Goal: Task Accomplishment & Management: Use online tool/utility

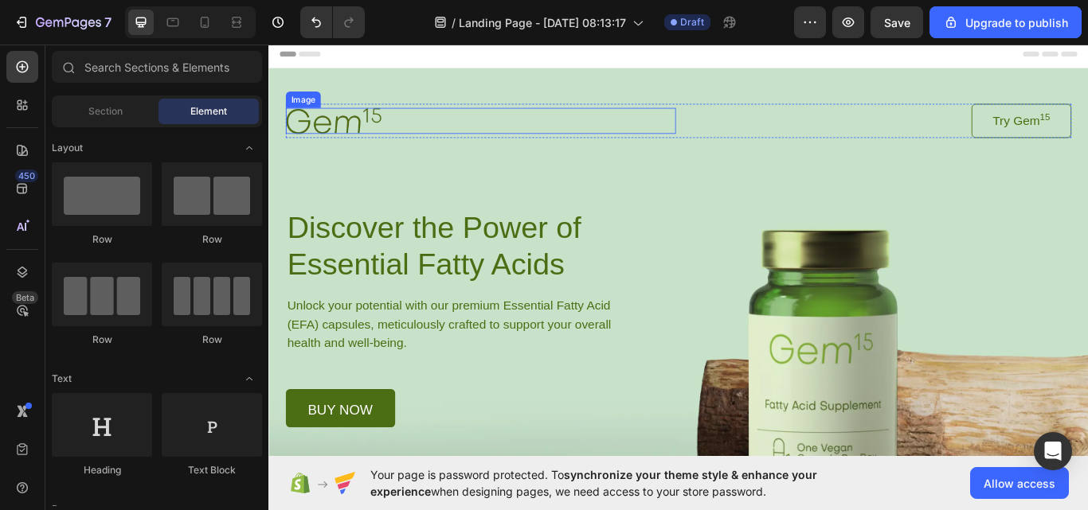
click at [351, 139] on img at bounding box center [343, 133] width 111 height 29
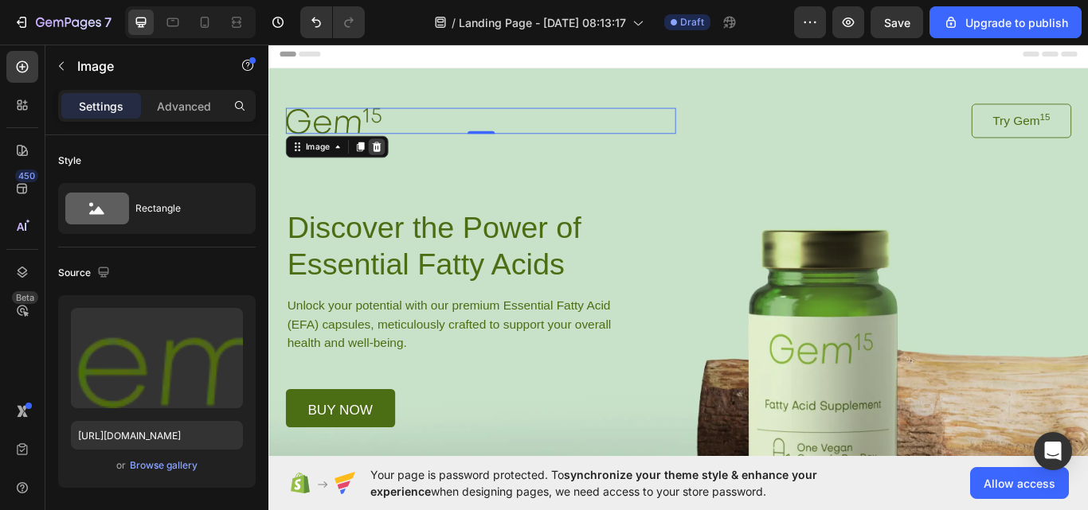
click at [389, 162] on icon at bounding box center [394, 164] width 13 height 13
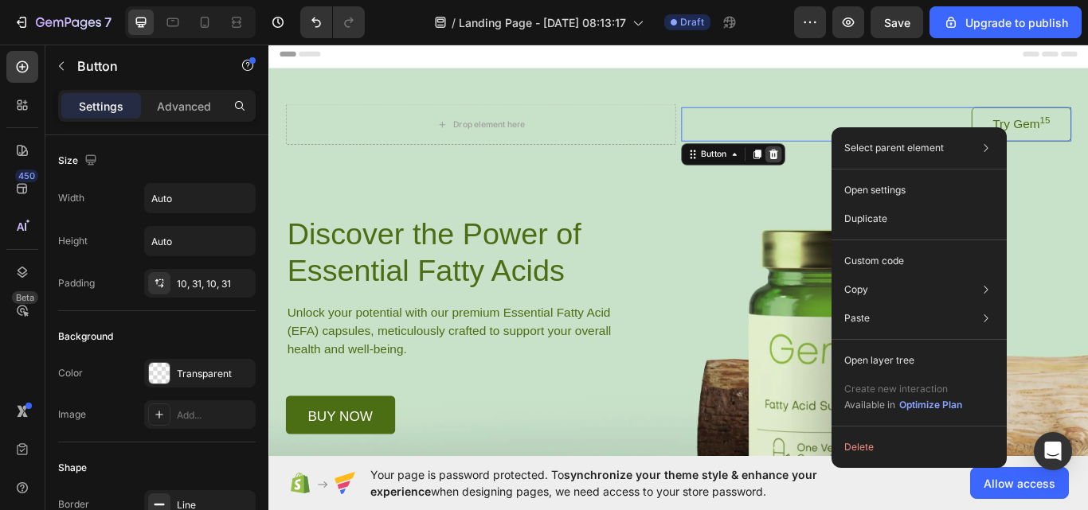
click at [850, 177] on icon at bounding box center [856, 173] width 13 height 13
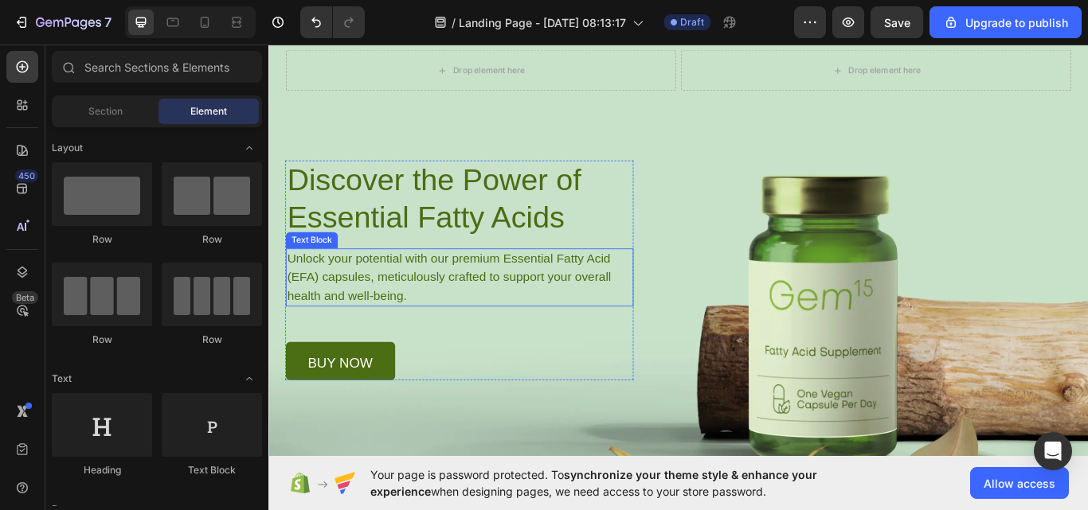
scroll to position [80, 0]
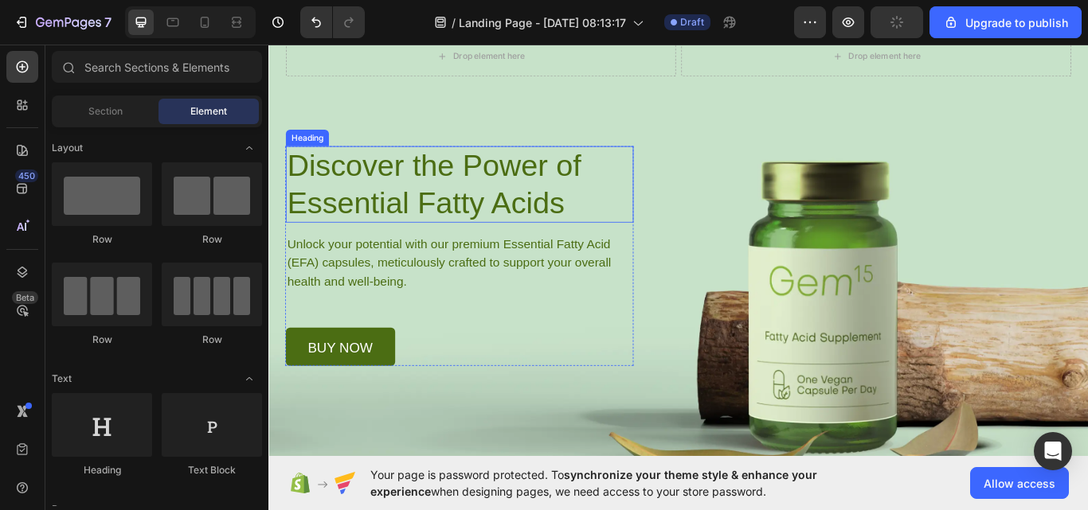
click at [561, 208] on h1 "Discover the Power of Essential Fatty Acids" at bounding box center [490, 208] width 405 height 89
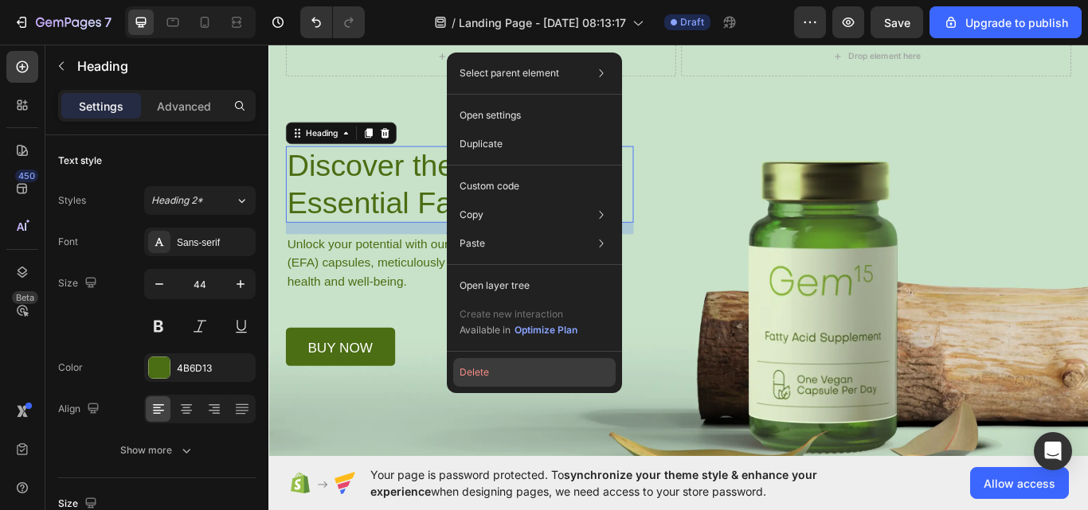
click at [503, 379] on button "Delete" at bounding box center [534, 372] width 162 height 29
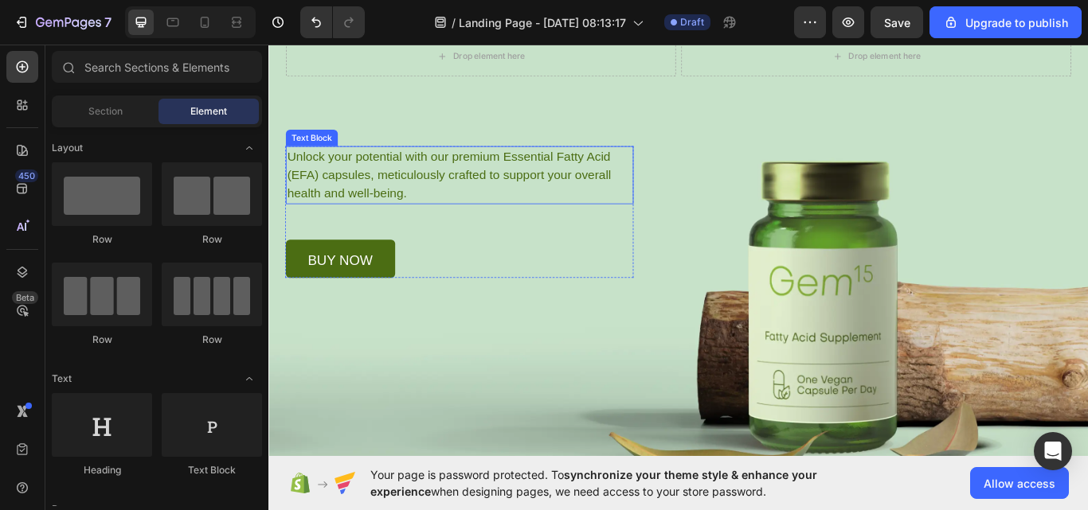
click at [514, 182] on p "Unlock your potential with our premium Essential Fatty Acid (EFA) capsules, met…" at bounding box center [490, 198] width 401 height 64
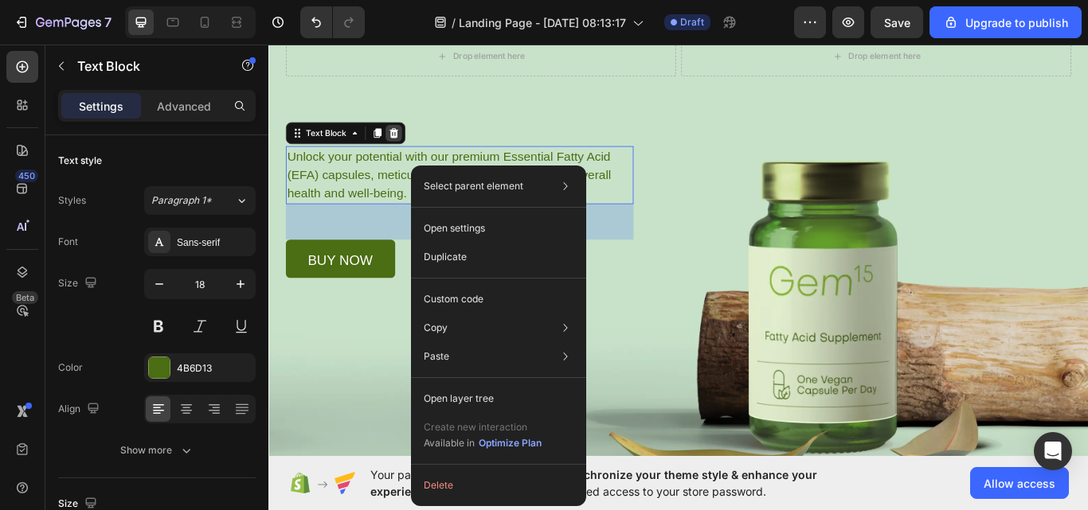
click at [422, 148] on div at bounding box center [413, 148] width 19 height 19
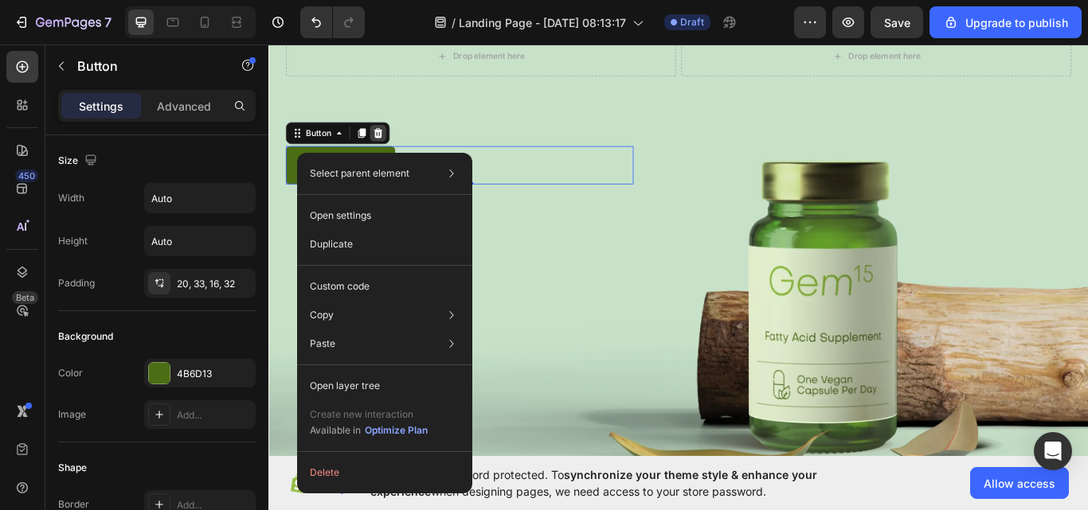
click at [398, 146] on icon at bounding box center [396, 148] width 10 height 11
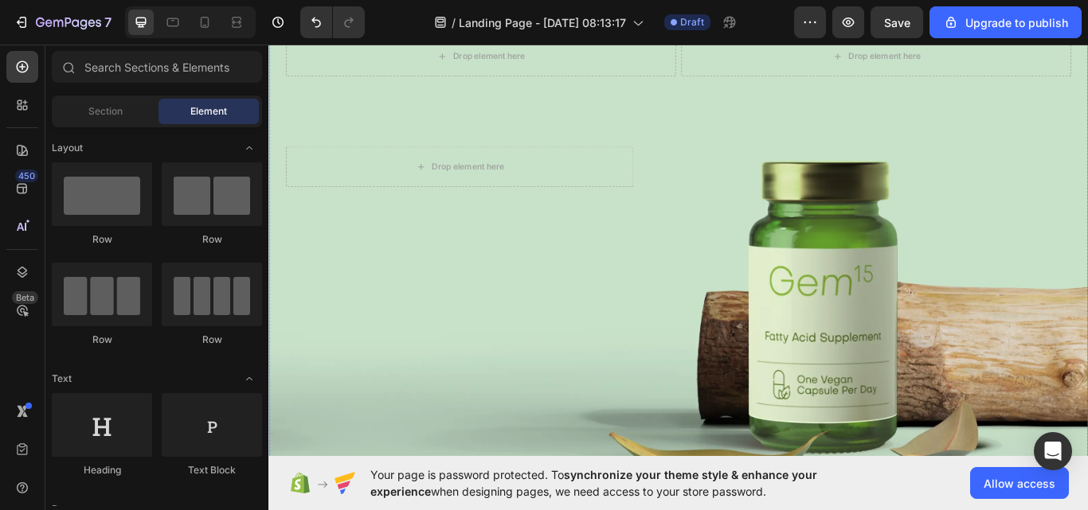
click at [908, 279] on div "Background Image" at bounding box center [745, 295] width 955 height 603
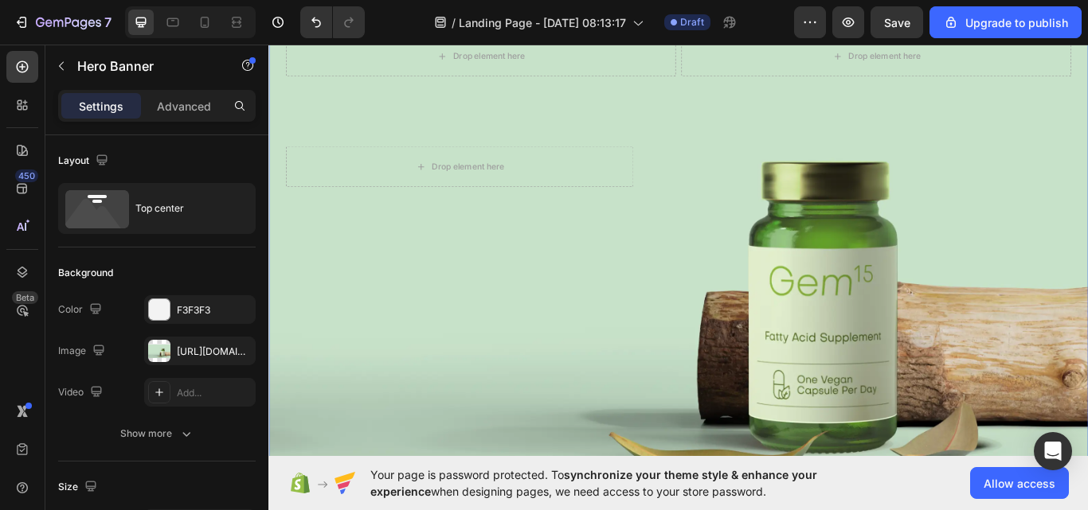
click at [921, 339] on div "Background Image" at bounding box center [745, 295] width 955 height 603
click at [941, 339] on div "Background Image" at bounding box center [745, 295] width 955 height 603
click at [955, 340] on div "Background Image" at bounding box center [745, 295] width 955 height 603
drag, startPoint x: 964, startPoint y: 350, endPoint x: 968, endPoint y: 362, distance: 13.3
click at [968, 362] on div "Background Image" at bounding box center [745, 295] width 955 height 603
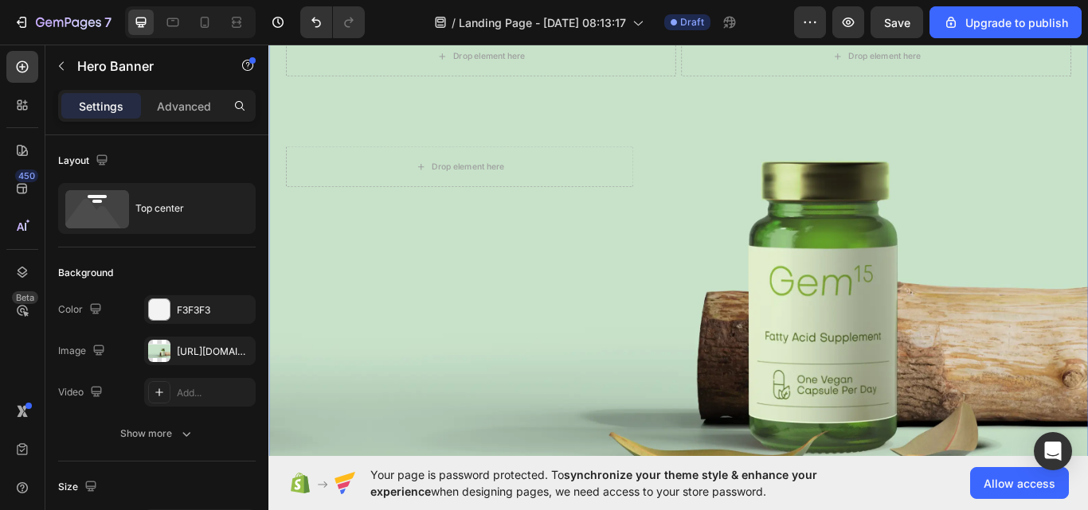
drag, startPoint x: 939, startPoint y: 398, endPoint x: 929, endPoint y: 335, distance: 63.7
click at [936, 401] on div "Background Image" at bounding box center [745, 295] width 955 height 603
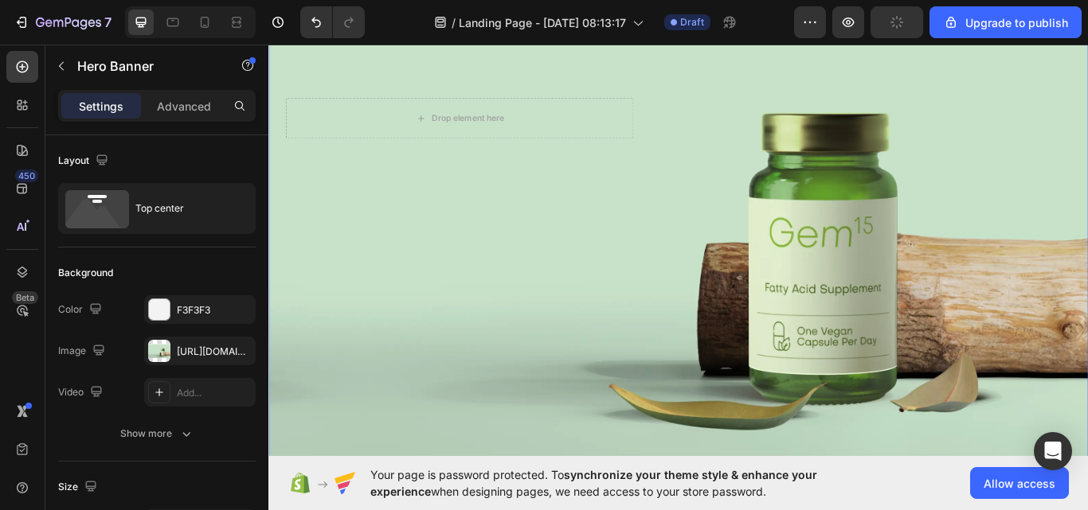
scroll to position [159, 0]
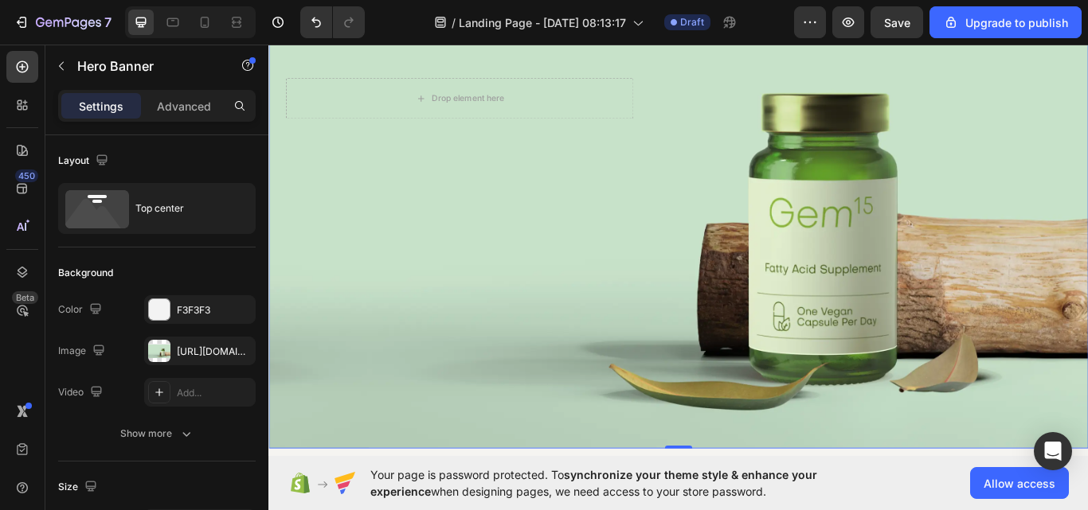
click at [864, 354] on div "Background Image" at bounding box center [745, 215] width 955 height 603
click at [875, 353] on div "Background Image" at bounding box center [745, 215] width 955 height 603
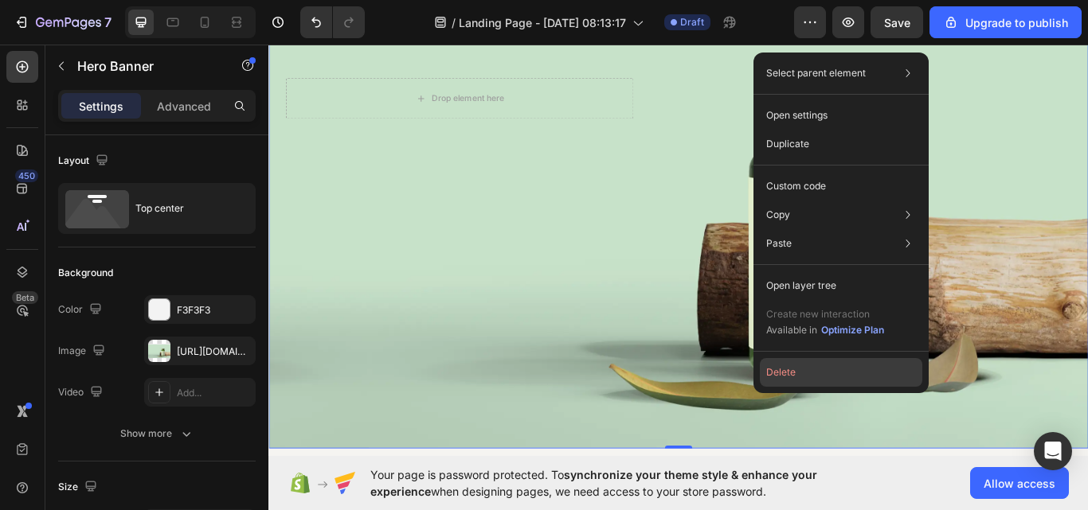
click at [811, 368] on button "Delete" at bounding box center [841, 372] width 162 height 29
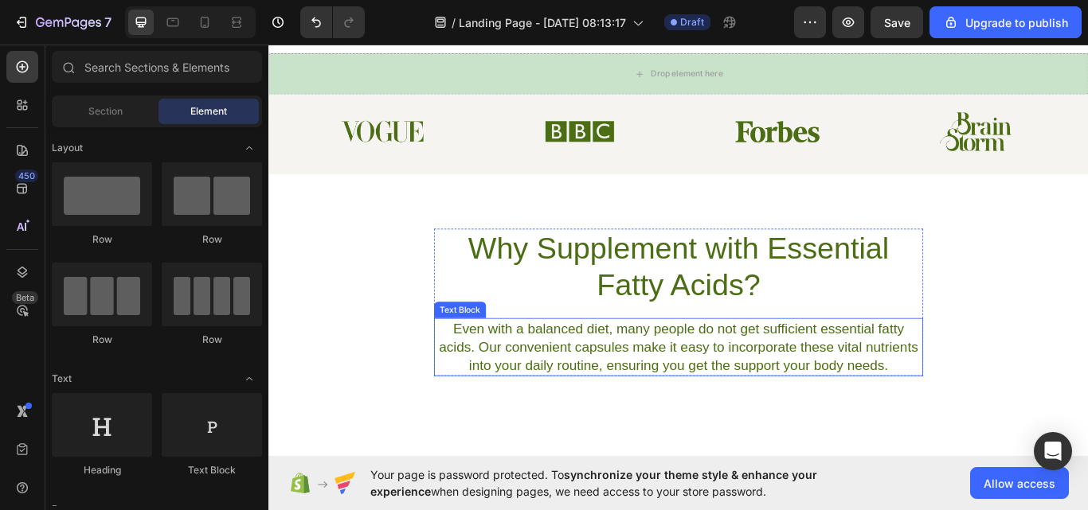
scroll to position [0, 0]
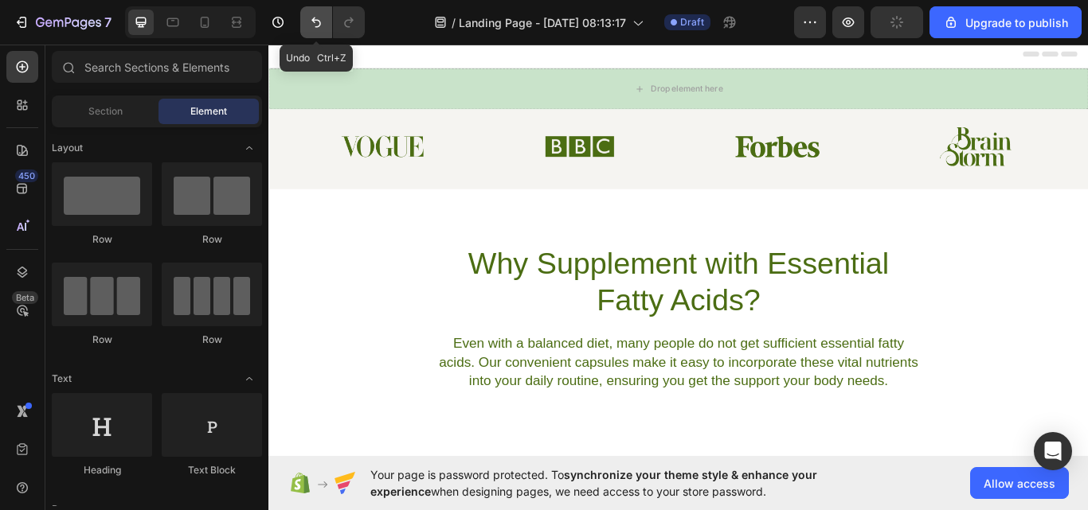
click at [318, 16] on icon "Undo/Redo" at bounding box center [316, 22] width 16 height 16
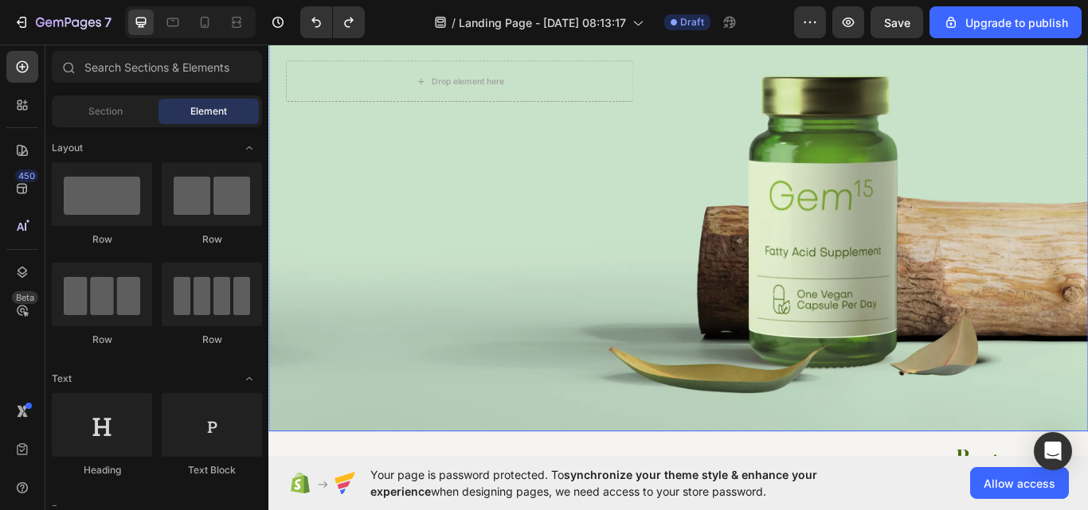
scroll to position [159, 0]
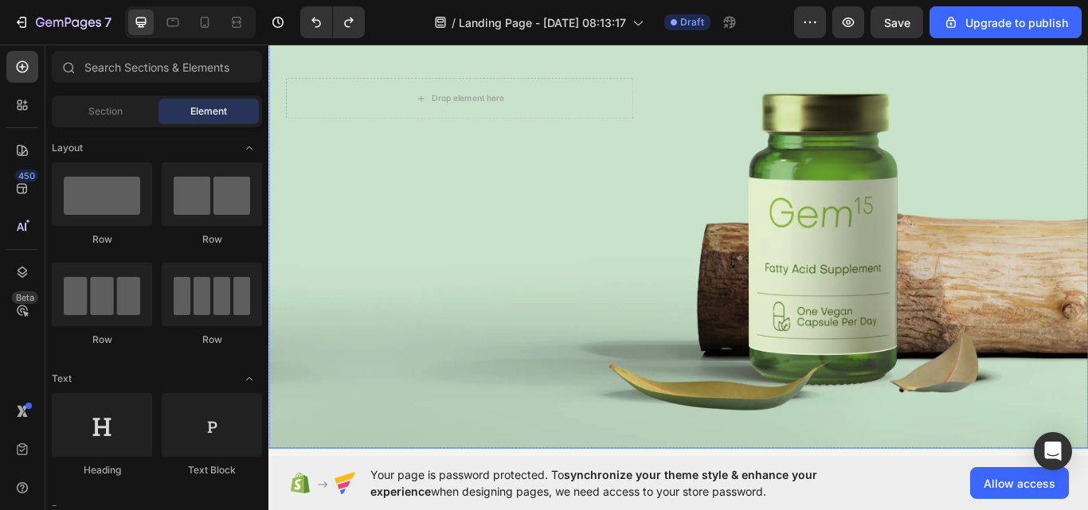
click at [971, 302] on div "Background Image" at bounding box center [745, 215] width 955 height 603
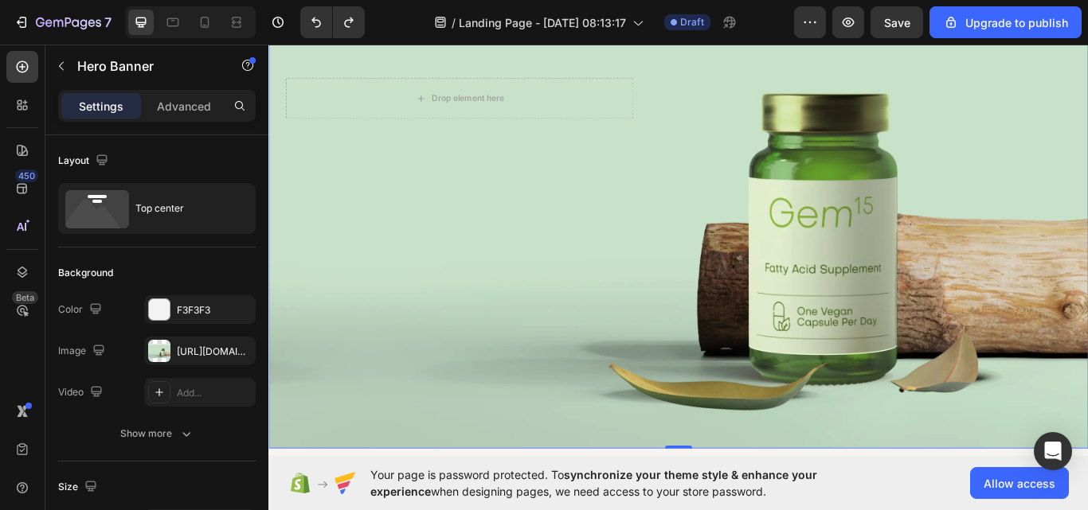
click at [601, 417] on div "Background Image" at bounding box center [745, 215] width 955 height 603
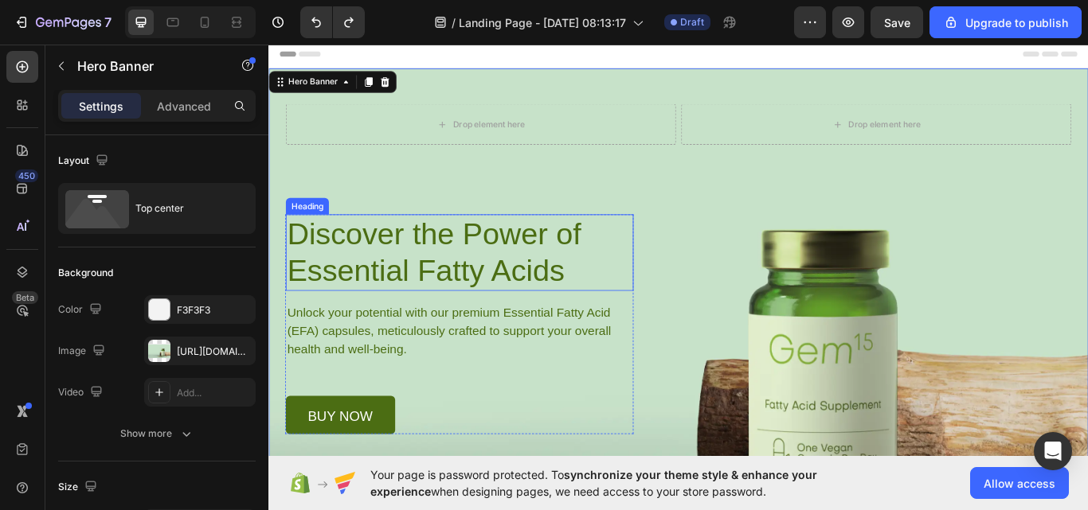
drag, startPoint x: 293, startPoint y: 260, endPoint x: 377, endPoint y: 275, distance: 84.8
click at [373, 278] on h1 "Discover the Power of Essential Fatty Acids" at bounding box center [490, 288] width 405 height 89
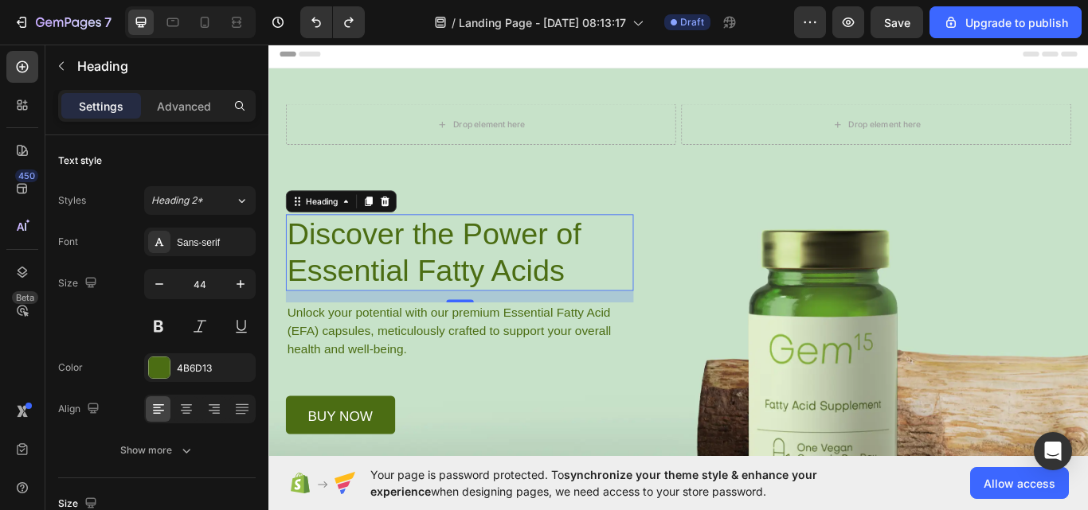
click at [377, 274] on h1 "Discover the Power of Essential Fatty Acids" at bounding box center [490, 288] width 405 height 89
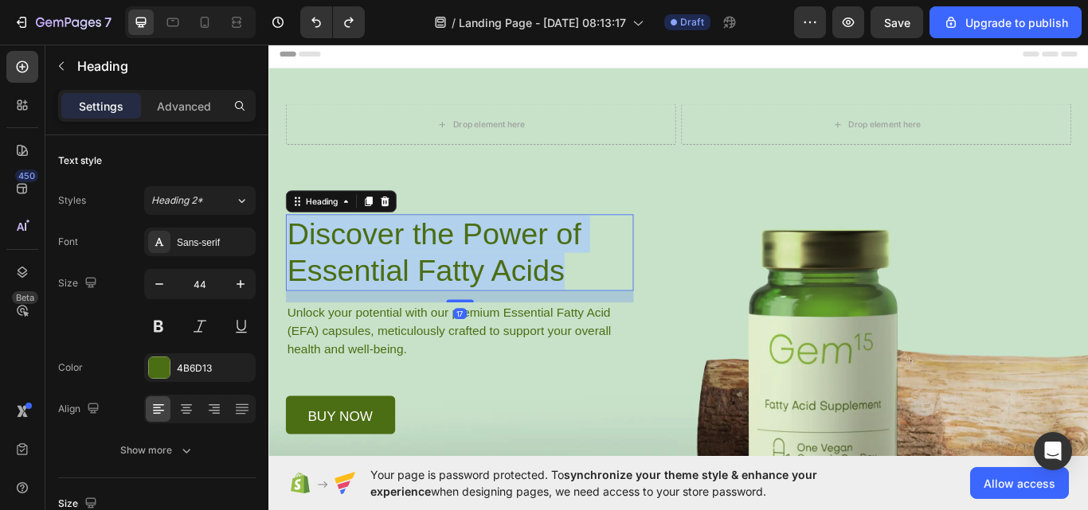
click at [377, 273] on p "Discover the Power of Essential Fatty Acids" at bounding box center [491, 288] width 402 height 86
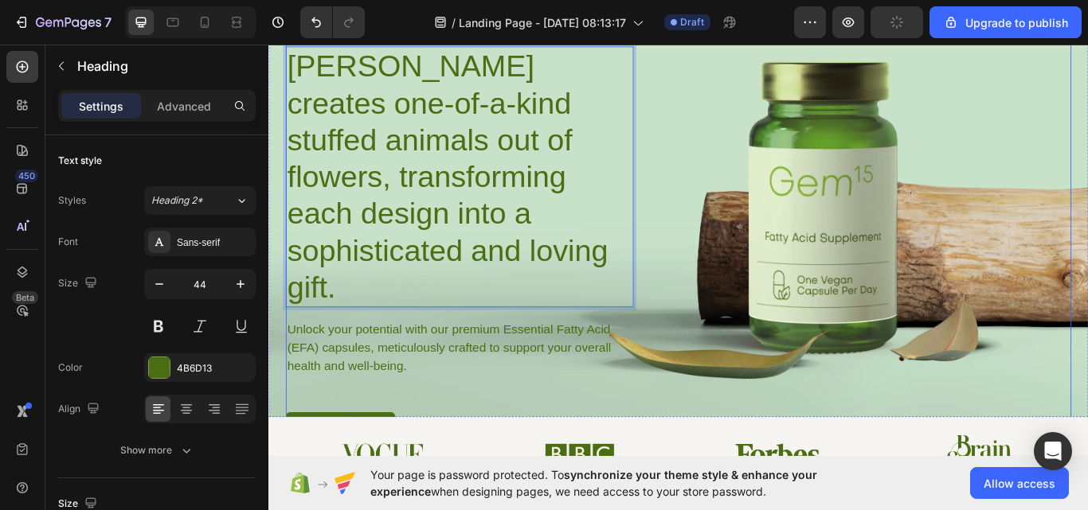
scroll to position [159, 0]
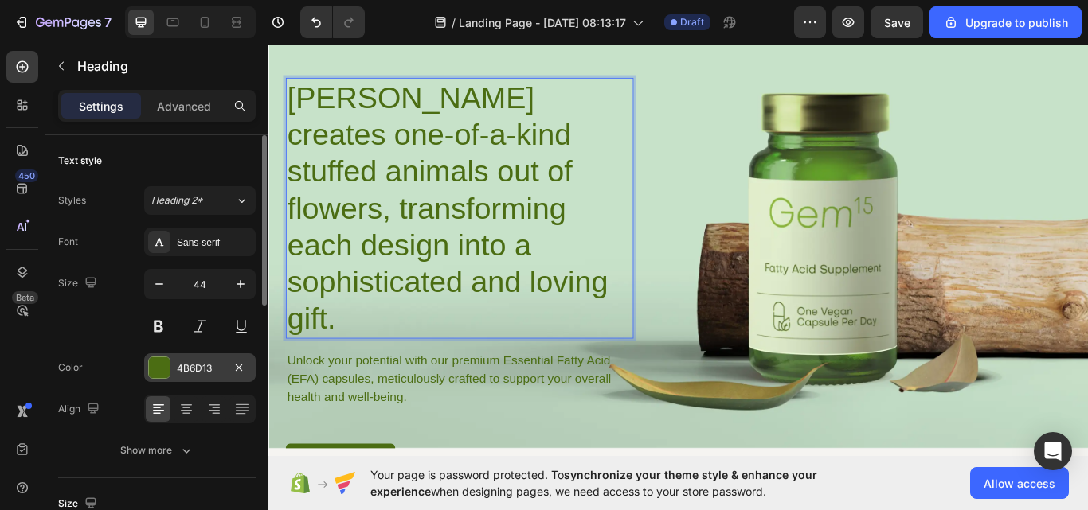
click at [155, 365] on div at bounding box center [159, 367] width 21 height 21
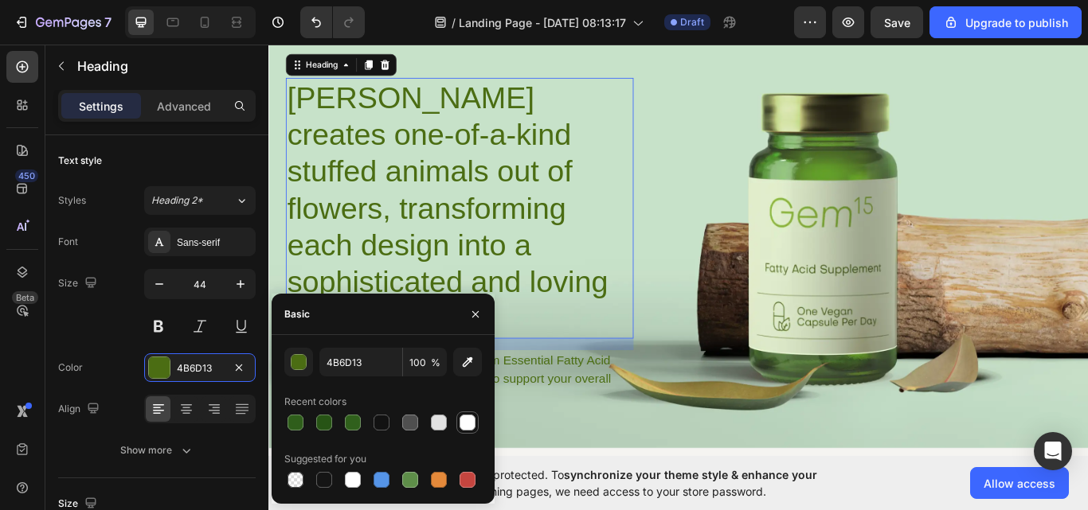
click at [459, 421] on div at bounding box center [467, 423] width 16 height 16
type input "FFFFFF"
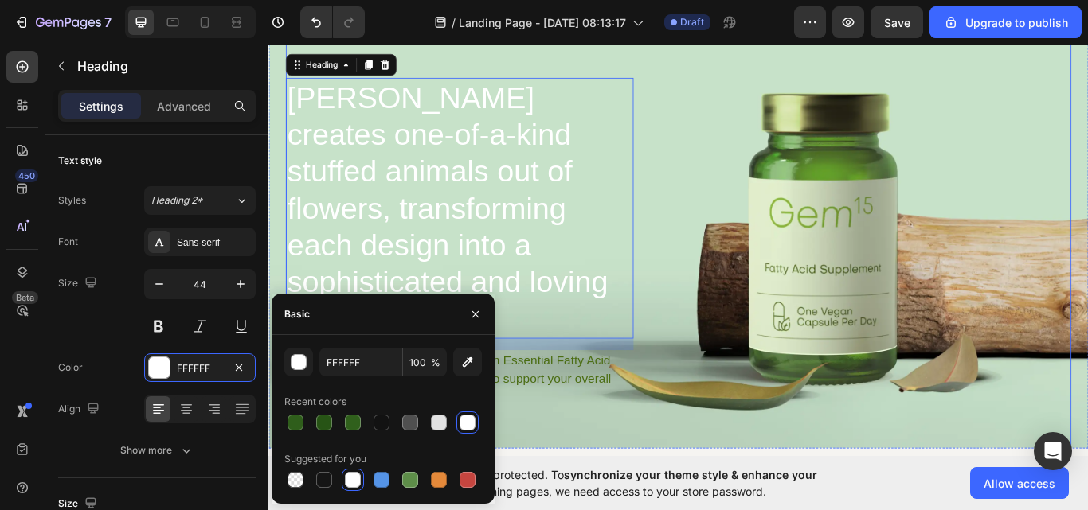
click at [912, 212] on div "Drop element here Drop element here Row Destiny Rose creates one-of-a-kind stuf…" at bounding box center [746, 255] width 916 height 600
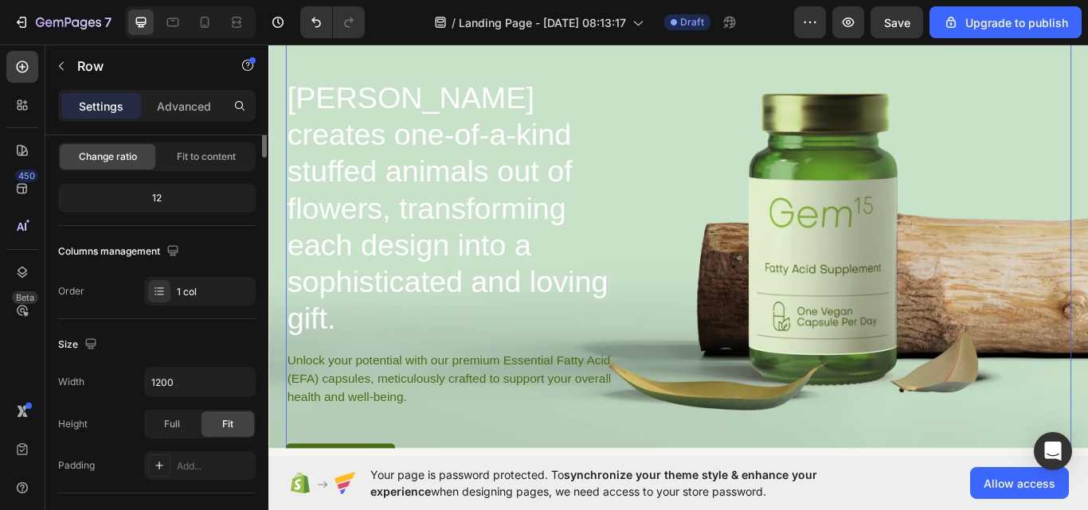
scroll to position [0, 0]
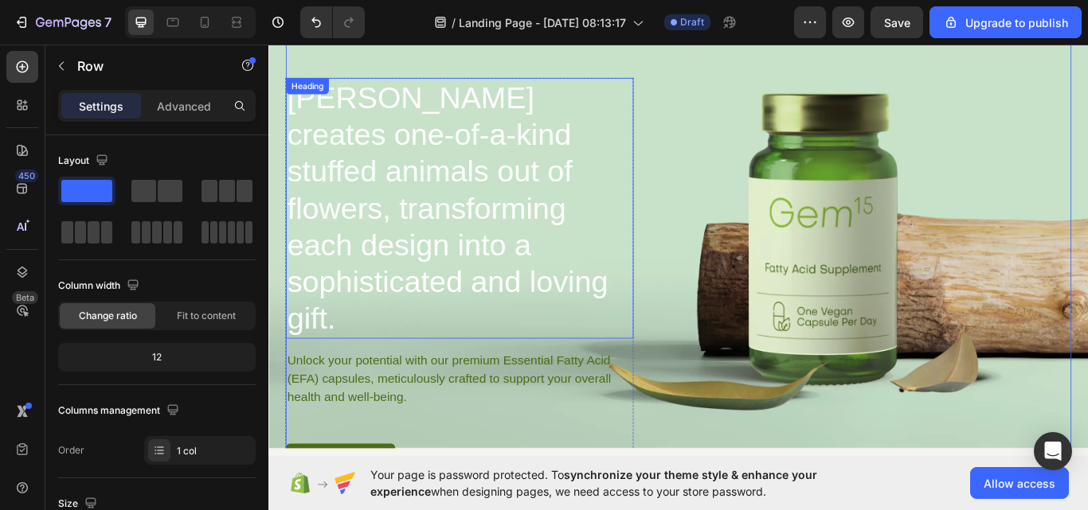
click at [662, 320] on p "Destiny Rose creates one-of-a-kind stuffed animals out of flowers, transforming…" at bounding box center [491, 236] width 402 height 301
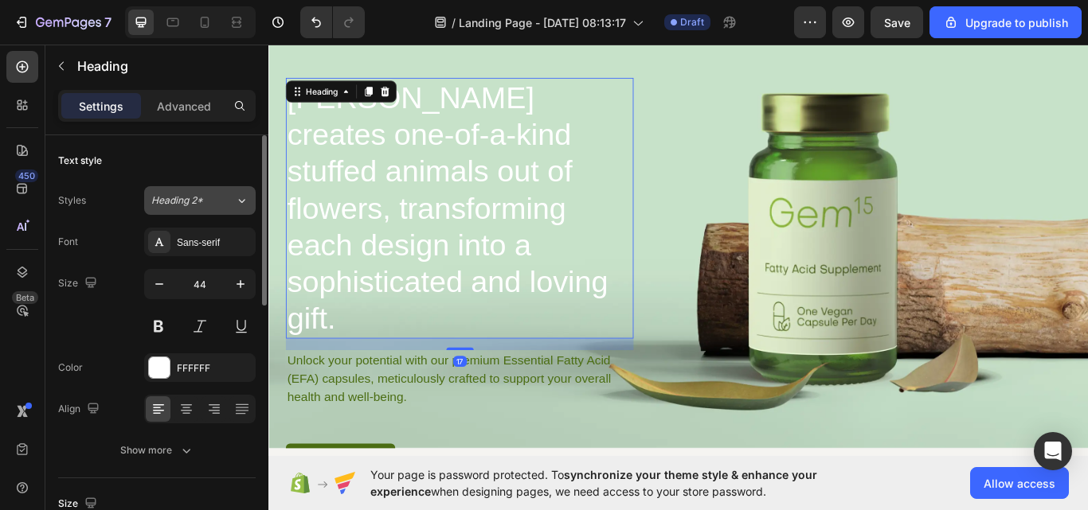
click at [235, 197] on icon at bounding box center [242, 201] width 14 height 16
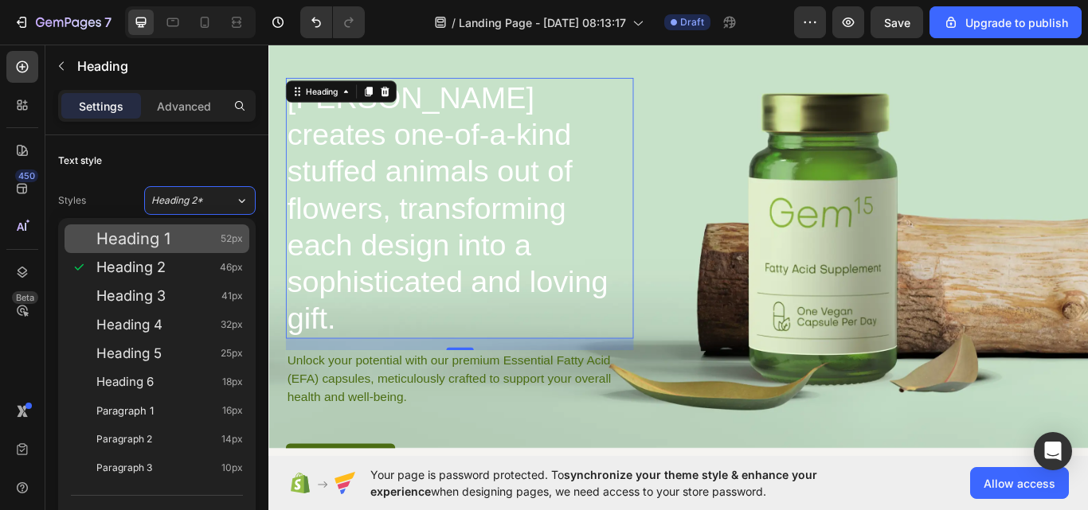
click at [200, 236] on div "Heading 1 52px" at bounding box center [169, 239] width 146 height 16
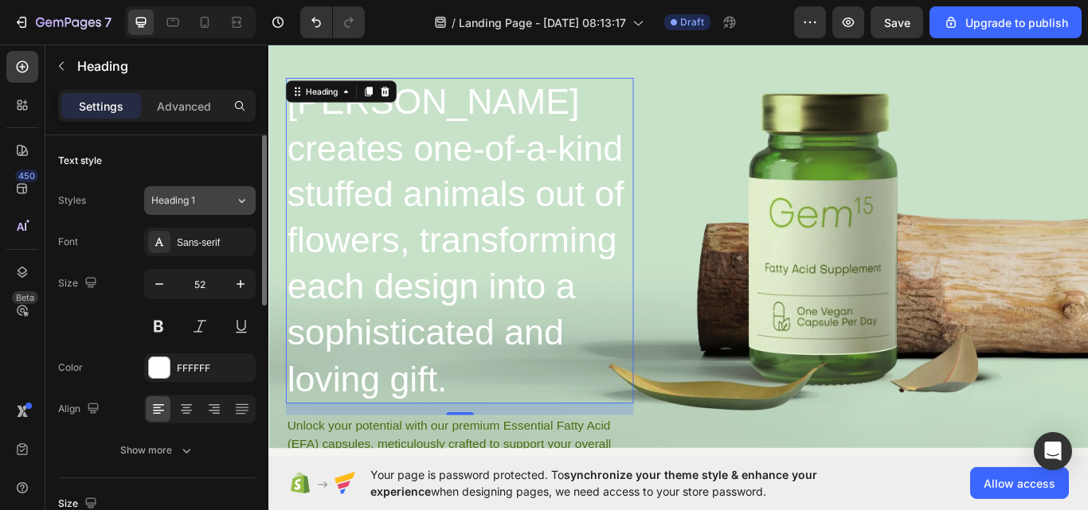
click at [229, 195] on div "Heading 1" at bounding box center [193, 200] width 84 height 14
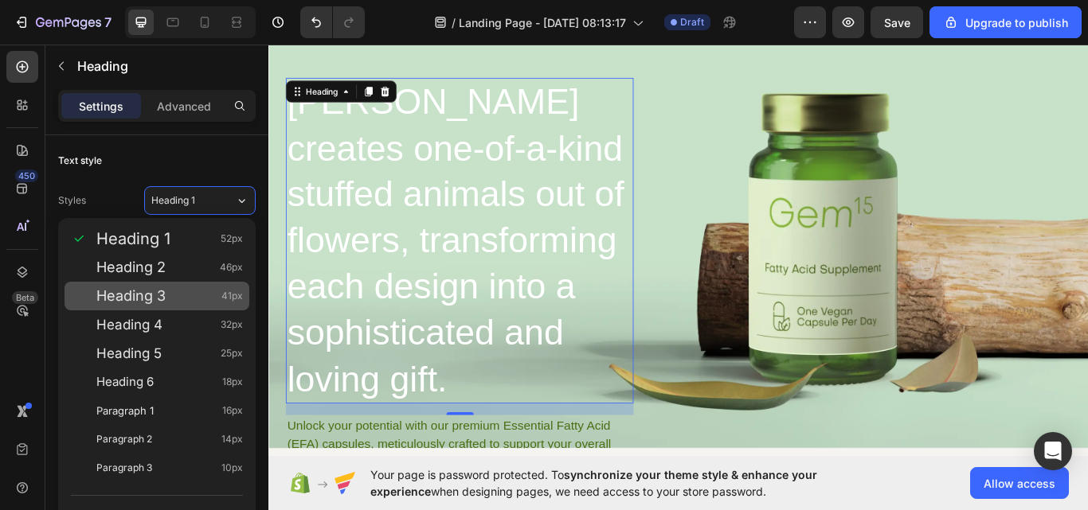
click at [206, 289] on div "Heading 3 41px" at bounding box center [169, 296] width 146 height 16
type input "41"
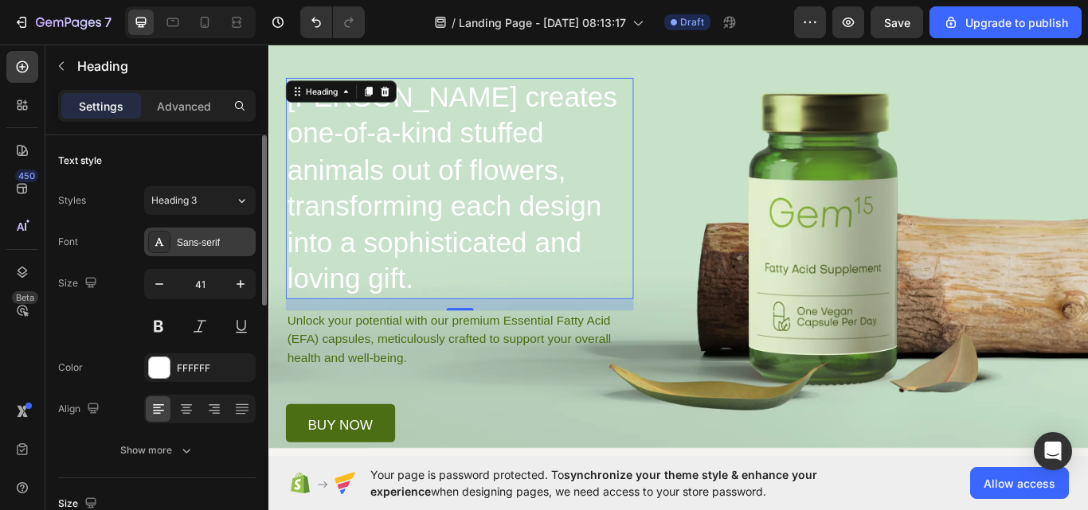
click at [160, 242] on icon at bounding box center [159, 242] width 9 height 8
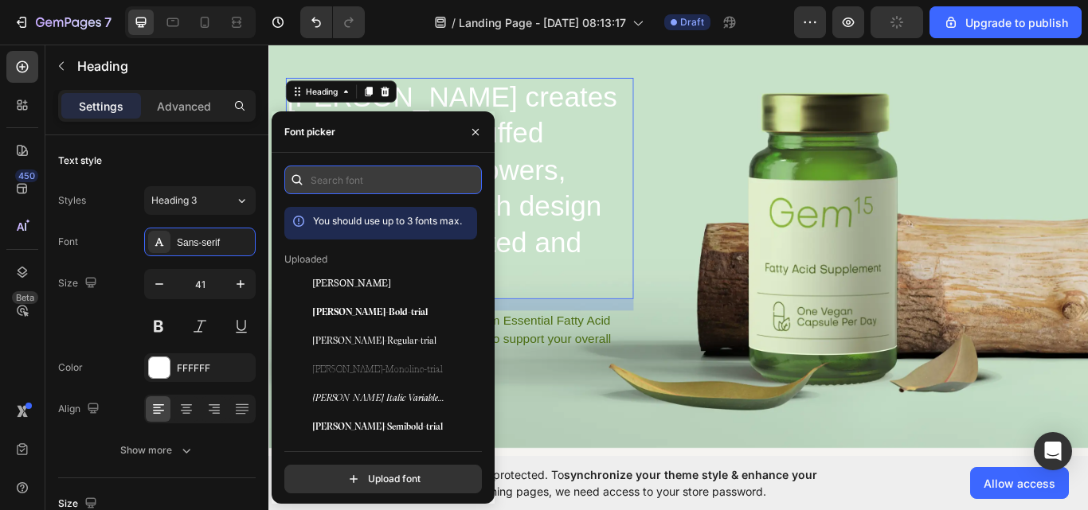
click at [315, 170] on input "text" at bounding box center [382, 180] width 197 height 29
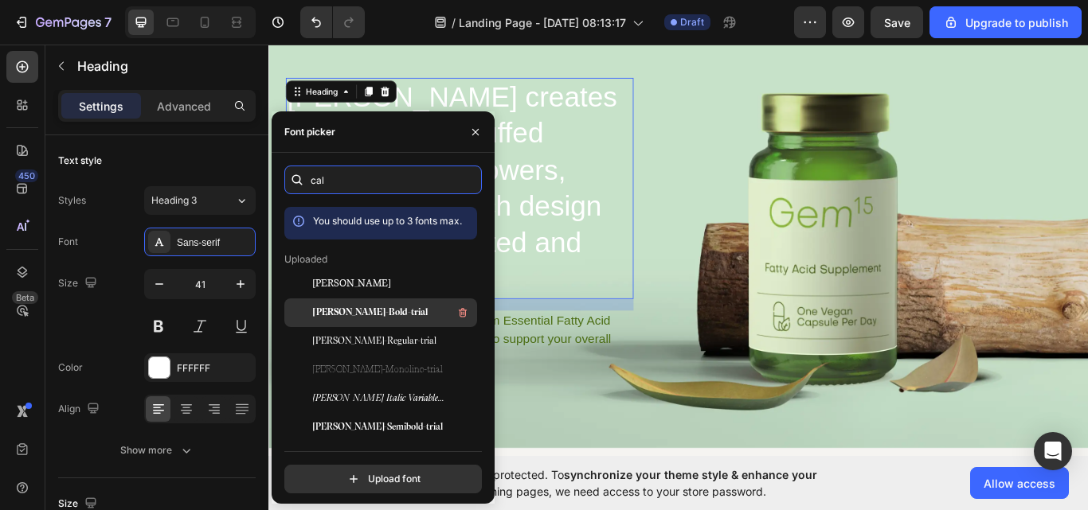
type input "cal"
click at [356, 310] on span "[PERSON_NAME]-Bold-trial" at bounding box center [370, 313] width 115 height 14
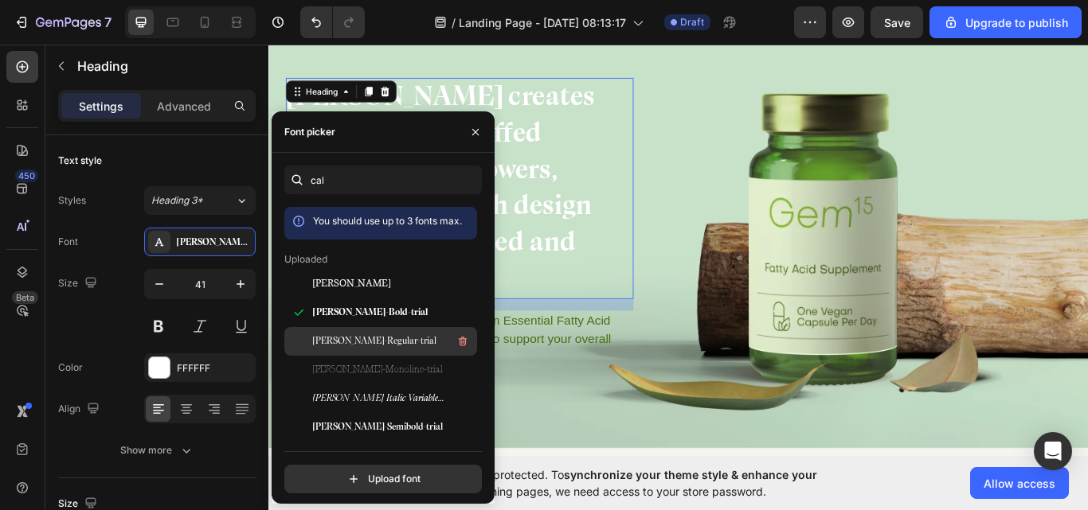
click at [426, 336] on span "[PERSON_NAME]-Regular-trial" at bounding box center [374, 341] width 123 height 14
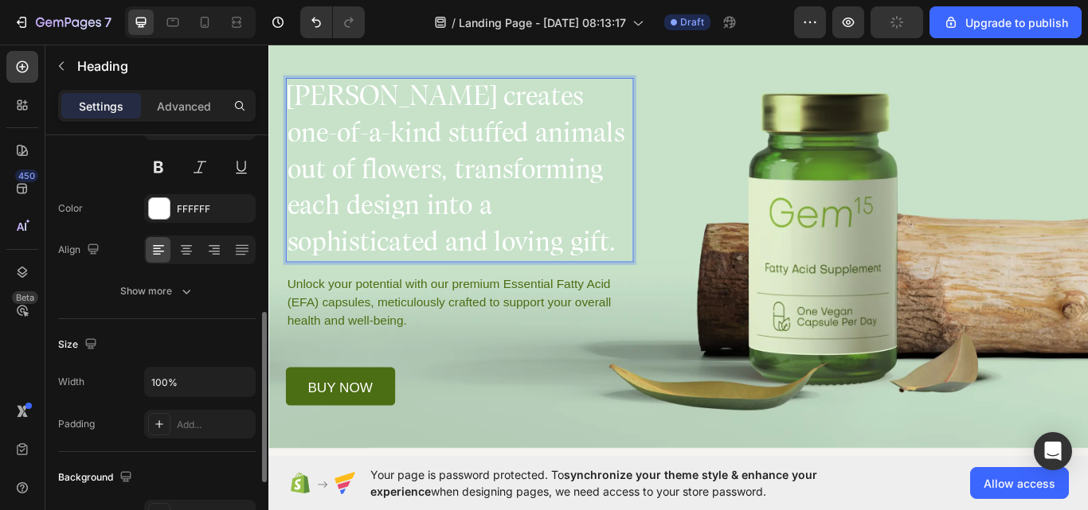
scroll to position [239, 0]
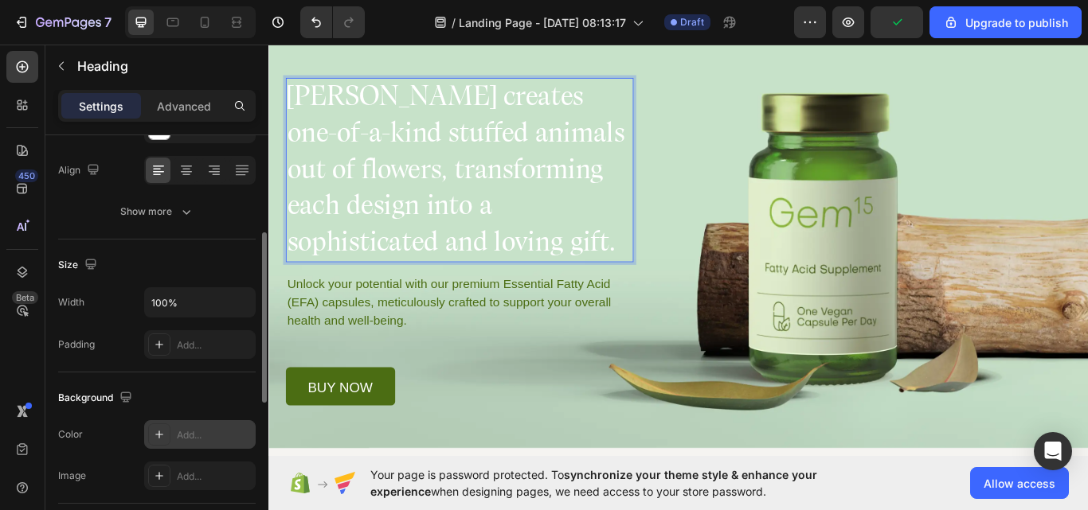
click at [157, 442] on div at bounding box center [159, 435] width 22 height 22
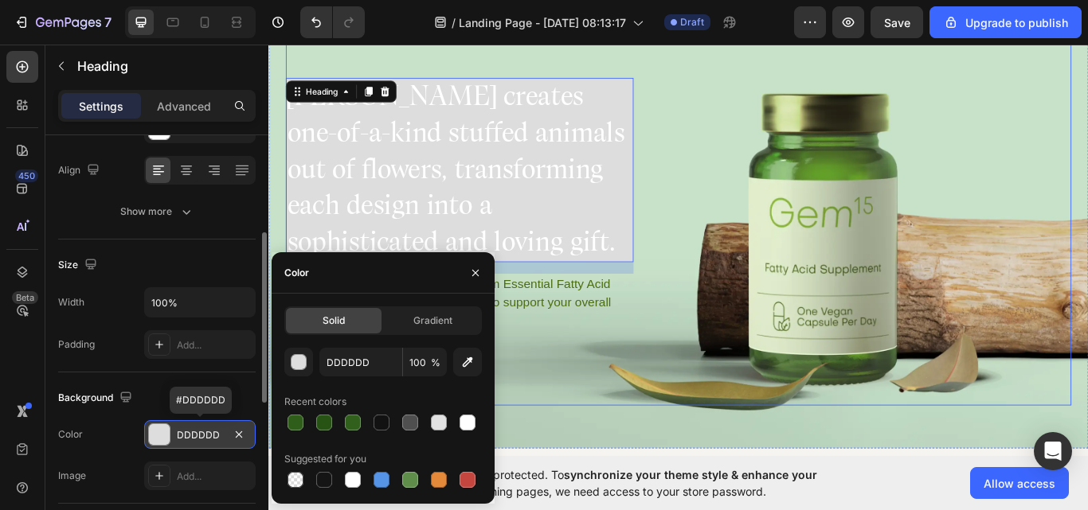
click at [1003, 262] on div "Drop element here Drop element here Row Destiny Rose creates one-of-a-kind stuf…" at bounding box center [746, 210] width 916 height 511
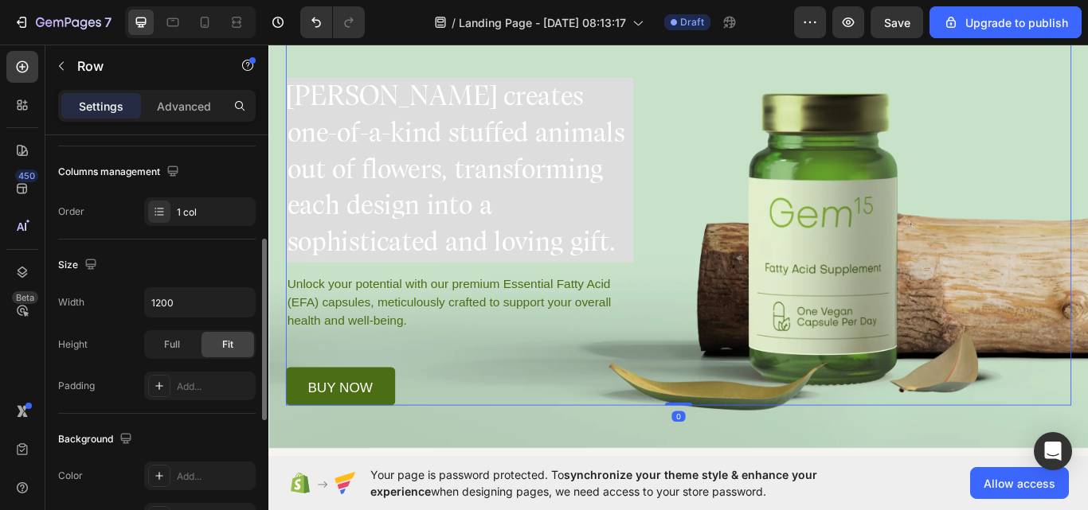
click at [1010, 256] on div "Drop element here Drop element here Row Destiny Rose creates one-of-a-kind stuf…" at bounding box center [746, 210] width 916 height 511
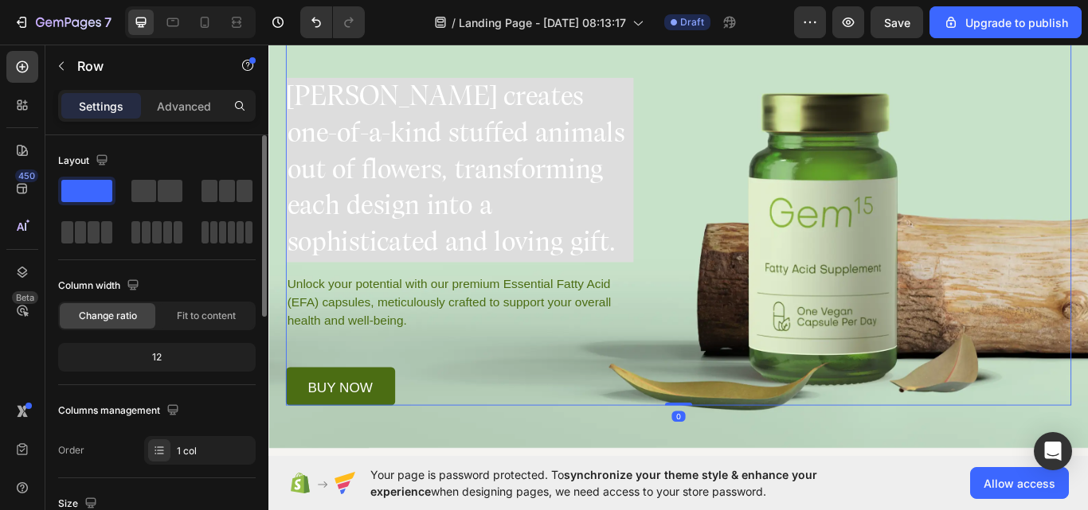
click at [1024, 263] on div "Drop element here Drop element here Row Destiny Rose creates one-of-a-kind stuf…" at bounding box center [746, 210] width 916 height 511
click at [1025, 265] on div "Drop element here Drop element here Row Destiny Rose creates one-of-a-kind stuf…" at bounding box center [746, 210] width 916 height 511
click at [1023, 269] on div "Drop element here Drop element here Row Destiny Rose creates one-of-a-kind stuf…" at bounding box center [746, 210] width 916 height 511
click at [1031, 277] on div "Drop element here Drop element here Row Destiny Rose creates one-of-a-kind stuf…" at bounding box center [746, 210] width 916 height 511
drag, startPoint x: 1032, startPoint y: 277, endPoint x: 995, endPoint y: 305, distance: 46.0
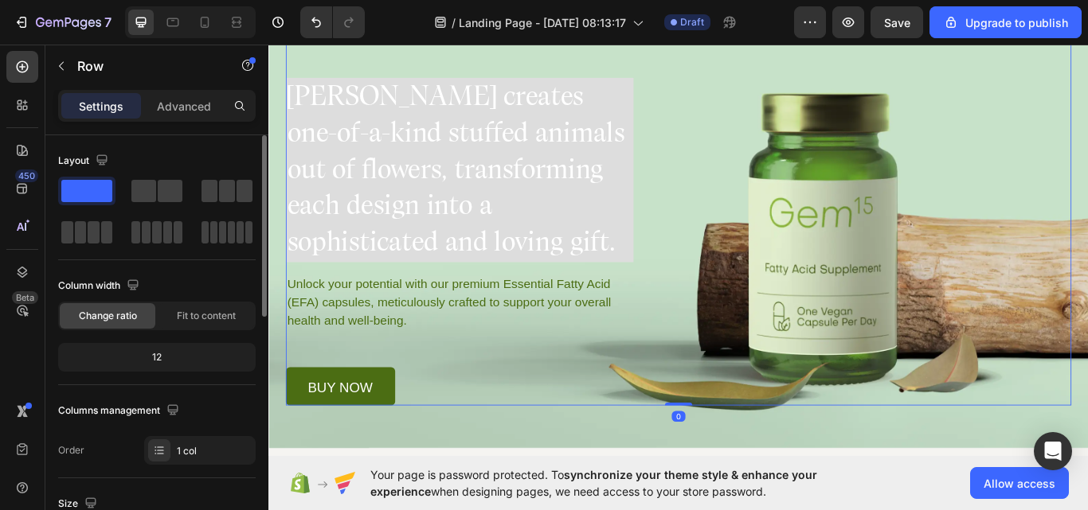
click at [1032, 278] on div "Drop element here Drop element here Row Destiny Rose creates one-of-a-kind stuf…" at bounding box center [746, 210] width 916 height 511
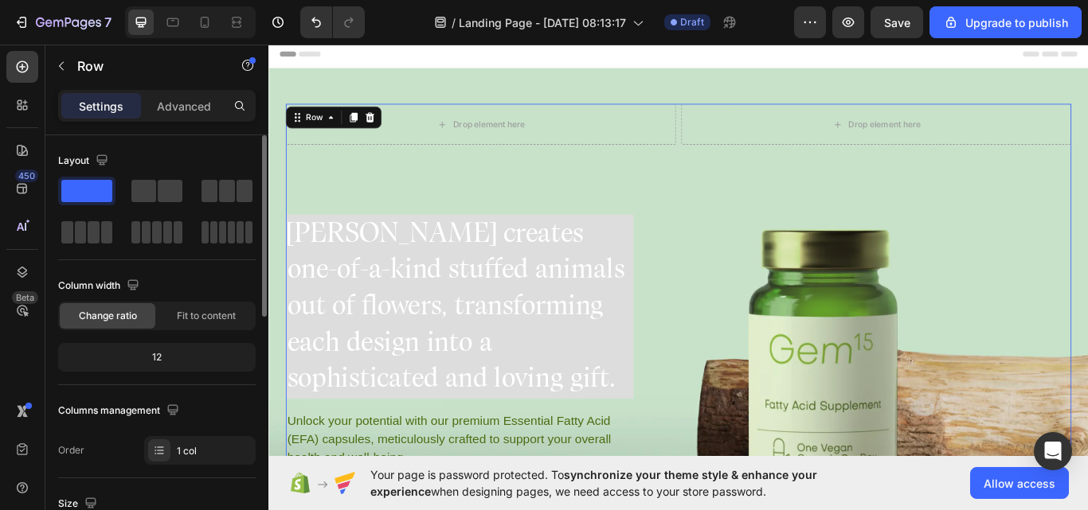
click at [990, 237] on div "Drop element here Drop element here Row Destiny Rose creates one-of-a-kind stuf…" at bounding box center [746, 370] width 916 height 511
drag, startPoint x: 990, startPoint y: 237, endPoint x: 904, endPoint y: 287, distance: 100.2
click at [990, 238] on div "Drop element here Drop element here Row Destiny Rose creates one-of-a-kind stuf…" at bounding box center [746, 370] width 916 height 511
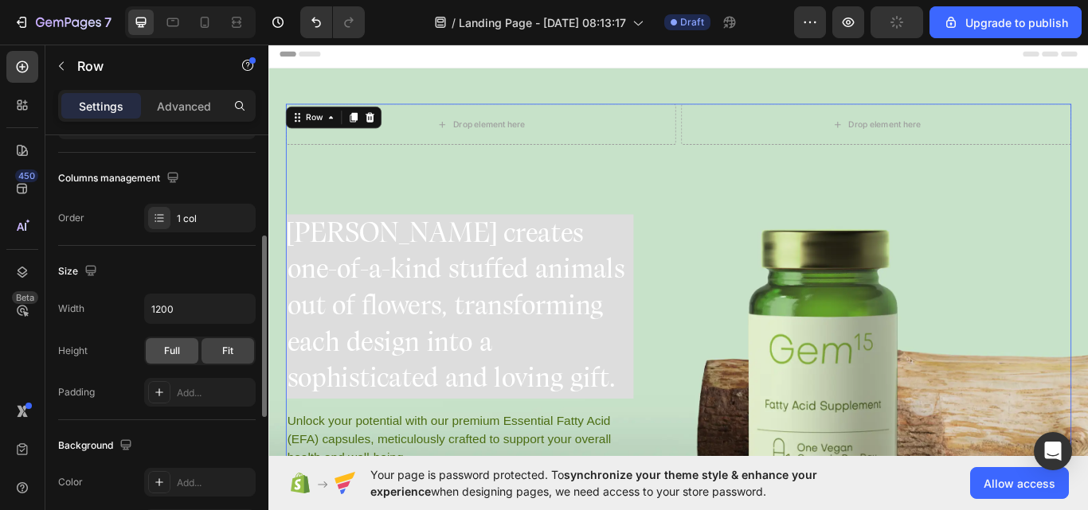
scroll to position [153, 0]
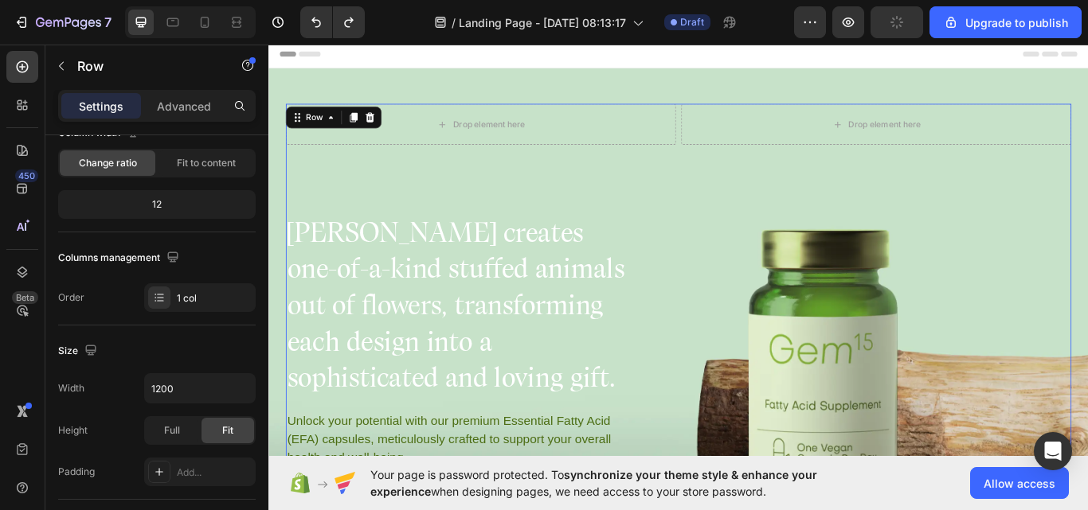
click at [1041, 204] on div "Drop element here Drop element here Row Destiny Rose creates one-of-a-kind stuf…" at bounding box center [746, 370] width 916 height 511
click at [1041, 210] on div "Drop element here Drop element here Row Destiny Rose creates one-of-a-kind stuf…" at bounding box center [746, 370] width 916 height 511
click at [1048, 224] on div "Drop element here Drop element here Row Destiny Rose creates one-of-a-kind stuf…" at bounding box center [746, 370] width 916 height 511
click at [1063, 241] on div "Drop element here Drop element here Row Destiny Rose creates one-of-a-kind stuf…" at bounding box center [746, 370] width 916 height 511
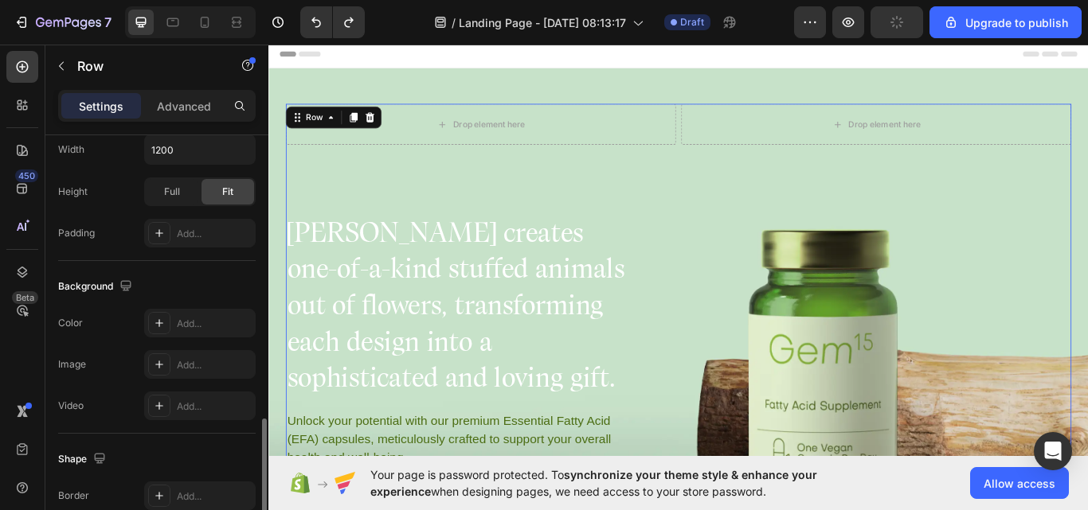
scroll to position [471, 0]
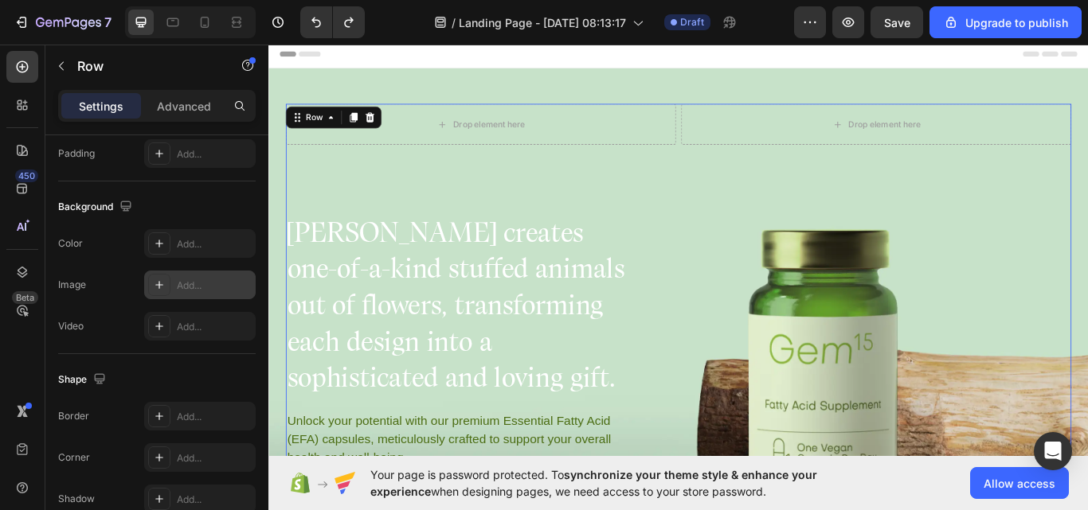
click at [184, 295] on div "Add..." at bounding box center [199, 285] width 111 height 29
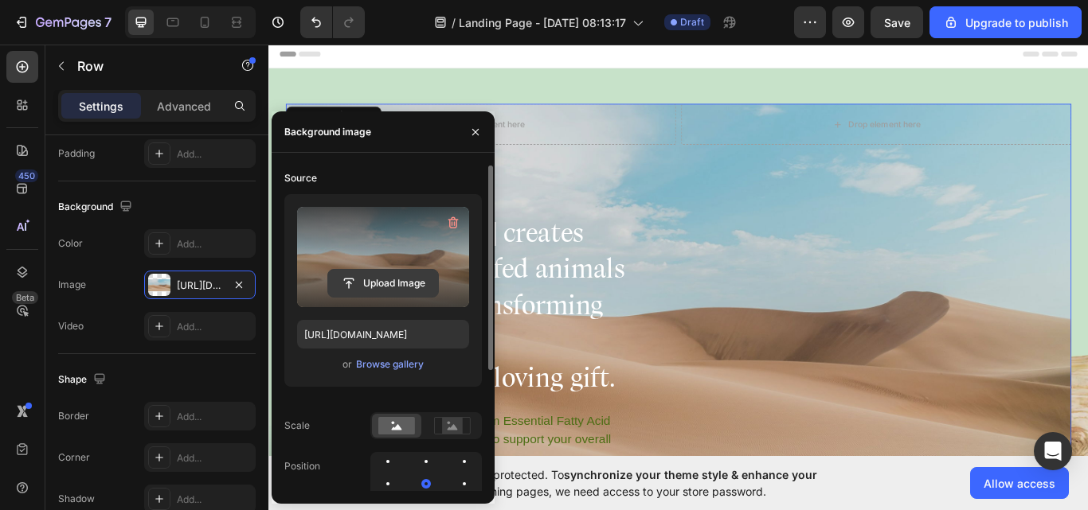
click at [396, 289] on input "file" at bounding box center [383, 283] width 110 height 27
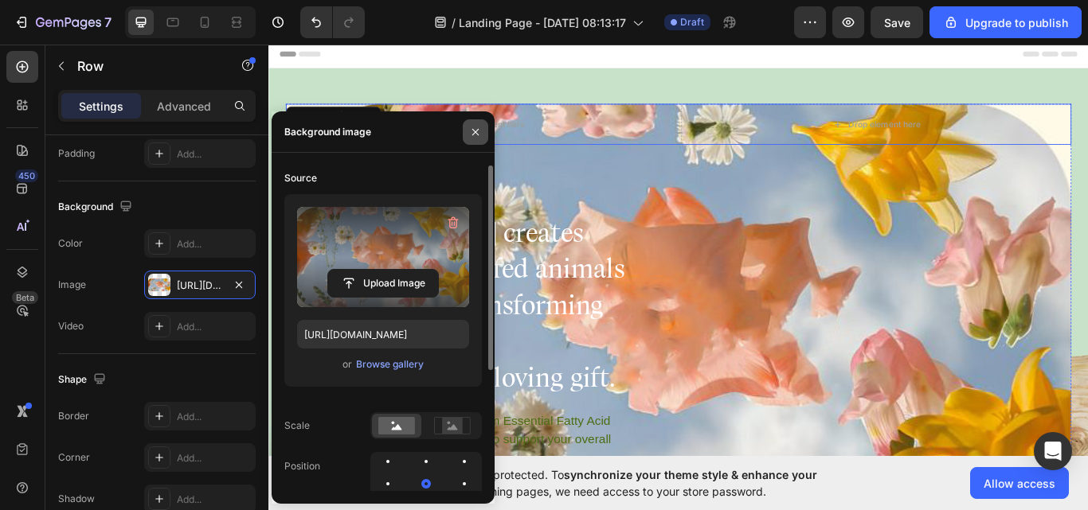
type input "[URL][DOMAIN_NAME]"
click at [480, 132] on icon "button" at bounding box center [475, 132] width 13 height 13
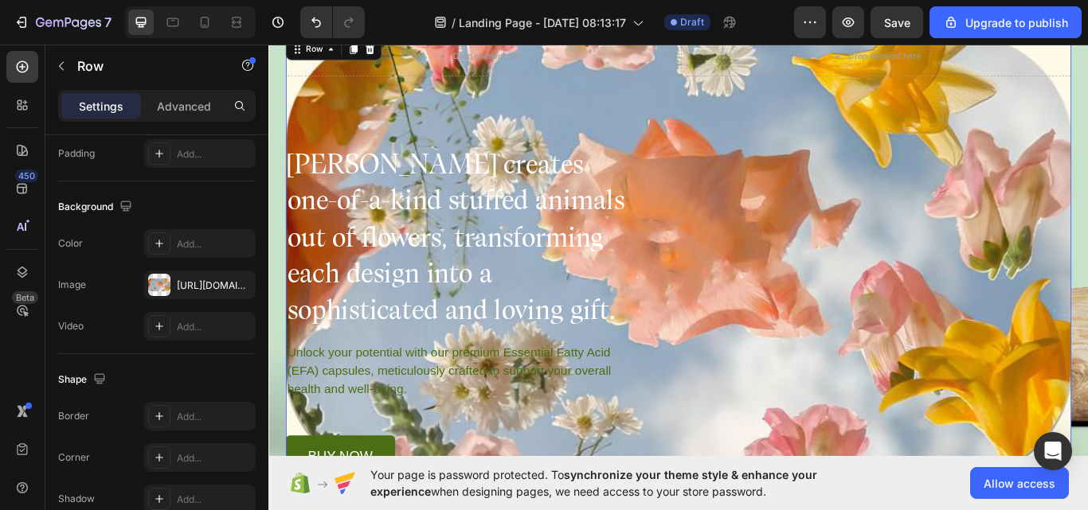
scroll to position [0, 0]
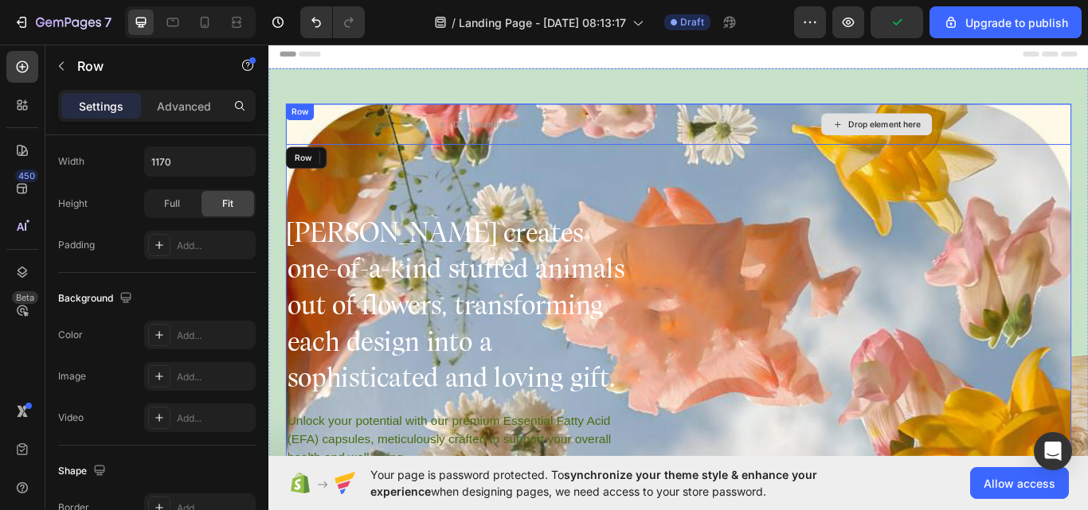
drag, startPoint x: 1036, startPoint y: 151, endPoint x: 1027, endPoint y: 293, distance: 142.0
click at [1027, 293] on div "Drop element here Drop element here Row Destiny Rose creates one-of-a-kind stuf…" at bounding box center [746, 370] width 916 height 511
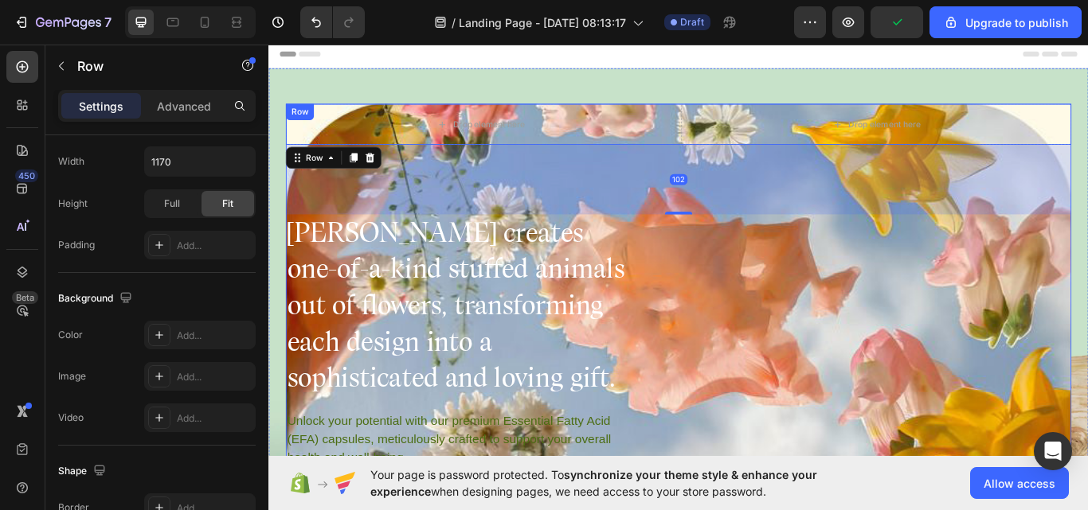
click at [1021, 316] on div "Drop element here Drop element here Row 102 Destiny Rose creates one-of-a-kind …" at bounding box center [746, 370] width 916 height 511
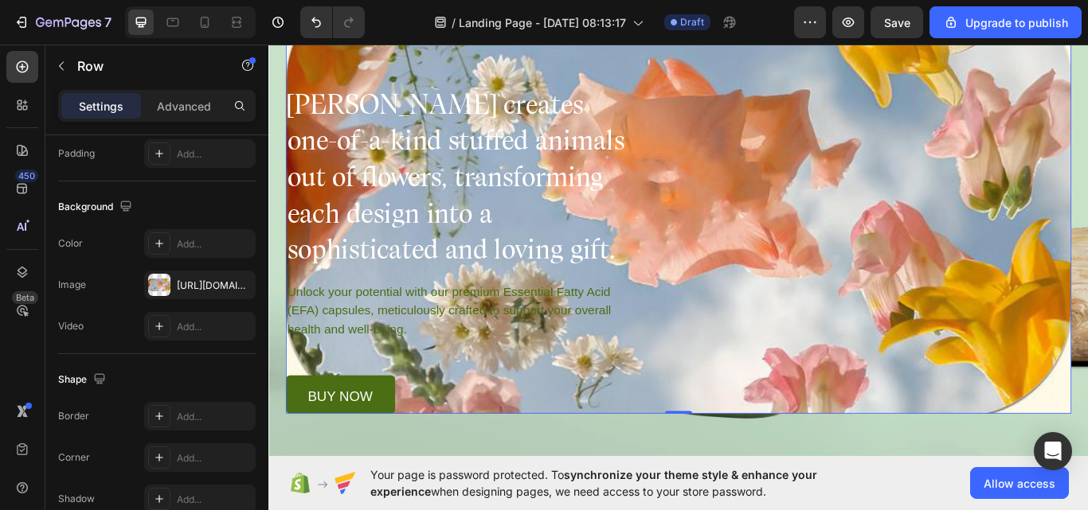
scroll to position [159, 0]
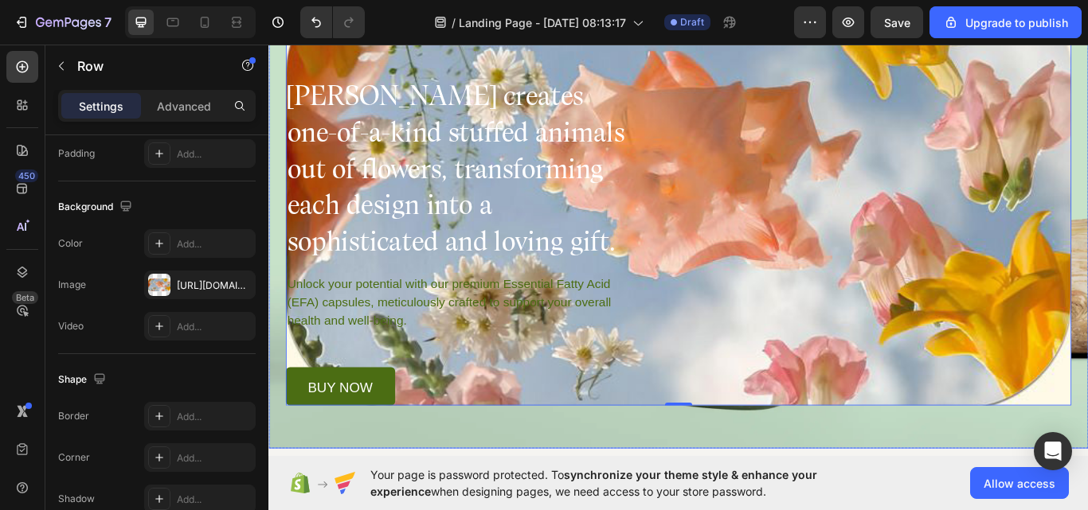
click at [1087, 319] on div "Drop element here Drop element here Row Destiny Rose creates one-of-a-kind stuf…" at bounding box center [745, 190] width 955 height 553
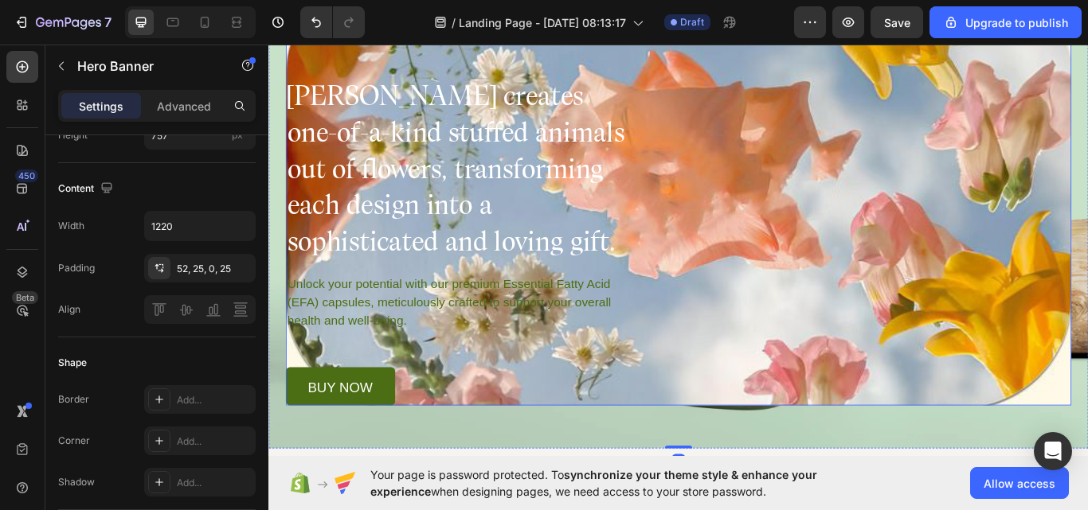
scroll to position [0, 0]
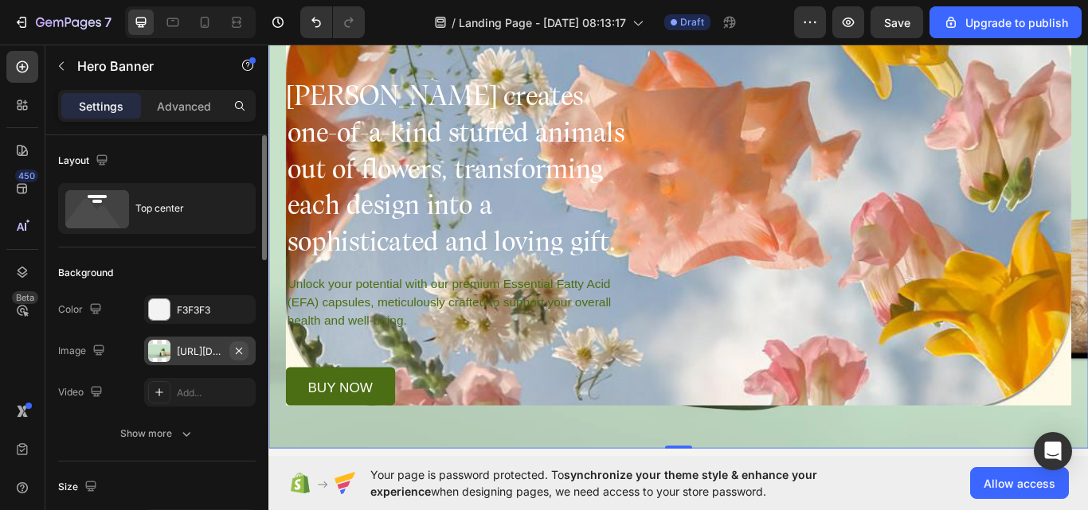
click at [238, 348] on icon "button" at bounding box center [238, 351] width 13 height 13
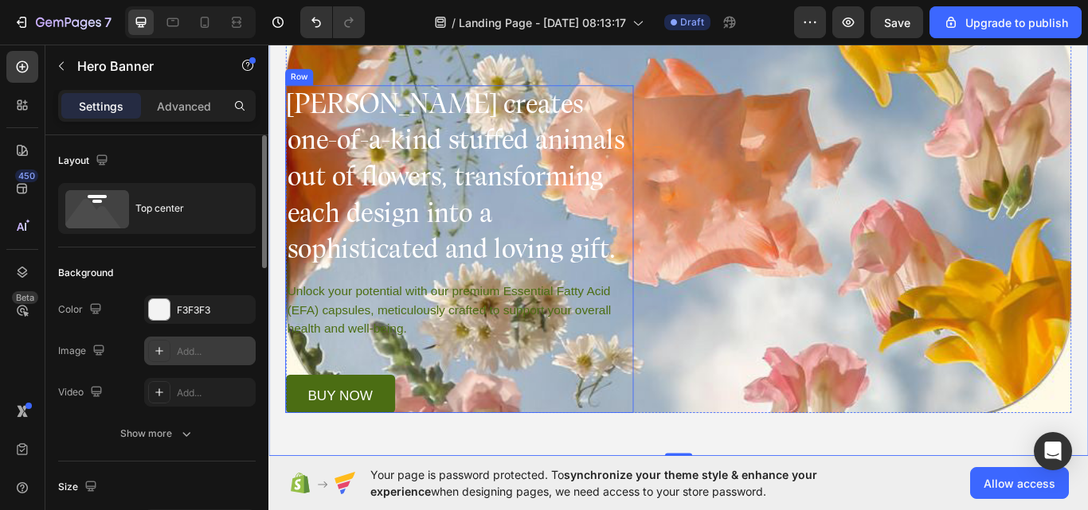
scroll to position [159, 0]
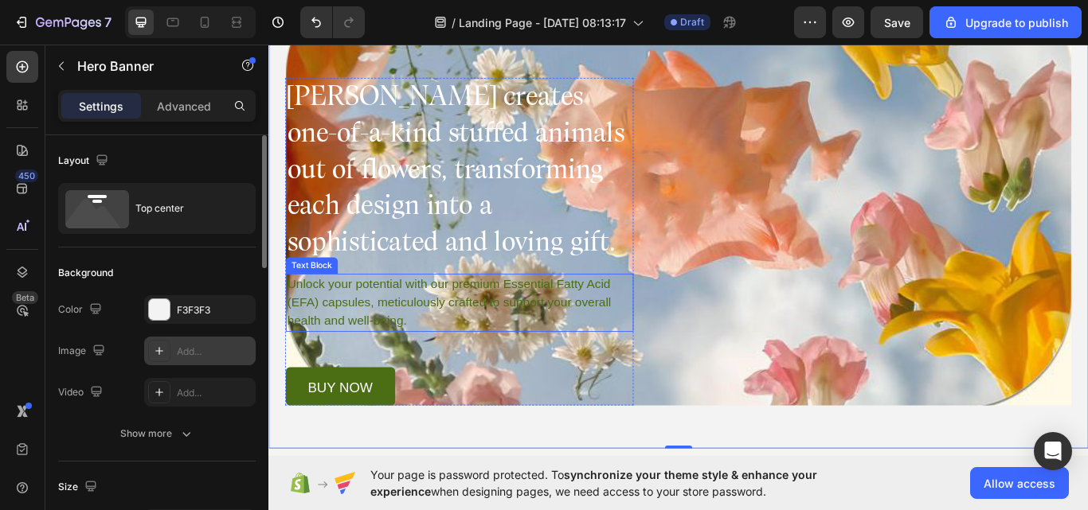
click at [487, 337] on p "Unlock your potential with our premium Essential Fatty Acid (EFA) capsules, met…" at bounding box center [490, 346] width 401 height 64
click at [488, 337] on p "Unlock your potential with our premium Essential Fatty Acid (EFA) capsules, met…" at bounding box center [490, 346] width 401 height 64
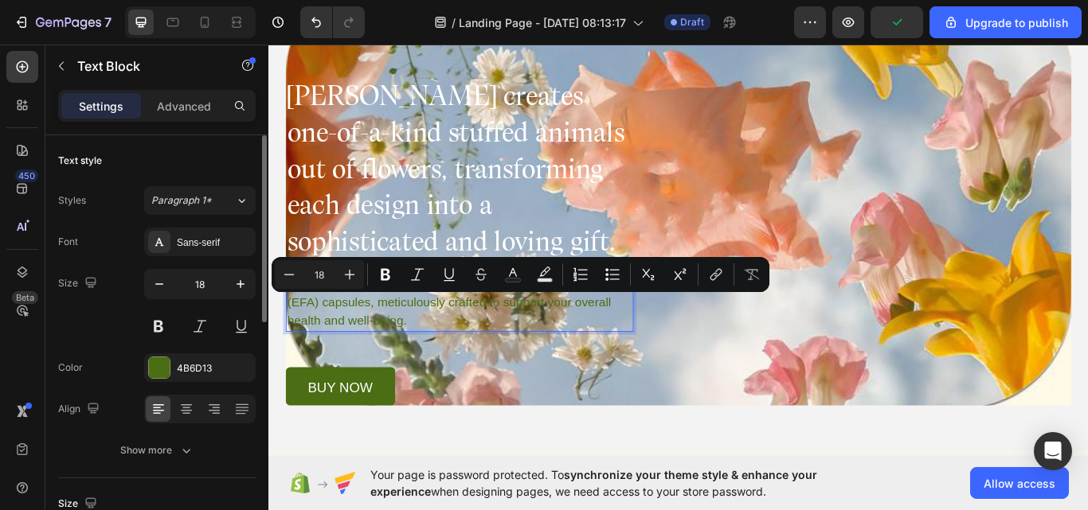
click at [545, 363] on p "Unlock your potential with our premium Essential Fatty Acid (EFA) capsules, met…" at bounding box center [490, 346] width 401 height 64
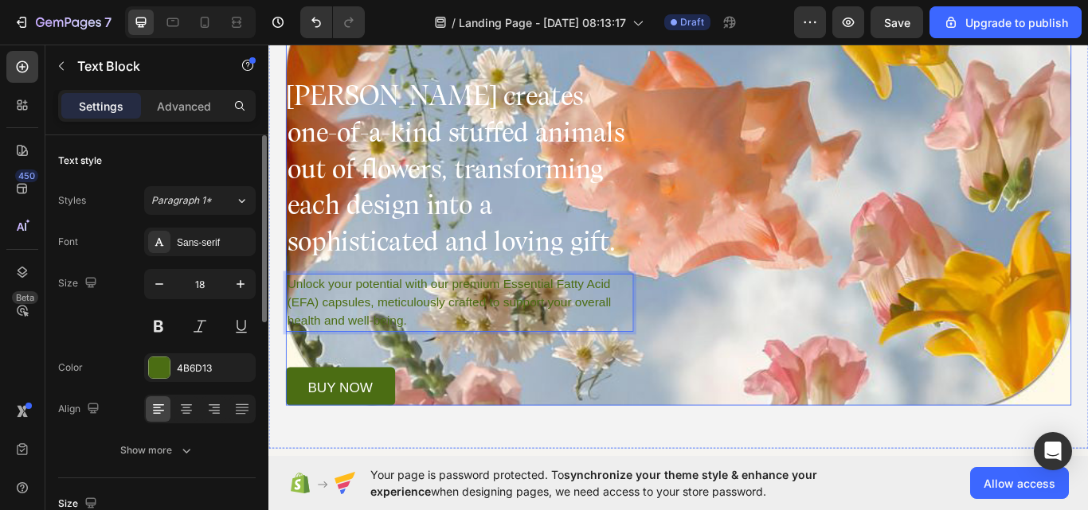
click at [1069, 212] on div "Drop element here Drop element here Row Destiny Rose creates one-of-a-kind stuf…" at bounding box center [746, 210] width 916 height 511
click at [1071, 207] on div "Drop element here Drop element here Row Destiny Rose creates one-of-a-kind stuf…" at bounding box center [746, 210] width 916 height 511
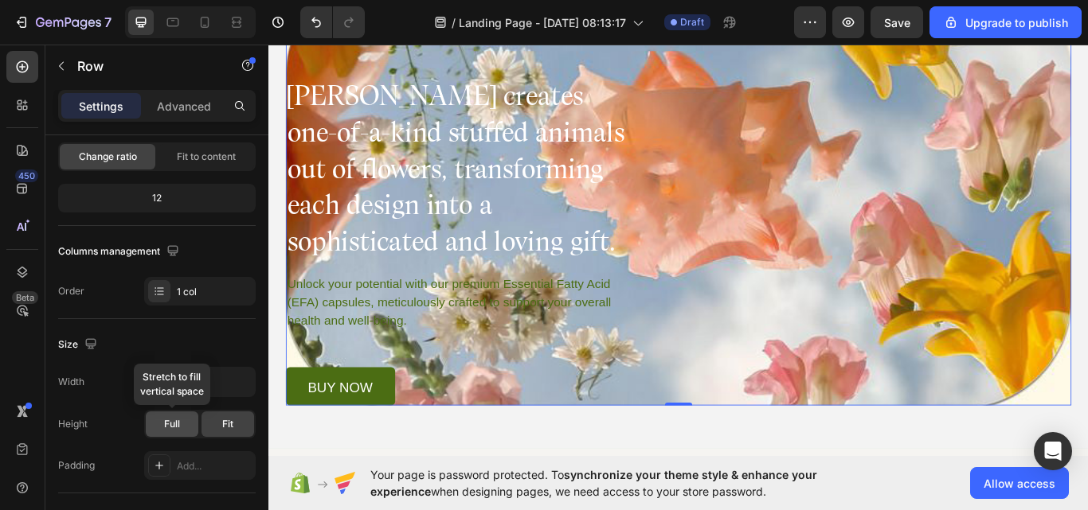
click at [170, 433] on div "Full" at bounding box center [172, 424] width 53 height 25
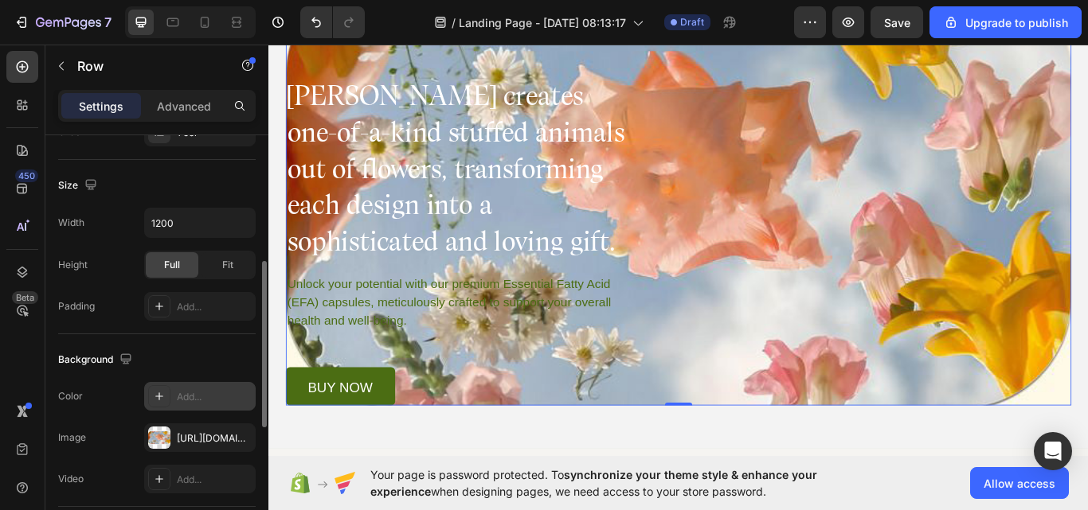
scroll to position [239, 0]
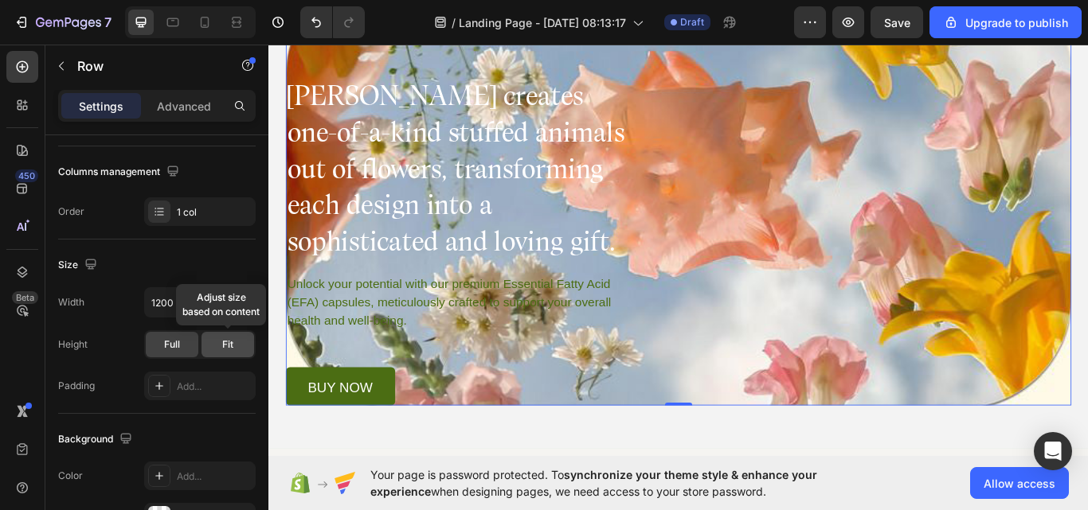
click at [224, 353] on div "Fit" at bounding box center [227, 344] width 53 height 25
click at [224, 315] on input "1200" at bounding box center [200, 302] width 110 height 29
click at [233, 301] on icon "button" at bounding box center [240, 303] width 16 height 16
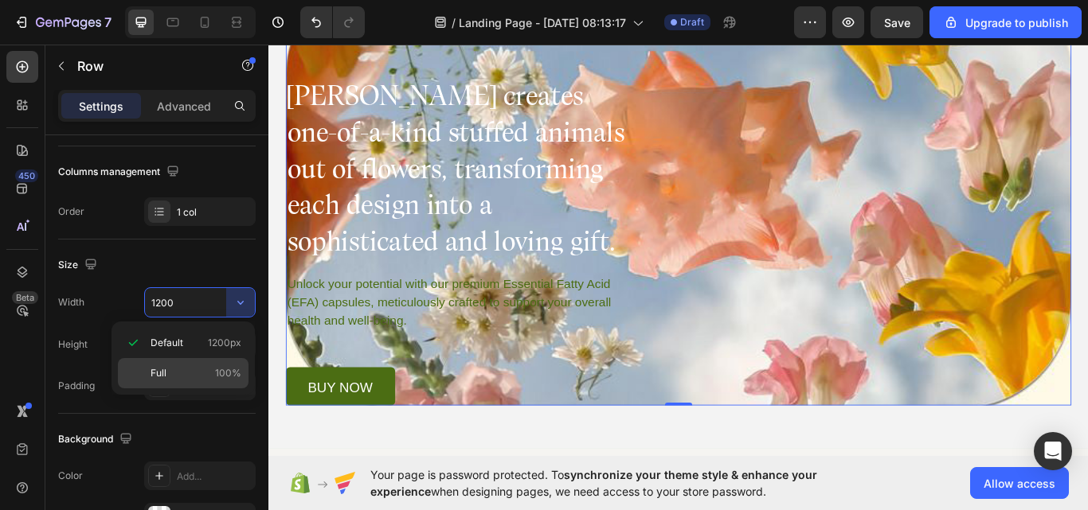
click at [196, 371] on p "Full 100%" at bounding box center [195, 373] width 91 height 14
type input "100%"
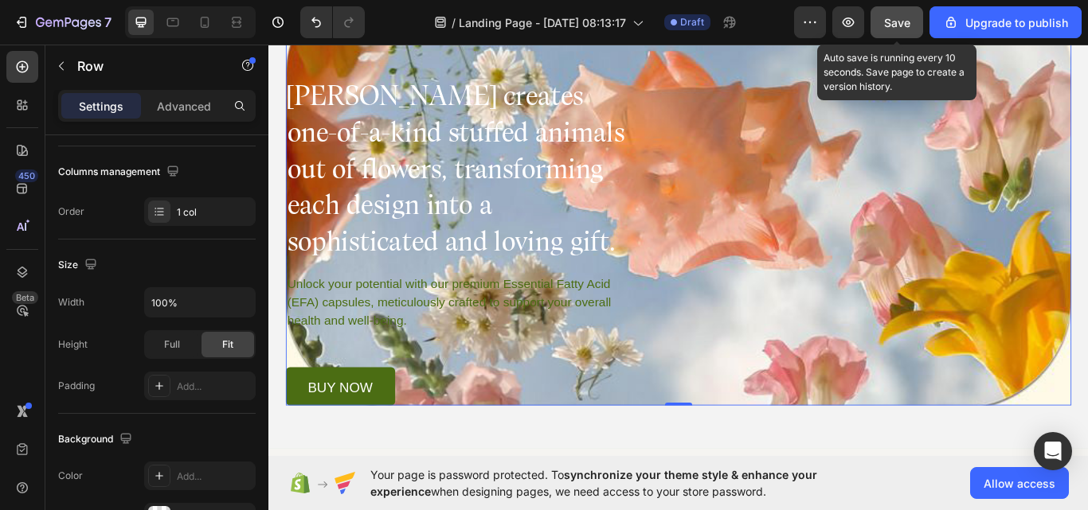
click at [912, 29] on button "Save" at bounding box center [896, 22] width 53 height 32
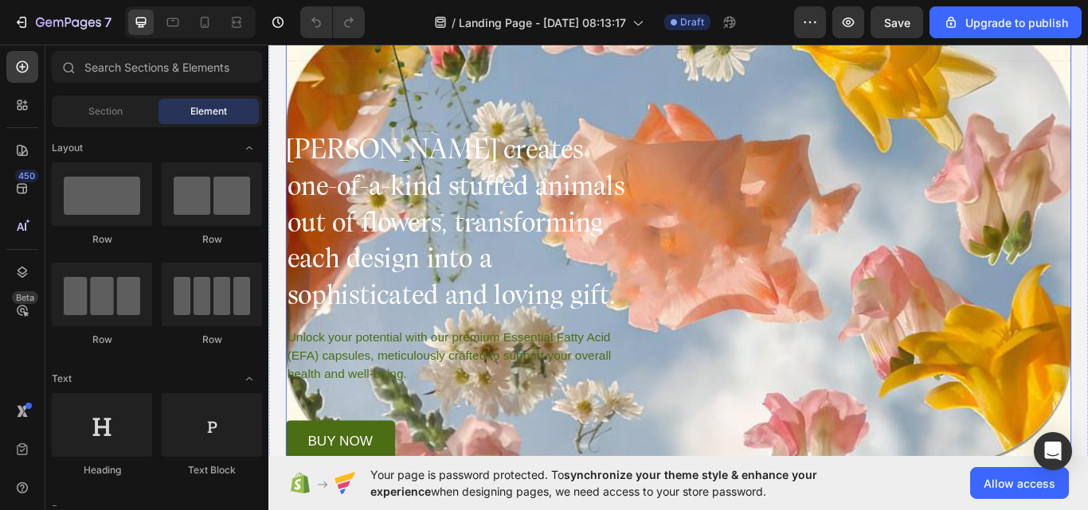
scroll to position [80, 0]
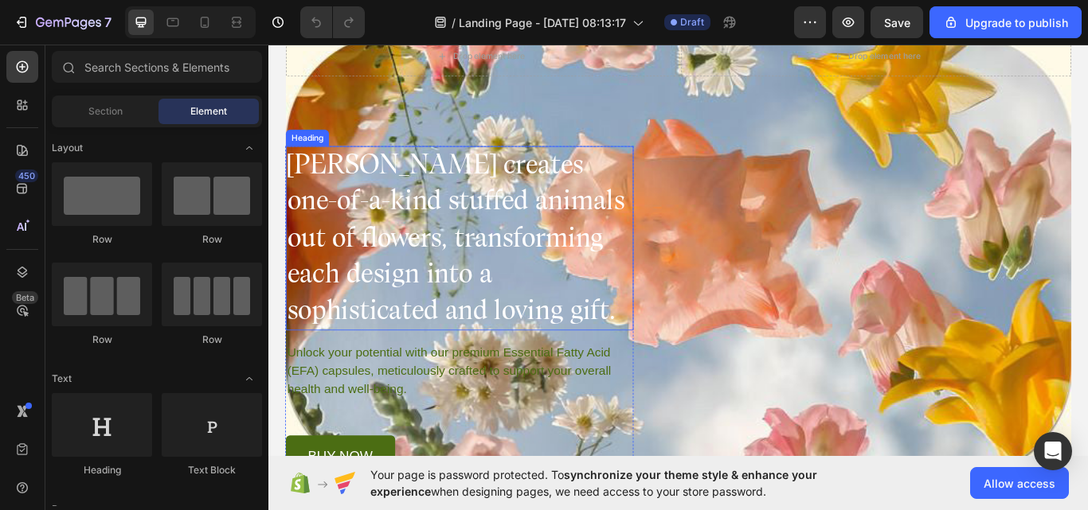
drag, startPoint x: 493, startPoint y: 275, endPoint x: 472, endPoint y: 271, distance: 20.9
click at [492, 275] on h1 "Destiny Rose creates one-of-a-kind stuffed animals out of flowers, transforming…" at bounding box center [490, 271] width 405 height 215
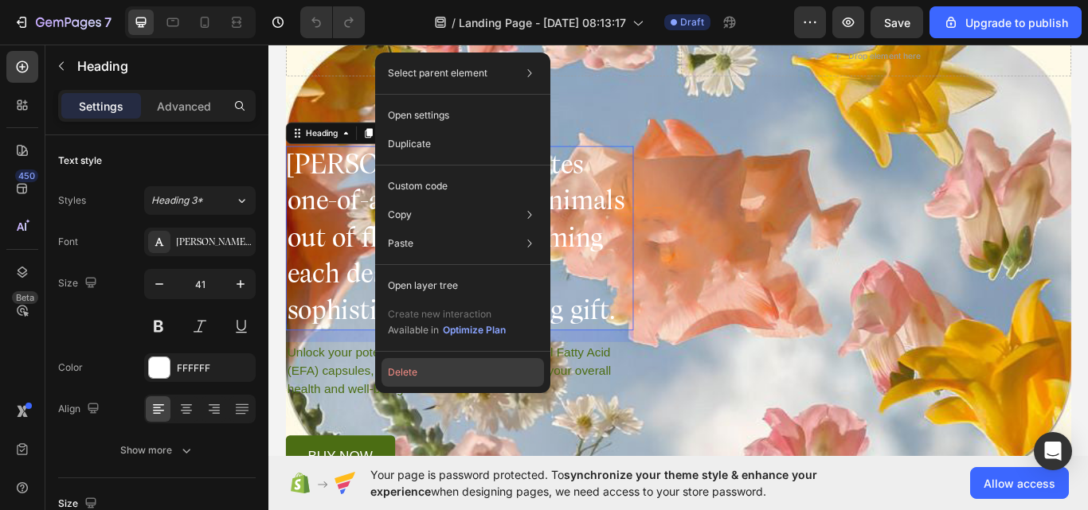
drag, startPoint x: 509, startPoint y: 362, endPoint x: 305, endPoint y: 348, distance: 204.3
click at [509, 362] on button "Delete" at bounding box center [462, 372] width 162 height 29
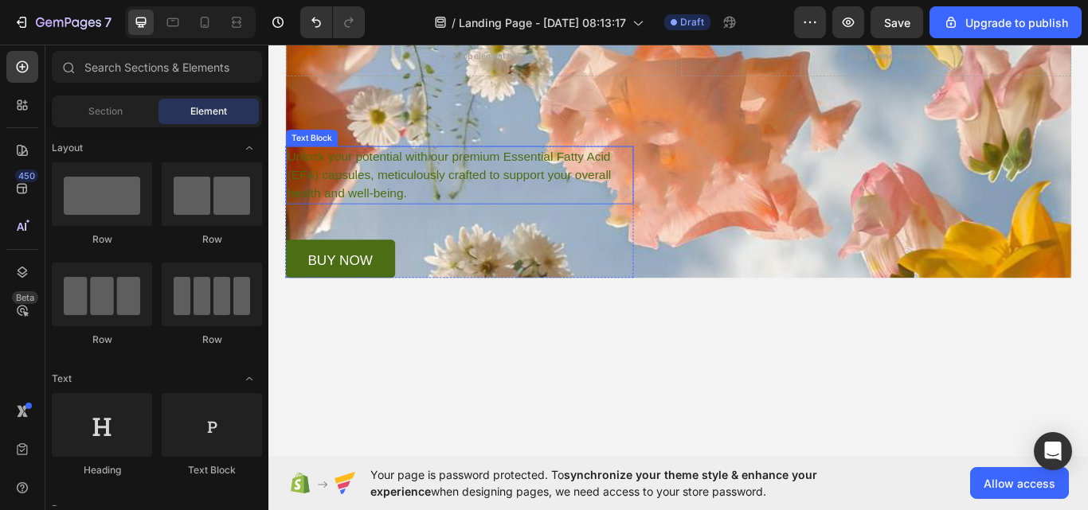
scroll to position [0, 0]
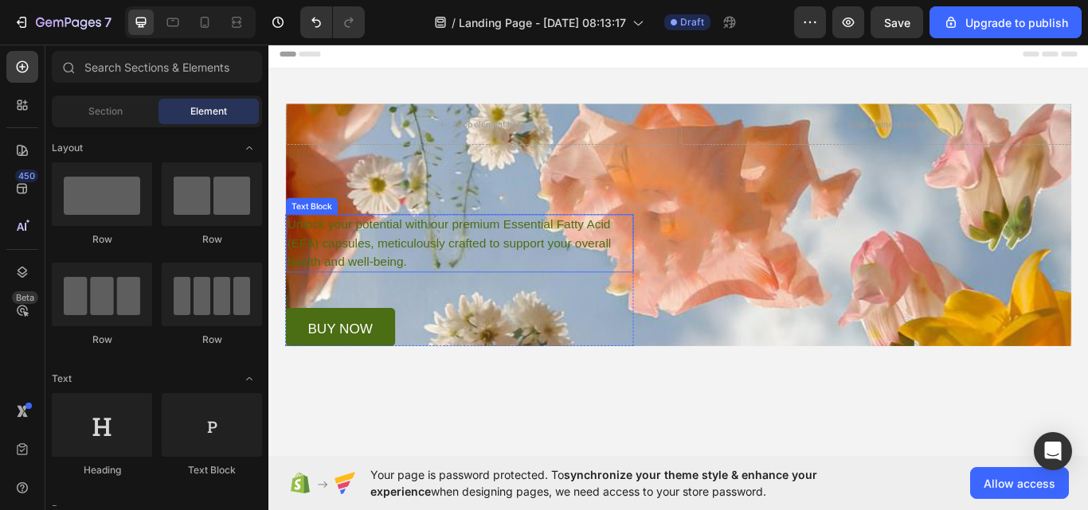
drag, startPoint x: 527, startPoint y: 271, endPoint x: 522, endPoint y: 280, distance: 10.7
click at [528, 271] on p "Unlock your potential with our premium Essential Fatty Acid (EFA) capsules, met…" at bounding box center [490, 277] width 401 height 64
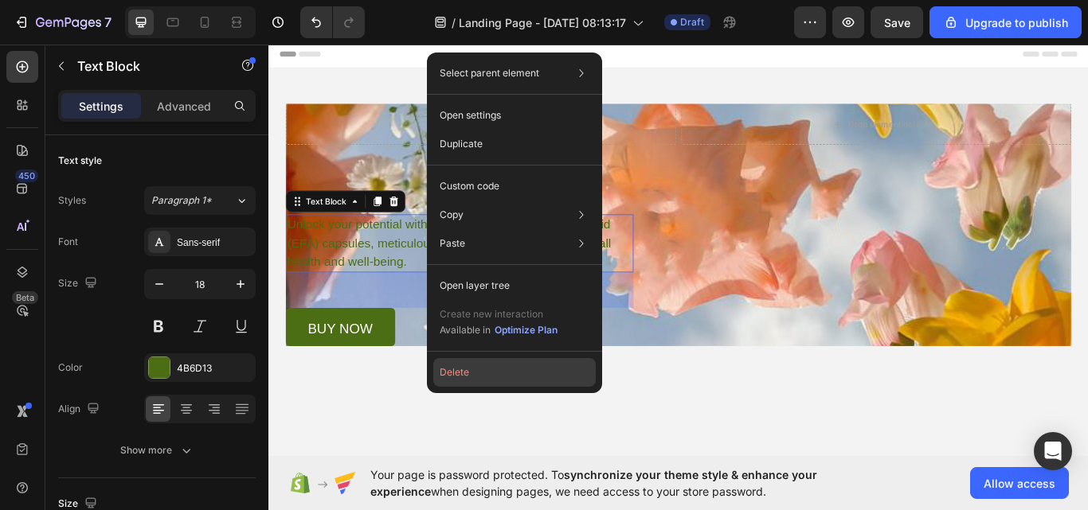
click at [491, 386] on button "Delete" at bounding box center [514, 372] width 162 height 29
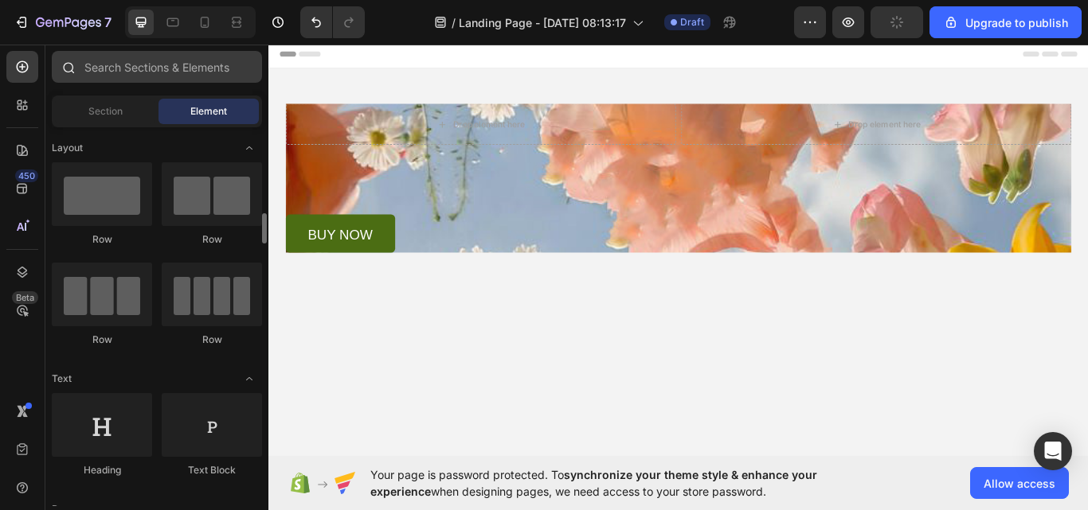
scroll to position [80, 0]
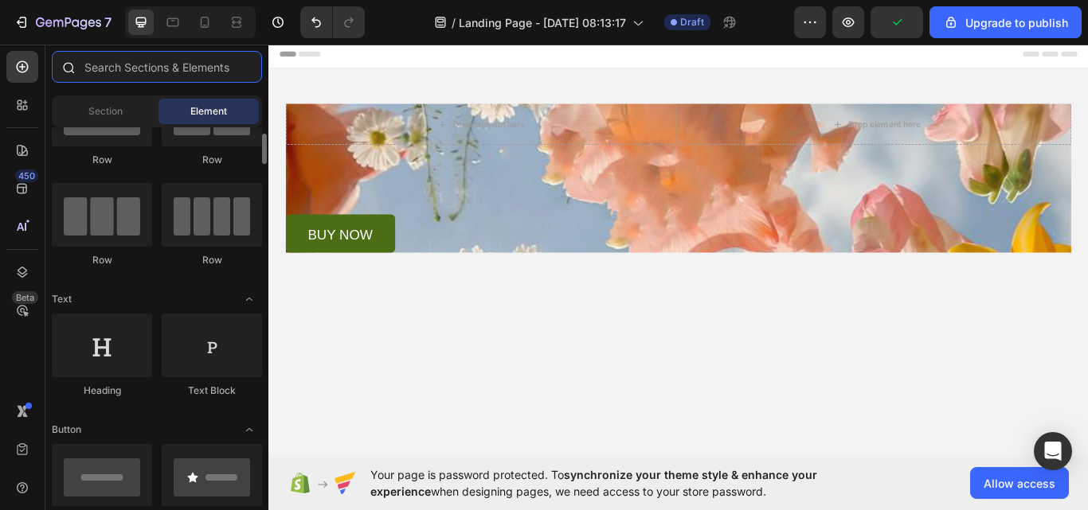
click at [147, 74] on input "text" at bounding box center [157, 67] width 210 height 32
type input "te"
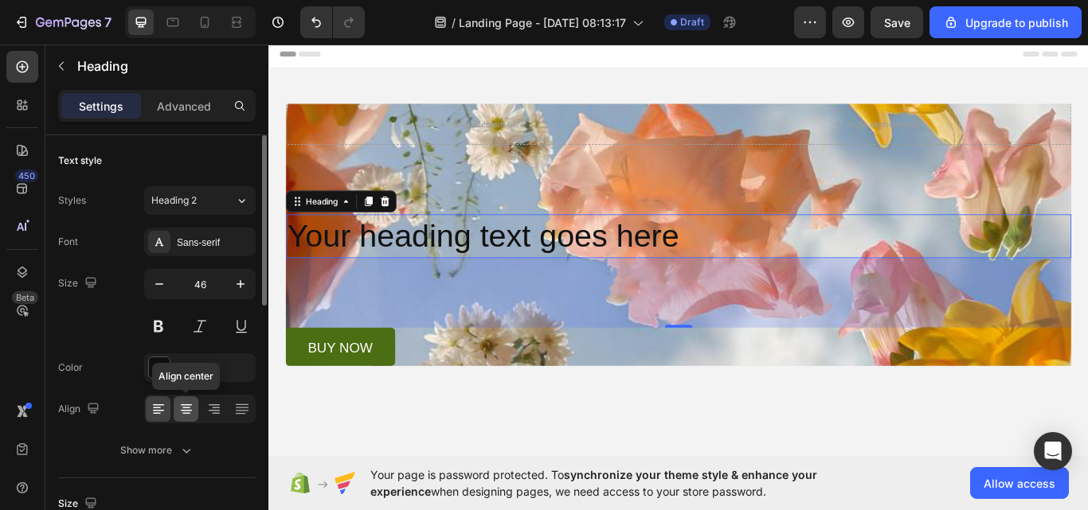
click at [182, 405] on icon at bounding box center [186, 405] width 11 height 2
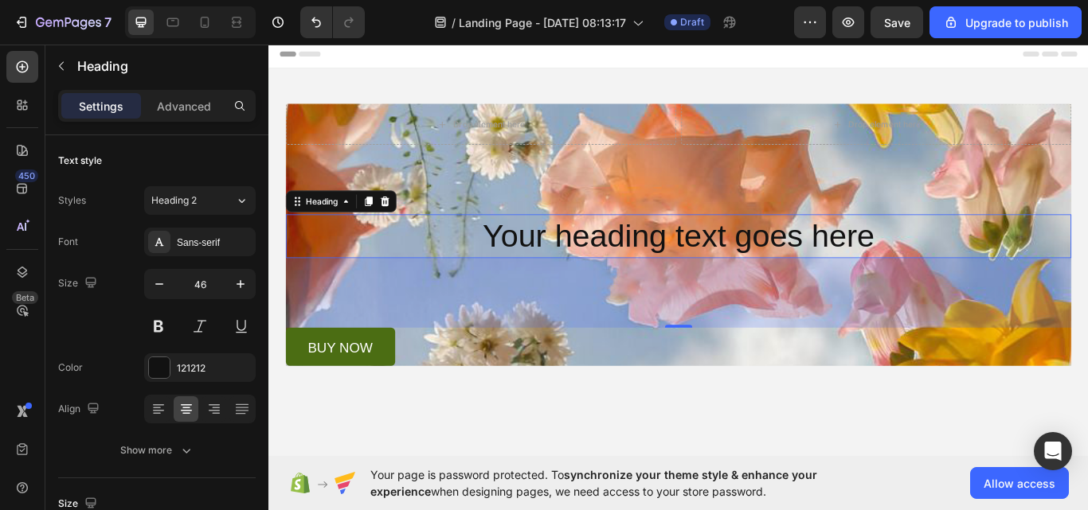
click at [663, 287] on h2 "Your heading text goes here" at bounding box center [746, 269] width 916 height 51
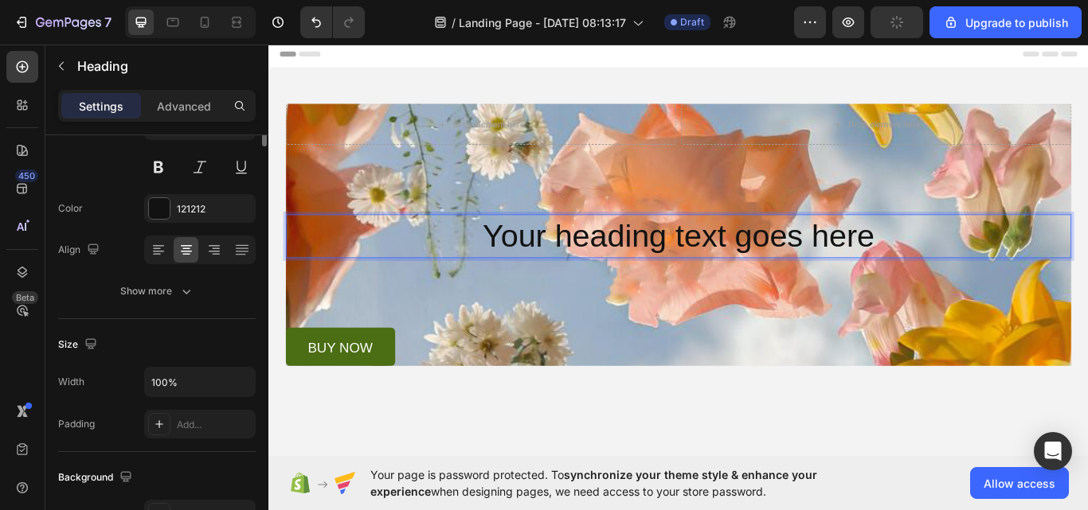
scroll to position [0, 0]
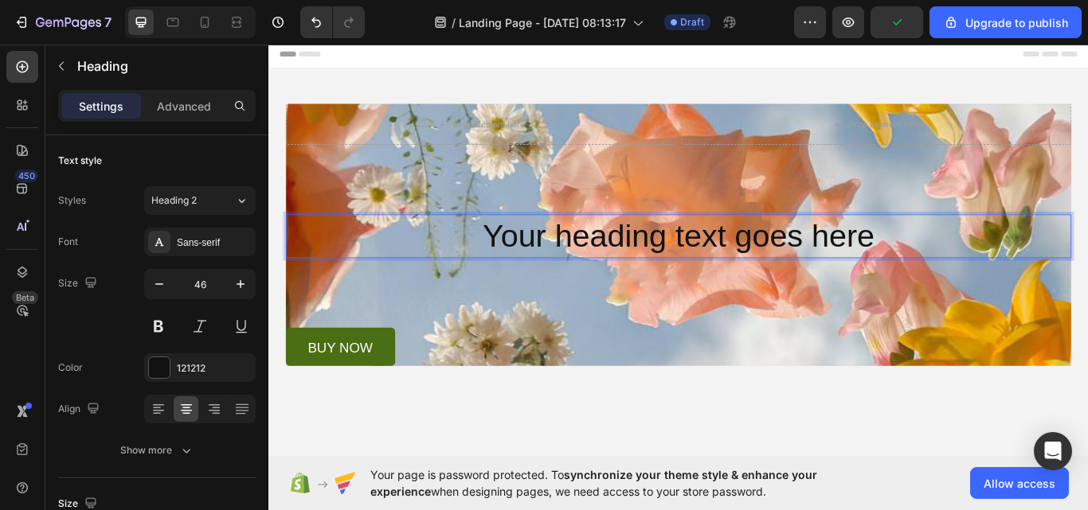
click at [969, 268] on p "Your heading text goes here" at bounding box center [746, 269] width 912 height 48
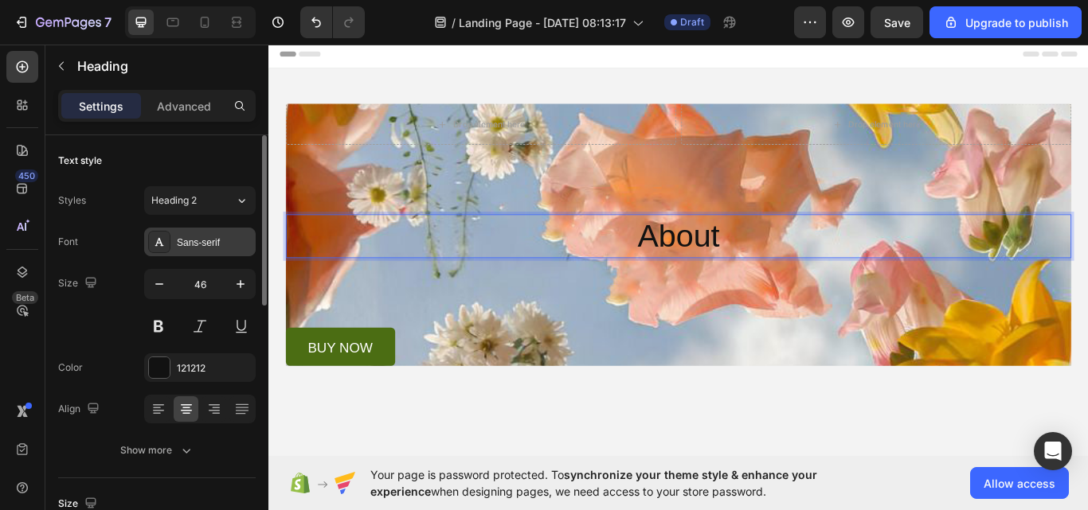
click at [181, 244] on div "Sans-serif" at bounding box center [214, 243] width 75 height 14
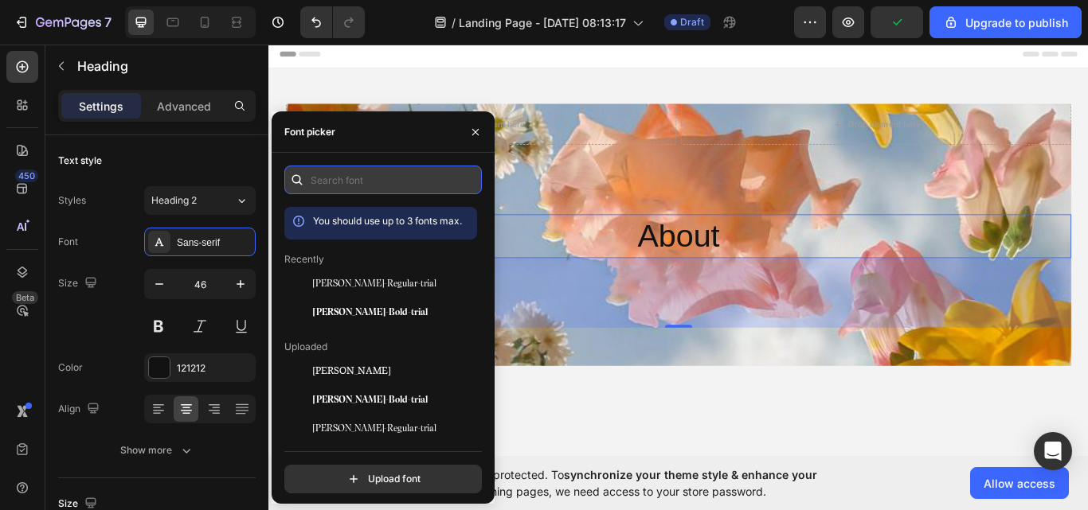
click at [369, 187] on input "text" at bounding box center [382, 180] width 197 height 29
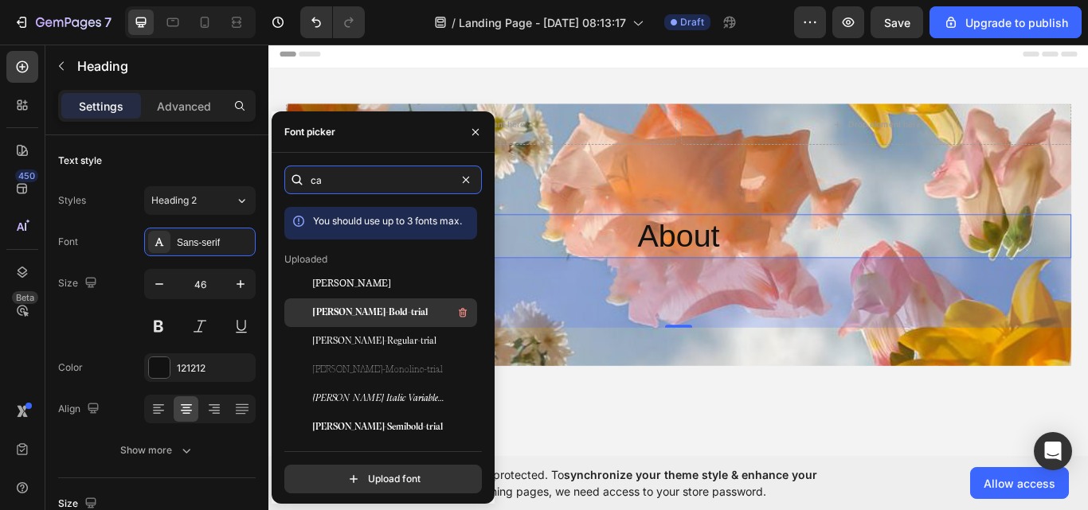
type input "ca"
click at [404, 307] on span "[PERSON_NAME]-Bold-trial" at bounding box center [370, 313] width 115 height 14
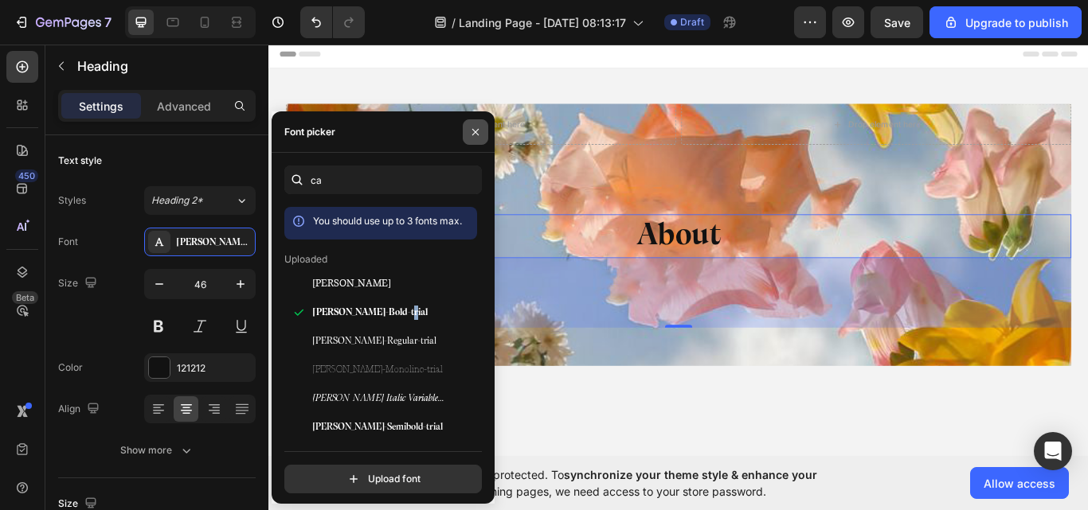
click at [467, 130] on button "button" at bounding box center [475, 131] width 25 height 25
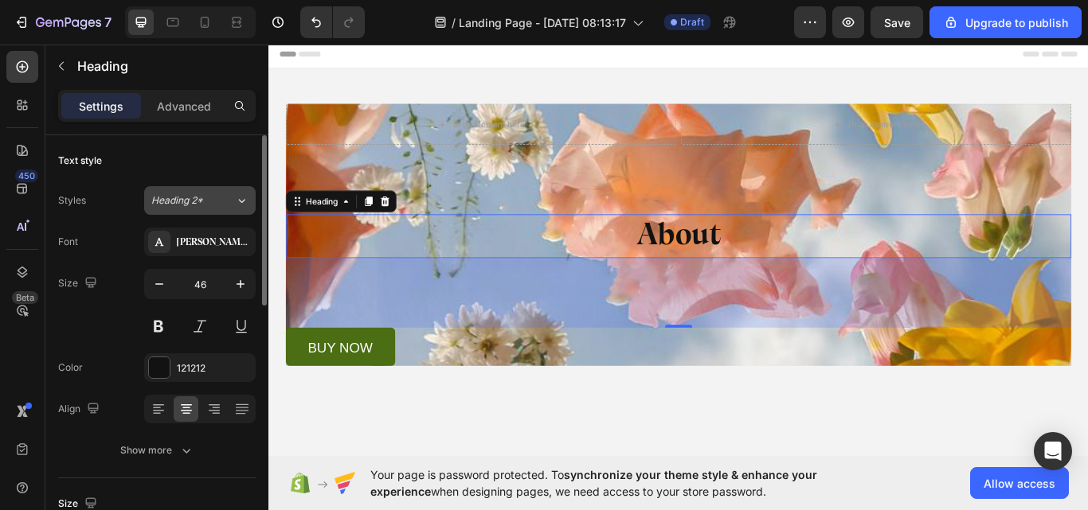
click at [238, 197] on icon at bounding box center [242, 201] width 14 height 16
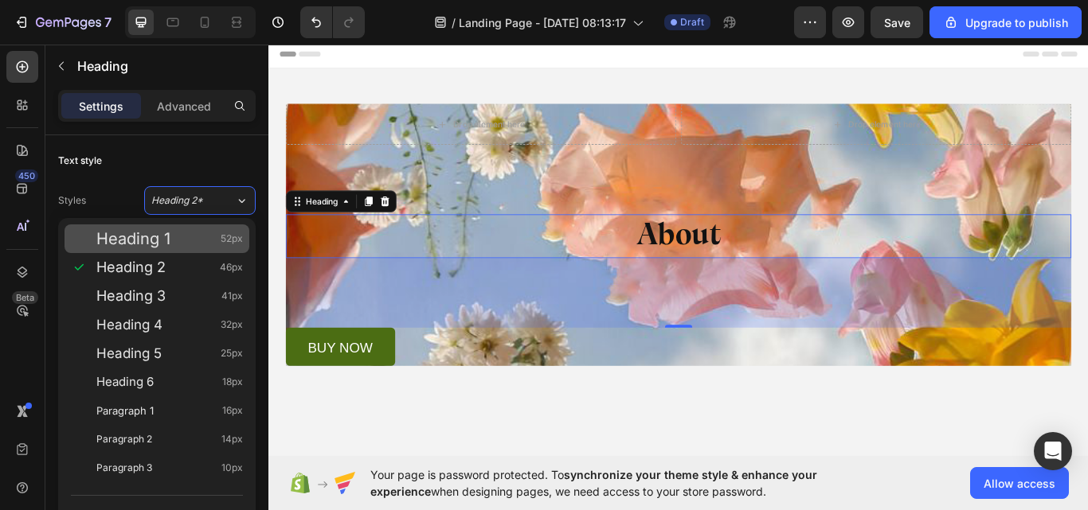
click at [166, 241] on span "Heading 1" at bounding box center [133, 239] width 74 height 16
type input "52"
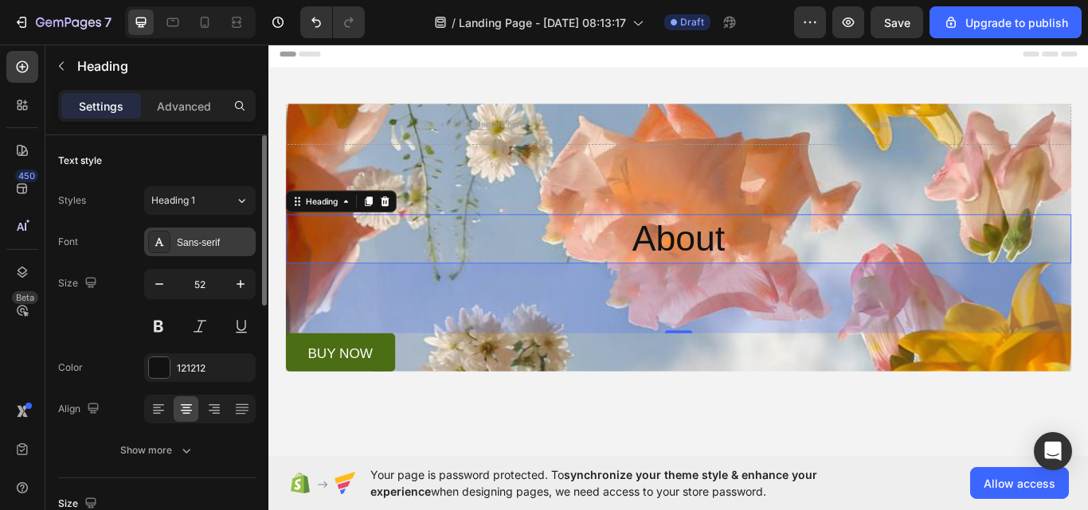
click at [181, 244] on div "Sans-serif" at bounding box center [214, 243] width 75 height 14
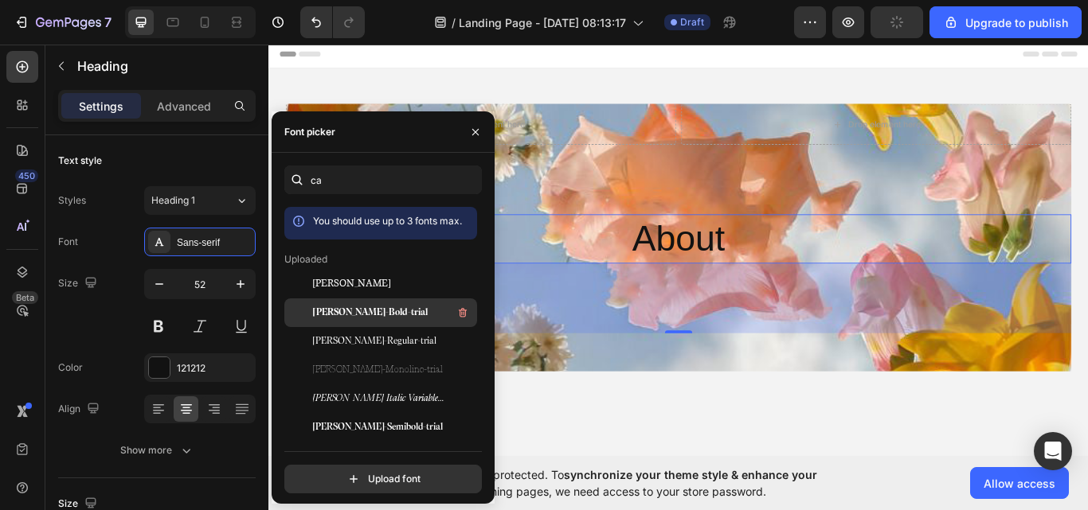
click at [378, 306] on span "[PERSON_NAME]-Bold-trial" at bounding box center [370, 313] width 115 height 14
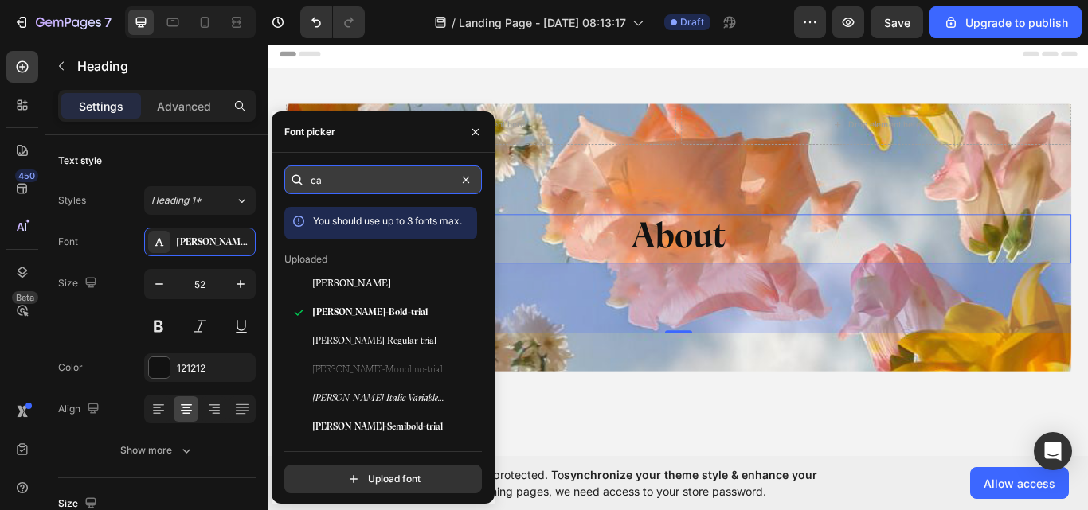
click at [355, 172] on input "ca" at bounding box center [382, 180] width 197 height 29
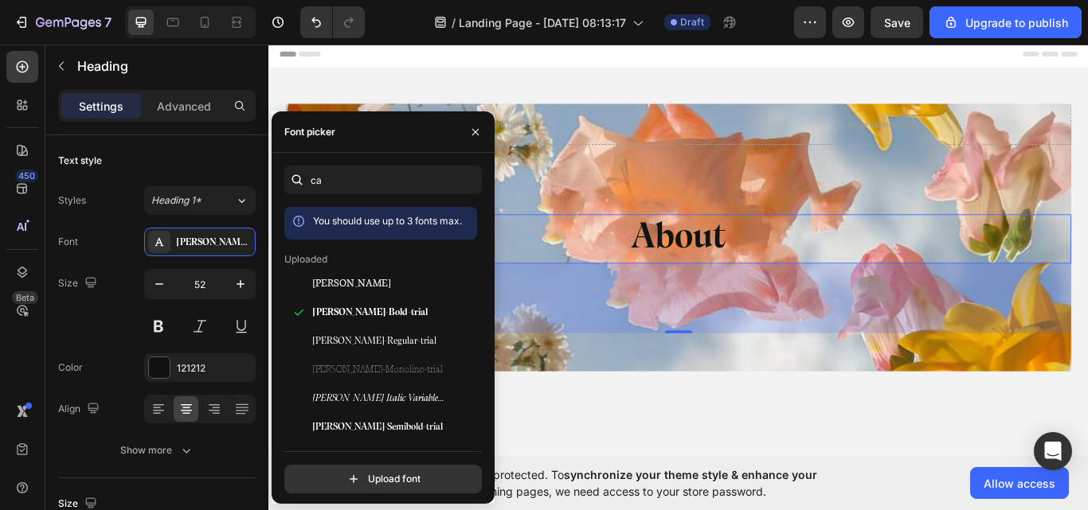
click at [343, 157] on div "ca You should use up to 3 fonts max. Uploaded Calvino Calvino-Grande-Bold-trial…" at bounding box center [382, 328] width 223 height 351
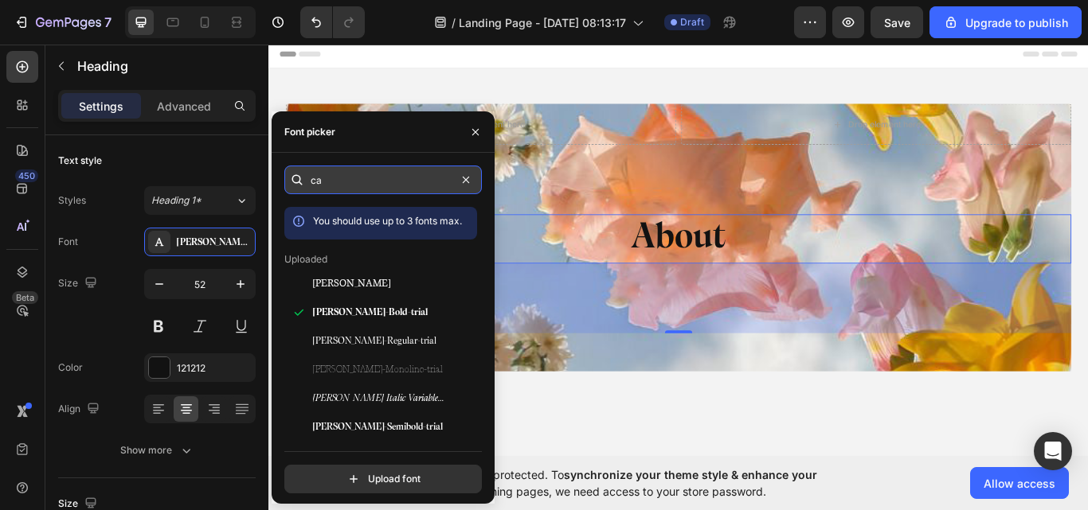
click at [363, 170] on input "ca" at bounding box center [382, 180] width 197 height 29
type input "ca"
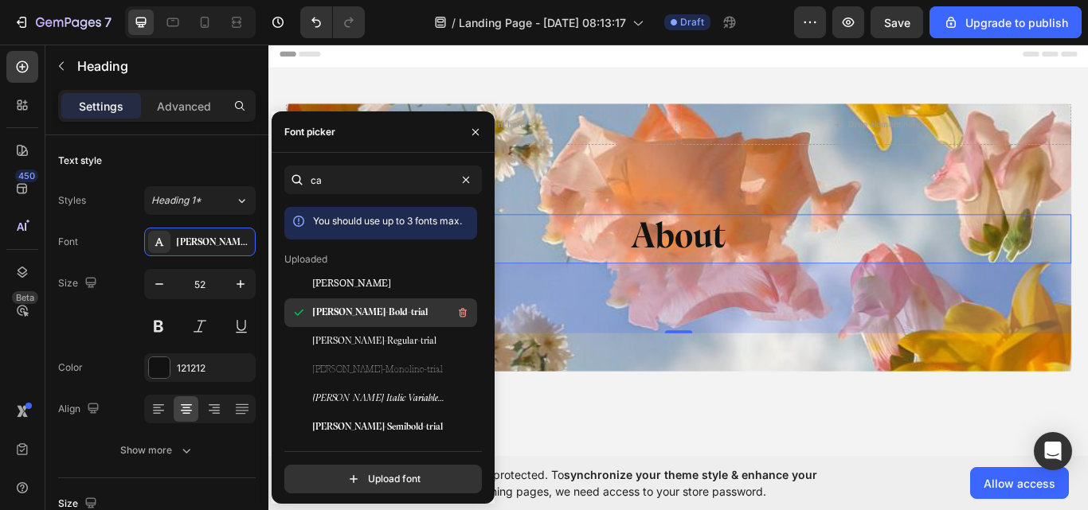
click at [363, 318] on span "[PERSON_NAME]-Bold-trial" at bounding box center [370, 313] width 115 height 14
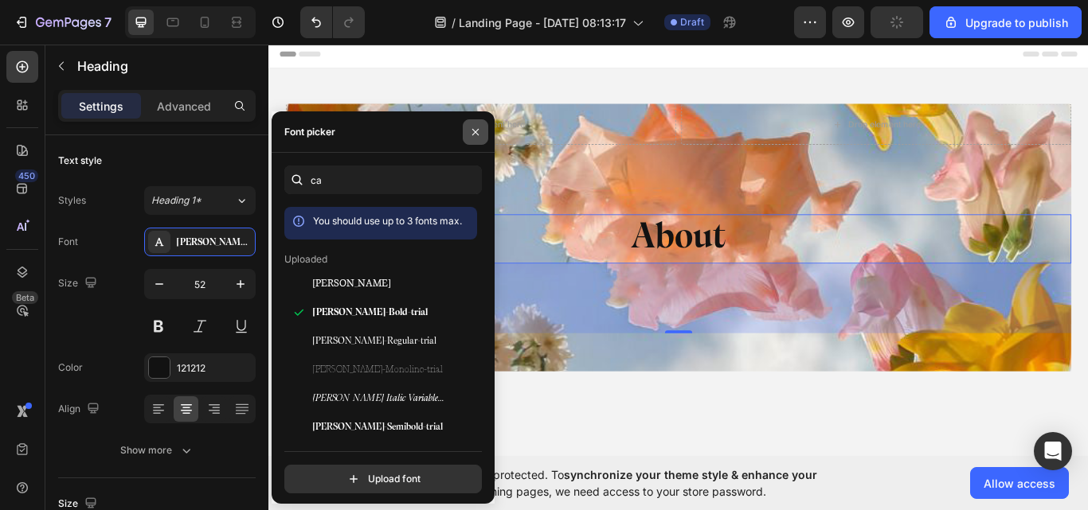
click at [468, 133] on button "button" at bounding box center [475, 131] width 25 height 25
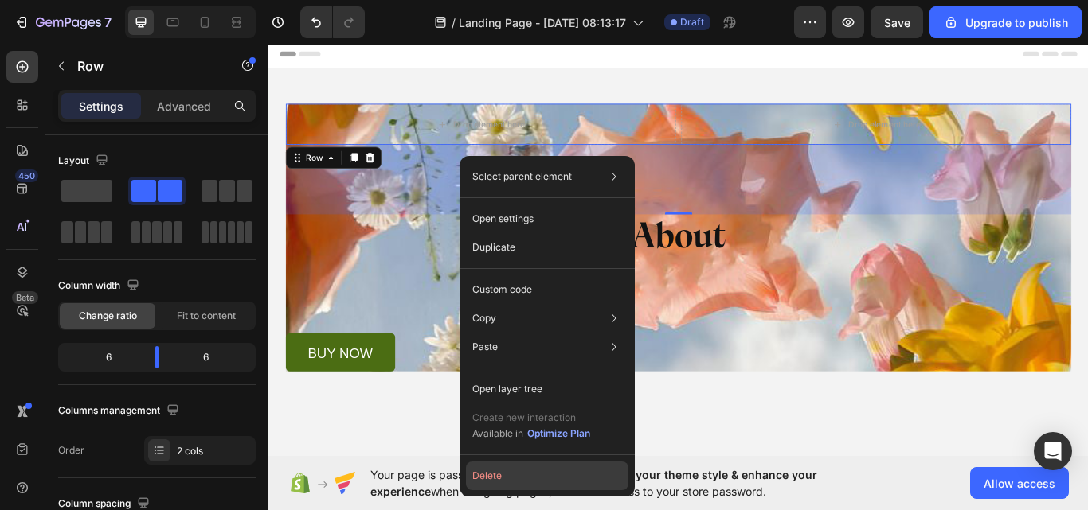
click at [510, 480] on button "Delete" at bounding box center [547, 476] width 162 height 29
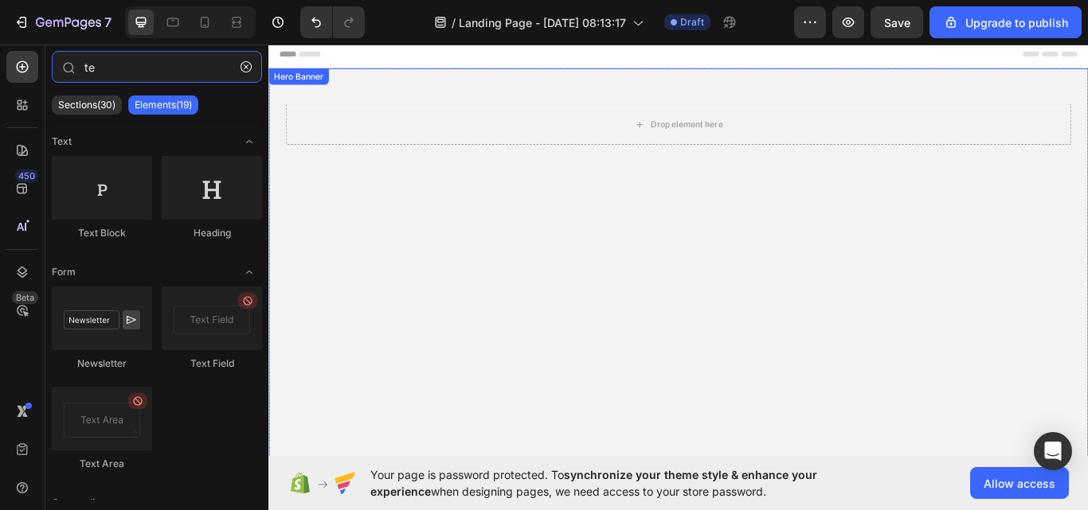
type input "t"
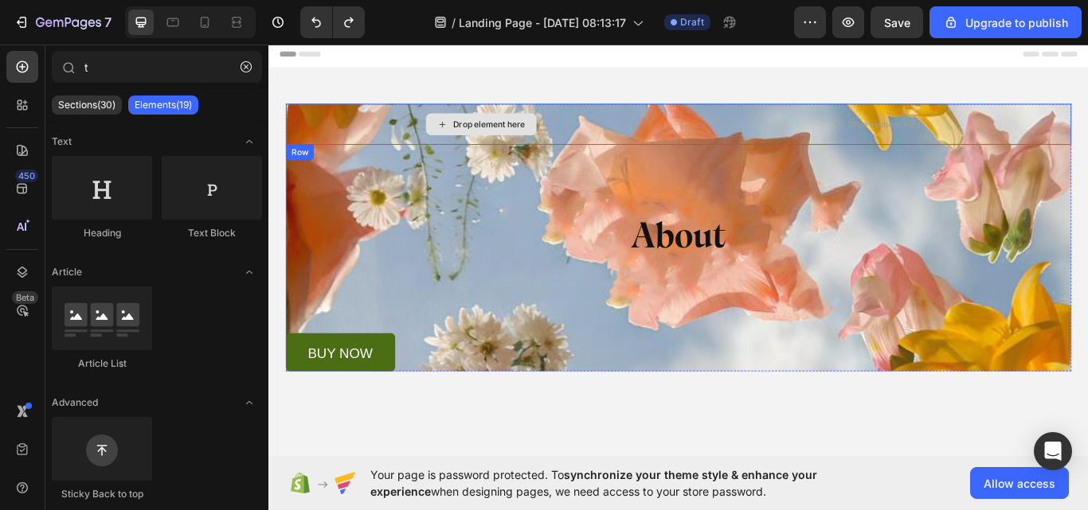
click at [643, 143] on div "Drop element here" at bounding box center [515, 139] width 455 height 48
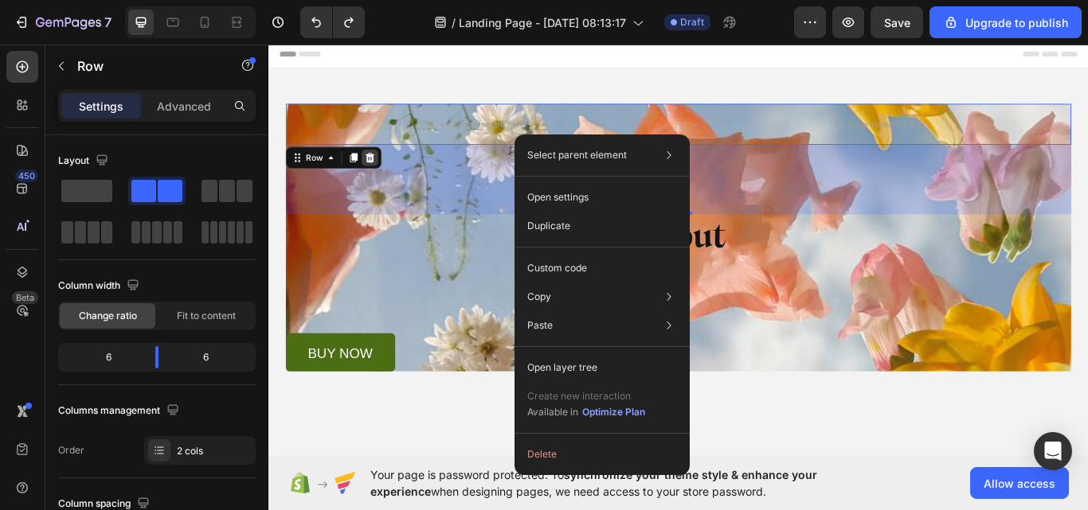
click at [383, 169] on div at bounding box center [386, 177] width 19 height 19
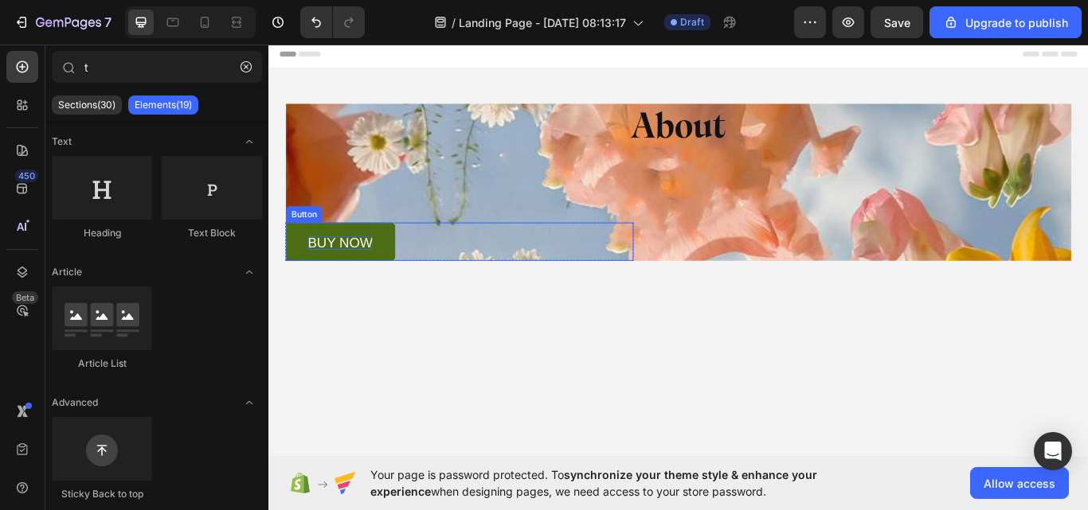
click at [351, 280] on p "buy now" at bounding box center [352, 277] width 76 height 16
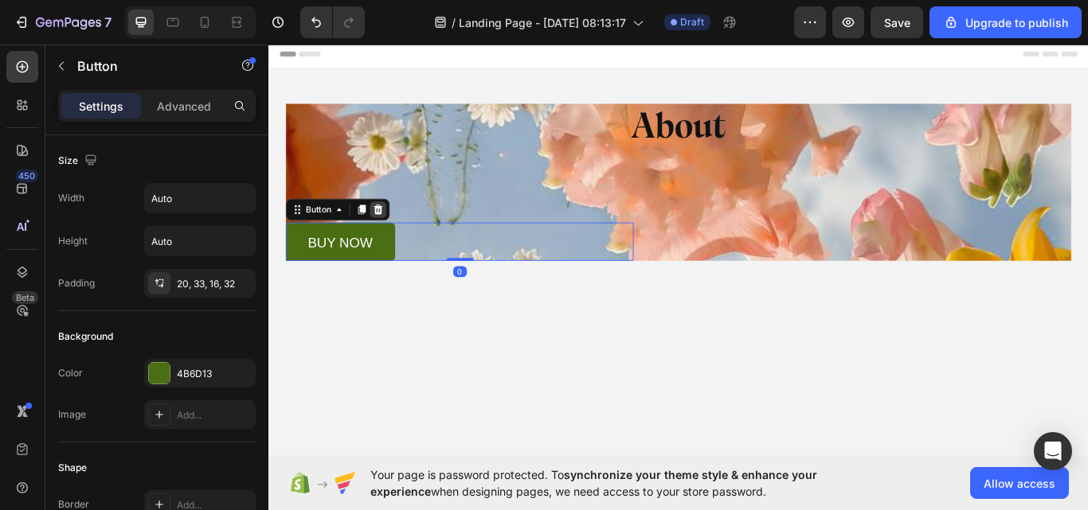
click at [395, 245] on div at bounding box center [395, 238] width 19 height 19
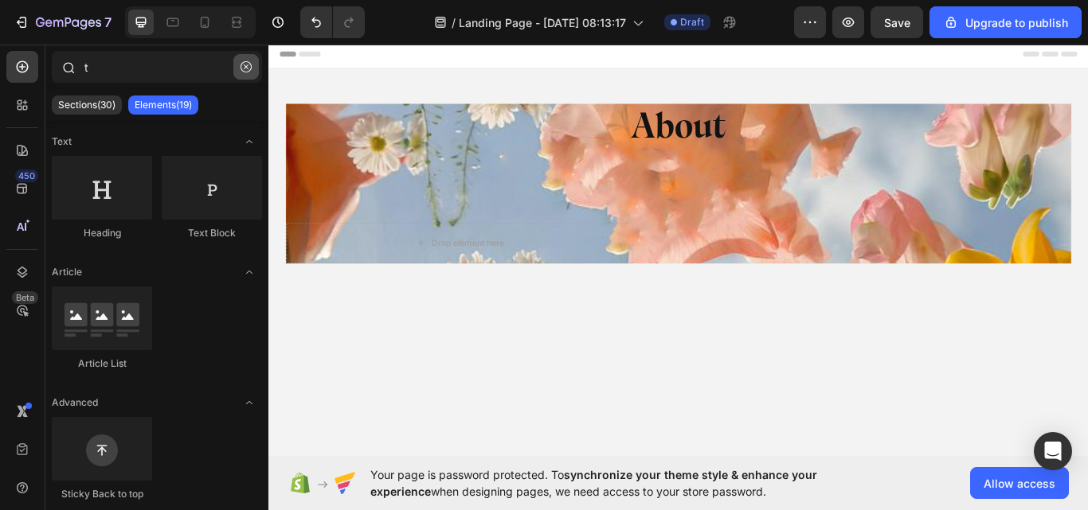
click at [238, 66] on button "button" at bounding box center [245, 66] width 25 height 25
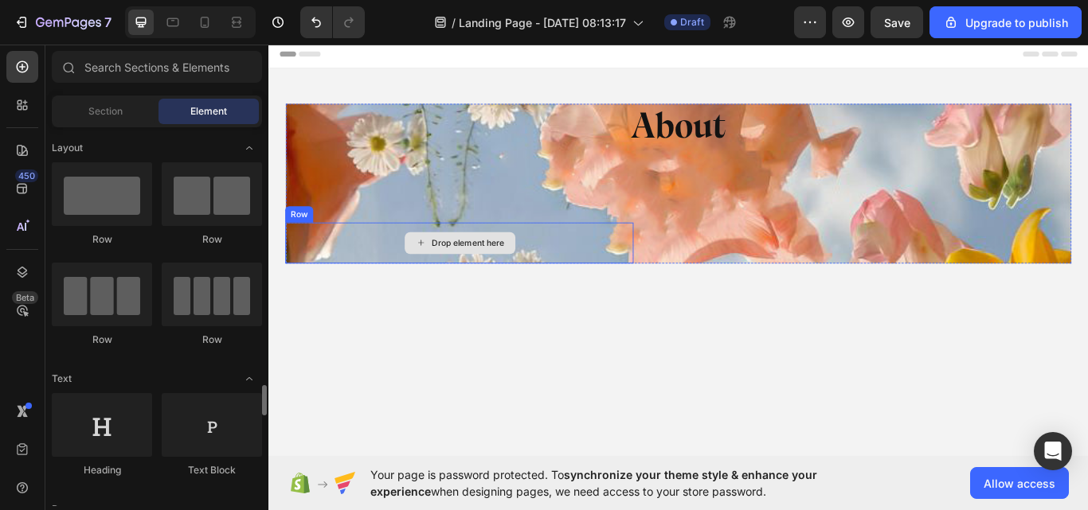
scroll to position [239, 0]
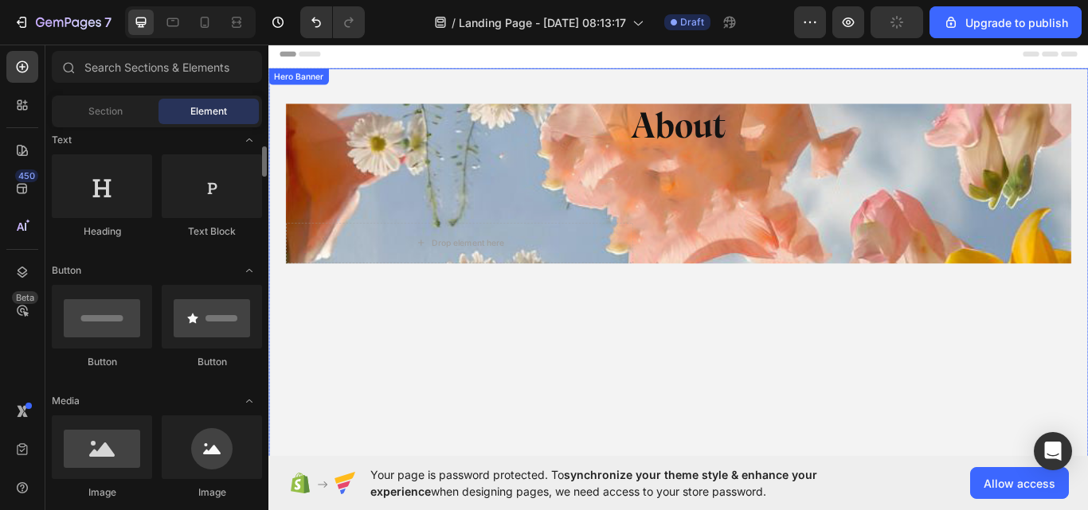
click at [990, 247] on div "About Heading Drop element here Row" at bounding box center [746, 208] width 916 height 186
click at [998, 244] on div "About Heading Drop element here Row" at bounding box center [746, 208] width 916 height 186
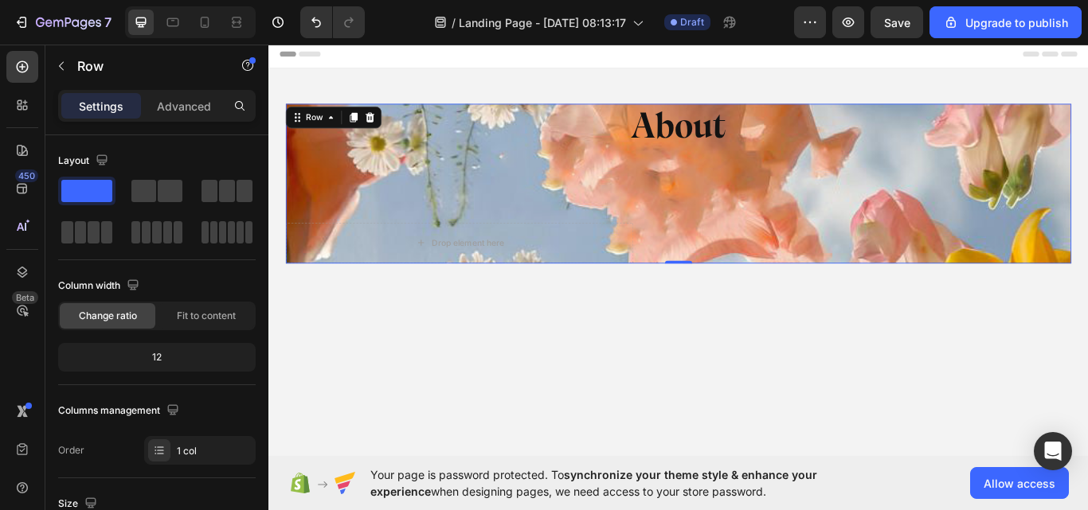
click at [588, 199] on div "About Heading Drop element here Row" at bounding box center [746, 208] width 916 height 186
click at [416, 233] on div "About Heading Drop element here Row" at bounding box center [746, 208] width 916 height 186
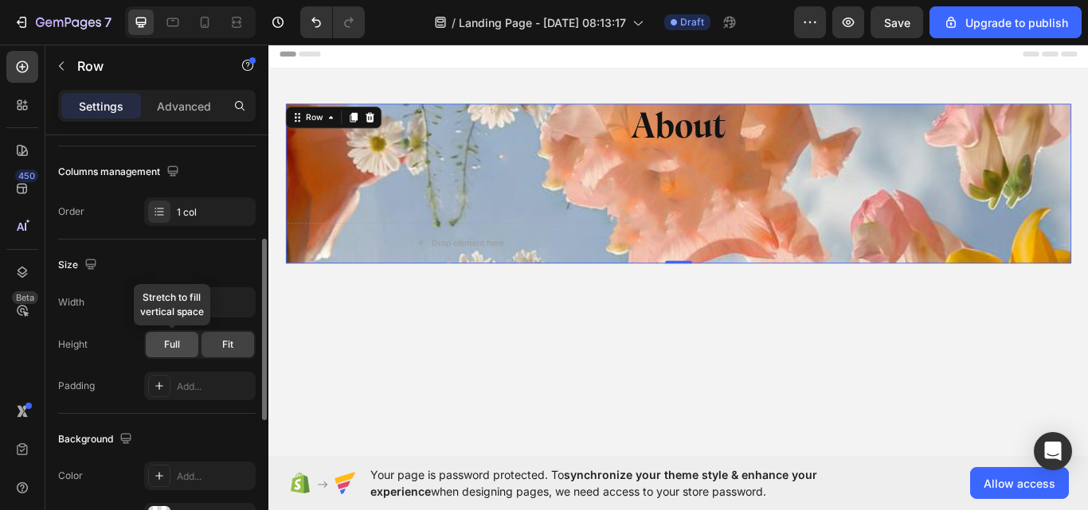
click at [172, 341] on span "Full" at bounding box center [172, 345] width 16 height 14
click at [182, 311] on input "100%" at bounding box center [200, 302] width 110 height 29
click at [106, 355] on div "Height Full Fit" at bounding box center [156, 344] width 197 height 29
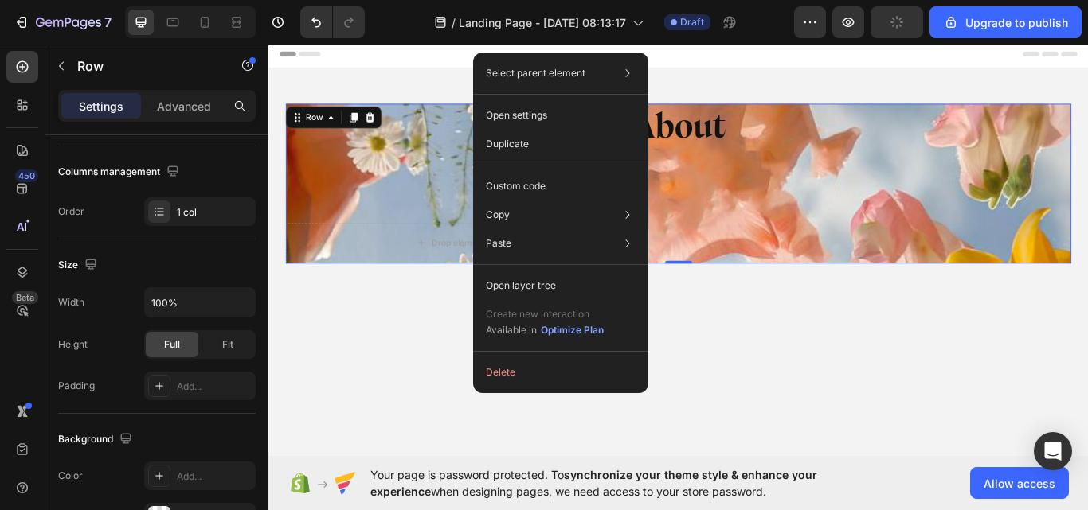
click at [405, 207] on div "About Heading Drop element here Row" at bounding box center [746, 208] width 916 height 186
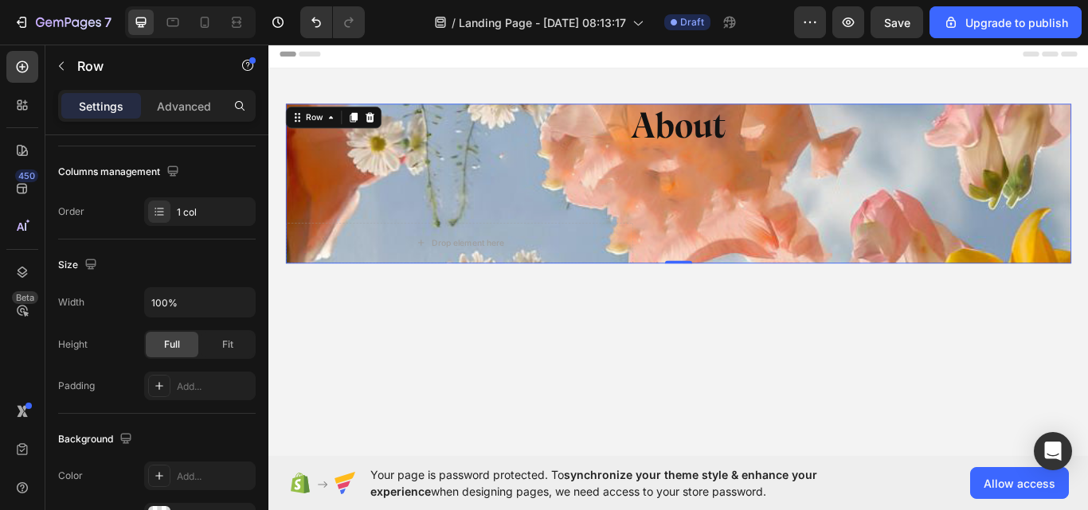
click at [1087, 215] on div "About Heading Drop element here Row" at bounding box center [746, 208] width 916 height 186
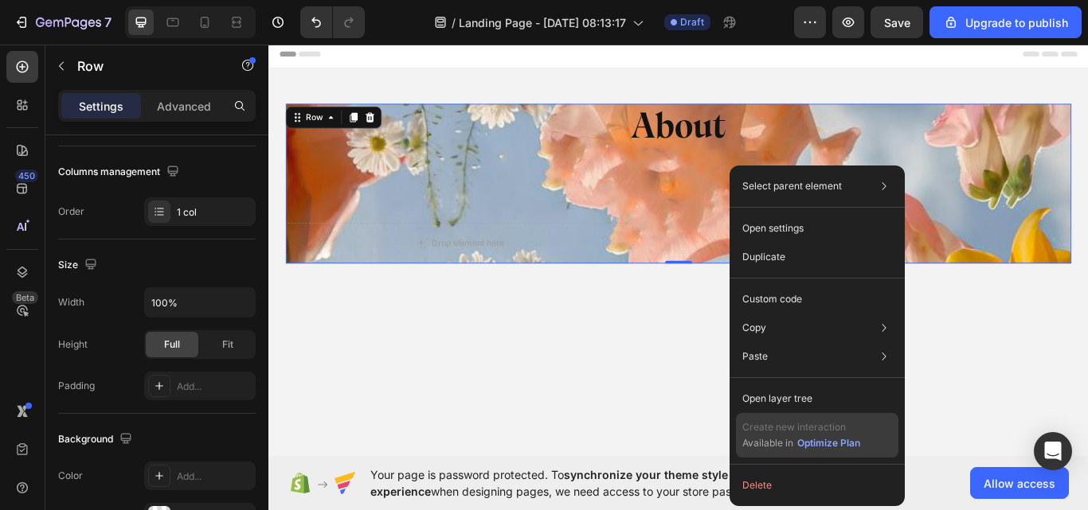
drag, startPoint x: 794, startPoint y: 477, endPoint x: 791, endPoint y: 451, distance: 26.5
click at [792, 469] on div "Select parent element Section Hero Banner Row 1 col Open settings Duplicate Cus…" at bounding box center [816, 336] width 175 height 341
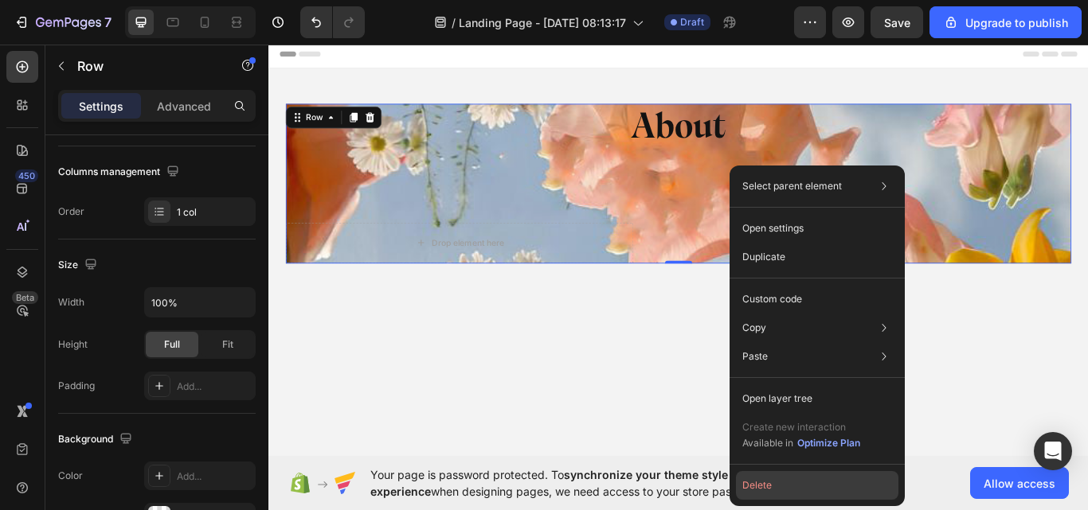
click at [767, 490] on button "Delete" at bounding box center [817, 485] width 162 height 29
click at [760, 473] on span "synchronize your theme style & enhance your experience" at bounding box center [593, 483] width 447 height 30
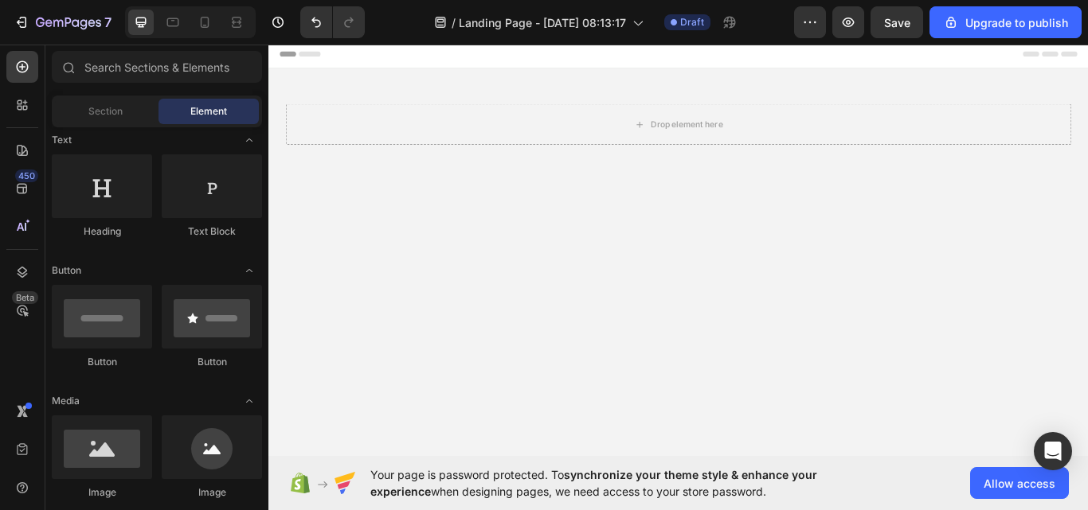
click at [760, 485] on span "Your page is password protected. To synchronize your theme style & enhance your…" at bounding box center [624, 483] width 509 height 33
click at [108, 73] on input "text" at bounding box center [157, 67] width 210 height 32
click at [138, 64] on input "text" at bounding box center [157, 67] width 210 height 32
click at [156, 62] on input "text" at bounding box center [157, 67] width 210 height 32
type input "c"
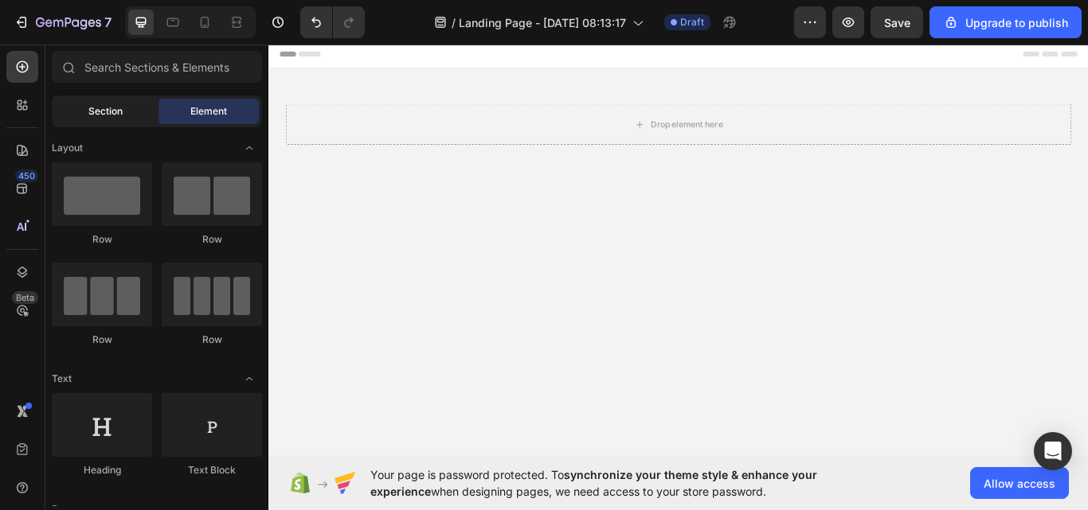
click at [108, 117] on span "Section" at bounding box center [105, 111] width 34 height 14
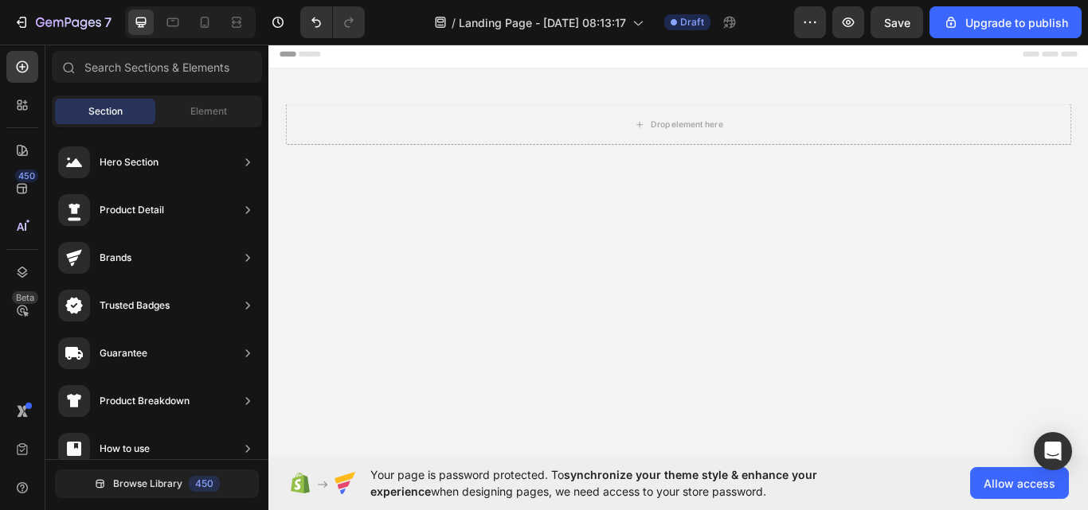
click at [228, 124] on div "Section Element" at bounding box center [157, 112] width 210 height 32
drag, startPoint x: 500, startPoint y: 205, endPoint x: 213, endPoint y: 107, distance: 303.2
click at [213, 107] on span "Element" at bounding box center [208, 111] width 37 height 14
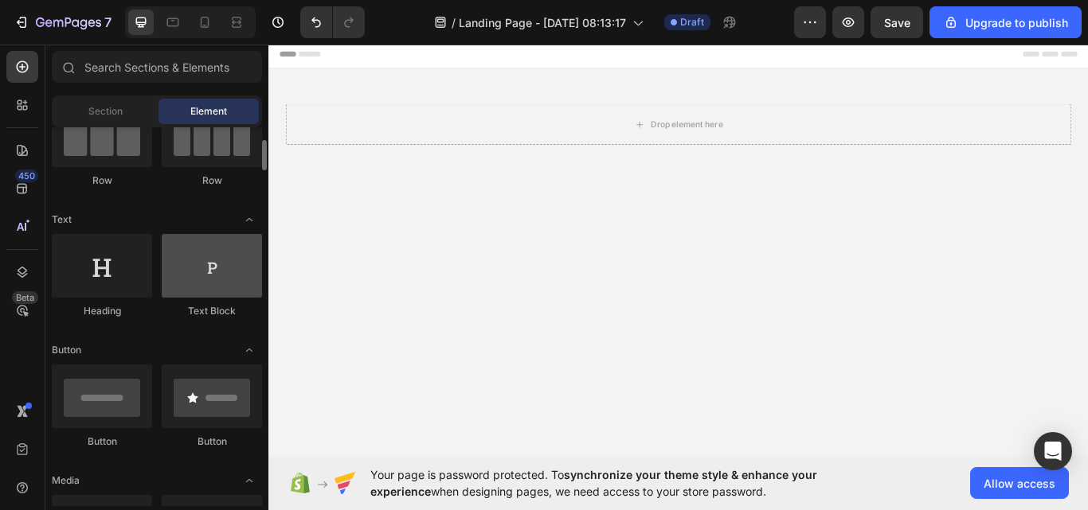
scroll to position [0, 0]
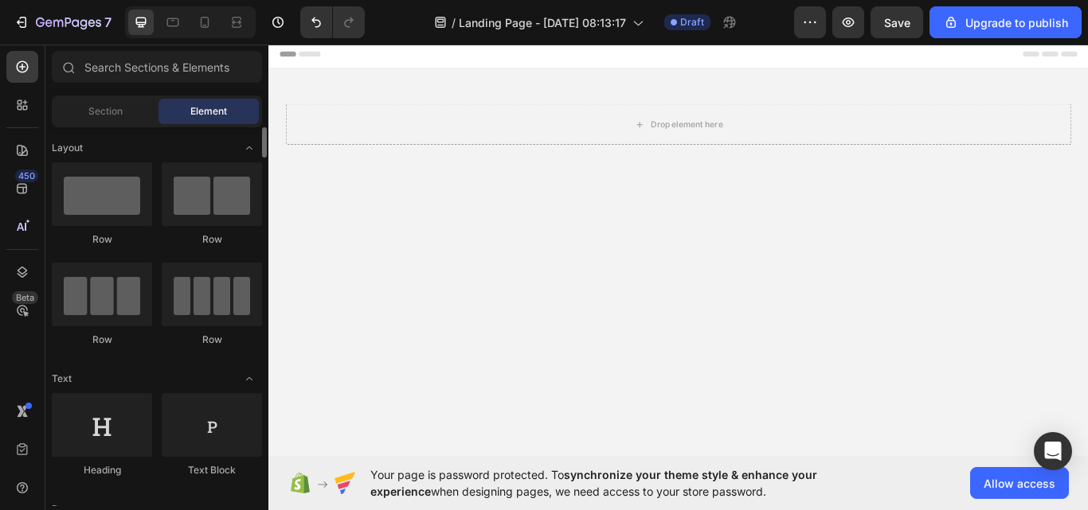
drag, startPoint x: 102, startPoint y: 217, endPoint x: 142, endPoint y: 258, distance: 56.9
click at [103, 220] on div at bounding box center [102, 194] width 100 height 64
click at [721, 135] on div "Drop element here" at bounding box center [755, 138] width 84 height 13
drag, startPoint x: 495, startPoint y: 239, endPoint x: 379, endPoint y: 176, distance: 132.2
click at [734, 143] on div "Drop element here" at bounding box center [755, 138] width 84 height 13
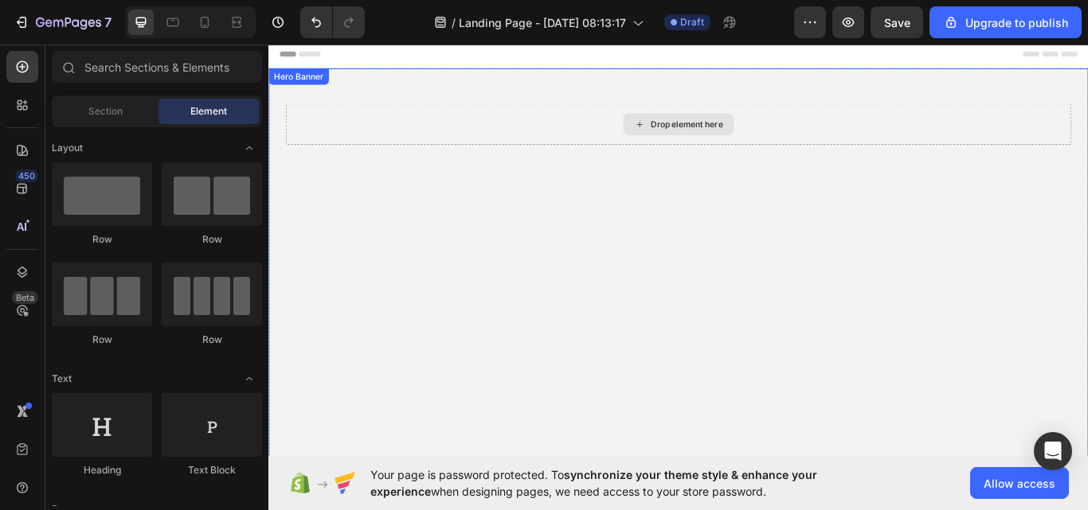
click at [723, 137] on div "Drop element here" at bounding box center [755, 138] width 84 height 13
click at [694, 139] on icon at bounding box center [700, 139] width 13 height 14
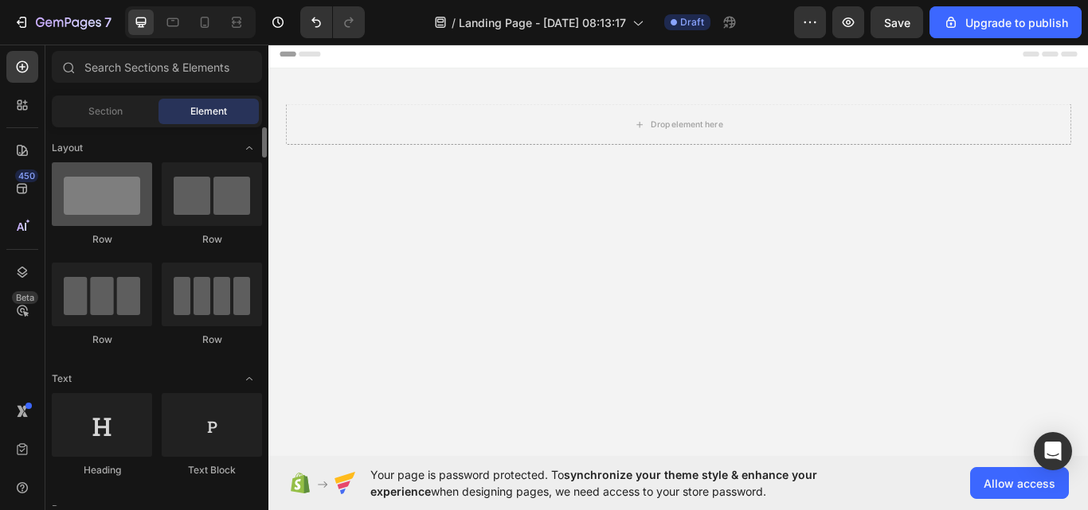
click at [85, 218] on div at bounding box center [102, 194] width 100 height 64
click at [88, 218] on div at bounding box center [102, 194] width 100 height 64
click at [716, 140] on div "Drop element here" at bounding box center [755, 138] width 84 height 13
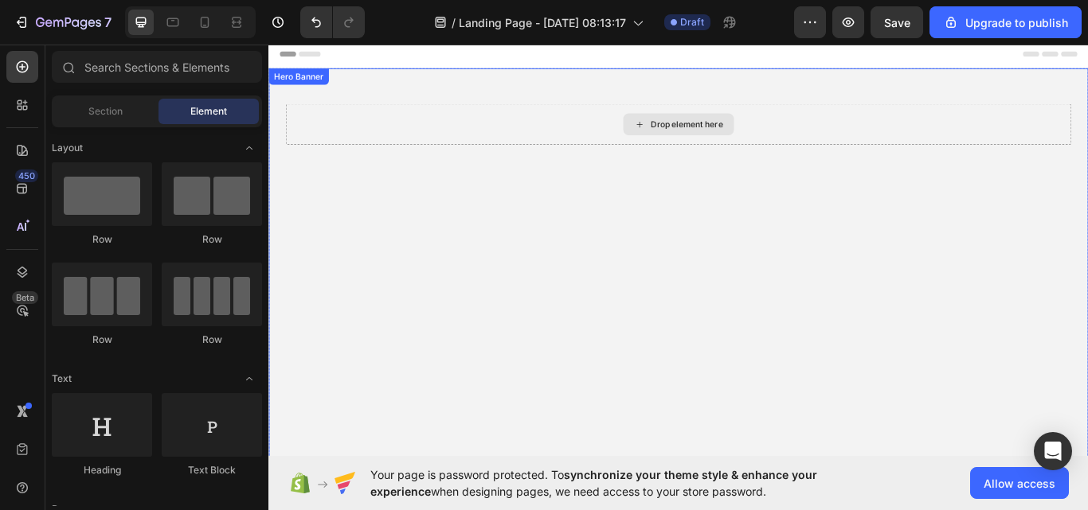
click at [706, 135] on div "Drop element here" at bounding box center [746, 138] width 129 height 25
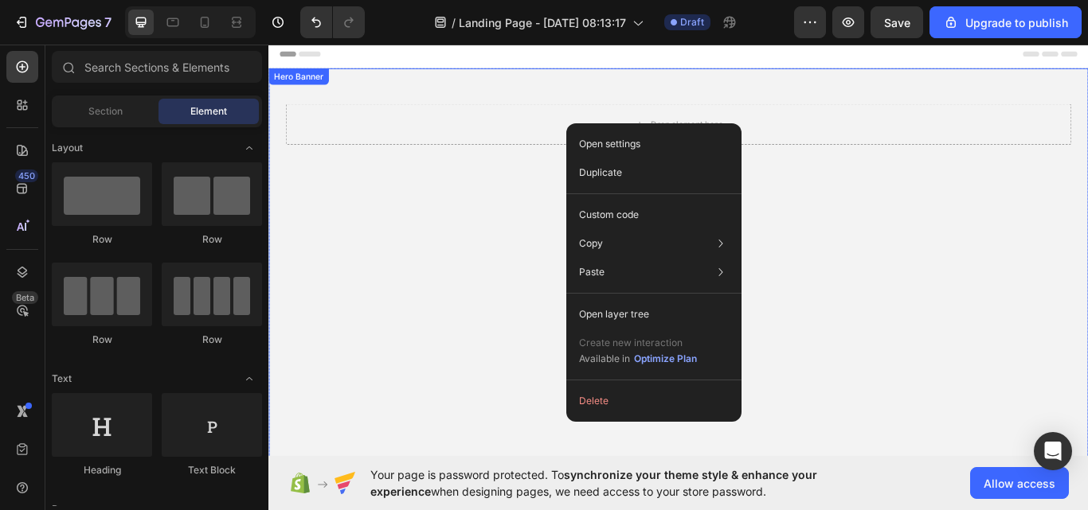
click at [433, 374] on div "Background Image" at bounding box center [745, 374] width 955 height 603
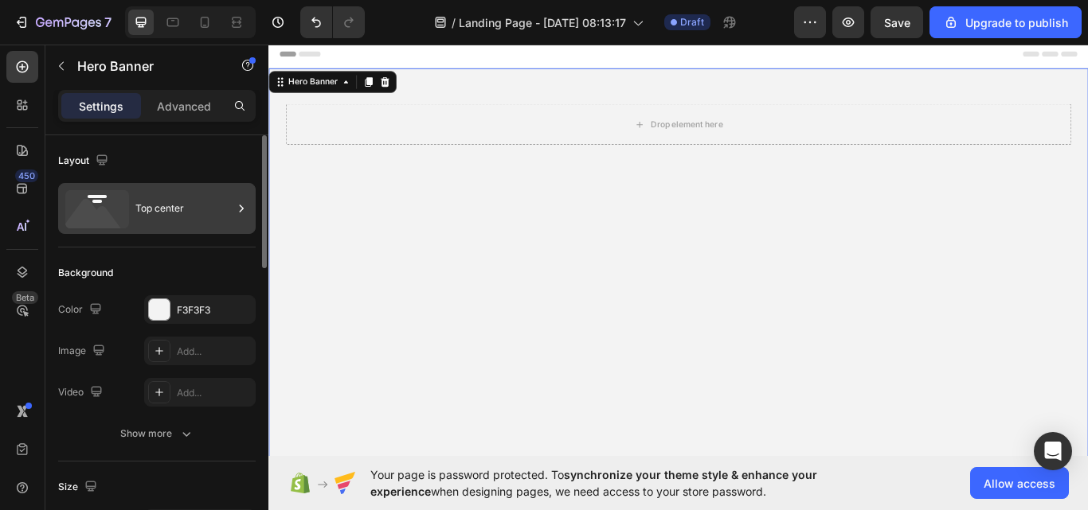
click at [105, 207] on icon at bounding box center [97, 209] width 64 height 38
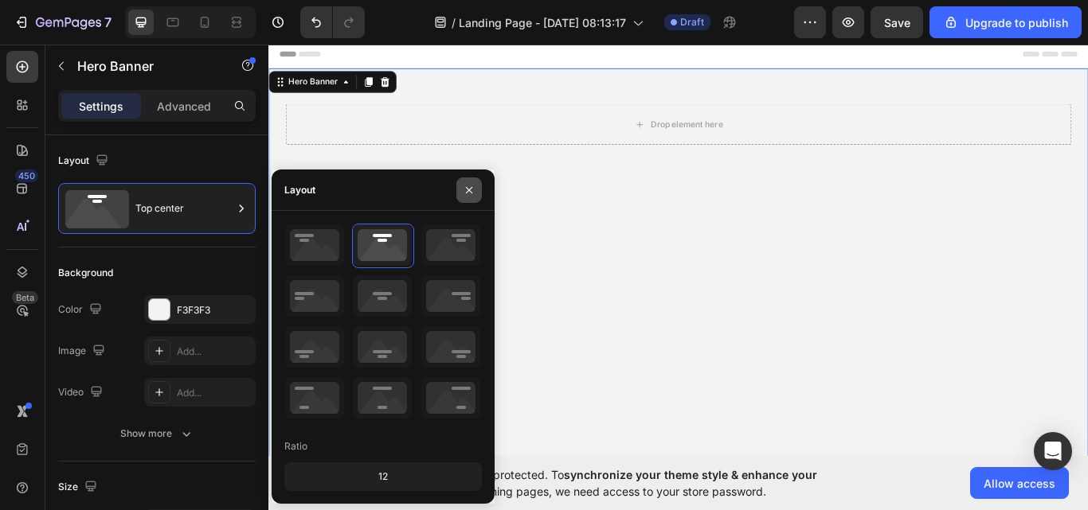
click at [475, 182] on button "button" at bounding box center [468, 190] width 25 height 25
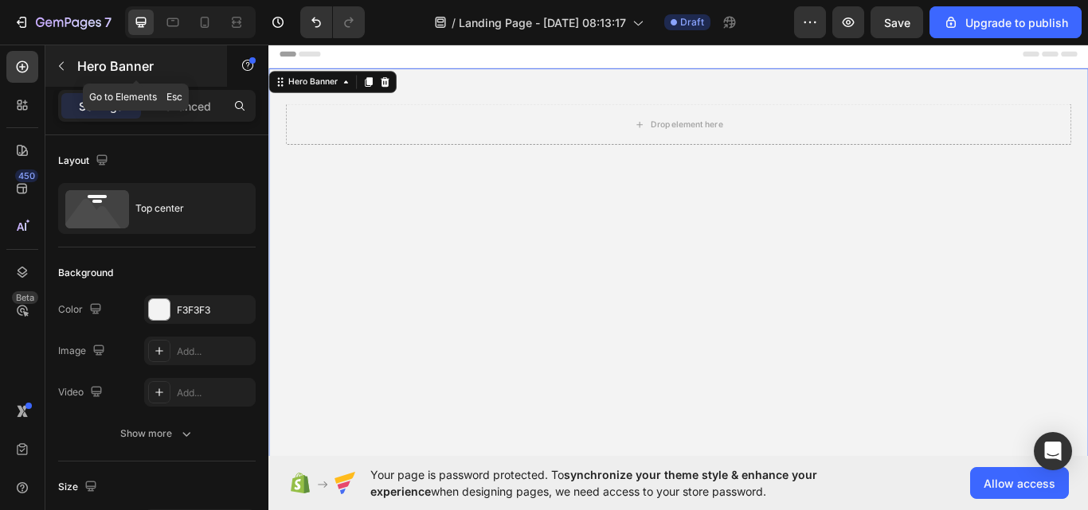
drag, startPoint x: 64, startPoint y: 65, endPoint x: 62, endPoint y: 111, distance: 45.4
click at [64, 65] on icon "button" at bounding box center [61, 66] width 13 height 13
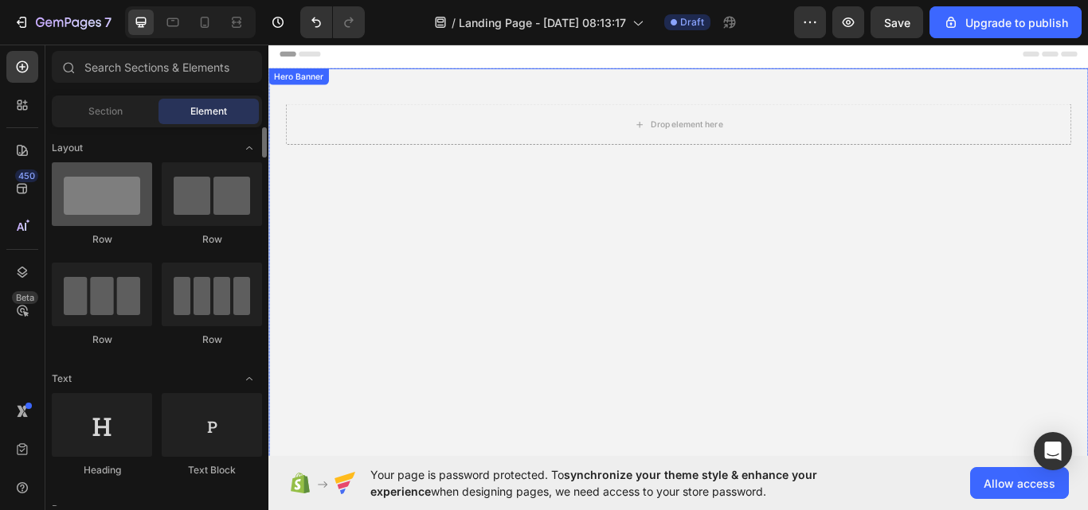
click at [106, 187] on div at bounding box center [102, 194] width 100 height 64
click at [106, 186] on div at bounding box center [102, 194] width 100 height 64
click at [108, 186] on div at bounding box center [102, 194] width 100 height 64
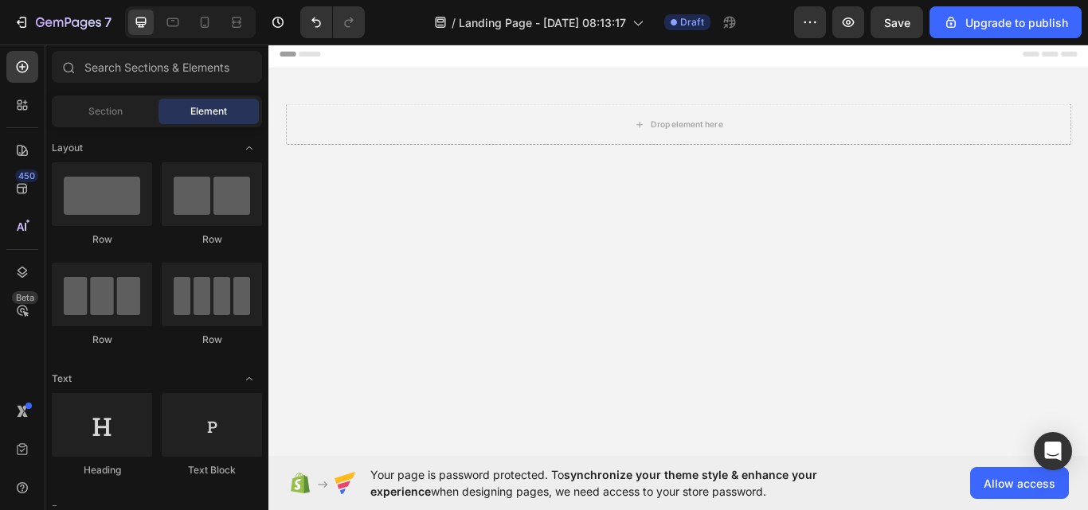
drag, startPoint x: 392, startPoint y: 250, endPoint x: 806, endPoint y: 186, distance: 419.0
click at [514, 314] on div "Background Image" at bounding box center [745, 374] width 955 height 603
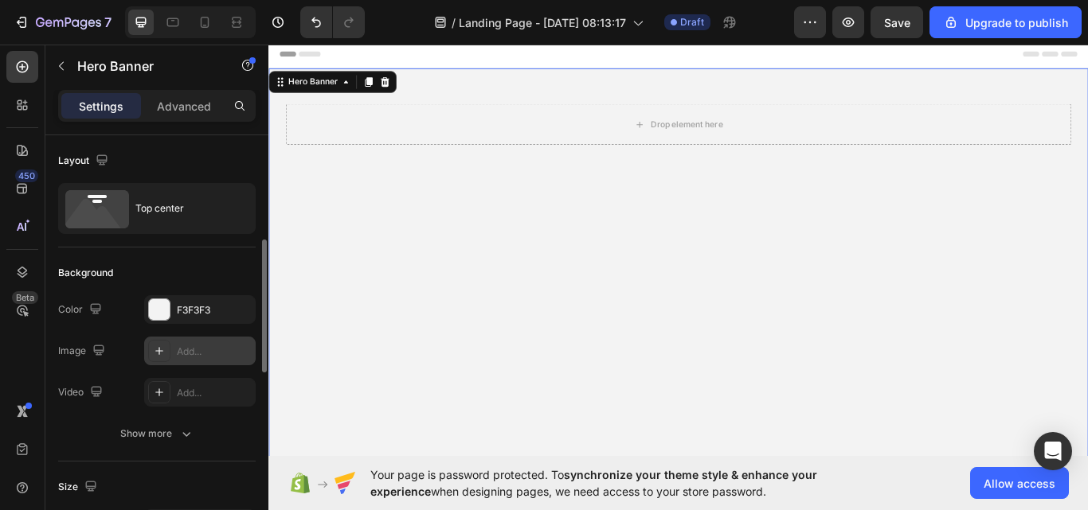
scroll to position [80, 0]
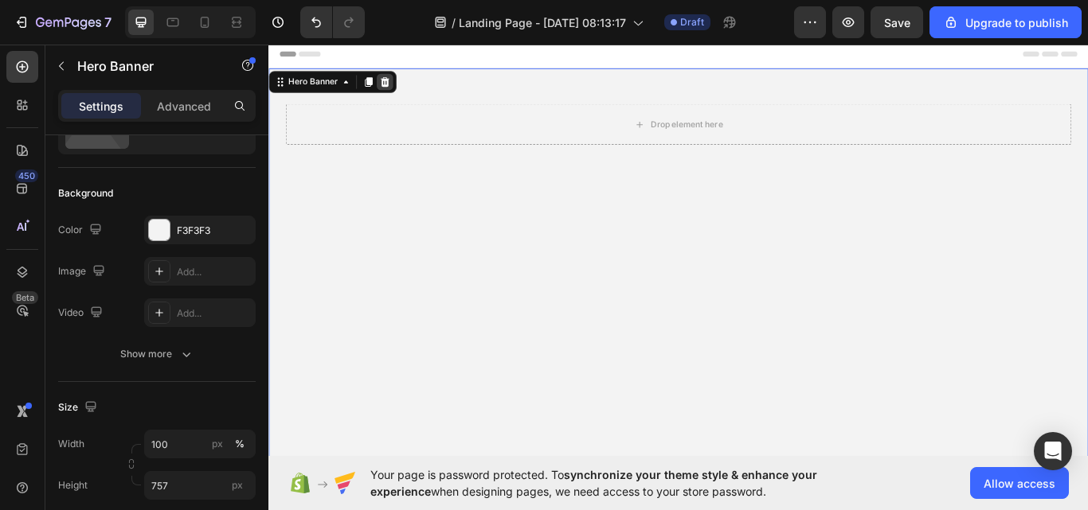
click at [404, 88] on icon at bounding box center [403, 89] width 13 height 13
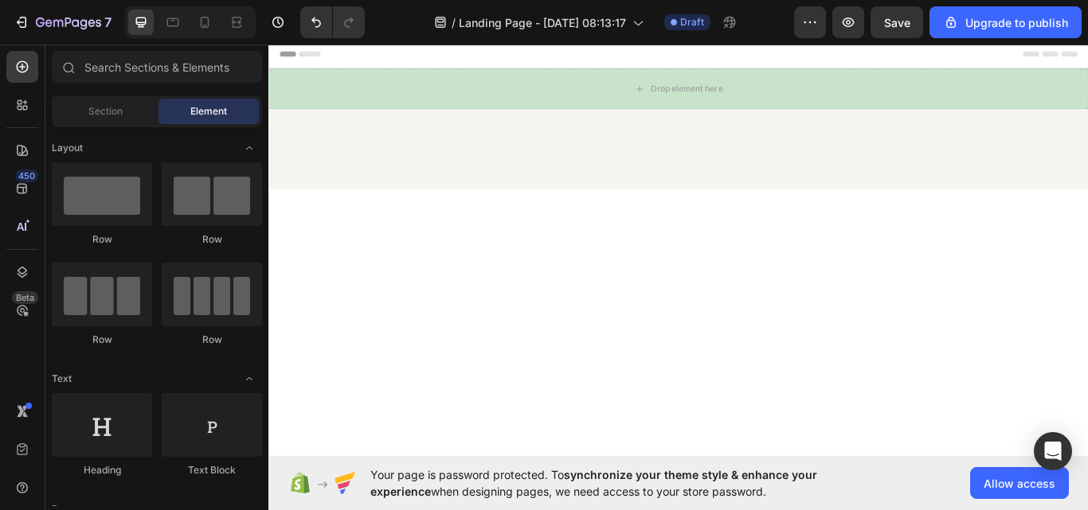
click at [563, 166] on div at bounding box center [746, 164] width 916 height 45
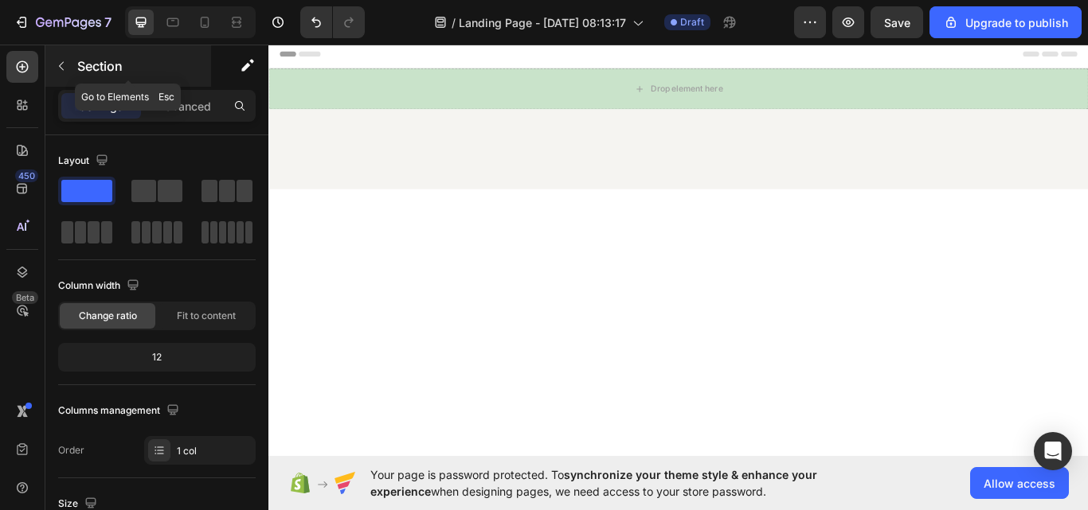
click at [68, 57] on button "button" at bounding box center [61, 65] width 25 height 25
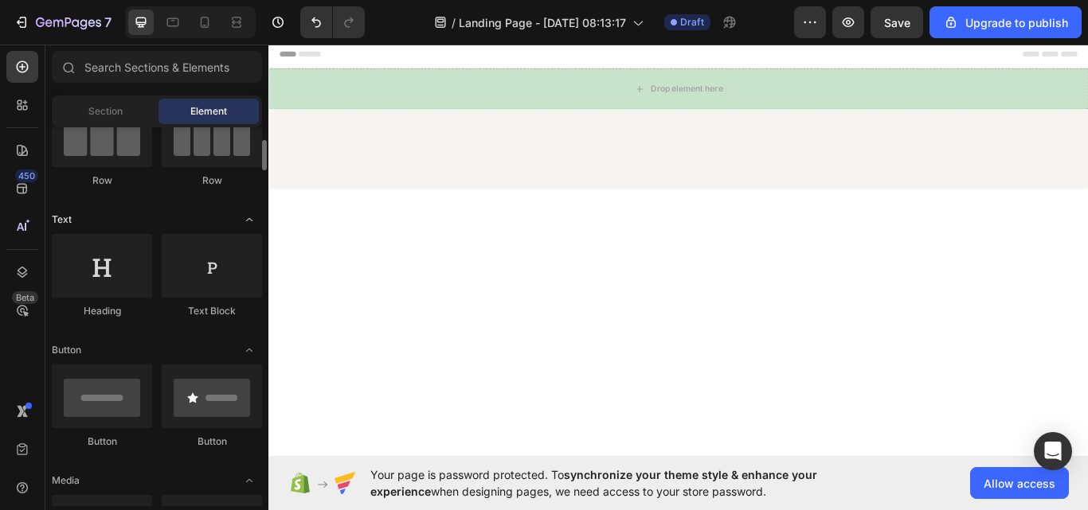
scroll to position [318, 0]
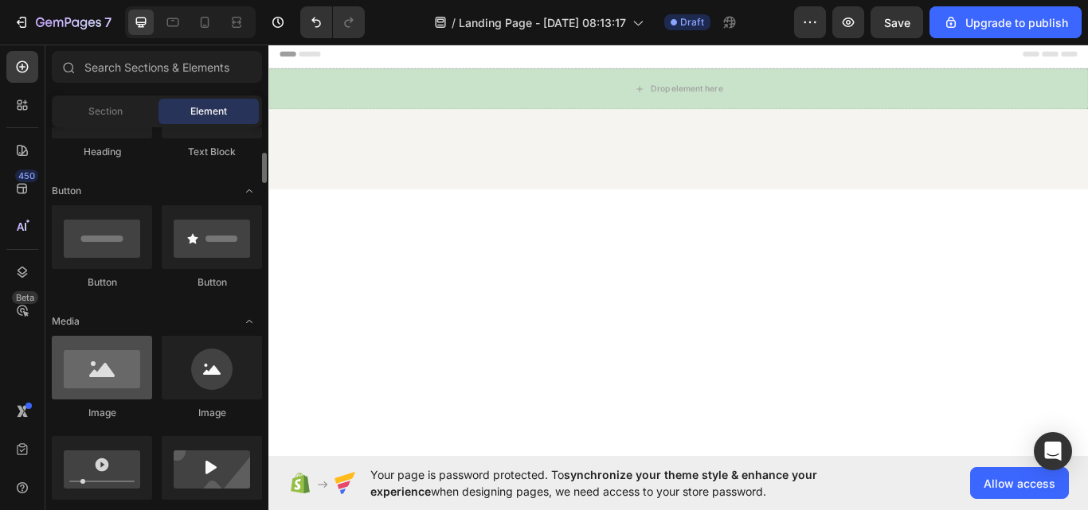
click at [117, 389] on div at bounding box center [102, 368] width 100 height 64
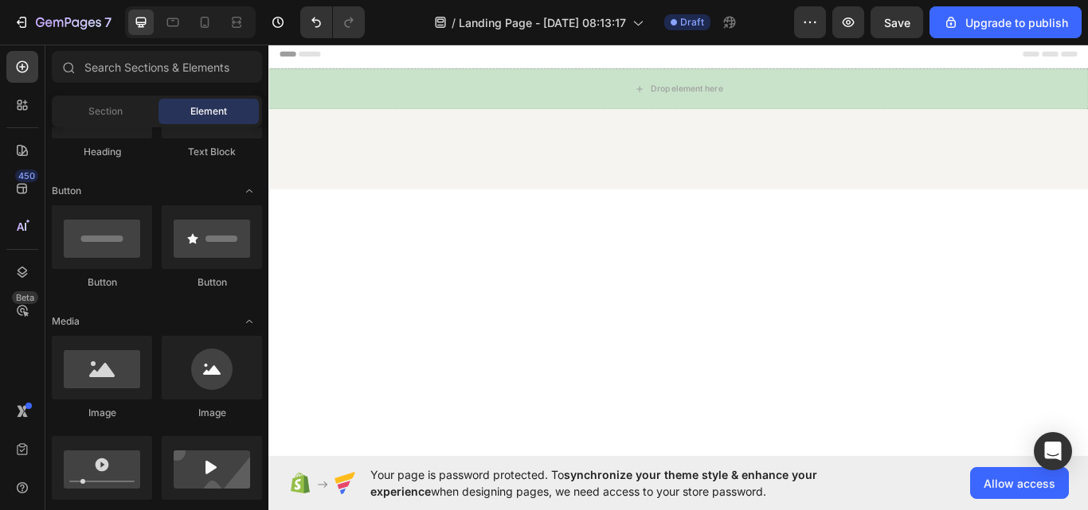
scroll to position [0, 0]
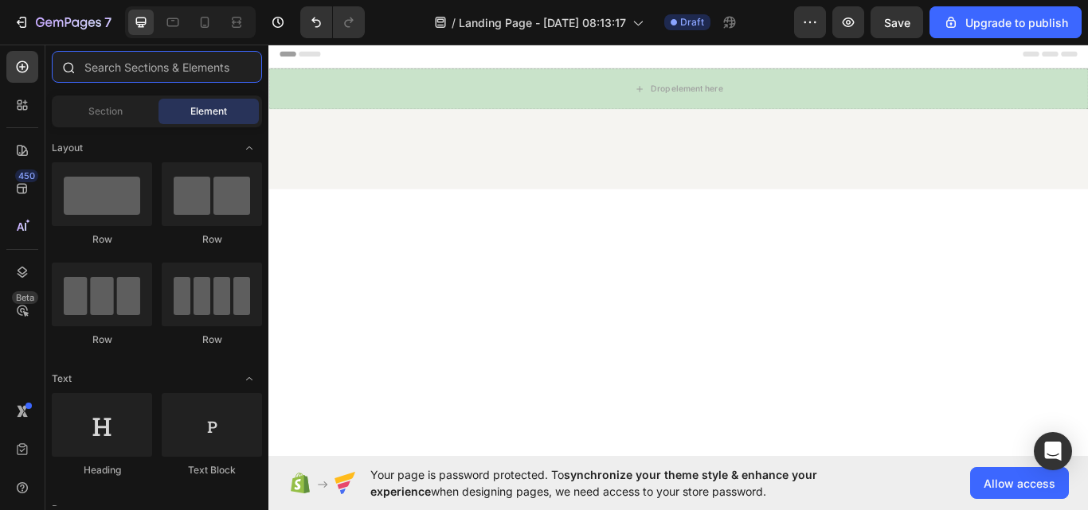
click at [149, 65] on input "text" at bounding box center [157, 67] width 210 height 32
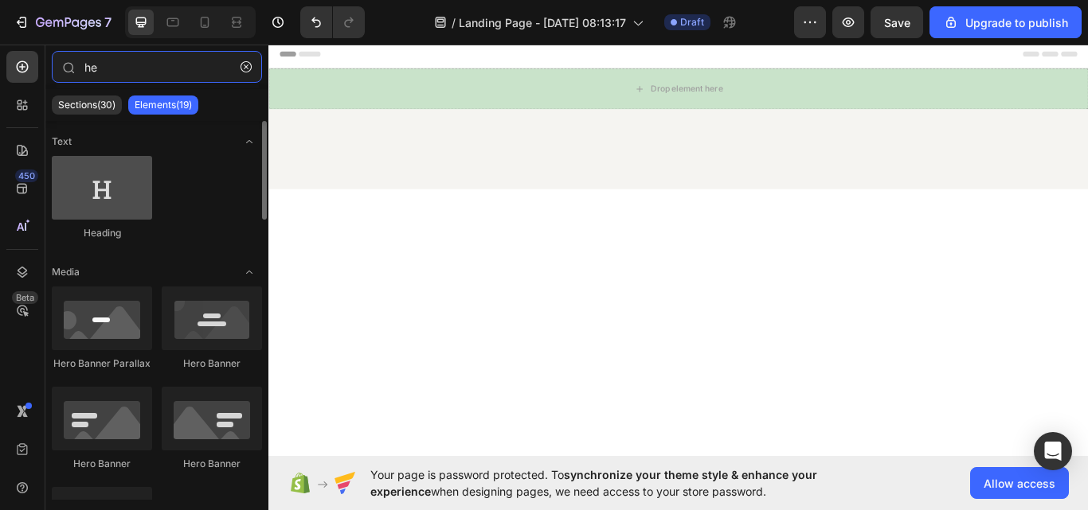
type input "he"
click at [88, 209] on div at bounding box center [102, 188] width 100 height 64
click at [100, 203] on div at bounding box center [102, 188] width 100 height 64
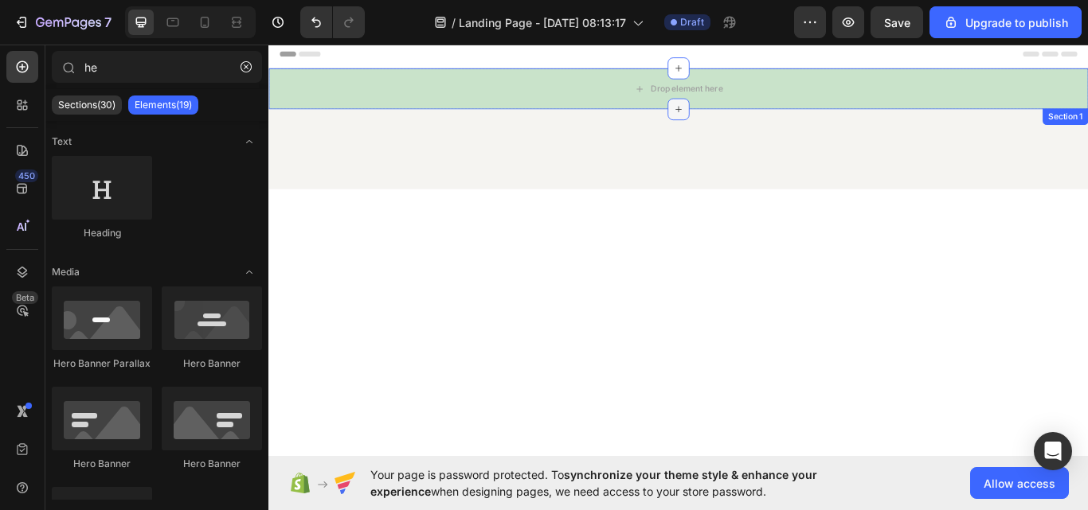
click at [733, 112] on div at bounding box center [745, 120] width 25 height 25
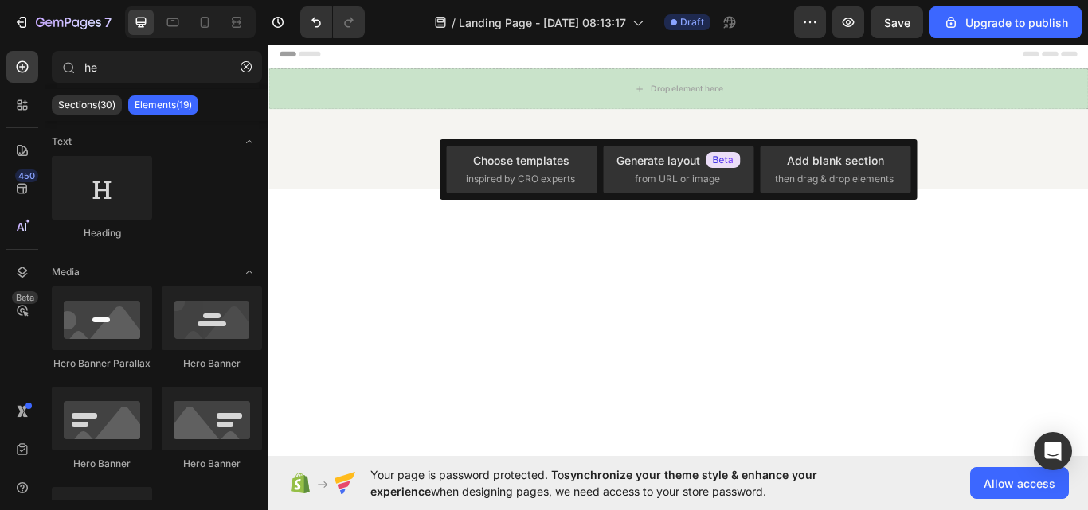
drag, startPoint x: 461, startPoint y: 217, endPoint x: 373, endPoint y: 256, distance: 96.6
click at [459, 217] on div at bounding box center [745, 378] width 955 height 329
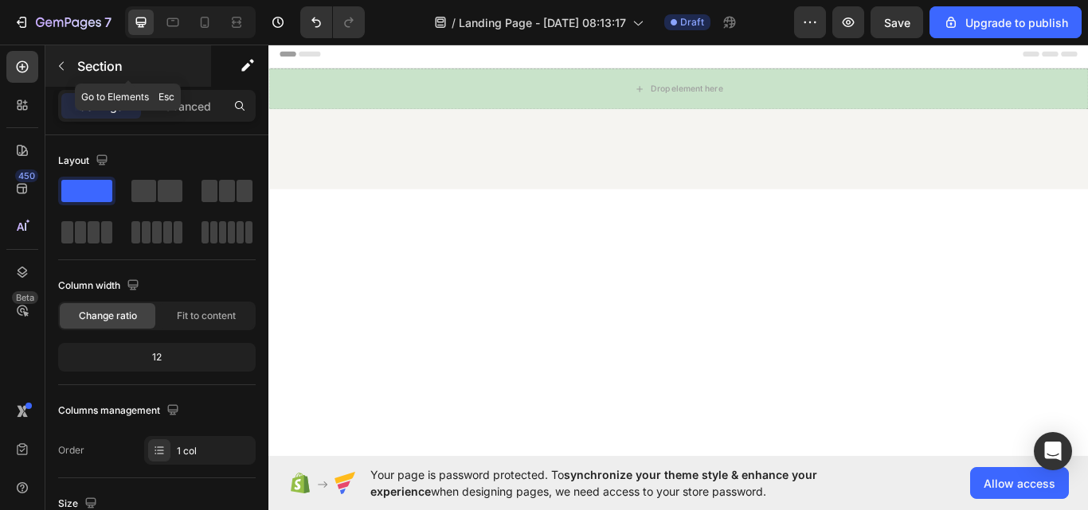
click at [74, 66] on div "Section" at bounding box center [128, 65] width 166 height 41
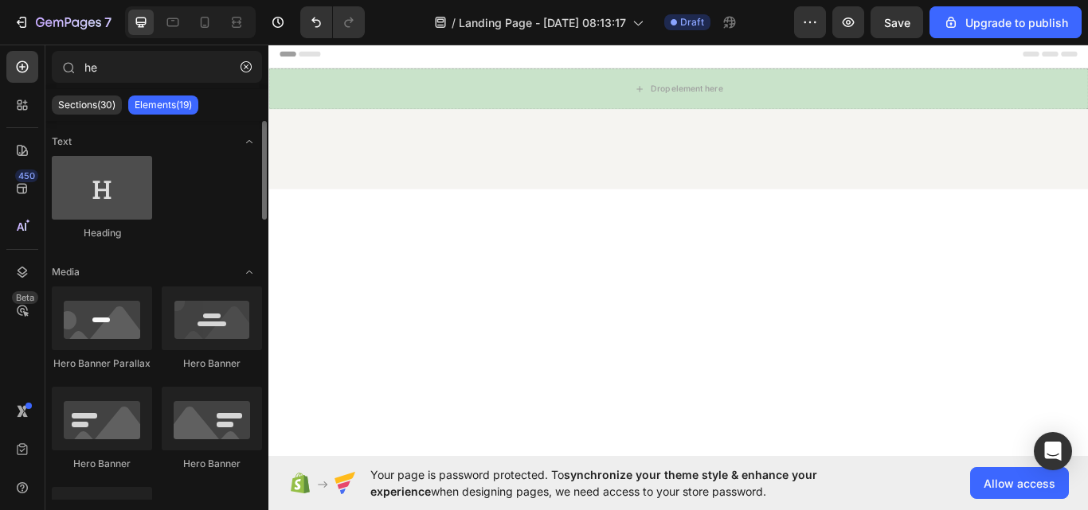
click at [104, 185] on div at bounding box center [102, 188] width 100 height 64
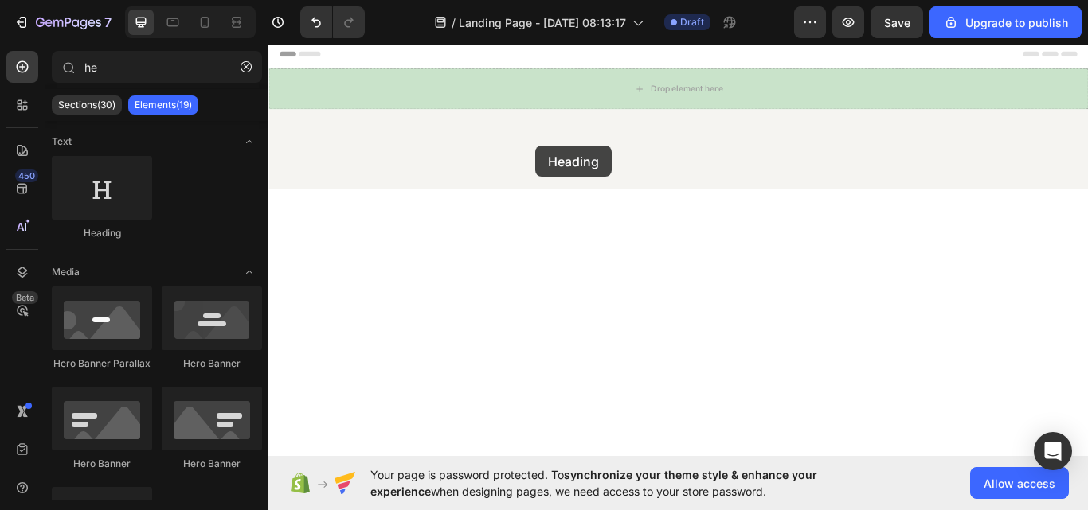
drag, startPoint x: 803, startPoint y: 186, endPoint x: 642, endPoint y: 122, distance: 174.0
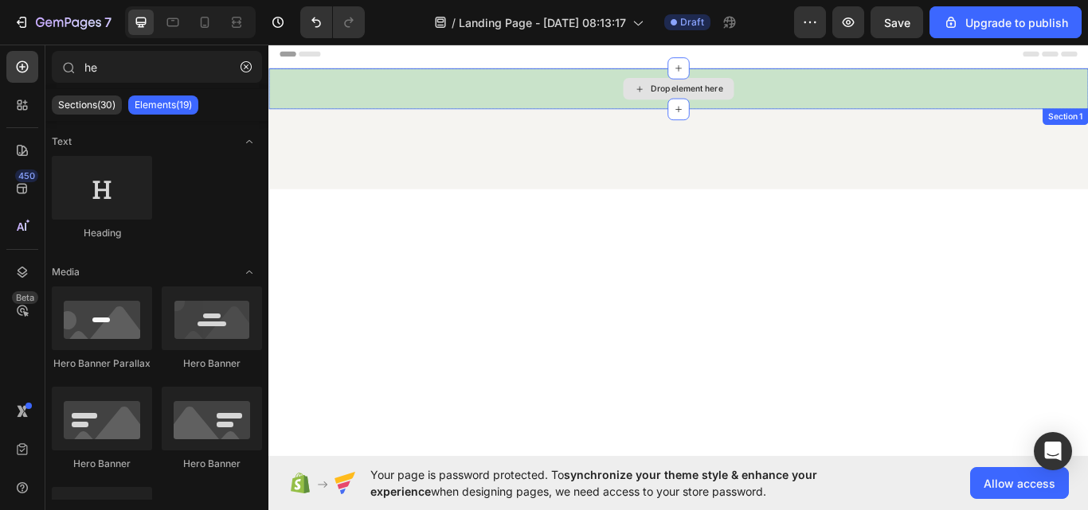
click at [573, 99] on div "Drop element here" at bounding box center [745, 97] width 955 height 48
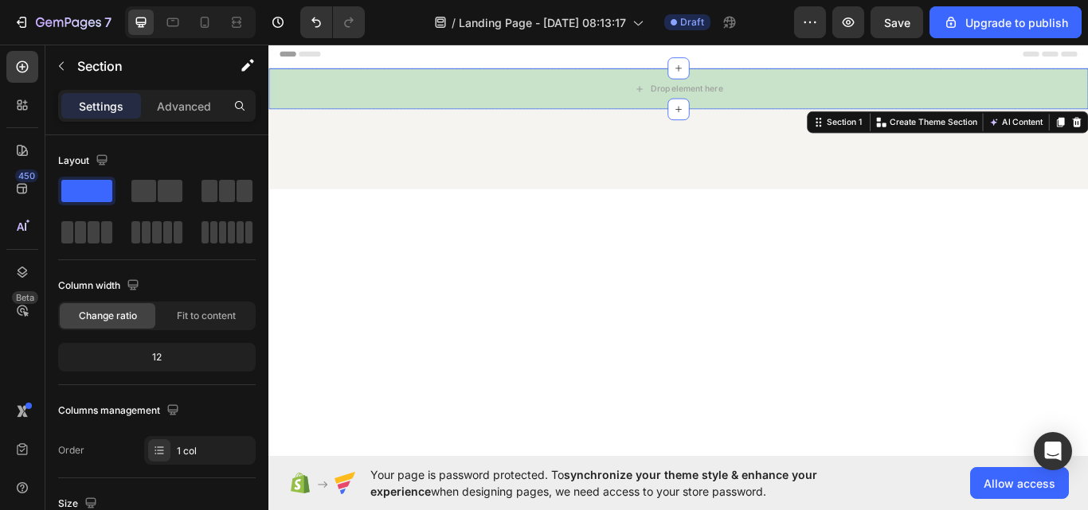
drag, startPoint x: 376, startPoint y: 162, endPoint x: 372, endPoint y: 174, distance: 12.6
click at [376, 165] on div at bounding box center [746, 164] width 916 height 45
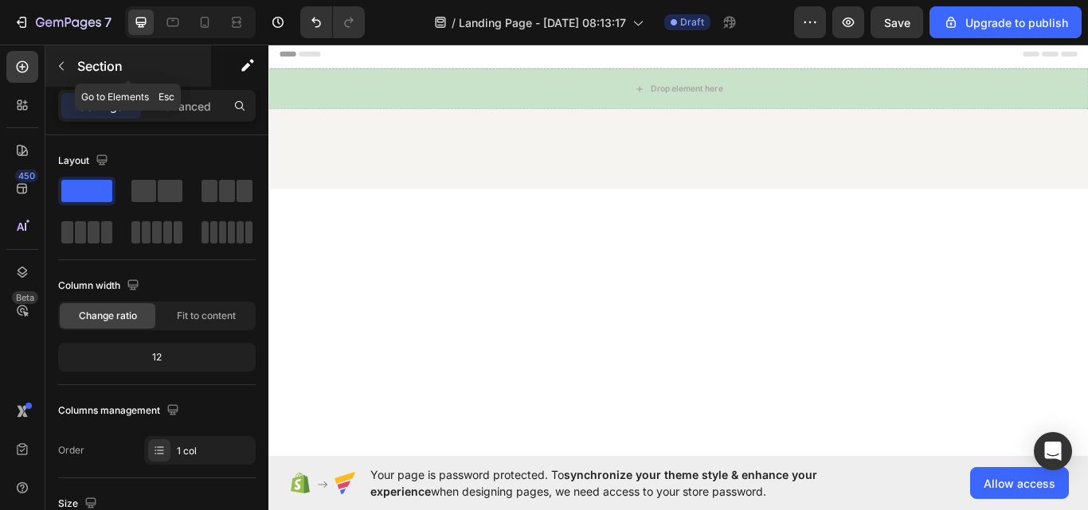
click at [60, 72] on icon "button" at bounding box center [61, 66] width 13 height 13
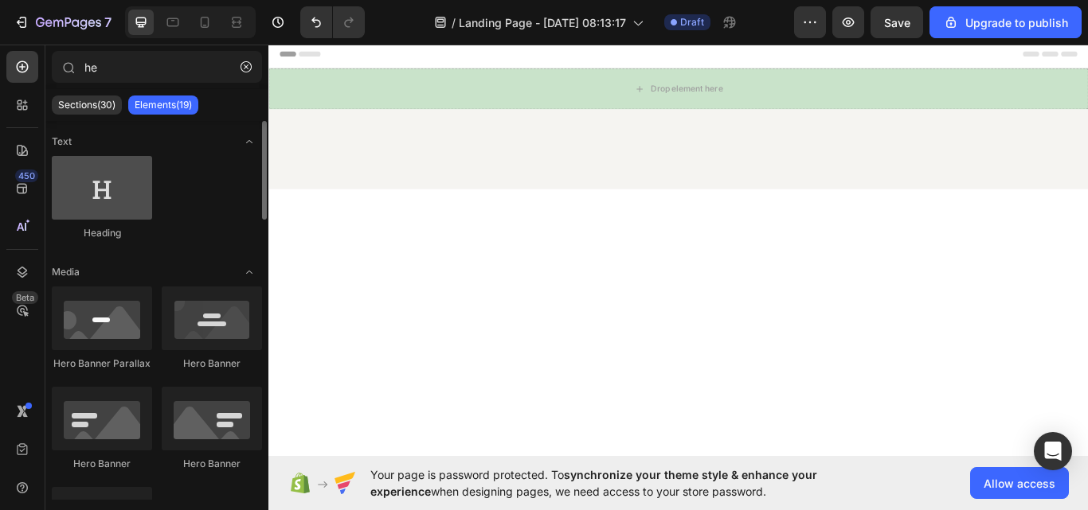
click at [96, 214] on div at bounding box center [102, 188] width 100 height 64
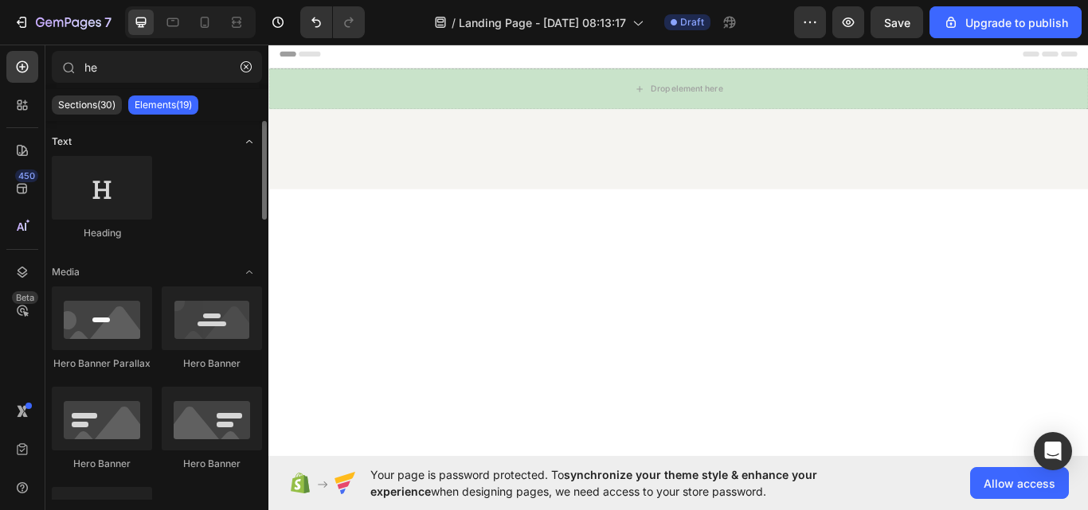
click at [97, 202] on div at bounding box center [102, 188] width 100 height 64
click at [104, 199] on div at bounding box center [102, 188] width 100 height 64
click at [105, 198] on div at bounding box center [102, 188] width 100 height 64
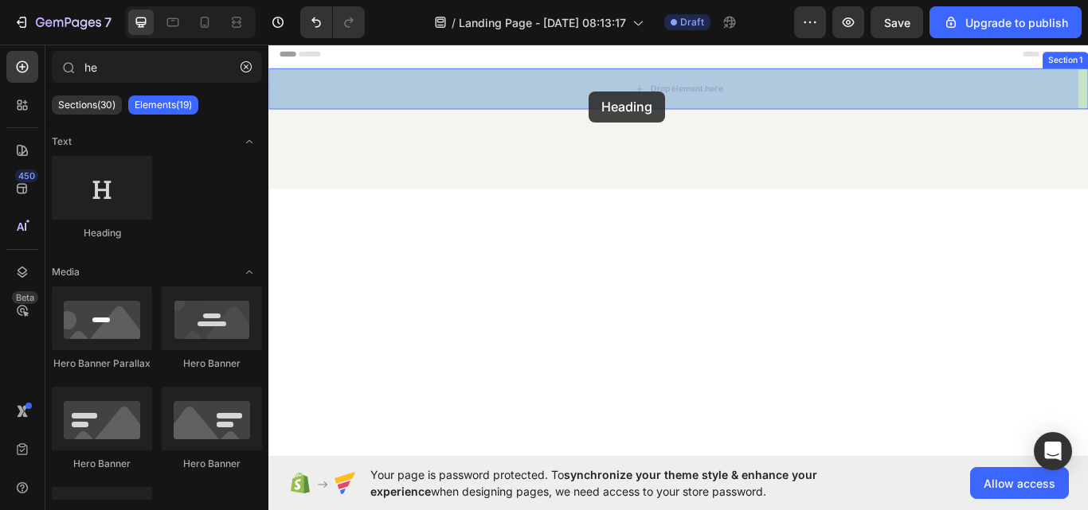
drag, startPoint x: 616, startPoint y: 104, endPoint x: 720, endPoint y: 145, distance: 111.5
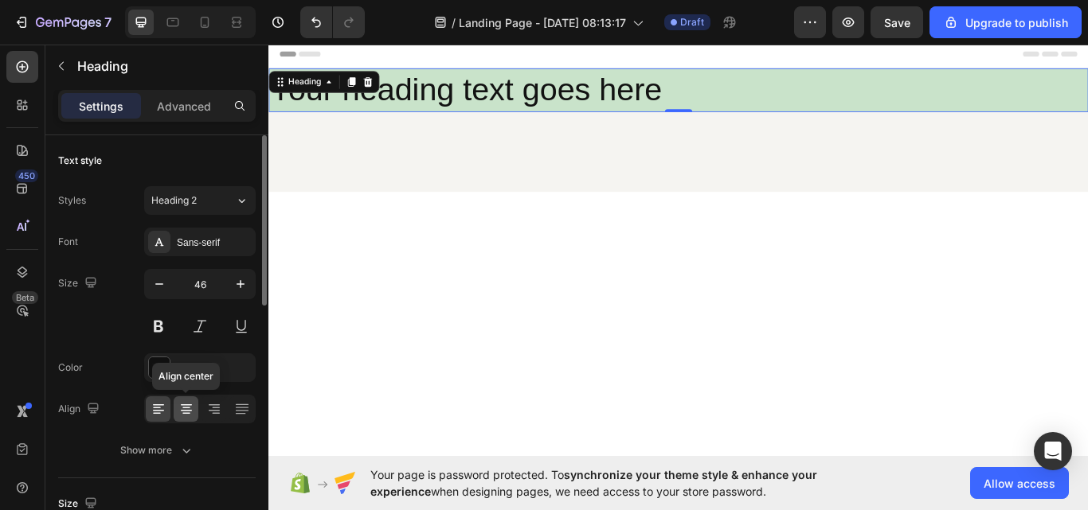
click at [184, 413] on icon at bounding box center [186, 414] width 8 height 2
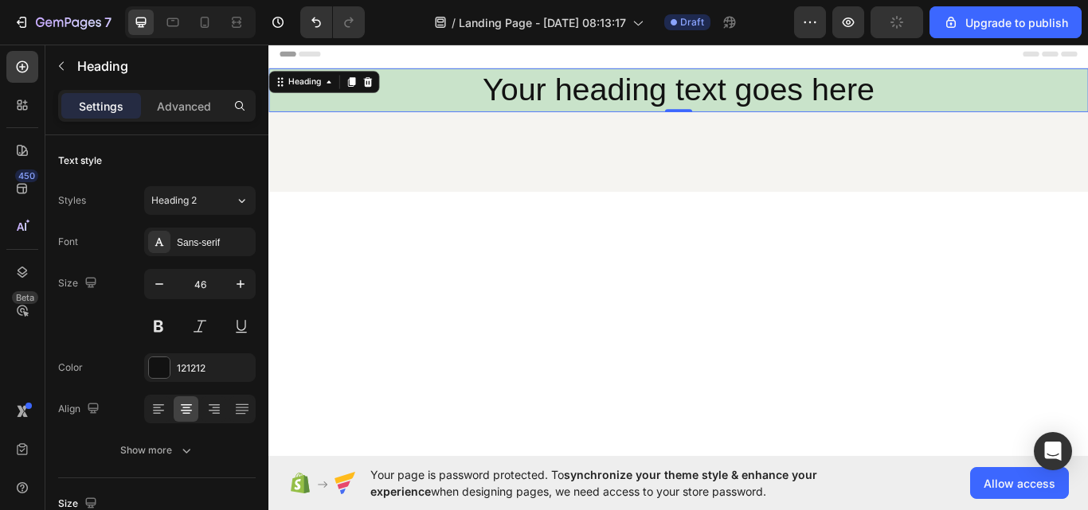
click at [798, 91] on h2 "Your heading text goes here" at bounding box center [745, 98] width 955 height 51
click at [885, 107] on p "Your heading text goes here" at bounding box center [746, 99] width 952 height 48
click at [897, 113] on p "Your heading text goes here" at bounding box center [746, 99] width 952 height 48
click at [878, 99] on p "Your heading text goes here" at bounding box center [746, 99] width 952 height 48
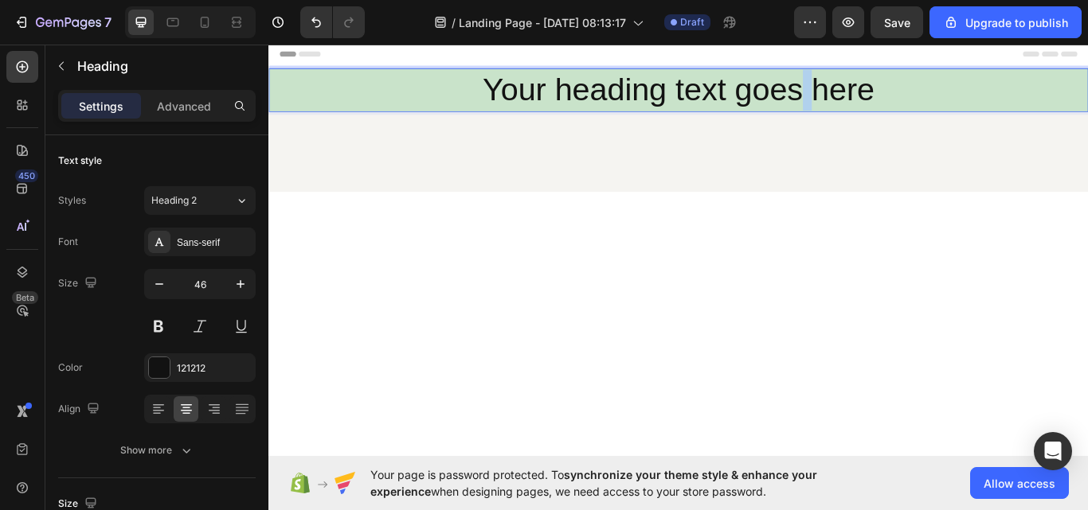
click at [878, 98] on p "Your heading text goes here" at bounding box center [746, 99] width 952 height 48
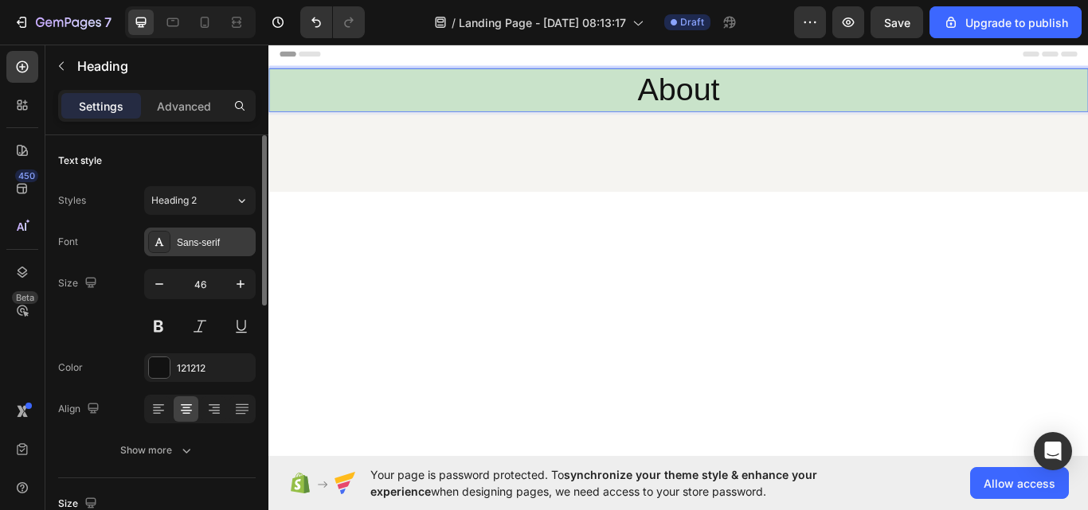
click at [189, 251] on div "Sans-serif" at bounding box center [199, 242] width 111 height 29
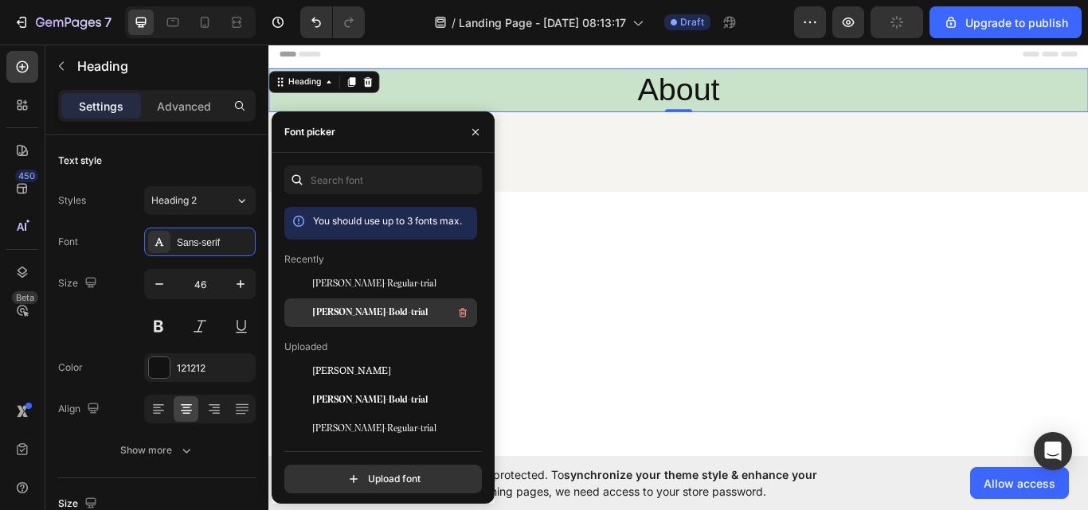
click at [396, 304] on div "[PERSON_NAME]-Bold-trial" at bounding box center [393, 312] width 161 height 19
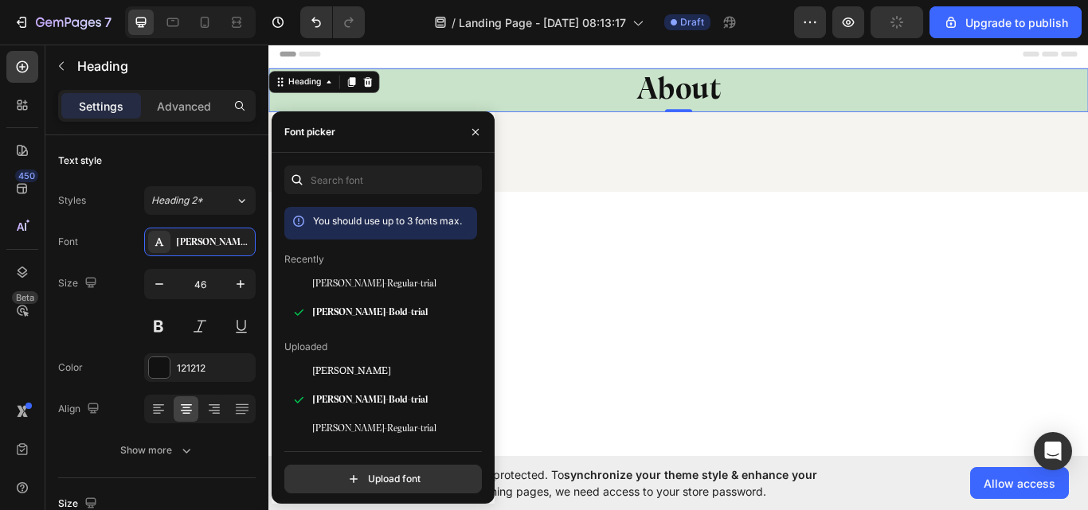
click at [701, 346] on div at bounding box center [745, 367] width 955 height 172
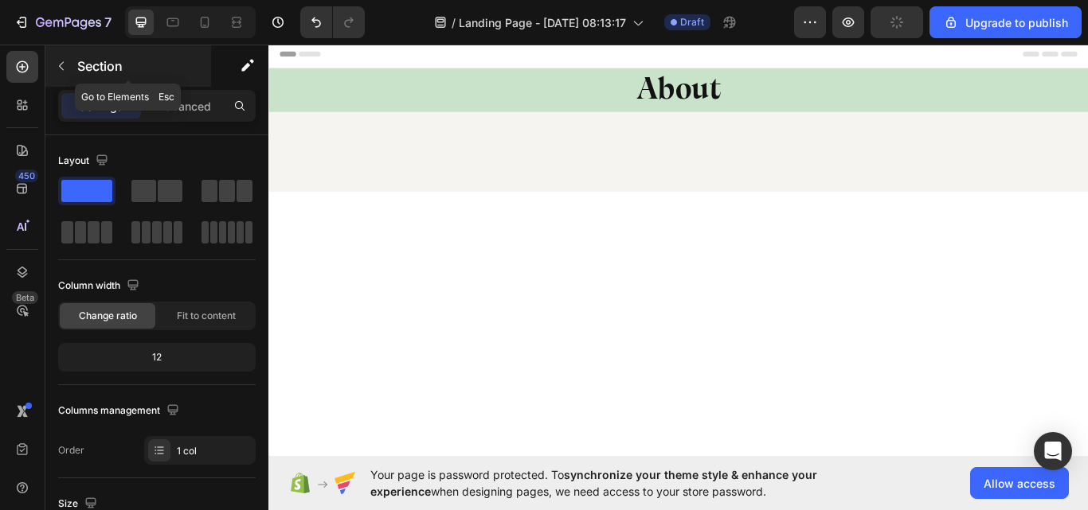
click at [61, 71] on icon "button" at bounding box center [61, 66] width 13 height 13
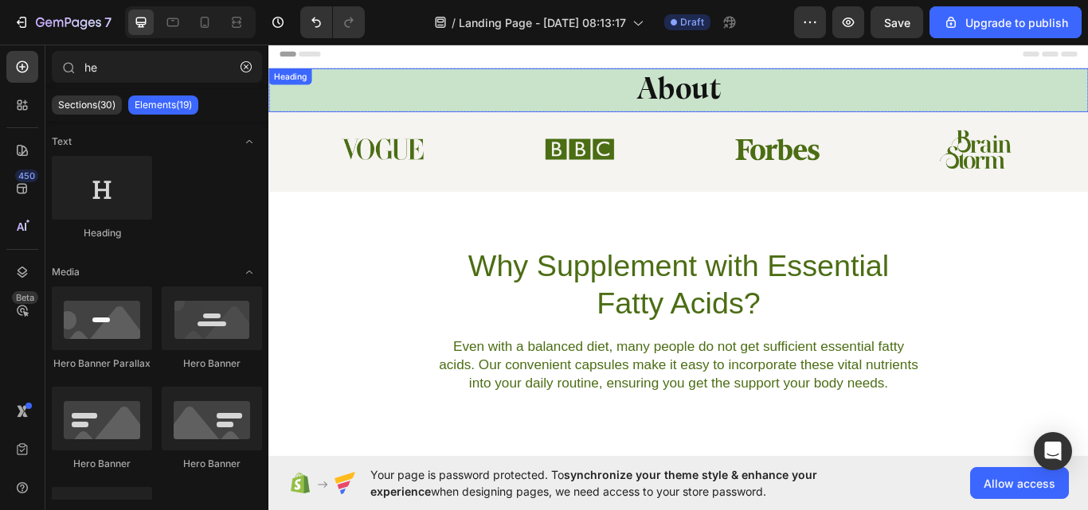
click at [894, 107] on p "About" at bounding box center [746, 99] width 952 height 48
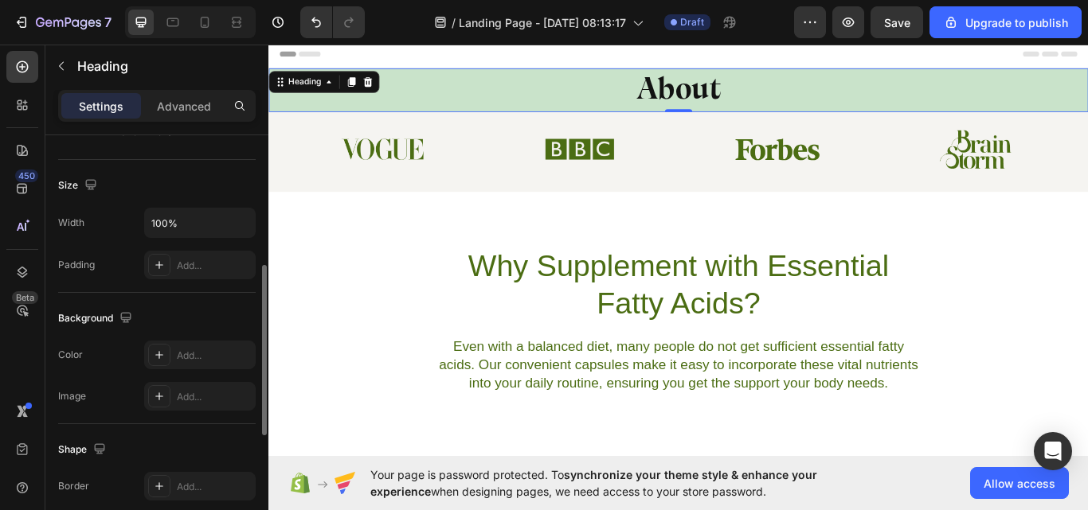
scroll to position [398, 0]
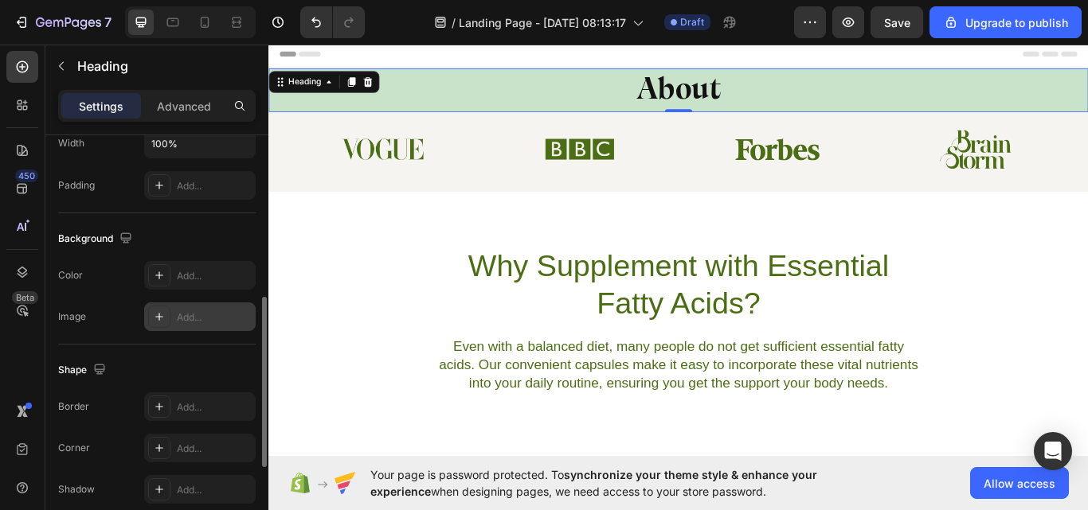
click at [182, 322] on div "Add..." at bounding box center [214, 318] width 75 height 14
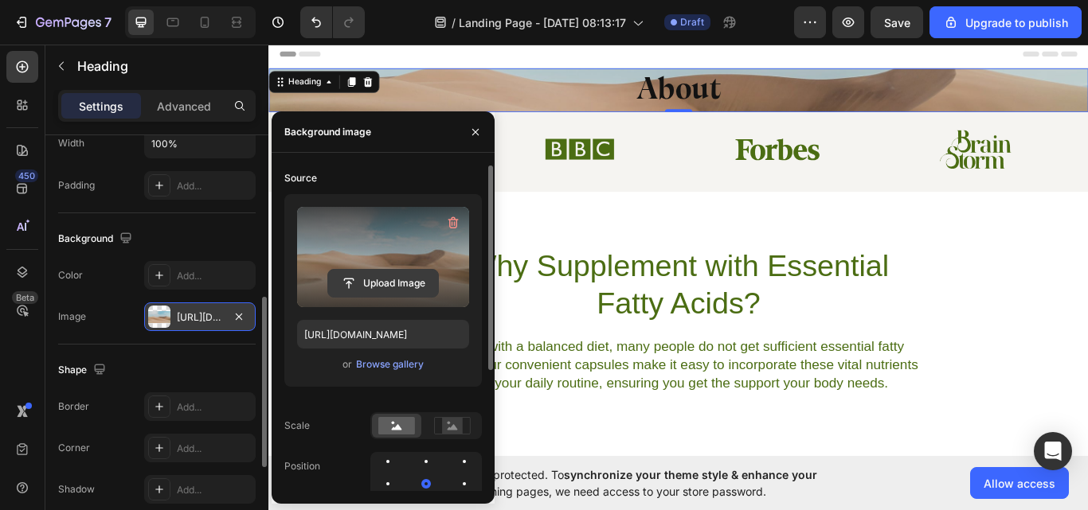
click at [389, 290] on input "file" at bounding box center [383, 283] width 110 height 27
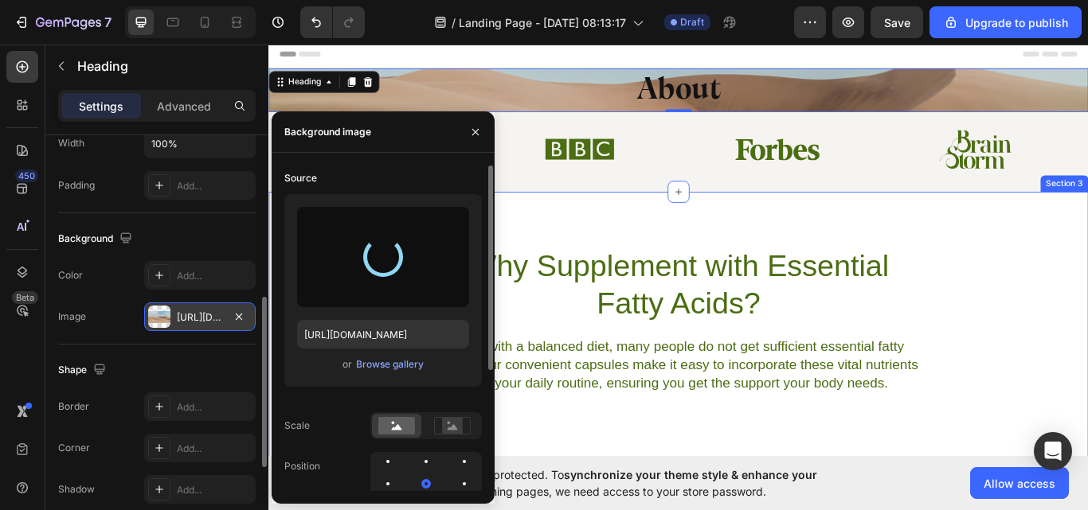
type input "[URL][DOMAIN_NAME]"
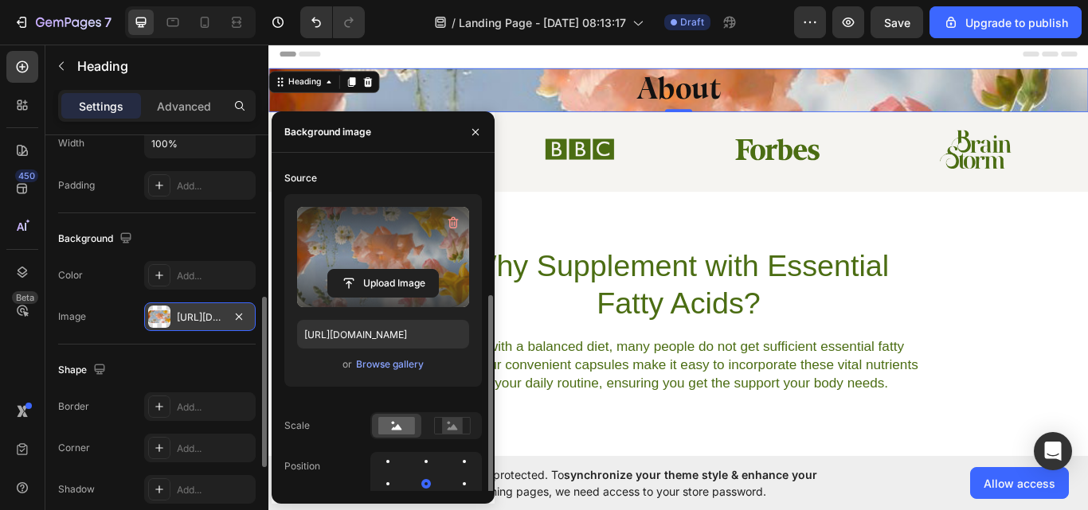
scroll to position [80, 0]
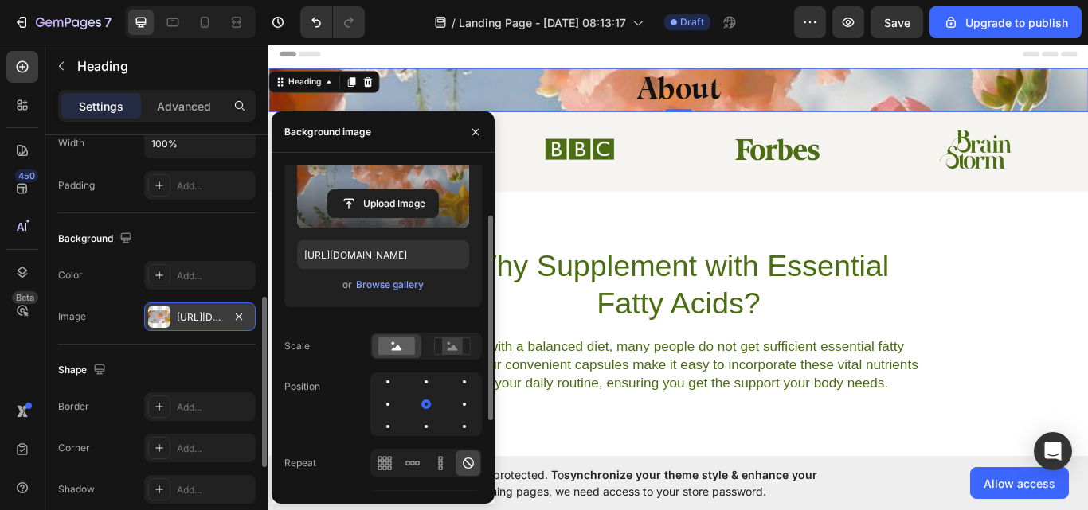
drag, startPoint x: 390, startPoint y: 381, endPoint x: 454, endPoint y: 407, distance: 68.6
click at [462, 396] on div at bounding box center [425, 405] width 111 height 64
click at [428, 405] on div at bounding box center [426, 405] width 10 height 10
click at [455, 423] on div at bounding box center [464, 426] width 19 height 19
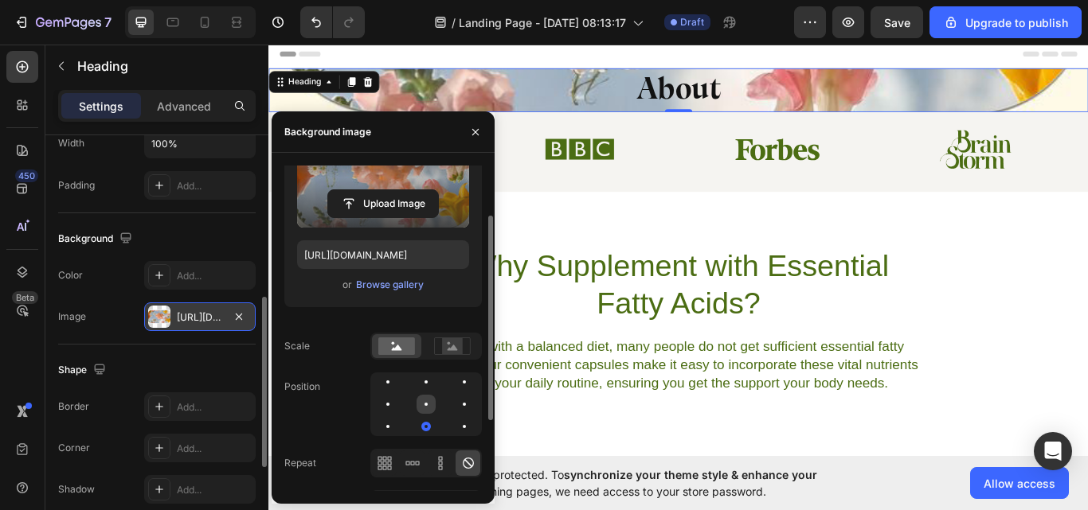
click at [455, 405] on div at bounding box center [464, 404] width 19 height 19
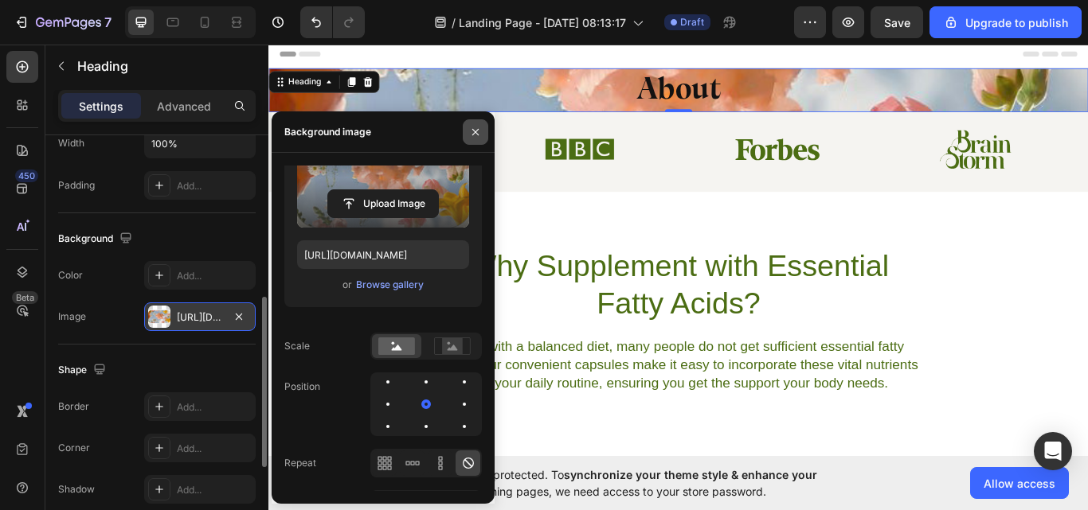
click at [478, 133] on icon "button" at bounding box center [475, 132] width 13 height 13
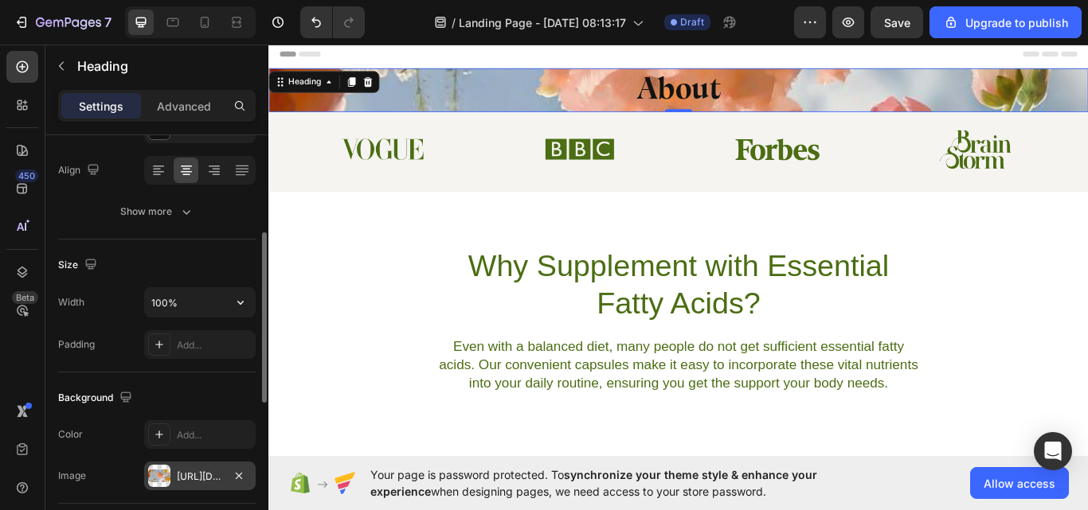
scroll to position [159, 0]
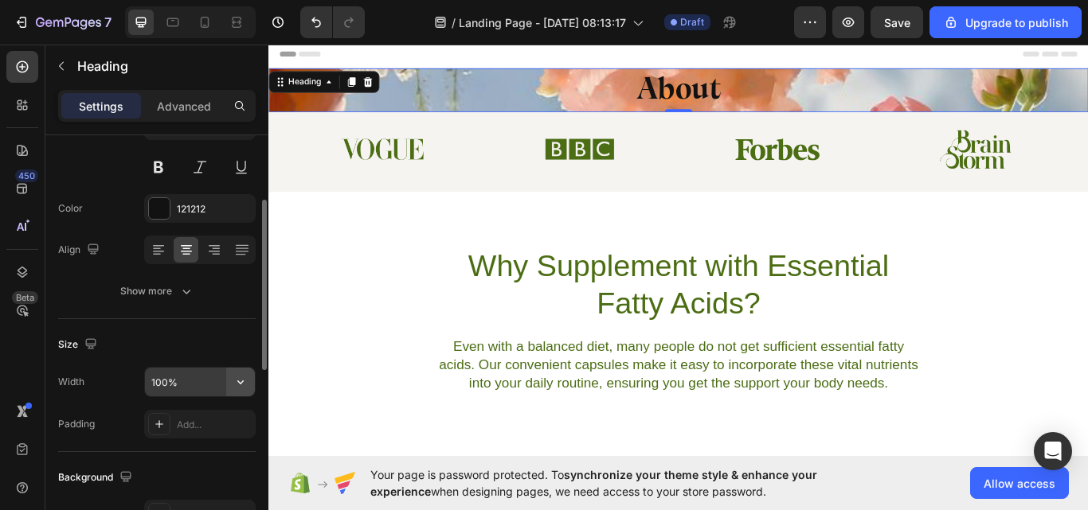
click at [232, 382] on icon "button" at bounding box center [240, 382] width 16 height 16
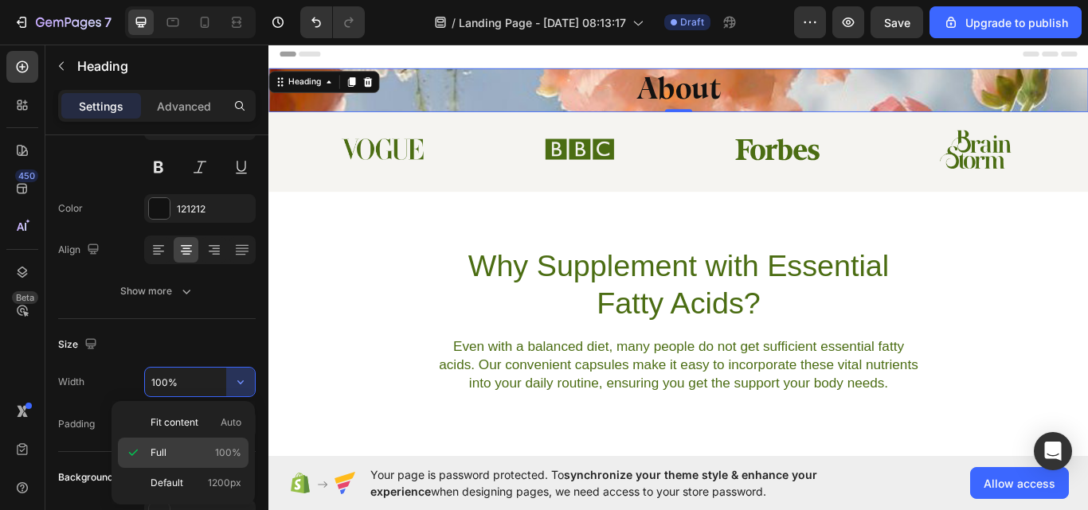
click at [183, 459] on p "Full 100%" at bounding box center [195, 453] width 91 height 14
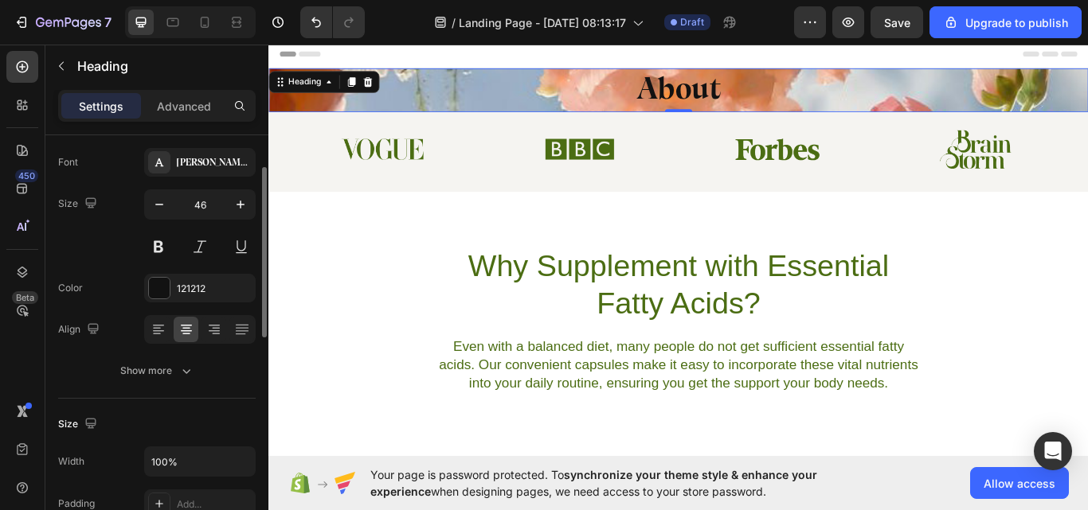
scroll to position [239, 0]
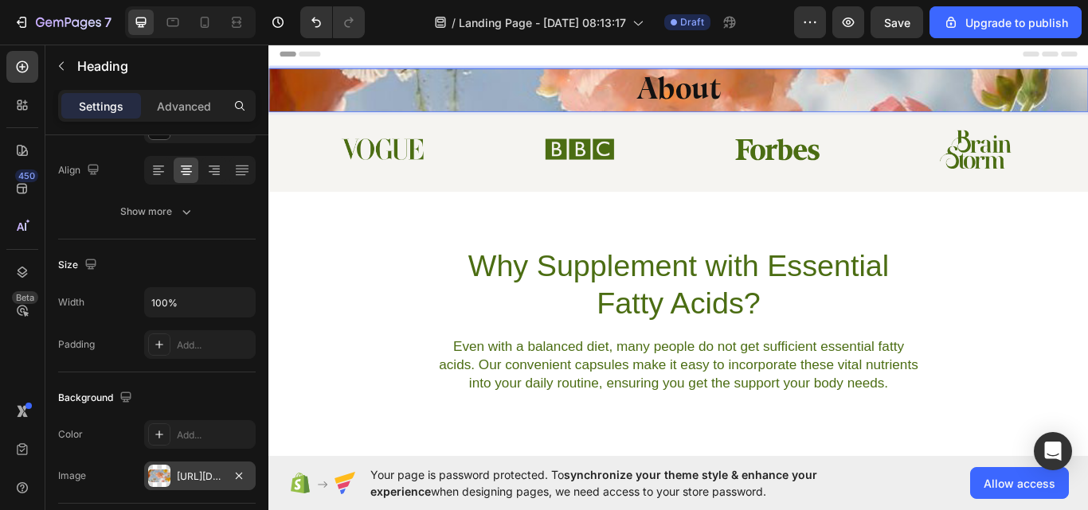
click at [1087, 70] on div "Header" at bounding box center [746, 57] width 930 height 32
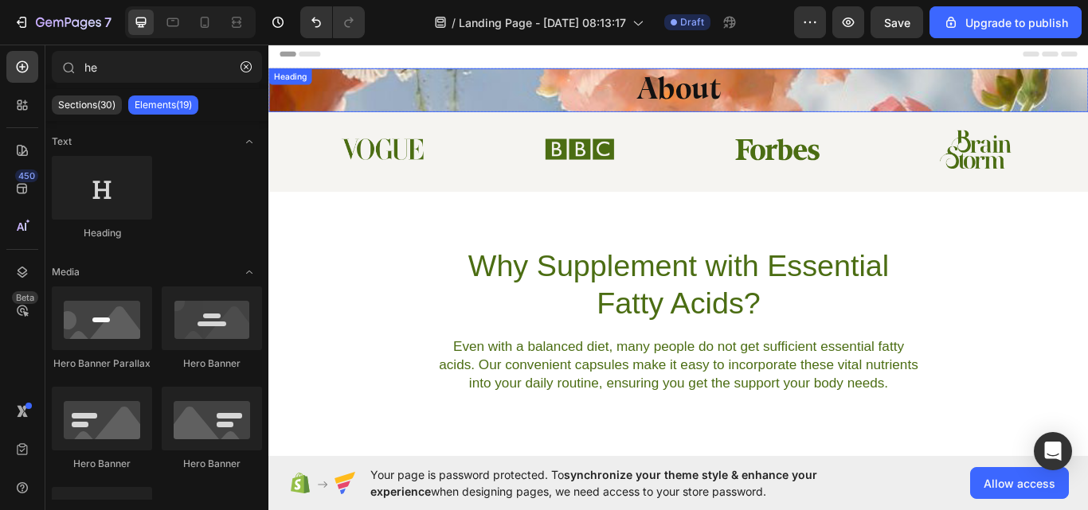
click at [1087, 75] on p "About" at bounding box center [746, 99] width 952 height 48
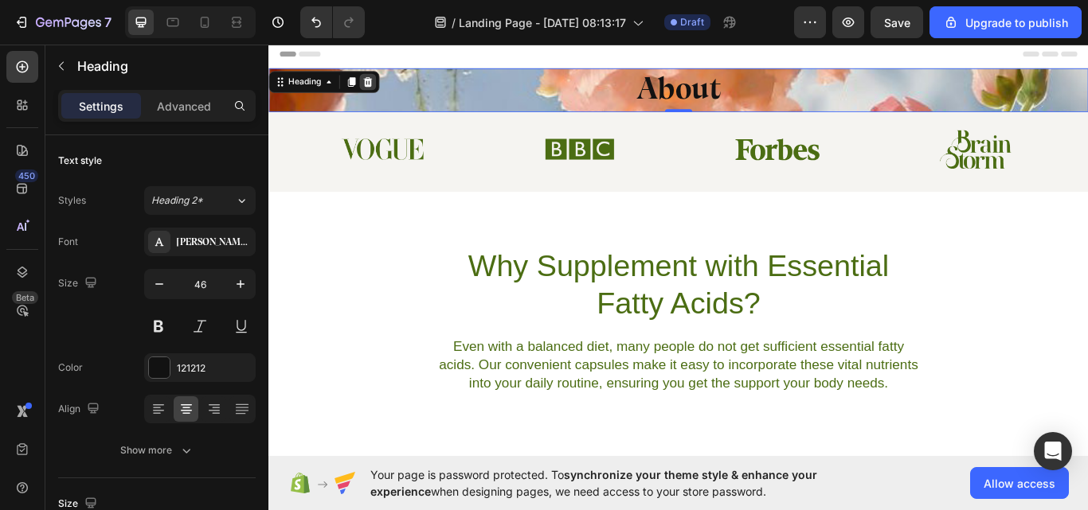
click at [381, 87] on icon at bounding box center [384, 89] width 10 height 11
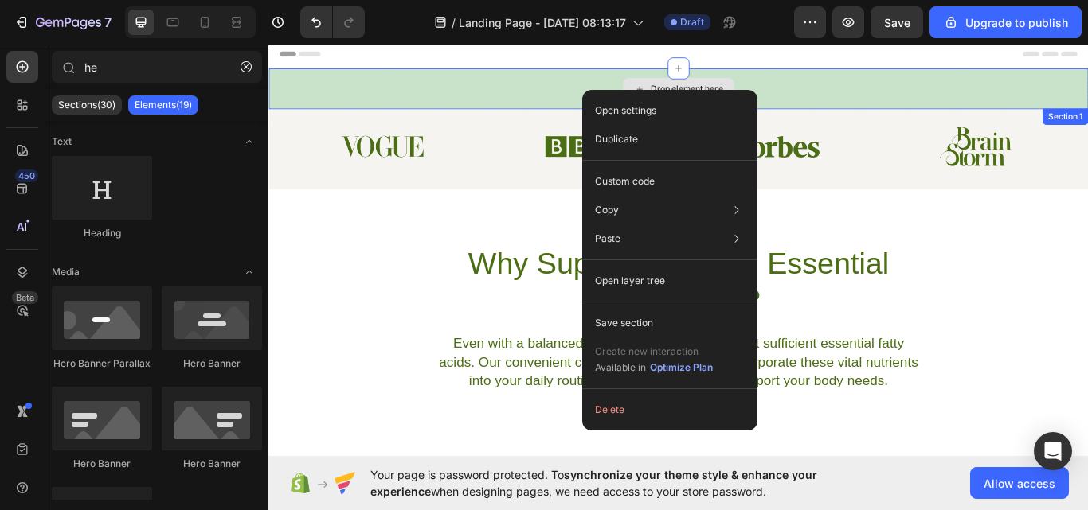
click at [565, 105] on div "Drop element here" at bounding box center [745, 97] width 955 height 48
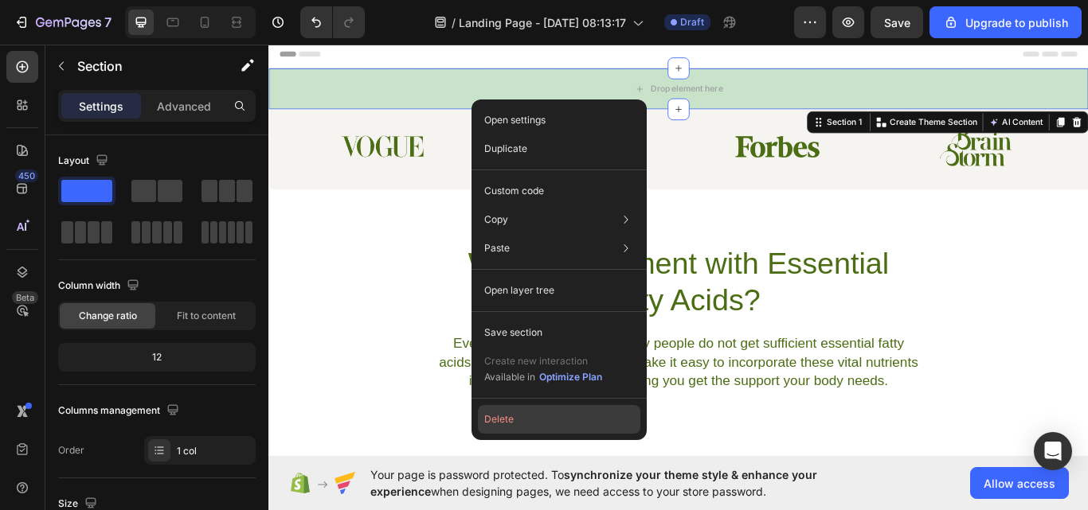
click at [504, 420] on button "Delete" at bounding box center [559, 419] width 162 height 29
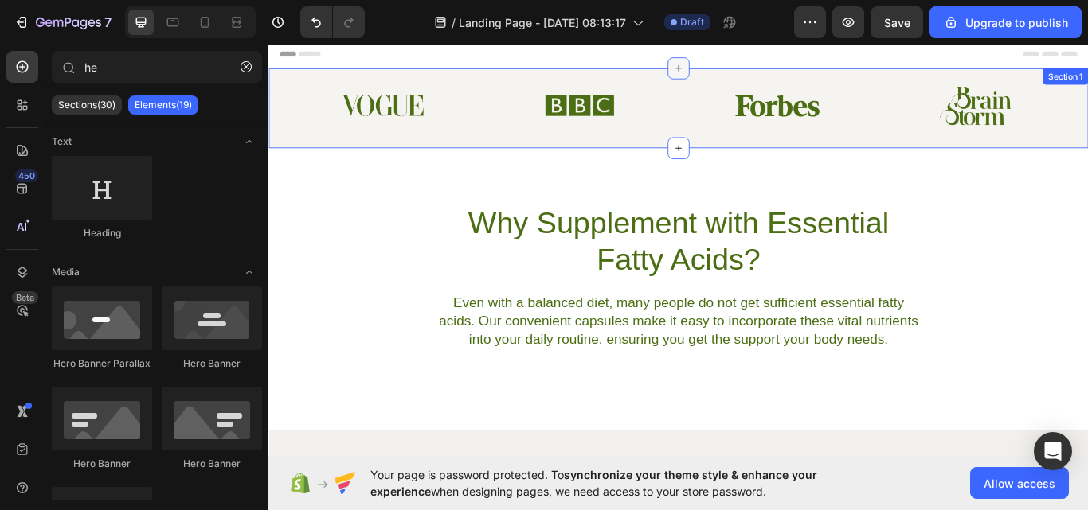
click at [744, 68] on icon at bounding box center [746, 73] width 13 height 13
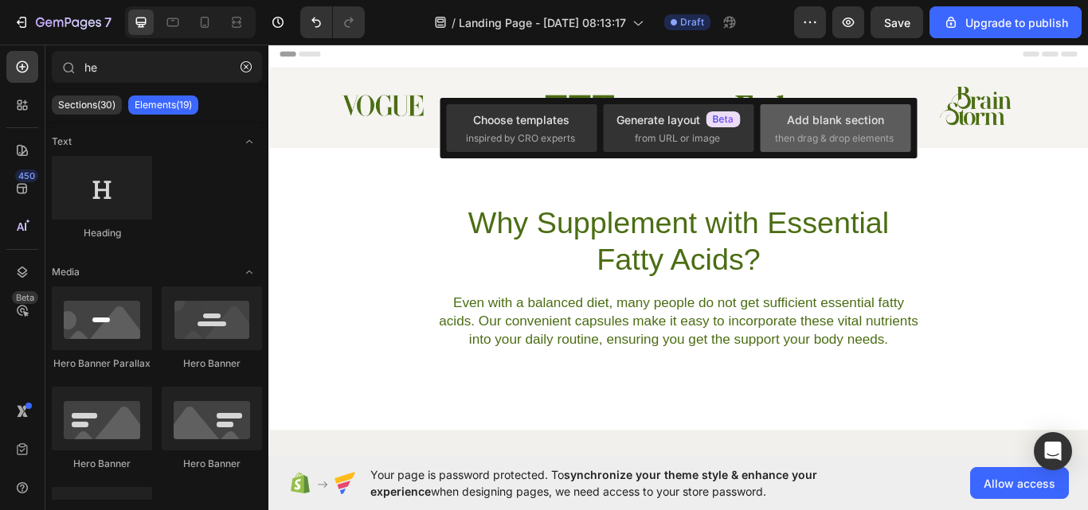
click at [803, 127] on div "Add blank section" at bounding box center [835, 119] width 97 height 17
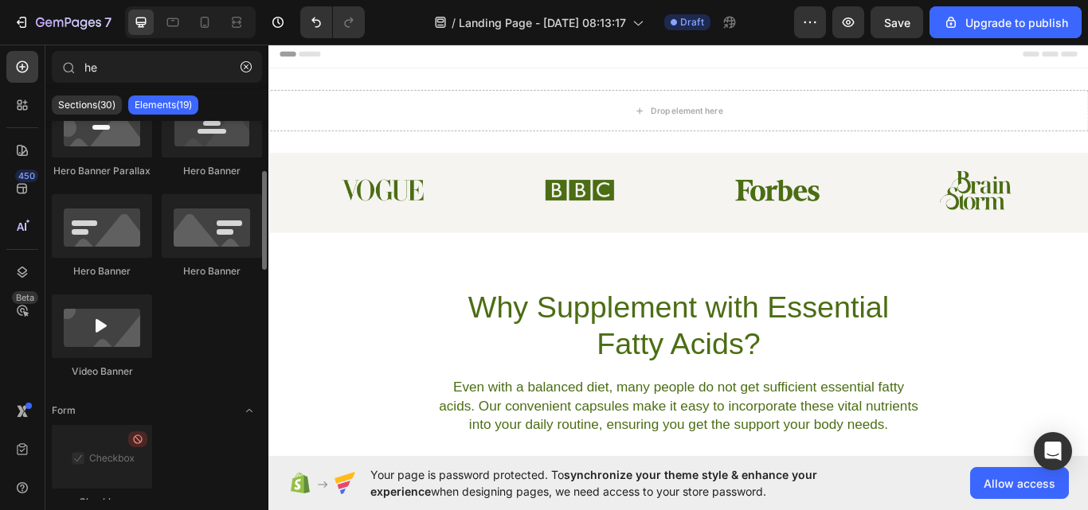
scroll to position [0, 0]
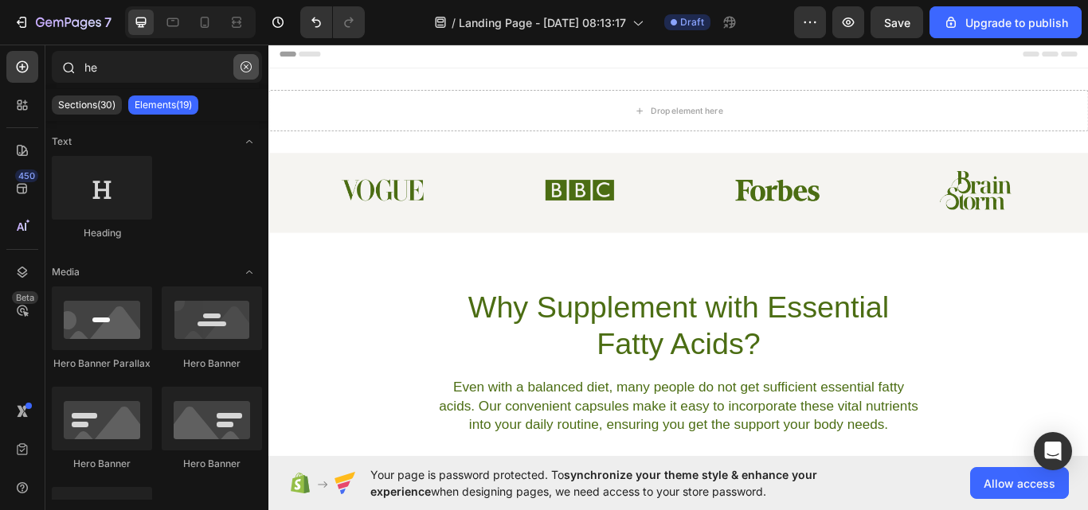
click at [248, 63] on icon "button" at bounding box center [245, 66] width 11 height 11
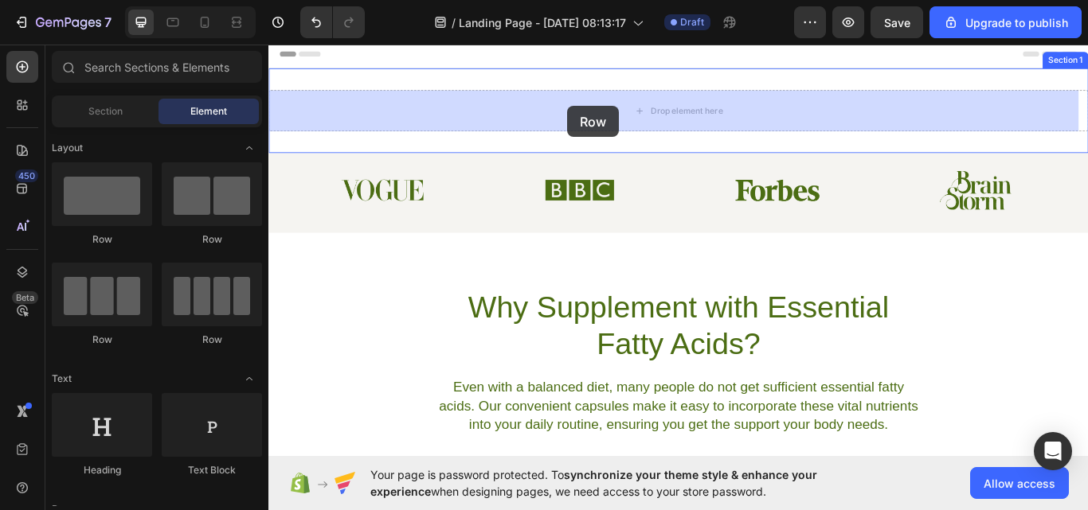
drag, startPoint x: 593, startPoint y: 100, endPoint x: 416, endPoint y: 331, distance: 290.8
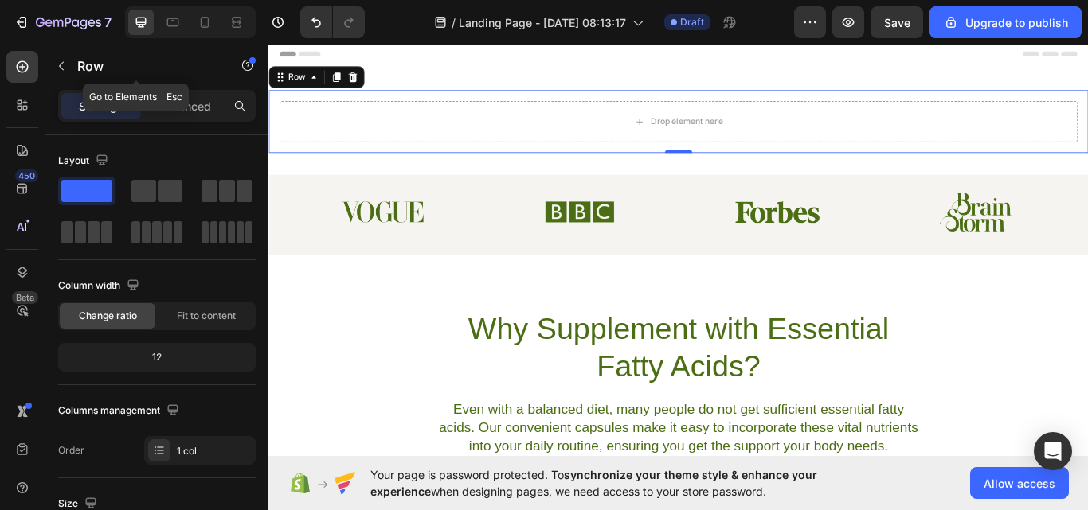
click at [68, 60] on button "button" at bounding box center [61, 65] width 25 height 25
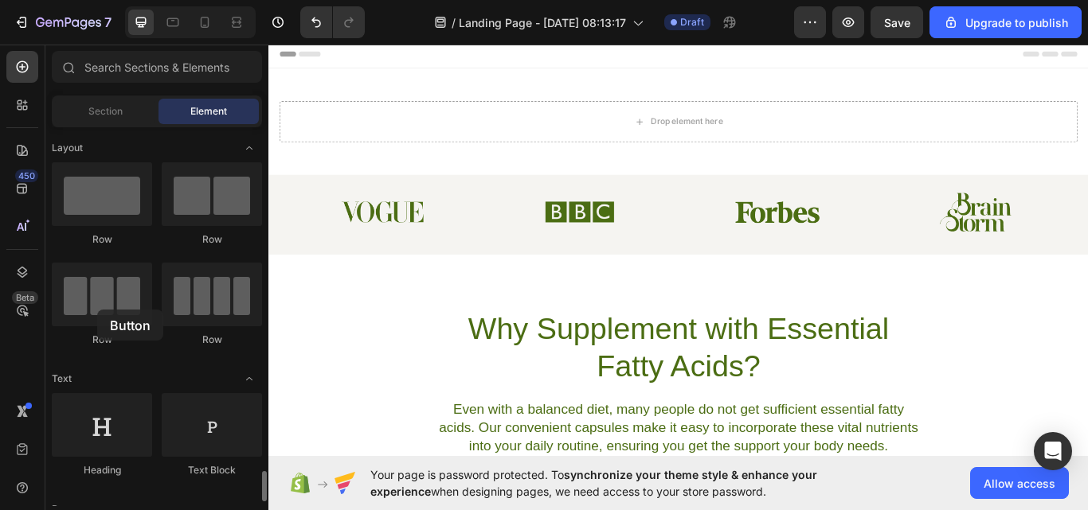
drag, startPoint x: 98, startPoint y: 408, endPoint x: 97, endPoint y: 310, distance: 97.9
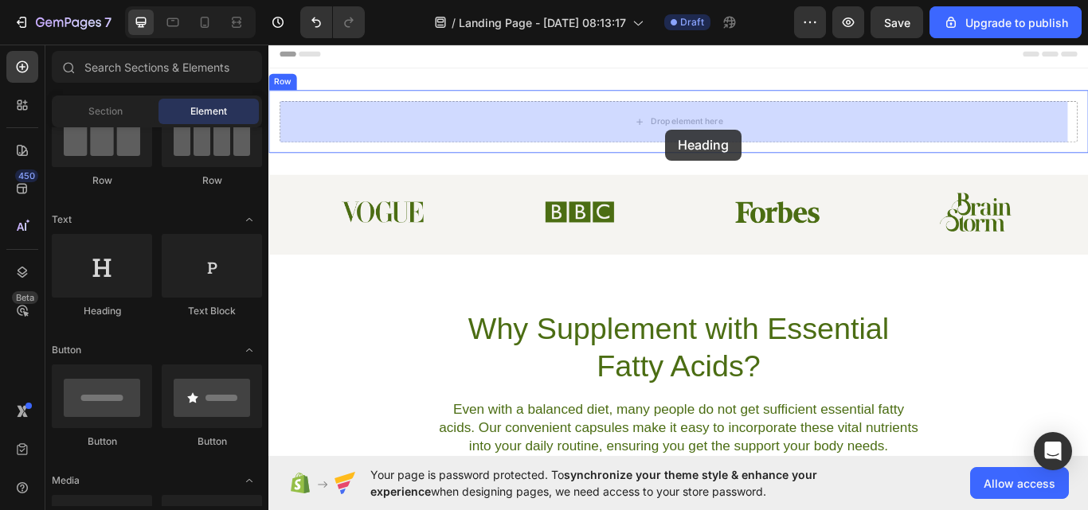
drag, startPoint x: 967, startPoint y: 170, endPoint x: 730, endPoint y: 144, distance: 238.7
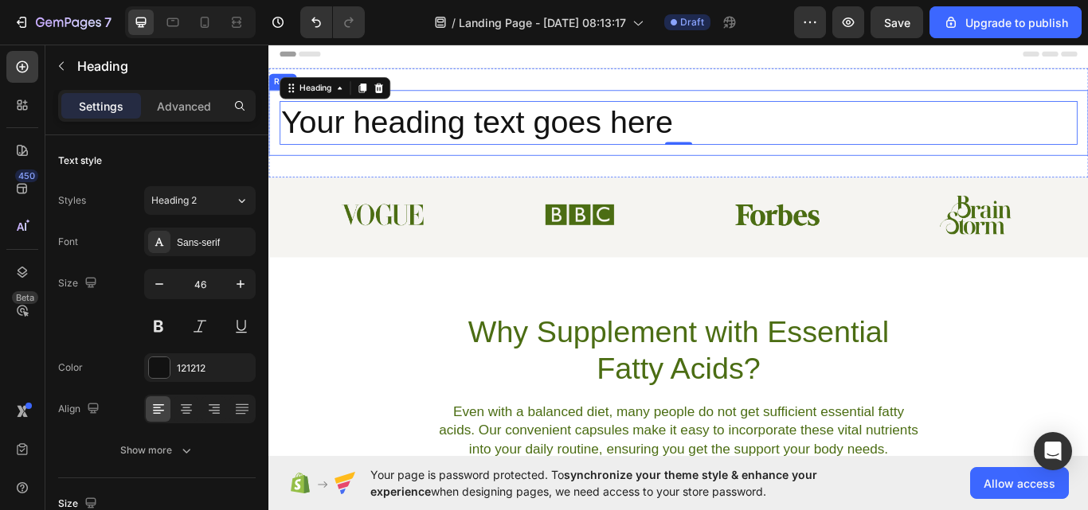
click at [943, 106] on div "Your heading text goes here Heading 0 Row" at bounding box center [745, 137] width 955 height 76
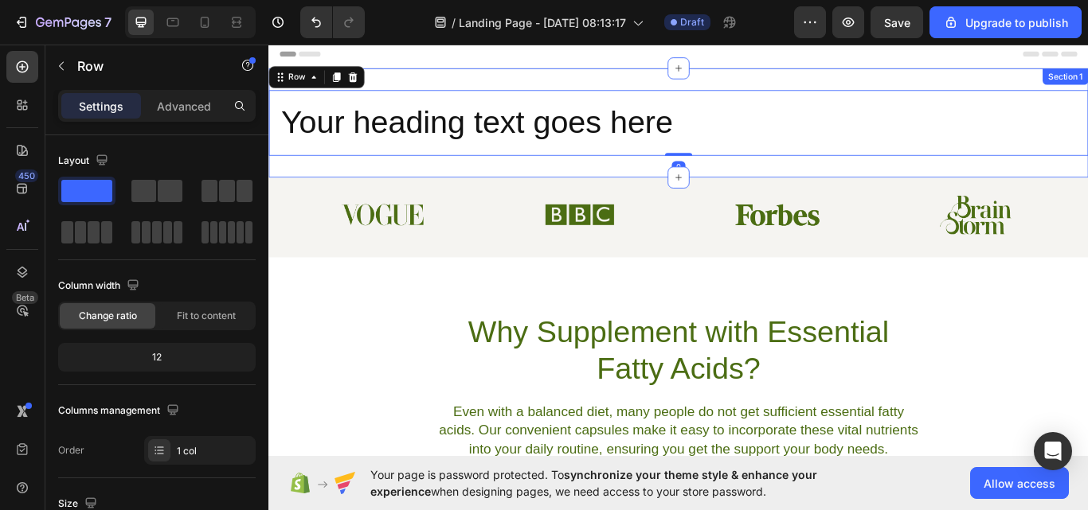
click at [891, 79] on div "Your heading text goes here Heading Row 0 Section 1" at bounding box center [745, 136] width 955 height 127
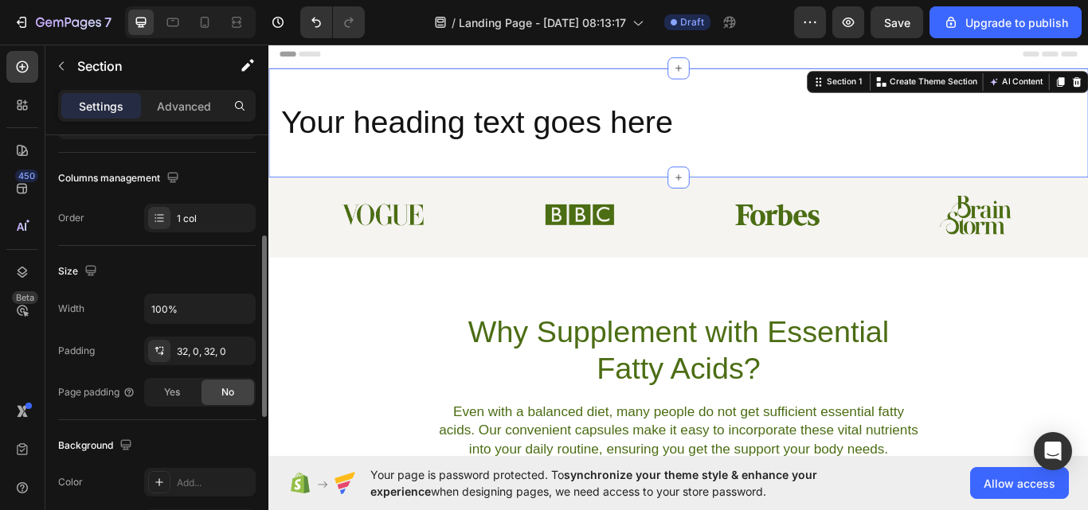
scroll to position [551, 0]
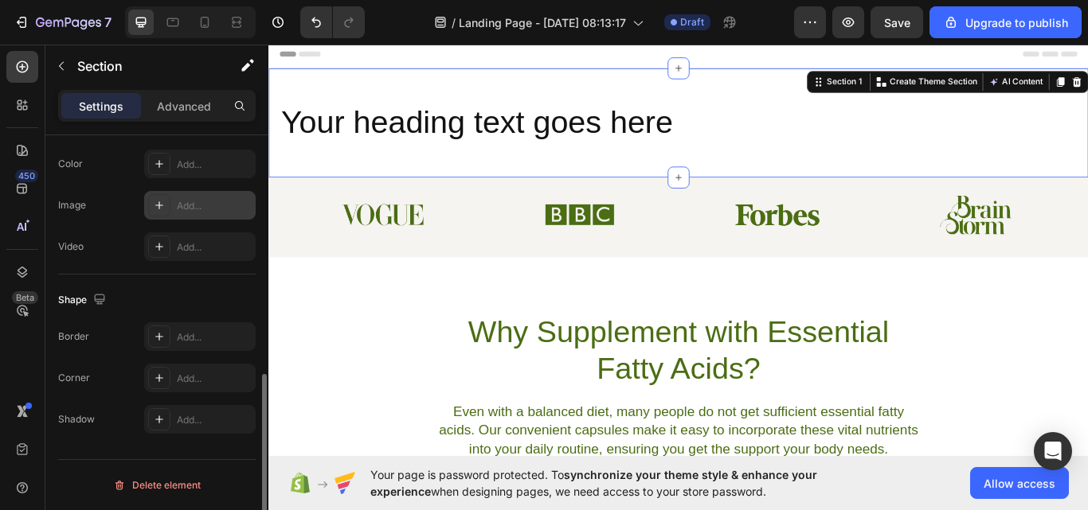
click at [162, 204] on icon at bounding box center [159, 205] width 13 height 13
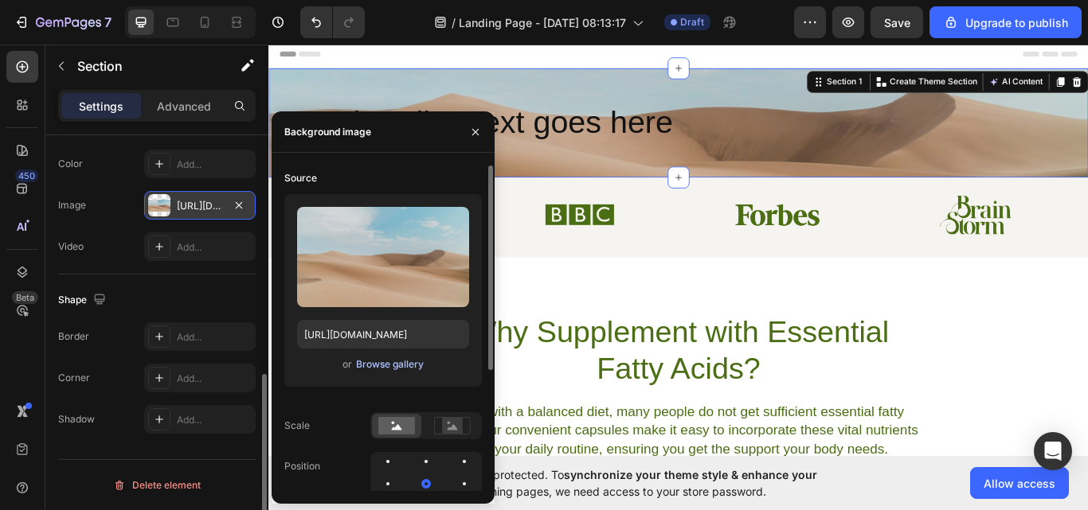
click at [391, 360] on div "Browse gallery" at bounding box center [390, 364] width 68 height 14
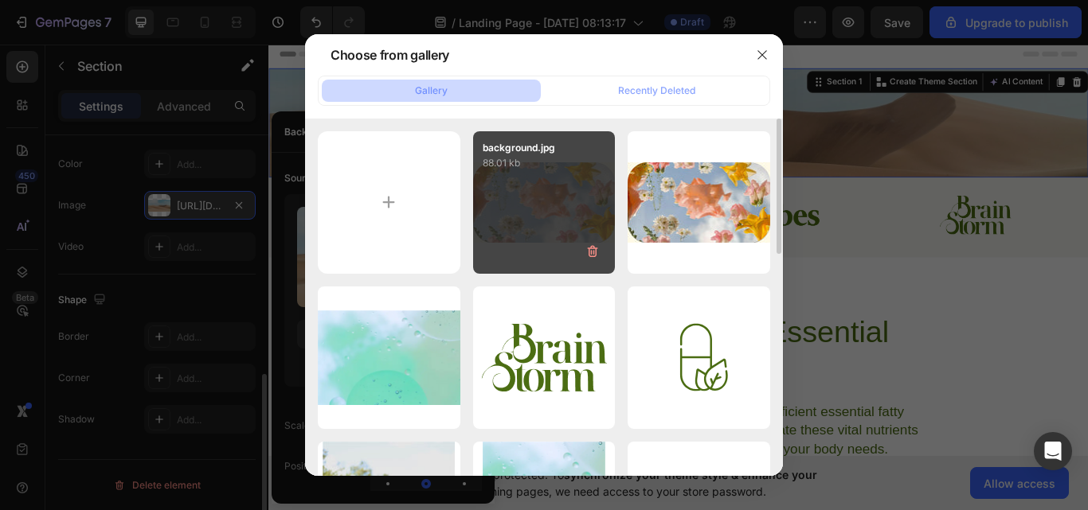
click at [564, 210] on div "background.jpg 88.01 kb" at bounding box center [544, 202] width 143 height 143
type input "[URL][DOMAIN_NAME]"
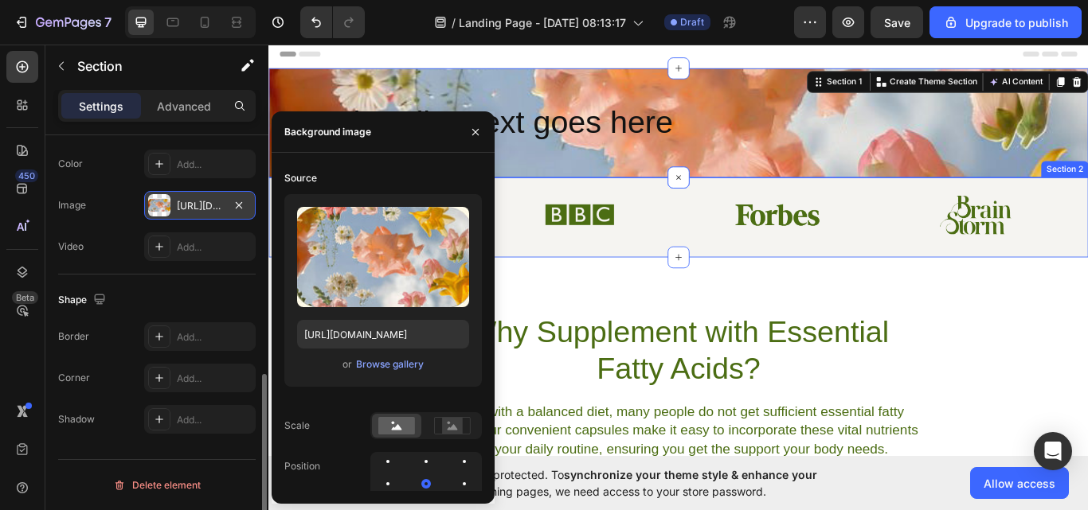
click at [156, 301] on div "Shape" at bounding box center [156, 299] width 197 height 25
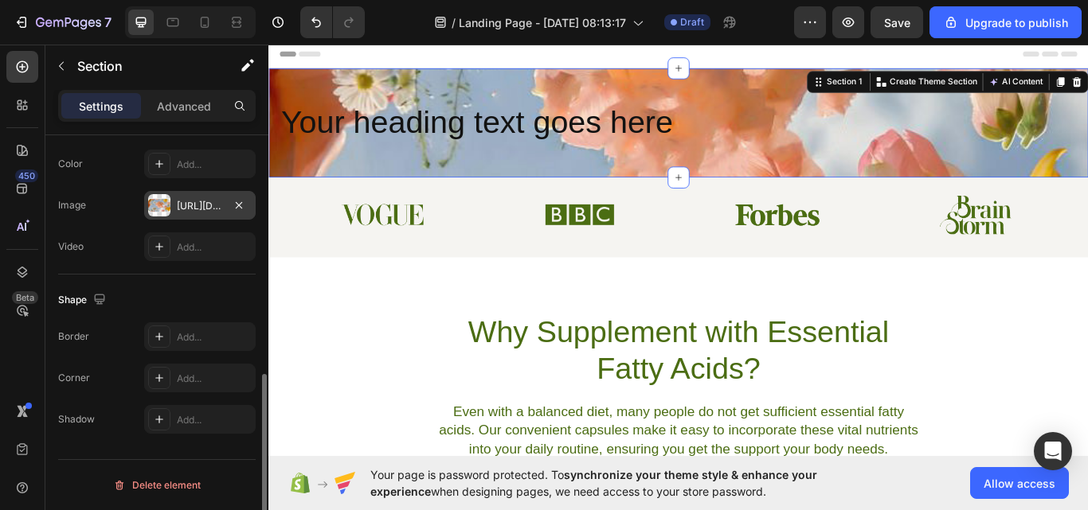
scroll to position [232, 0]
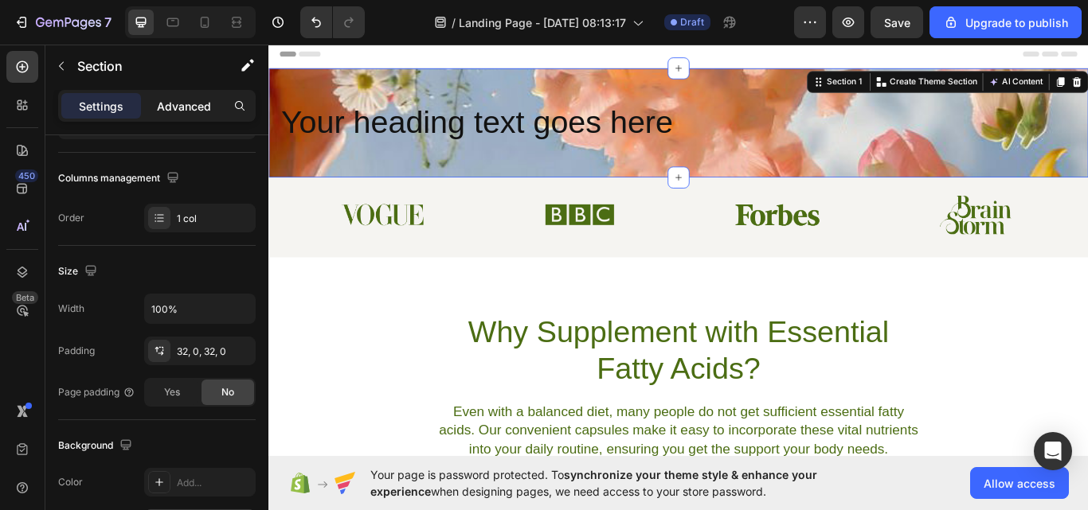
click at [161, 106] on p "Advanced" at bounding box center [184, 106] width 54 height 17
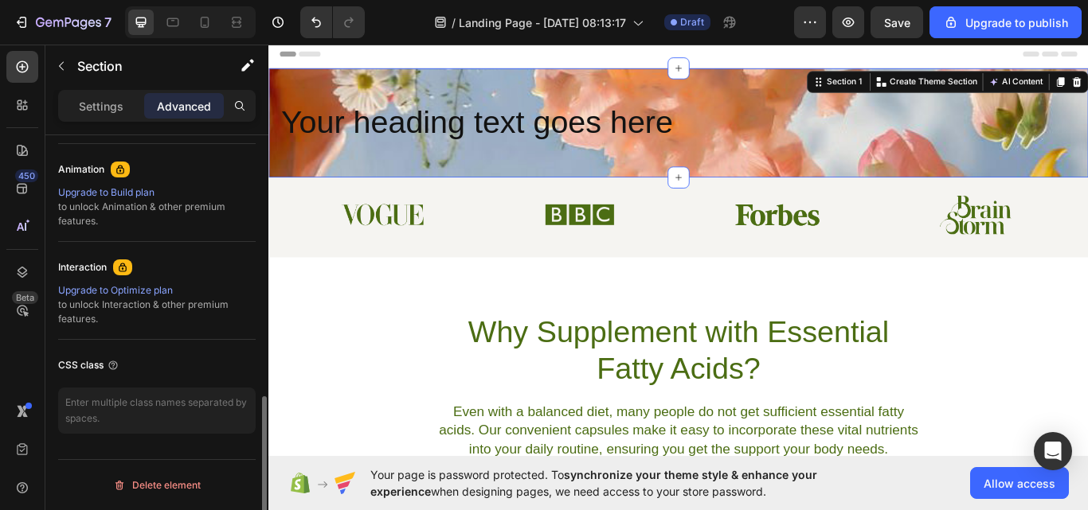
scroll to position [287, 0]
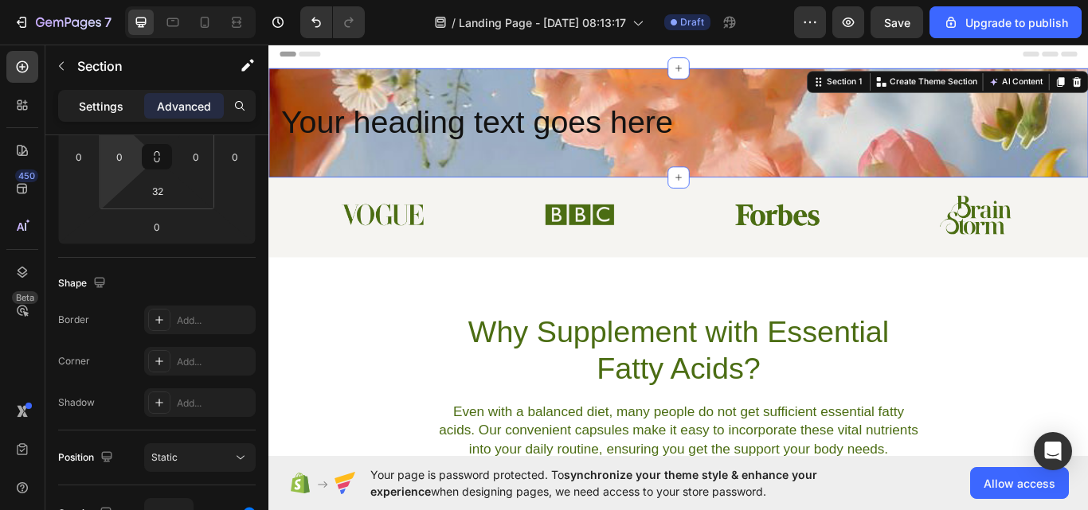
click at [88, 115] on div "Settings" at bounding box center [101, 105] width 80 height 25
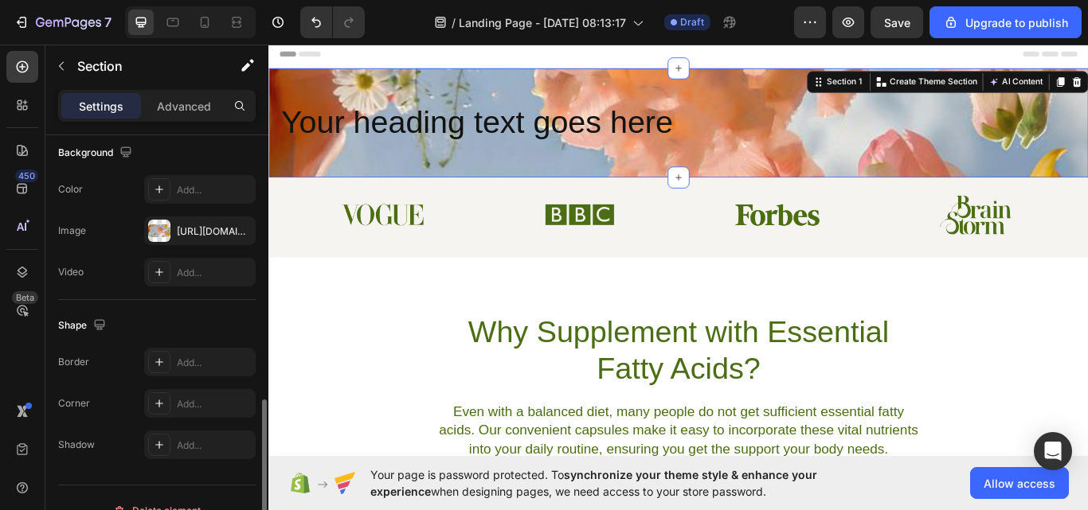
scroll to position [551, 0]
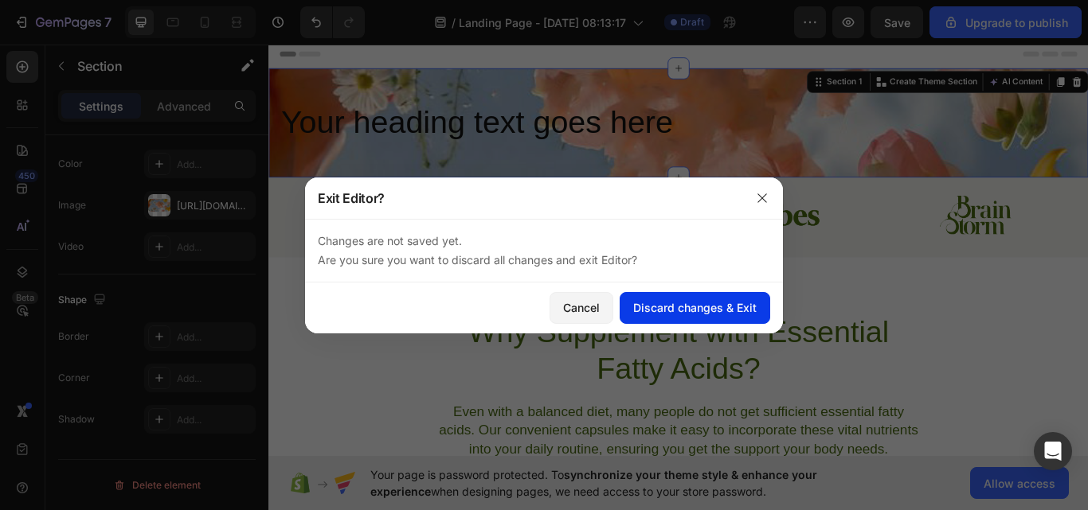
click at [642, 299] on button "Discard changes & Exit" at bounding box center [694, 308] width 150 height 32
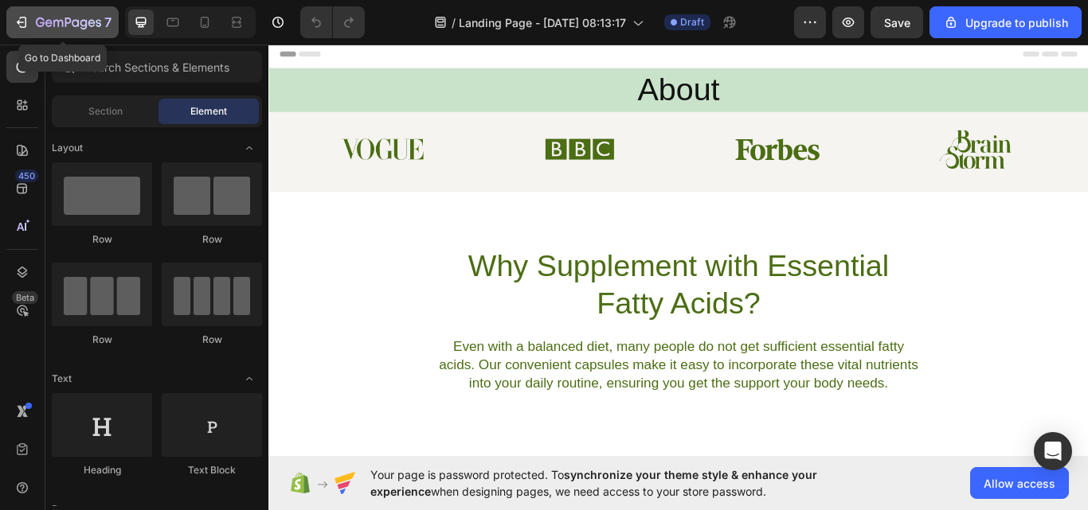
click at [29, 21] on icon "button" at bounding box center [22, 22] width 16 height 16
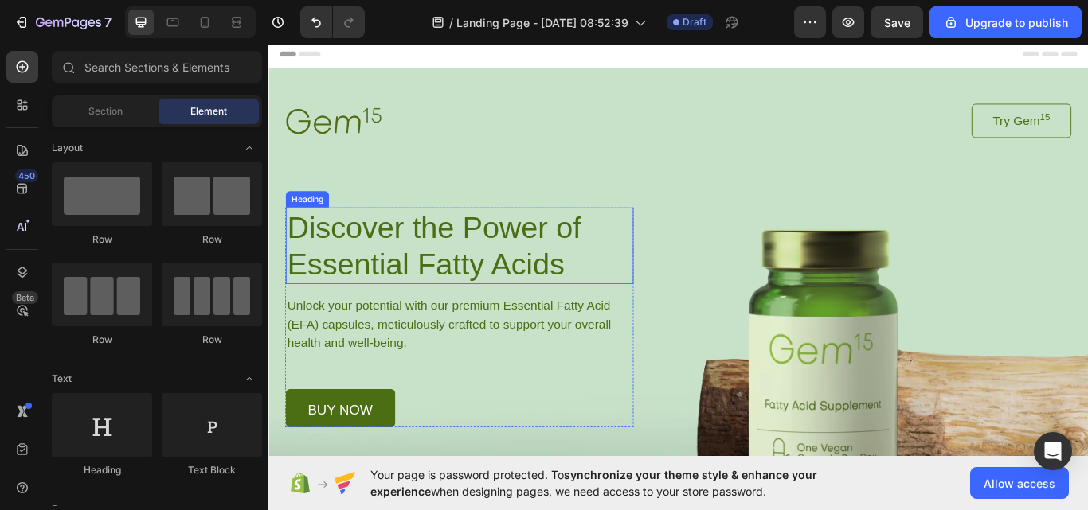
click at [507, 297] on h1 "Discover the Power of Essential Fatty Acids" at bounding box center [490, 280] width 405 height 89
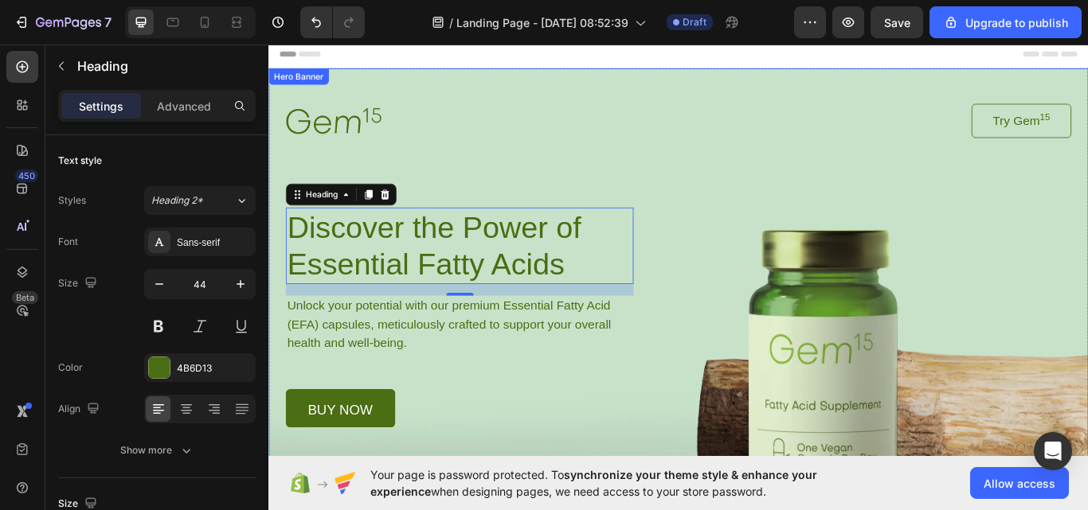
click at [878, 92] on div "Image Try Gem 15 Button Row Discover the Power of Essential Fatty Acids Heading…" at bounding box center [745, 282] width 955 height 419
click at [879, 92] on div "Image Try Gem 15 Button Row Discover the Power of Essential Fatty Acids Heading…" at bounding box center [745, 282] width 955 height 419
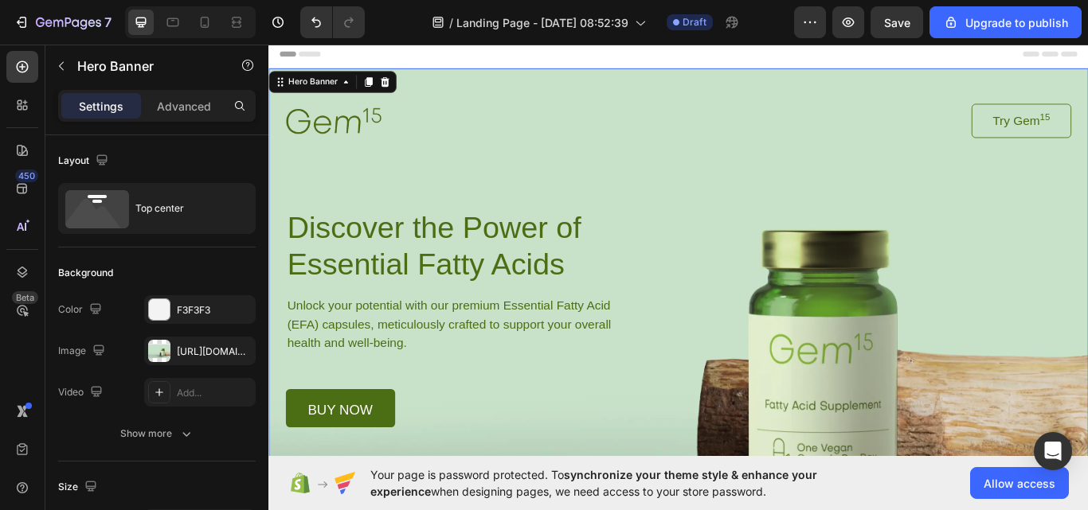
click at [879, 92] on div "Image Try Gem 15 Button Row Discover the Power of Essential Fatty Acids Heading…" at bounding box center [745, 282] width 955 height 419
click at [177, 342] on div "[URL][DOMAIN_NAME]" at bounding box center [199, 351] width 111 height 29
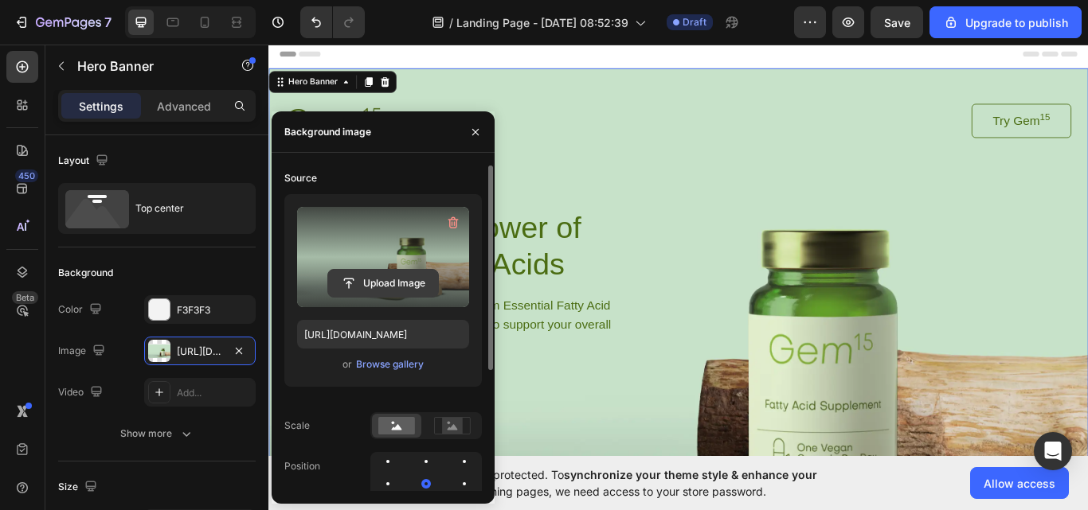
click at [386, 283] on input "file" at bounding box center [383, 283] width 110 height 27
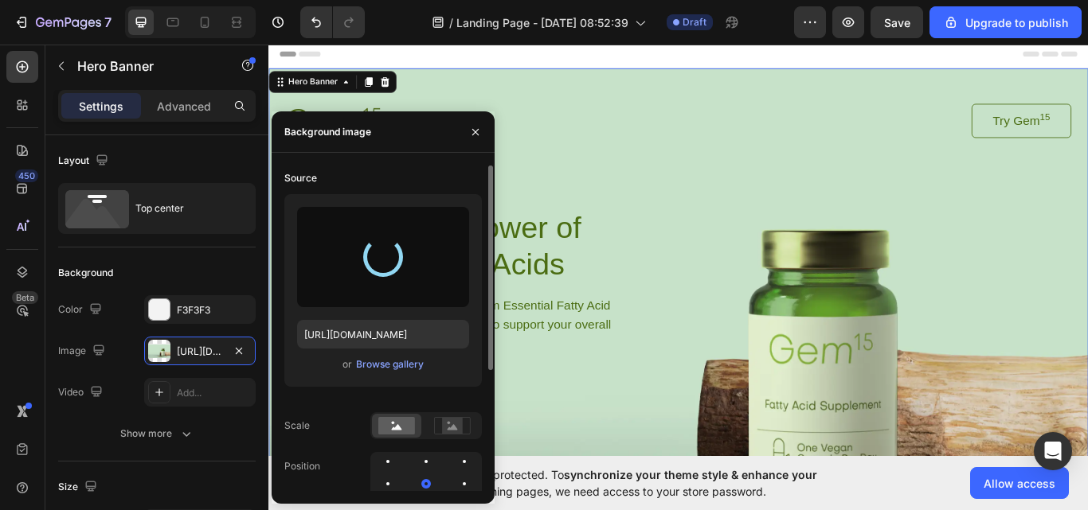
type input "[URL][DOMAIN_NAME]"
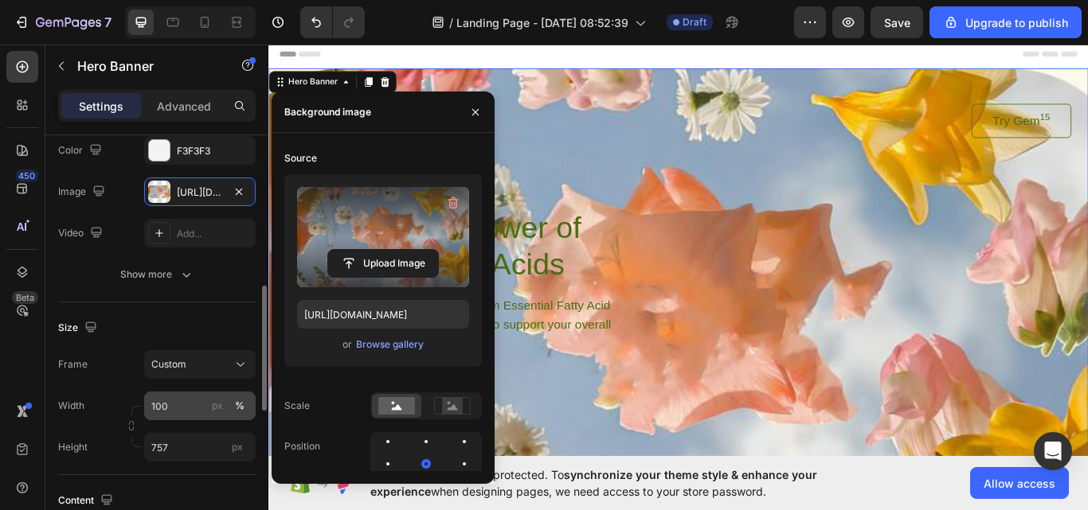
scroll to position [239, 0]
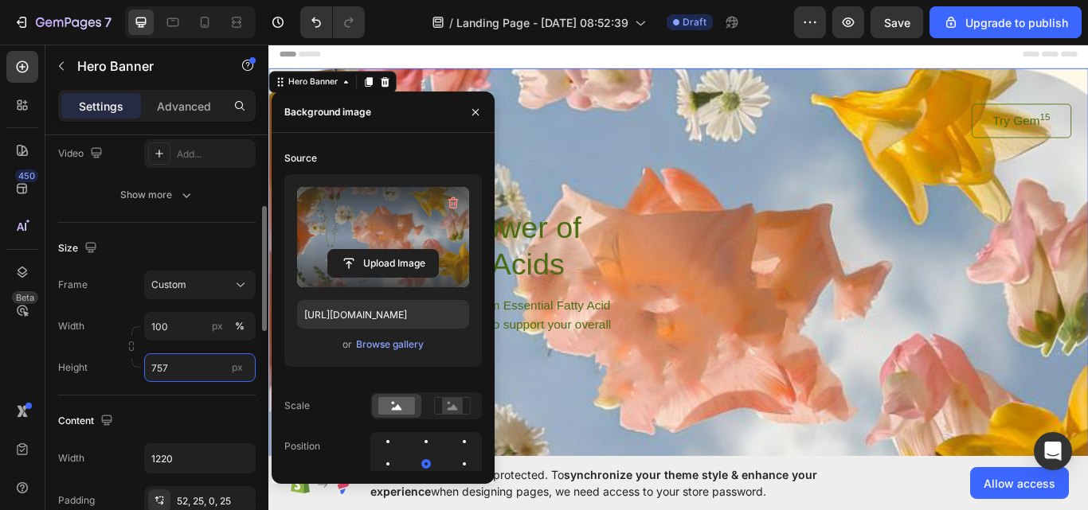
click at [212, 369] on input "757" at bounding box center [199, 368] width 111 height 29
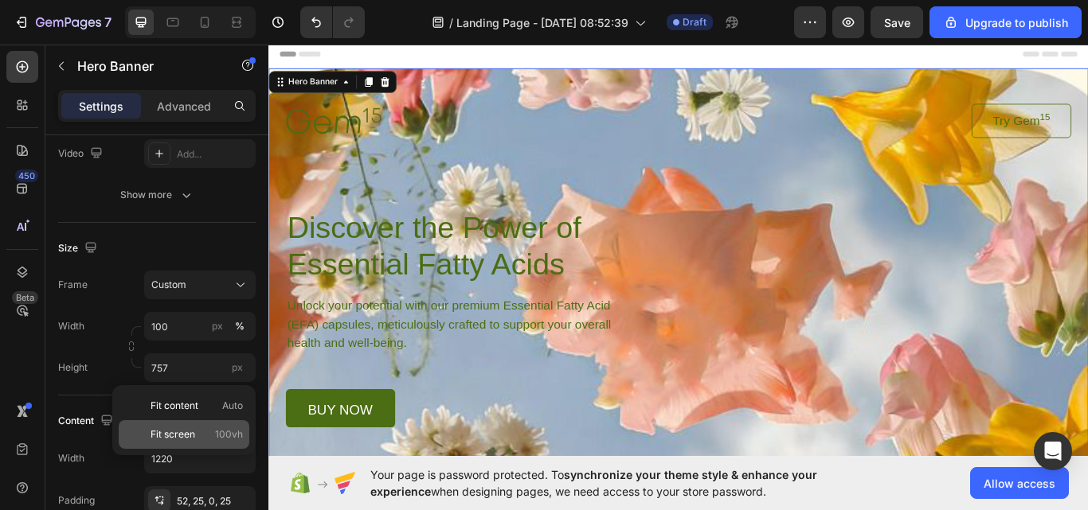
click at [220, 439] on span "100vh" at bounding box center [229, 435] width 28 height 14
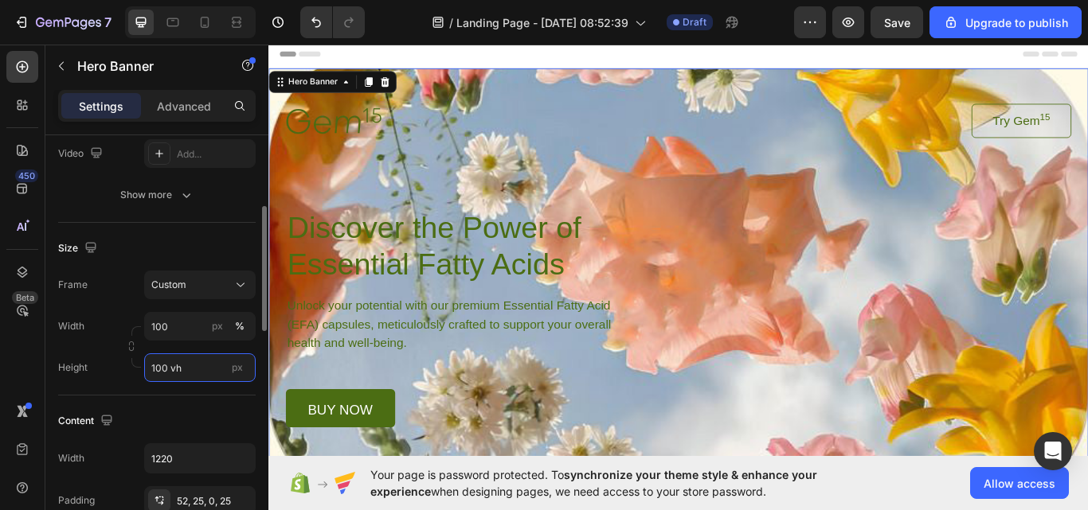
click at [220, 375] on input "100 vh" at bounding box center [199, 368] width 111 height 29
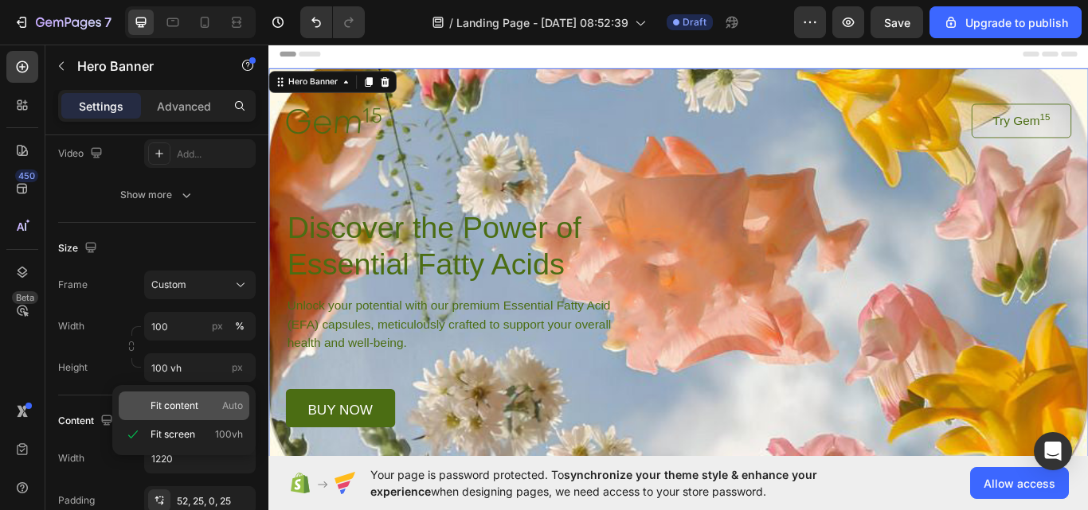
click at [207, 407] on p "Fit content Auto" at bounding box center [196, 406] width 92 height 14
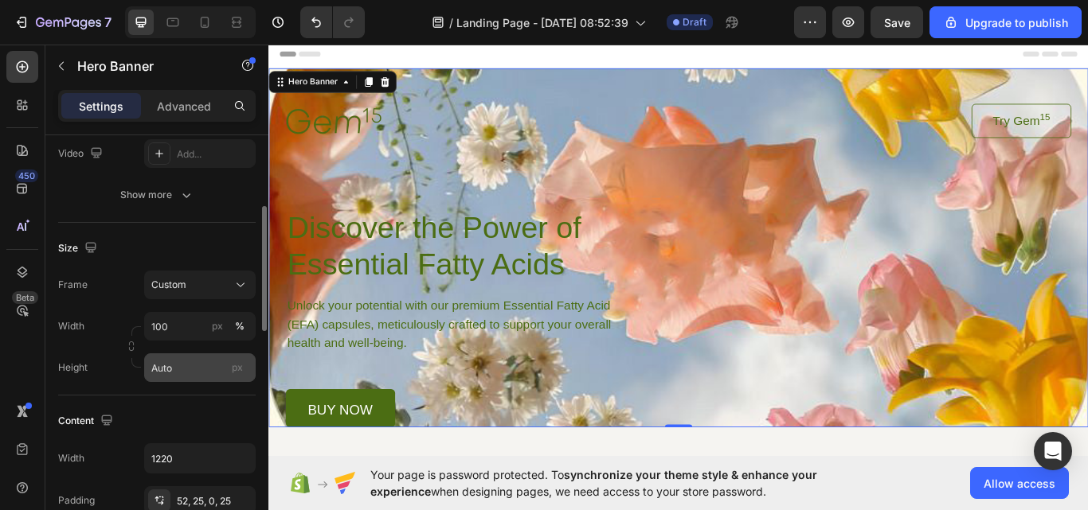
click at [227, 377] on div "px" at bounding box center [237, 367] width 24 height 21
click at [227, 377] on input "Auto" at bounding box center [199, 368] width 111 height 29
click at [235, 360] on div "px" at bounding box center [237, 367] width 24 height 21
click at [235, 360] on input "Auto" at bounding box center [199, 368] width 111 height 29
click at [233, 362] on span "px" at bounding box center [237, 367] width 11 height 12
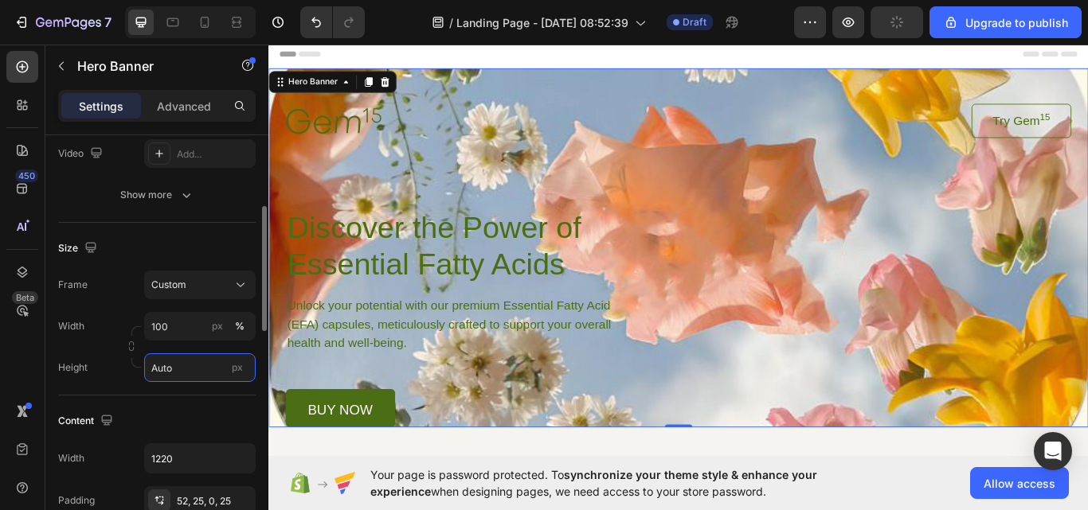
click at [233, 362] on input "Auto" at bounding box center [199, 368] width 111 height 29
click at [213, 374] on input "Auto" at bounding box center [199, 368] width 111 height 29
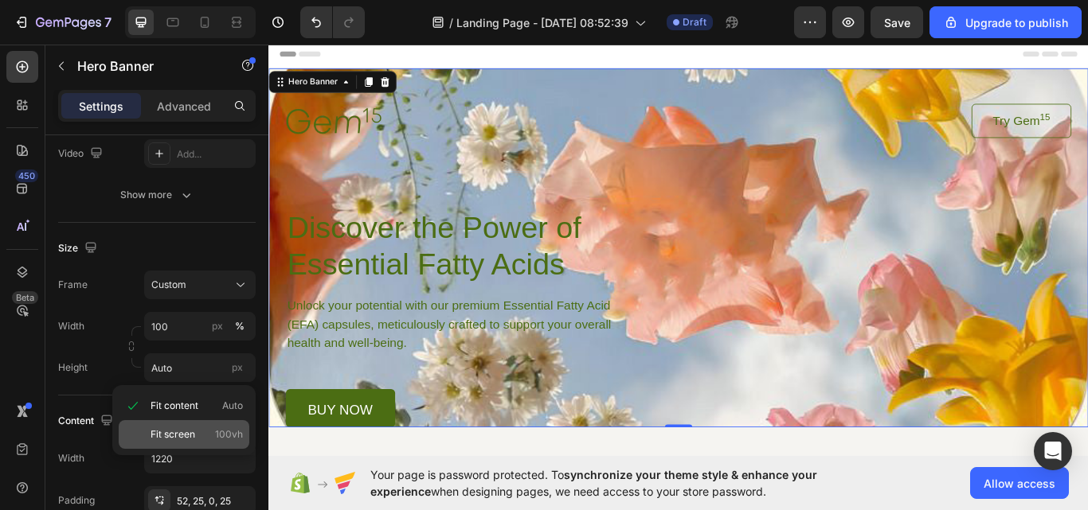
click at [180, 436] on span "Fit screen" at bounding box center [172, 435] width 45 height 14
type input "100 vh"
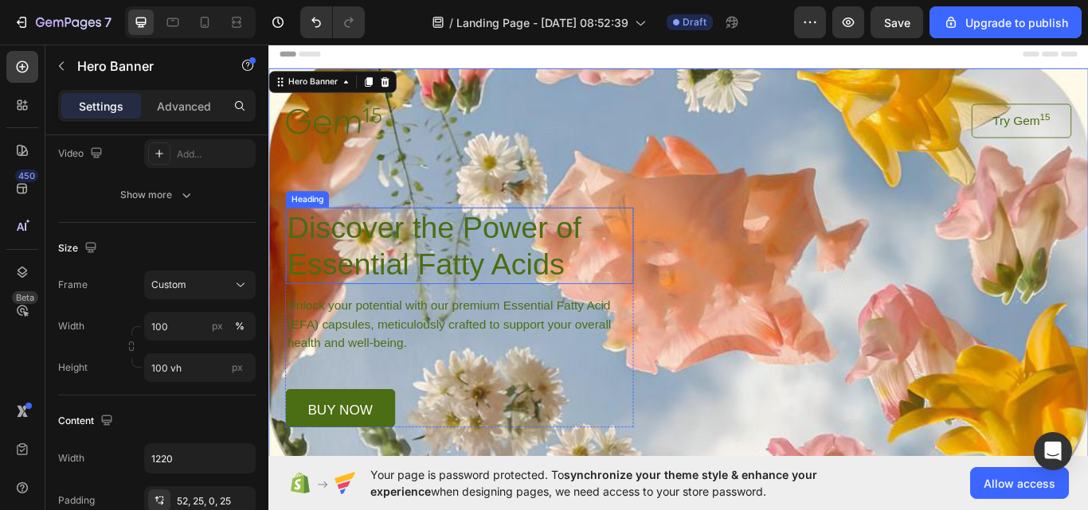
click at [451, 269] on h1 "Discover the Power of Essential Fatty Acids" at bounding box center [490, 280] width 405 height 89
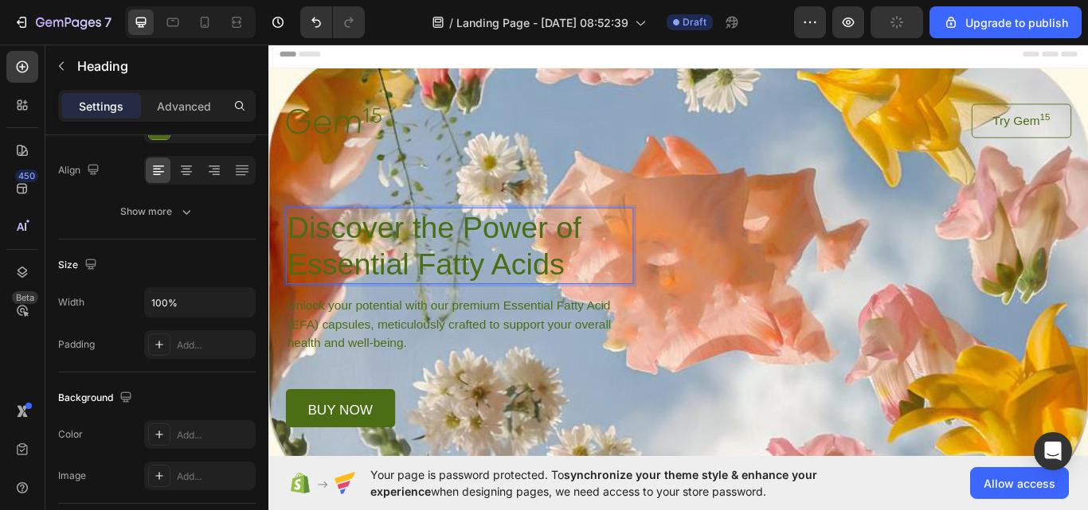
scroll to position [0, 0]
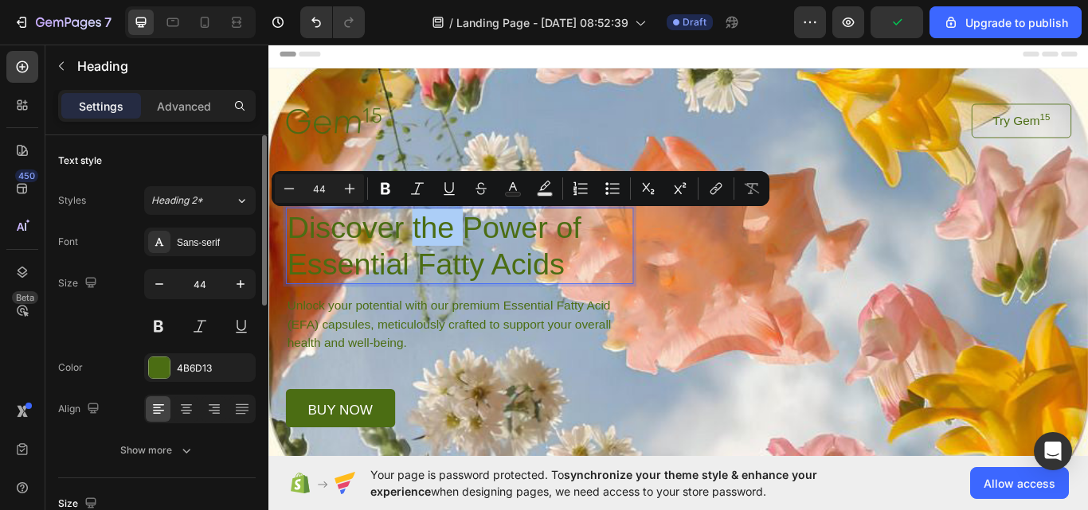
click at [143, 362] on div "Color 4B6D13" at bounding box center [156, 368] width 197 height 29
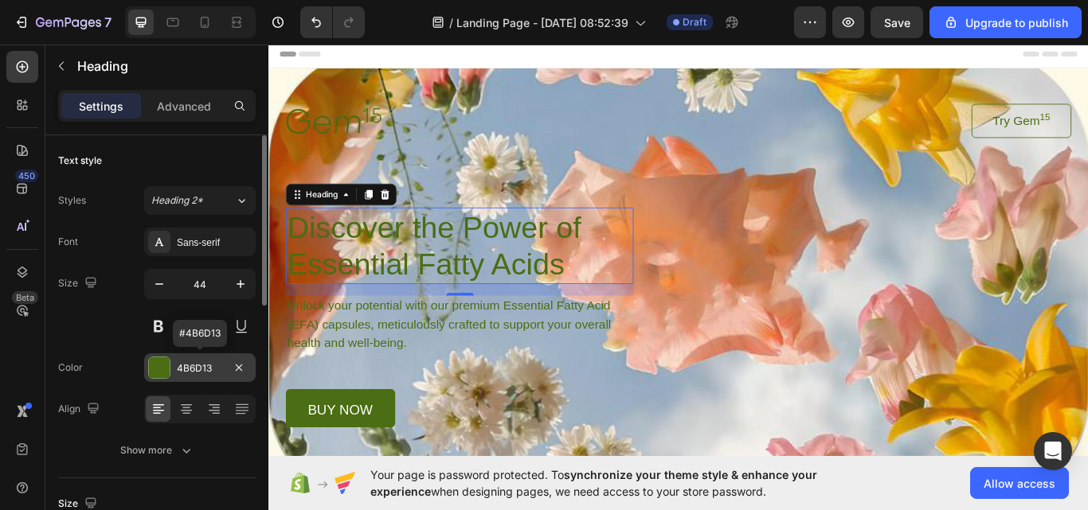
click at [165, 373] on div at bounding box center [159, 367] width 21 height 21
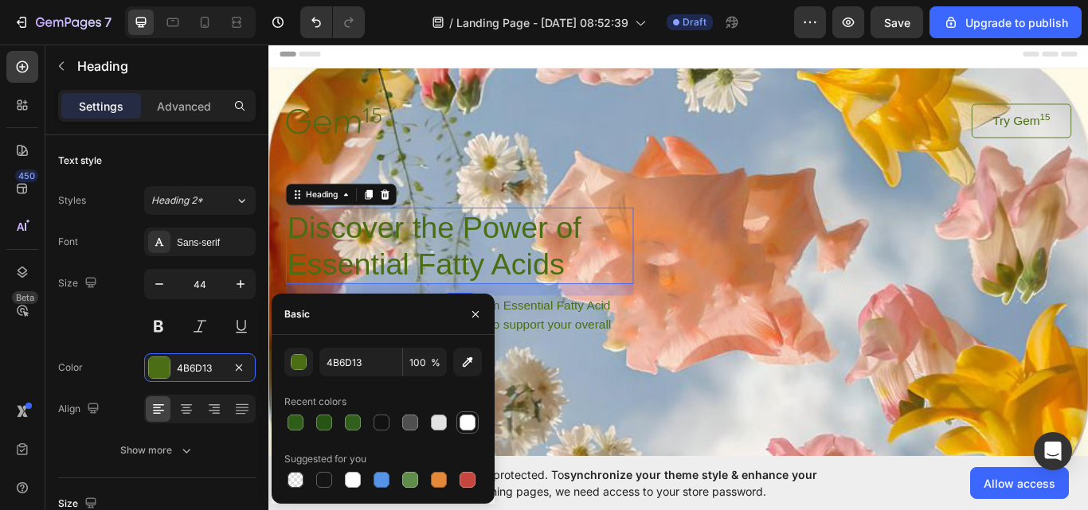
click at [471, 421] on div at bounding box center [467, 423] width 16 height 16
type input "FFFFFF"
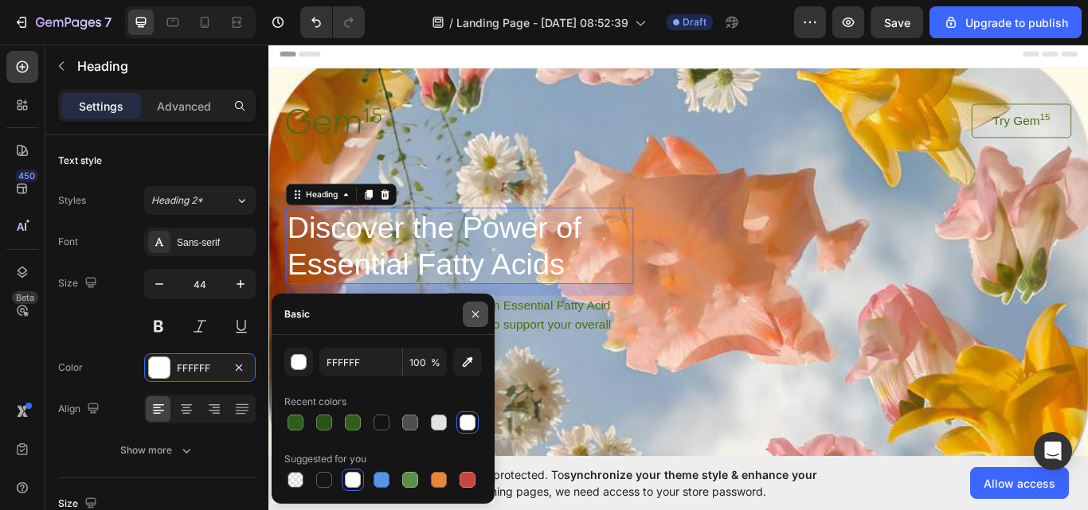
click at [471, 311] on icon "button" at bounding box center [475, 314] width 13 height 13
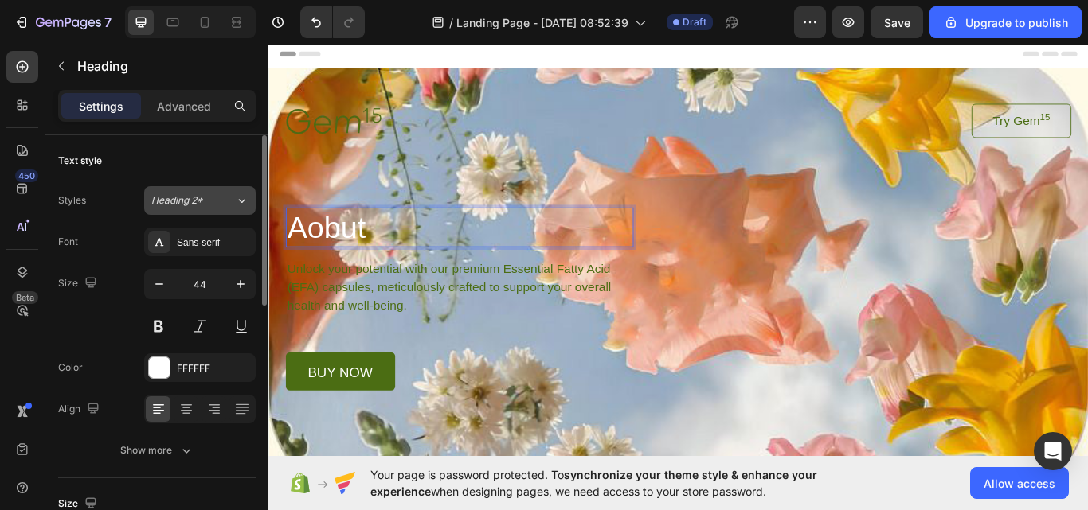
drag, startPoint x: 232, startPoint y: 201, endPoint x: 34, endPoint y: 125, distance: 211.4
click at [232, 201] on div "Heading 2*" at bounding box center [193, 200] width 84 height 14
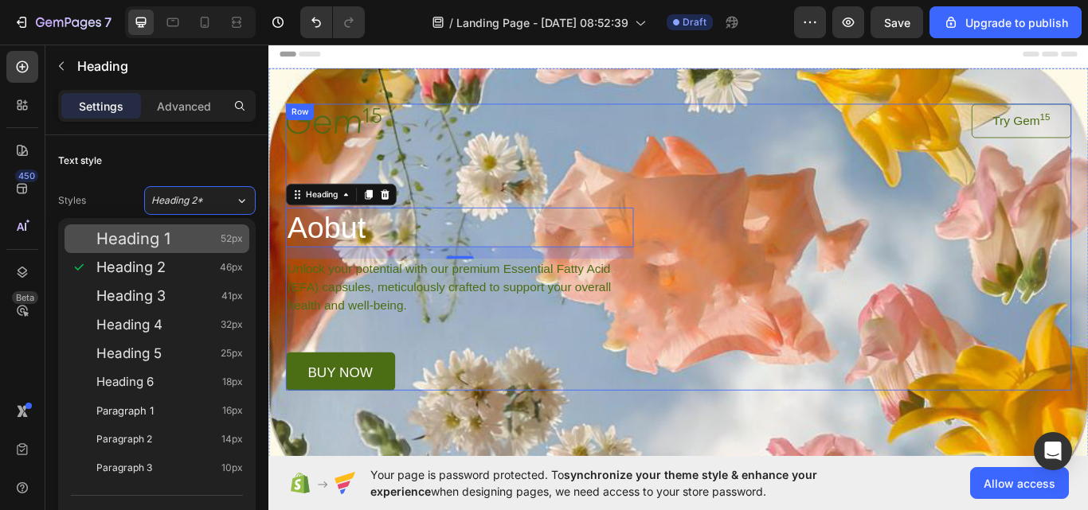
click at [189, 242] on div "Heading 1 52px" at bounding box center [169, 239] width 146 height 16
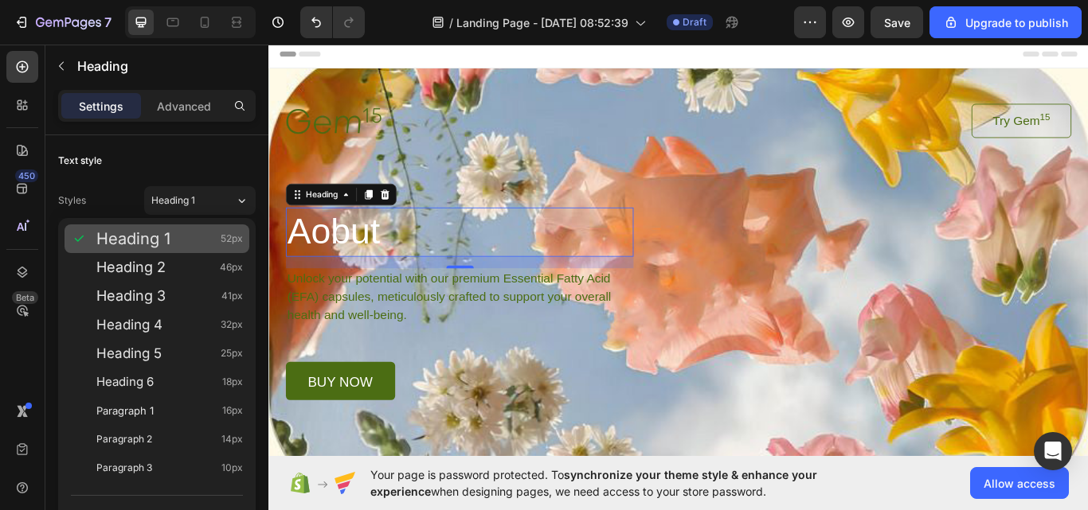
type input "52"
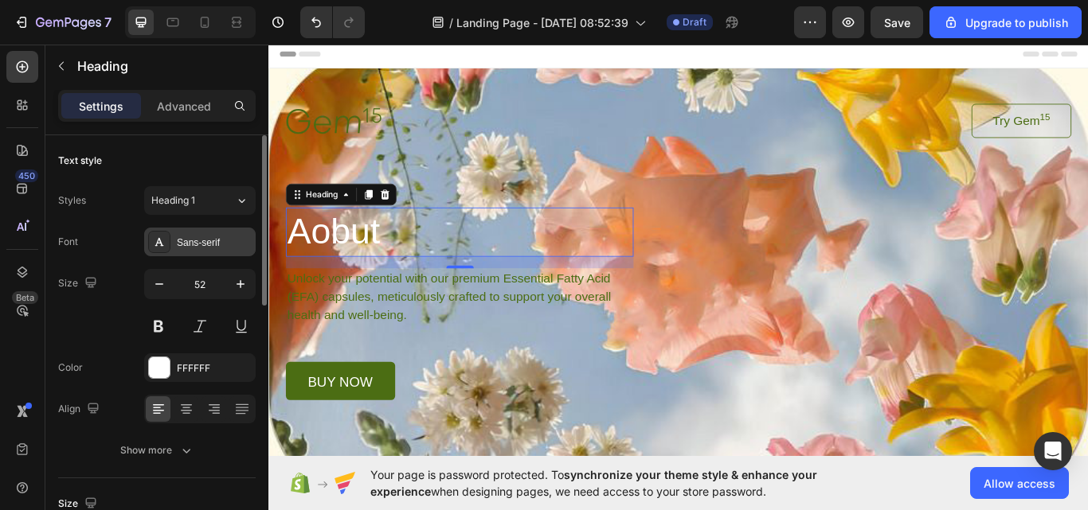
click at [172, 240] on div "Sans-serif" at bounding box center [199, 242] width 111 height 29
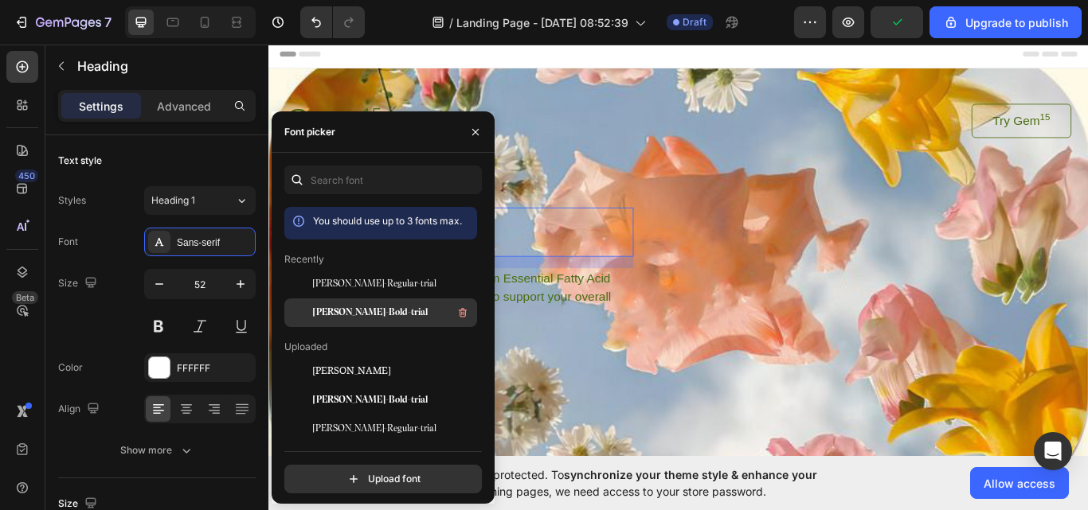
click at [378, 307] on span "[PERSON_NAME]-Bold-trial" at bounding box center [370, 313] width 115 height 14
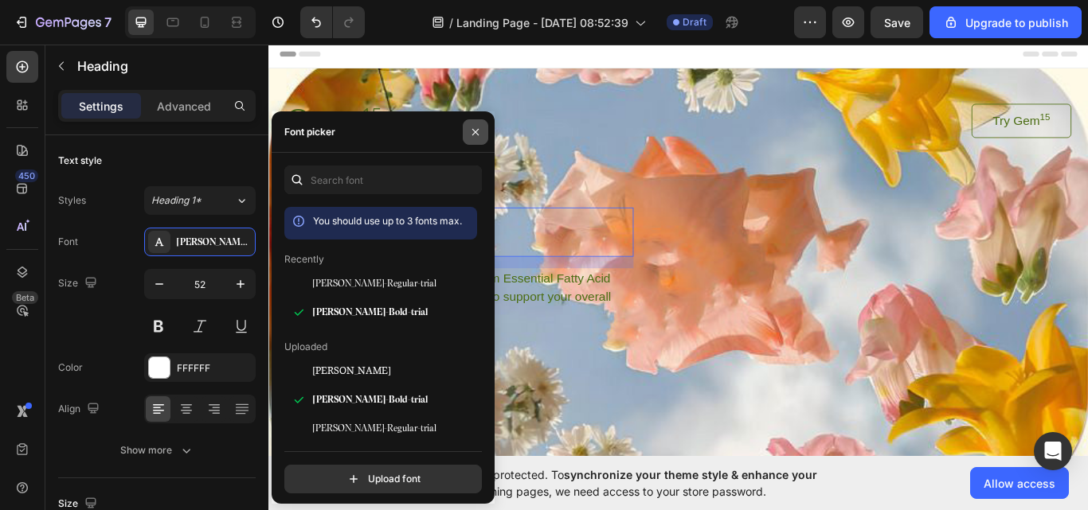
click at [481, 126] on icon "button" at bounding box center [475, 132] width 13 height 13
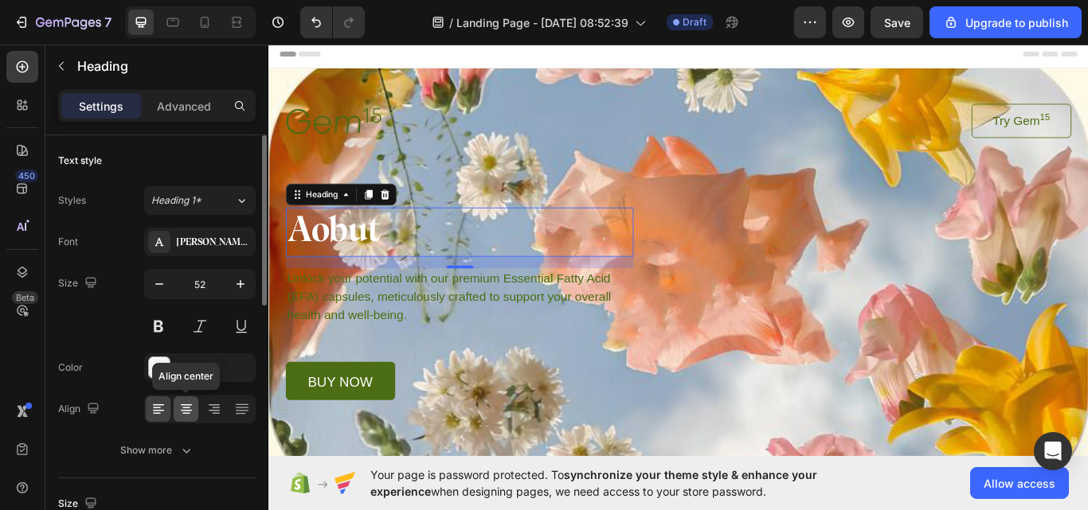
click at [186, 404] on icon at bounding box center [186, 405] width 11 height 2
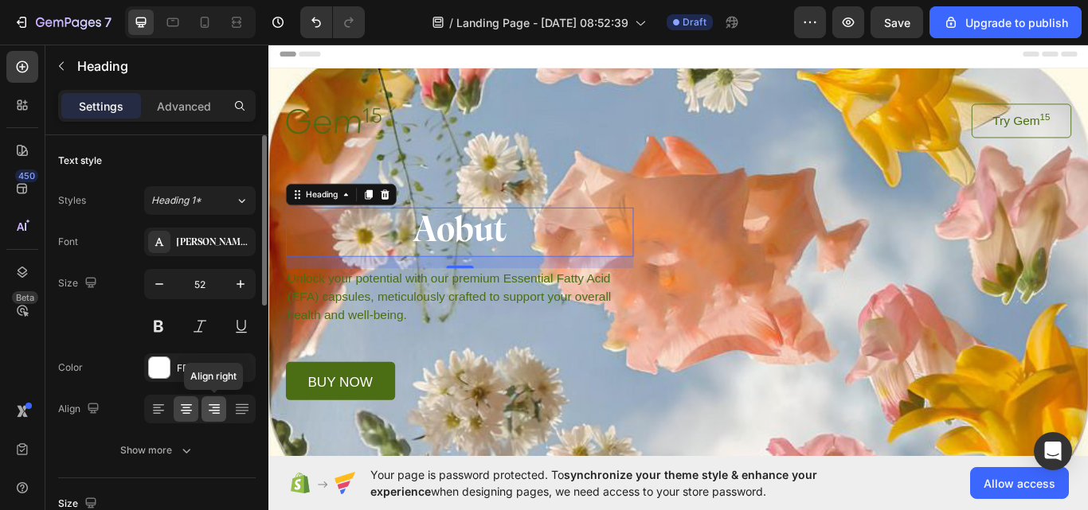
click at [206, 412] on icon at bounding box center [214, 409] width 16 height 16
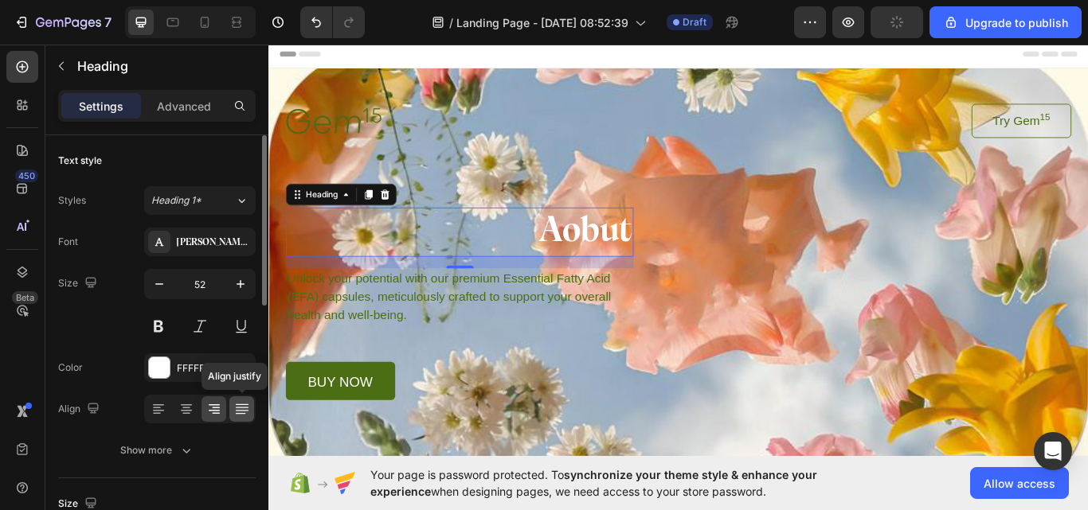
click at [232, 407] on div at bounding box center [241, 408] width 25 height 25
click at [203, 415] on div at bounding box center [213, 408] width 25 height 25
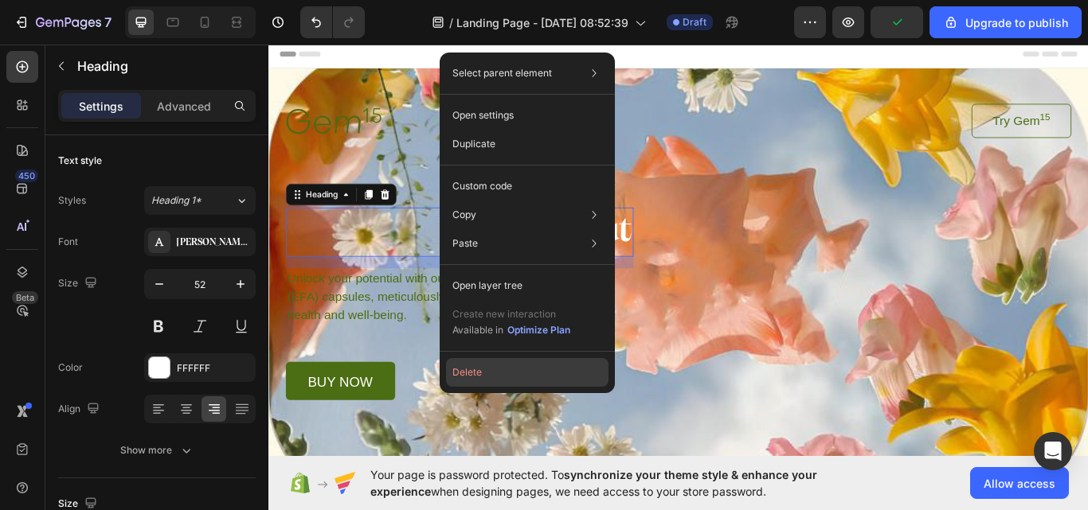
drag, startPoint x: 510, startPoint y: 377, endPoint x: 322, endPoint y: 395, distance: 187.9
click at [510, 377] on button "Delete" at bounding box center [527, 372] width 162 height 29
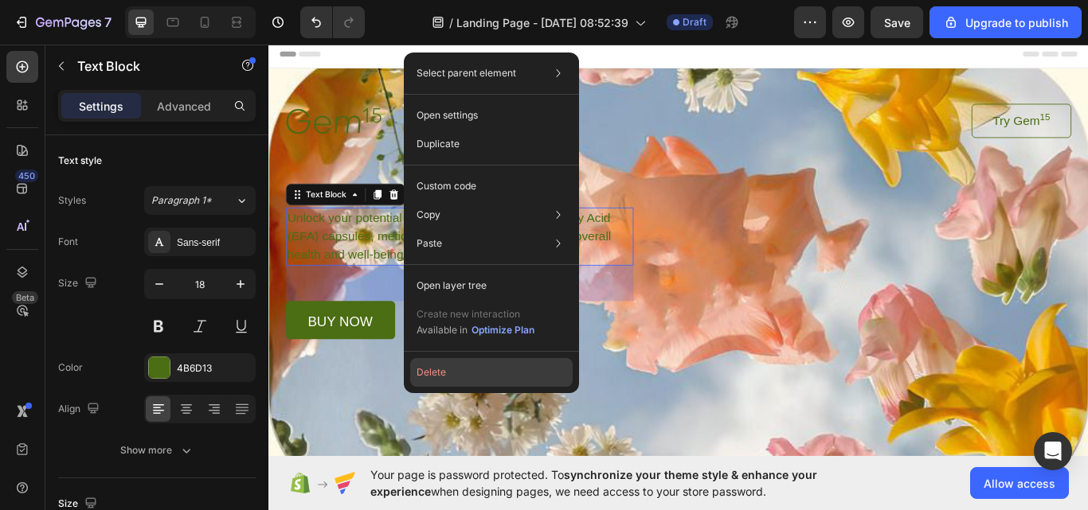
drag, startPoint x: 428, startPoint y: 374, endPoint x: 166, endPoint y: 378, distance: 262.0
click at [428, 374] on button "Delete" at bounding box center [491, 372] width 162 height 29
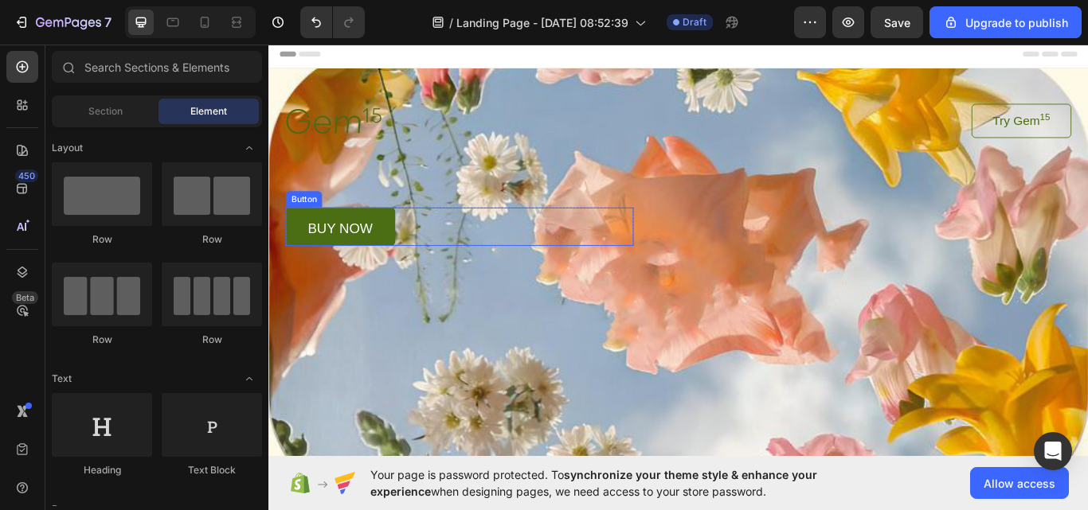
drag, startPoint x: 523, startPoint y: 344, endPoint x: 367, endPoint y: 269, distance: 173.1
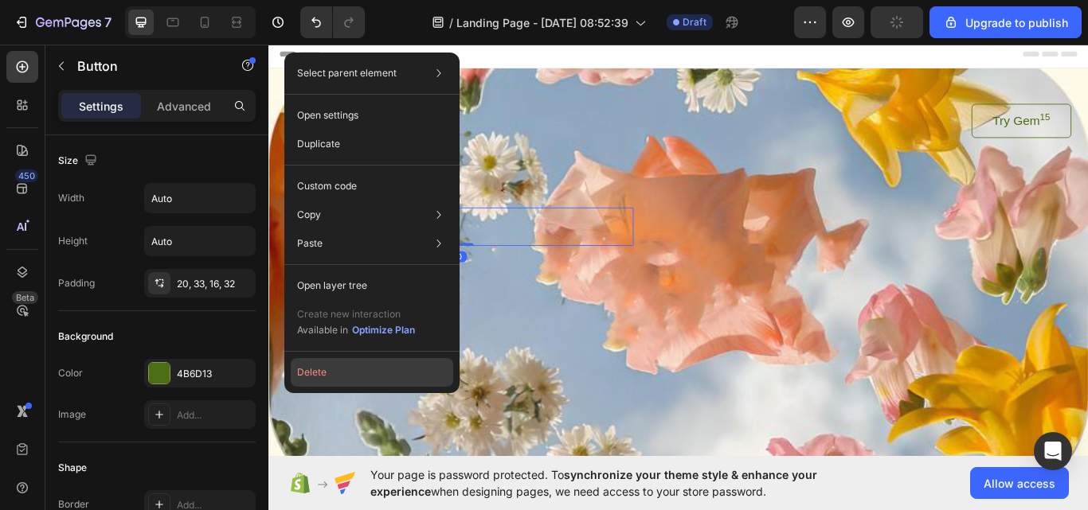
click at [340, 367] on button "Delete" at bounding box center [372, 372] width 162 height 29
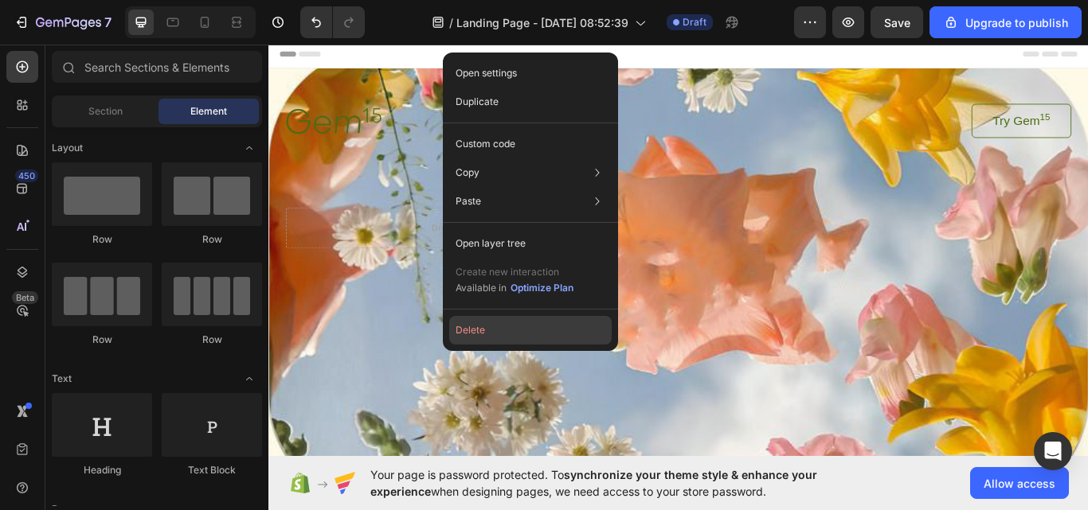
drag, startPoint x: 508, startPoint y: 326, endPoint x: 275, endPoint y: 333, distance: 232.6
click at [508, 326] on button "Delete" at bounding box center [530, 330] width 162 height 29
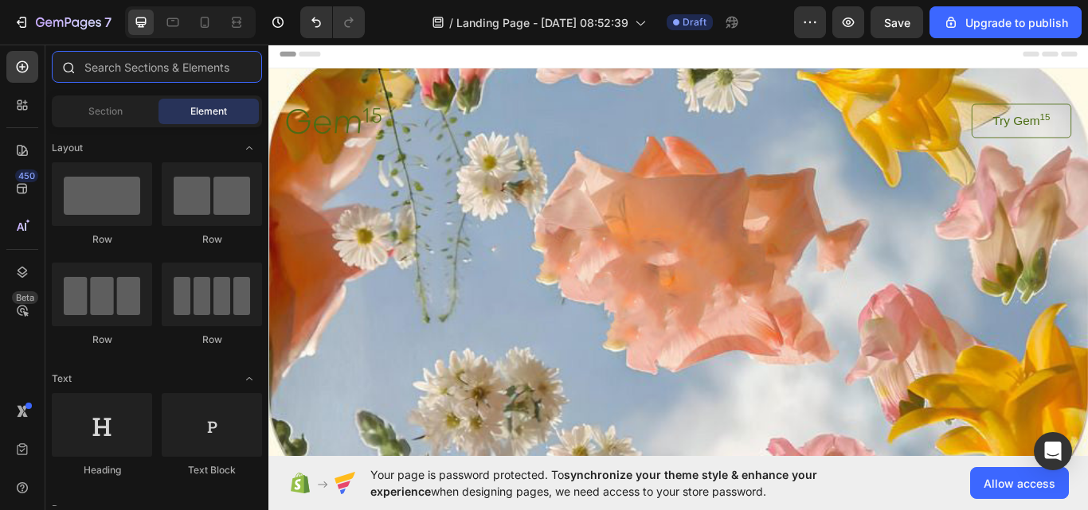
click at [173, 59] on input "text" at bounding box center [157, 67] width 210 height 32
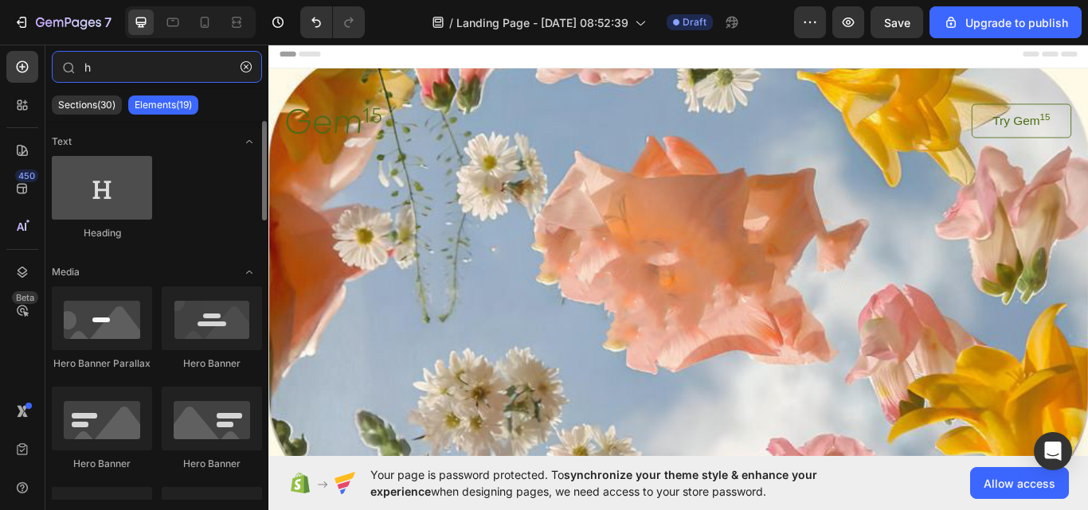
type input "h"
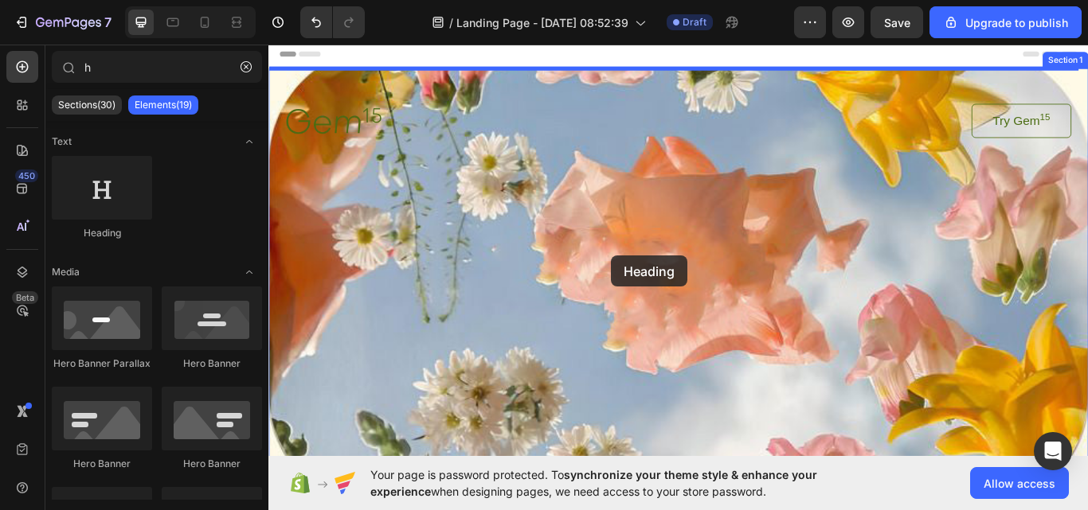
drag, startPoint x: 373, startPoint y: 239, endPoint x: 667, endPoint y: 291, distance: 299.2
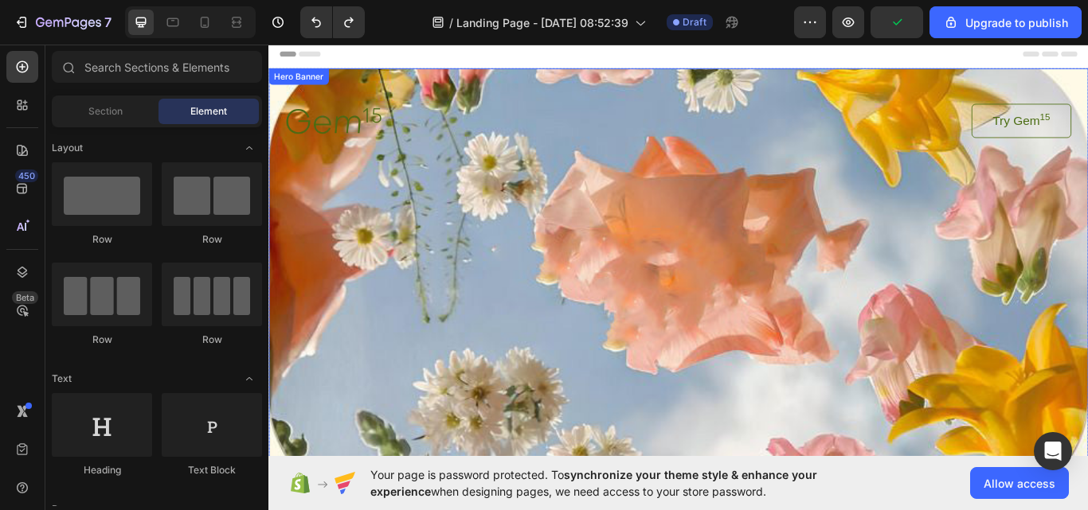
click at [105, 113] on span "Section" at bounding box center [105, 111] width 34 height 14
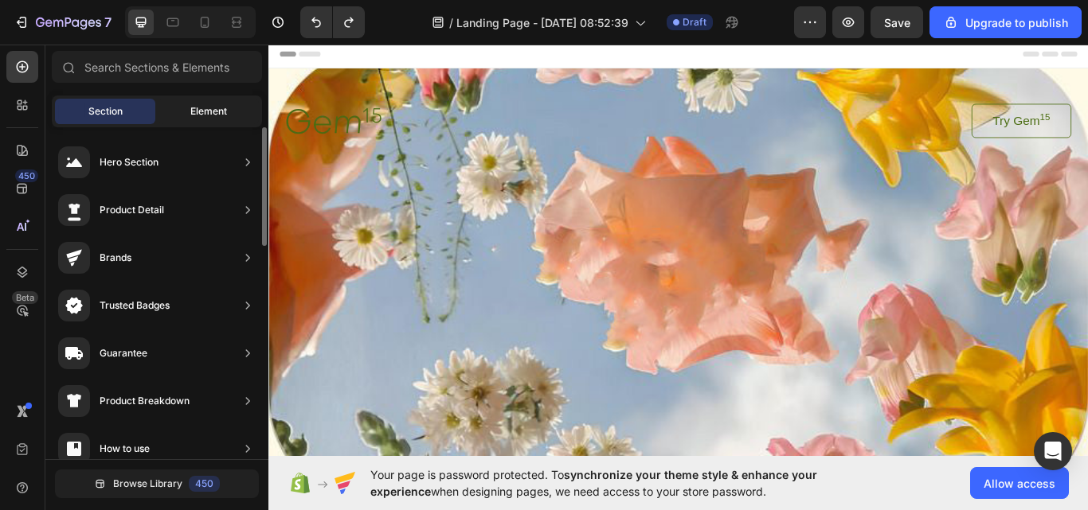
click at [211, 104] on span "Element" at bounding box center [208, 111] width 37 height 14
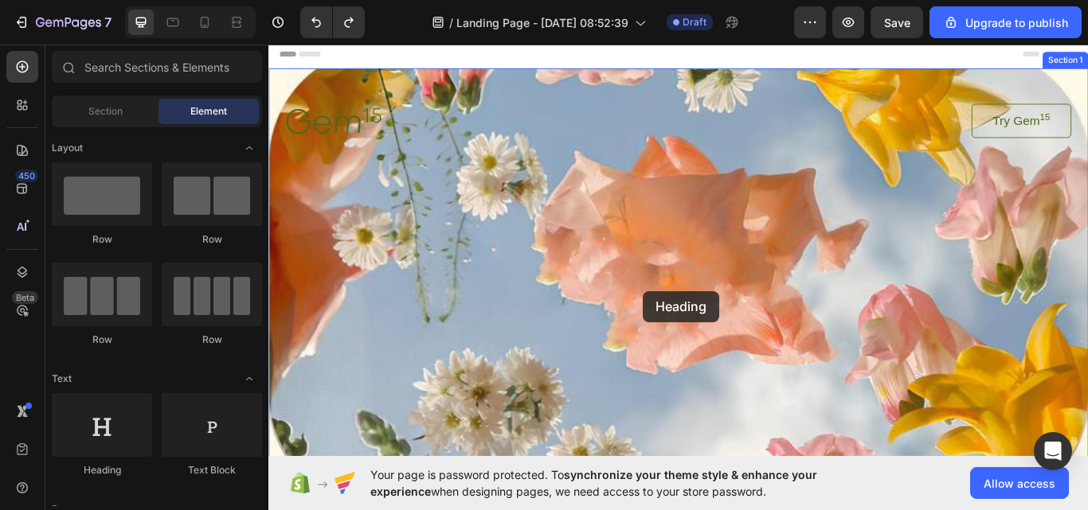
scroll to position [15, 0]
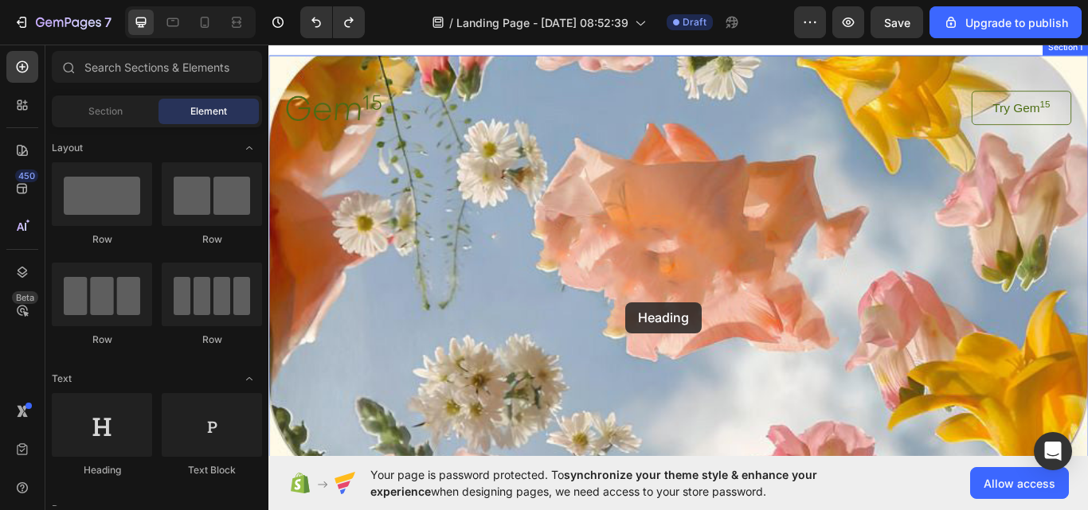
drag, startPoint x: 705, startPoint y: 333, endPoint x: 674, endPoint y: 339, distance: 31.7
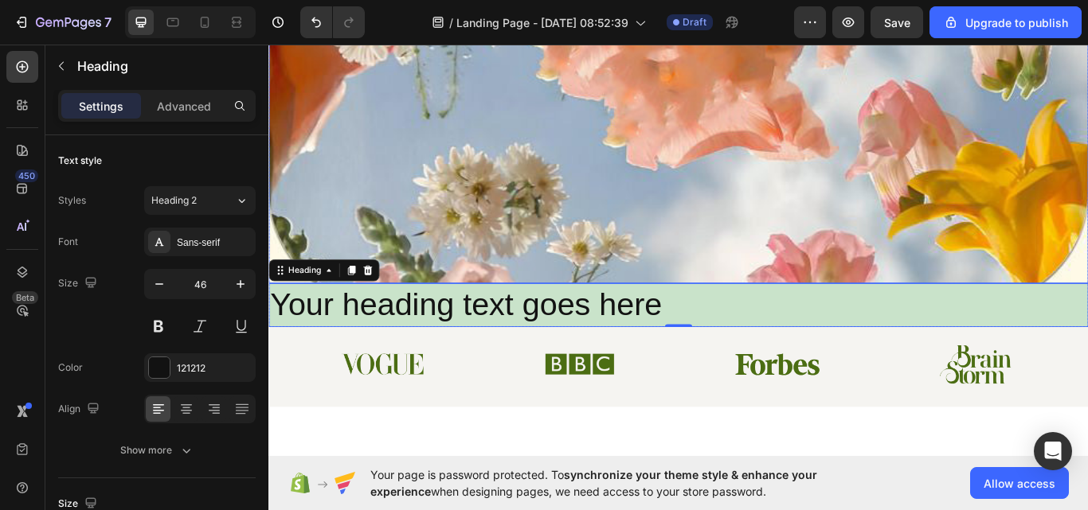
scroll to position [239, 0]
click at [386, 314] on div at bounding box center [383, 308] width 19 height 19
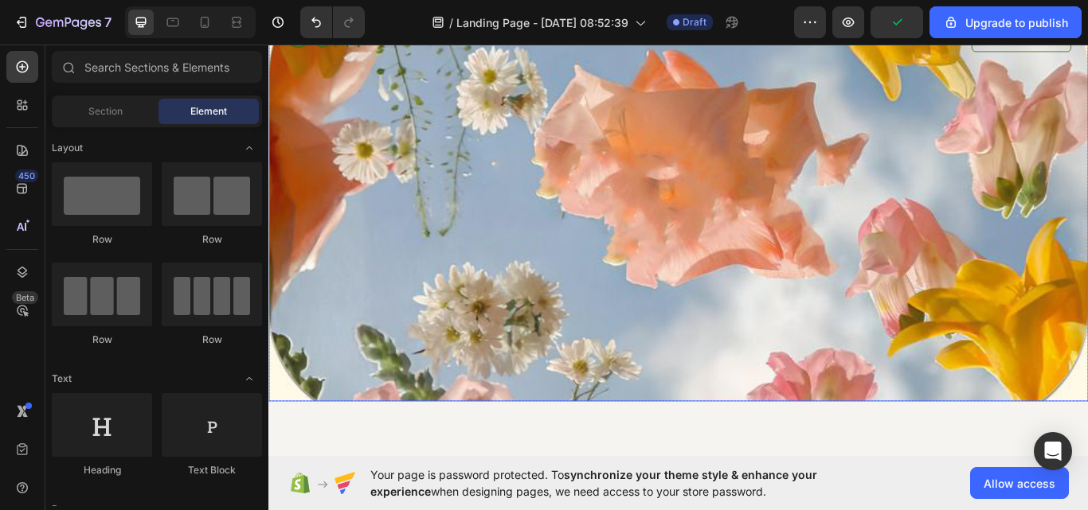
scroll to position [0, 0]
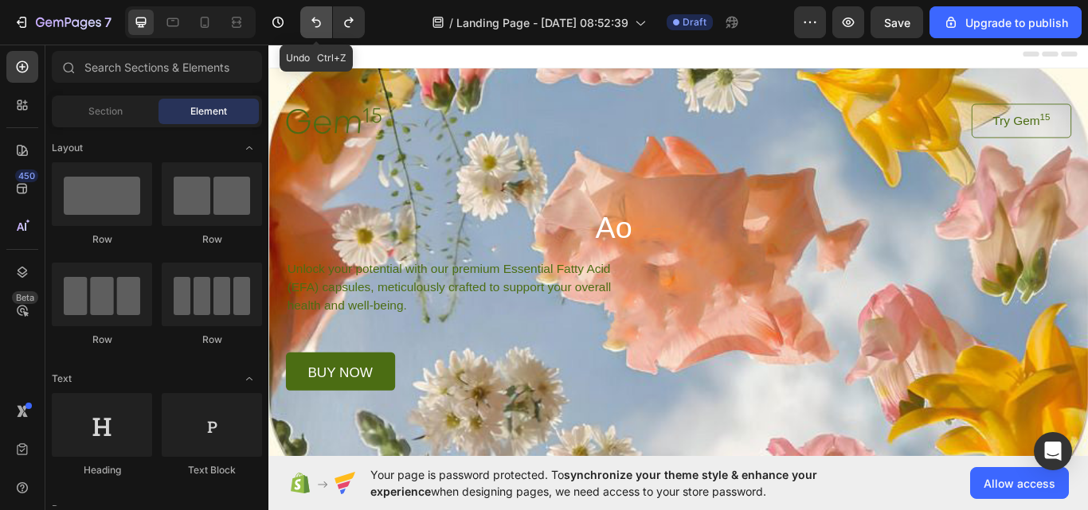
click at [315, 19] on icon "Undo/Redo" at bounding box center [316, 22] width 16 height 16
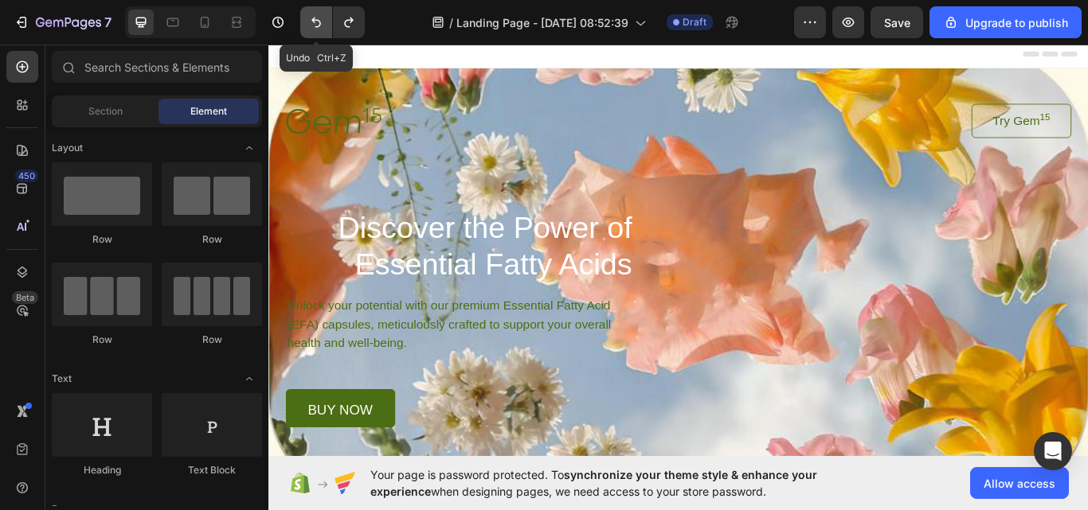
click at [316, 19] on icon "Undo/Redo" at bounding box center [316, 22] width 16 height 16
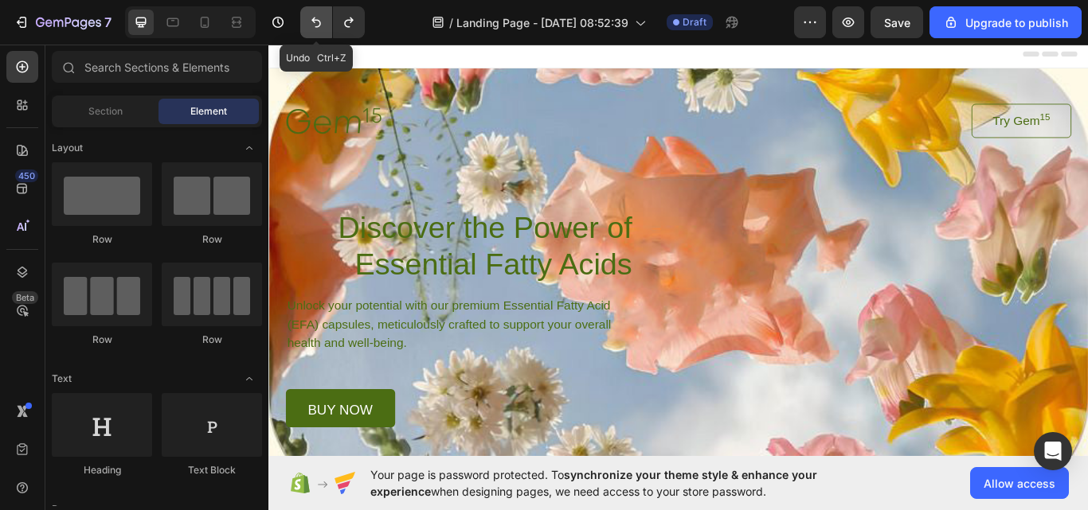
click at [317, 21] on icon "Undo/Redo" at bounding box center [316, 23] width 10 height 10
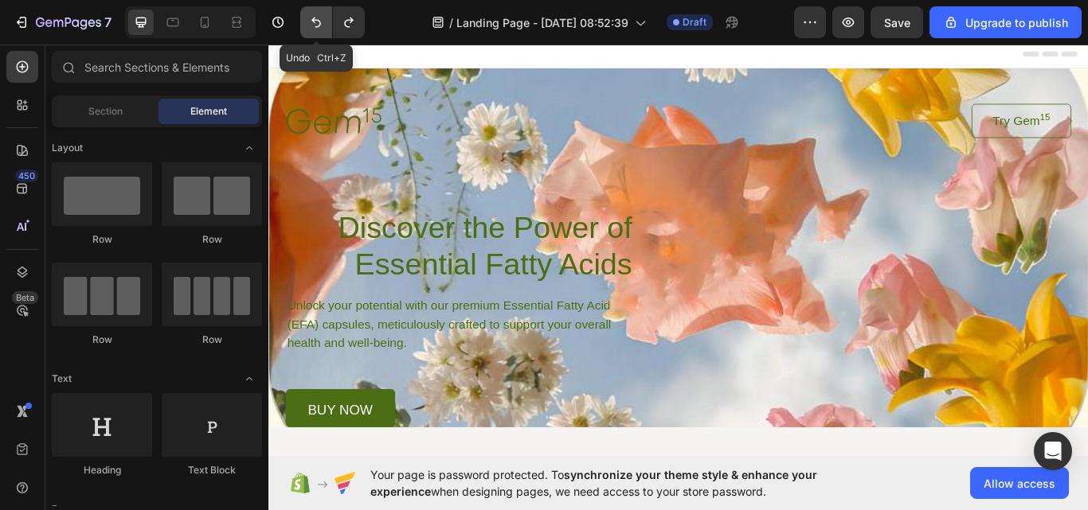
click at [318, 21] on icon "Undo/Redo" at bounding box center [316, 23] width 10 height 10
click at [312, 15] on icon "Undo/Redo" at bounding box center [316, 22] width 16 height 16
click at [310, 23] on icon "Undo/Redo" at bounding box center [316, 22] width 16 height 16
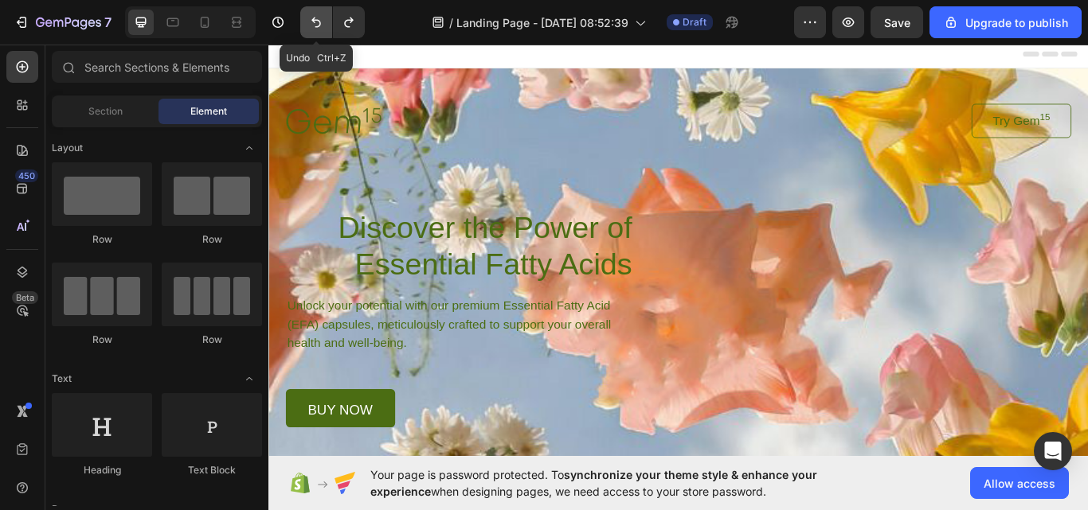
click at [310, 23] on icon "Undo/Redo" at bounding box center [316, 22] width 16 height 16
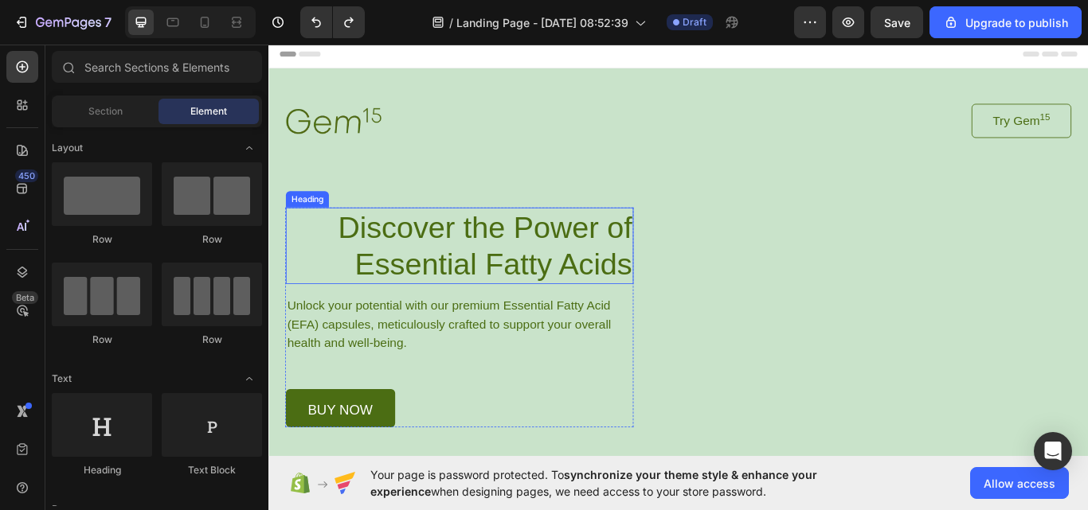
click at [615, 252] on h1 "Discover the Power of Essential Fatty Acids" at bounding box center [490, 280] width 405 height 89
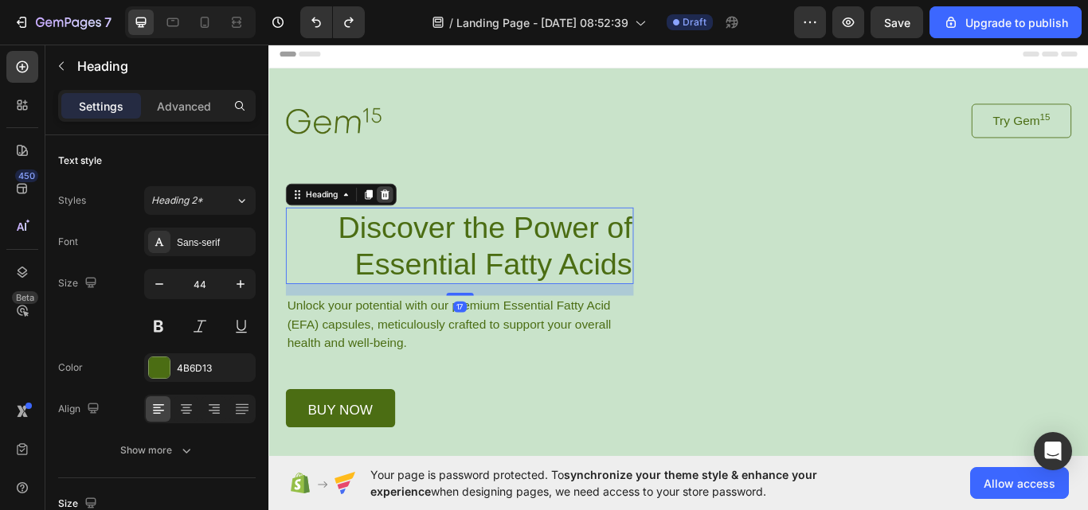
click at [400, 211] on div at bounding box center [403, 220] width 19 height 19
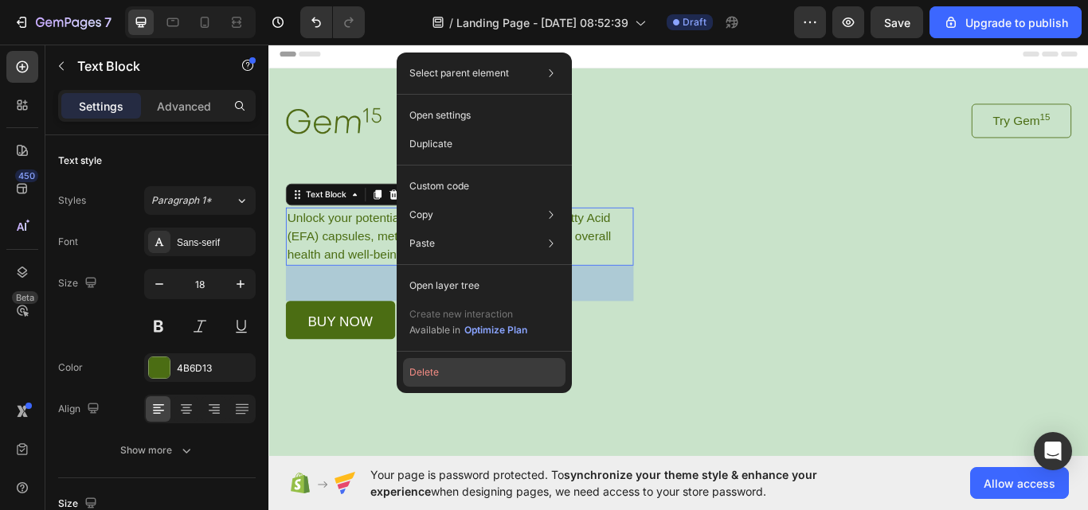
click at [431, 369] on button "Delete" at bounding box center [484, 372] width 162 height 29
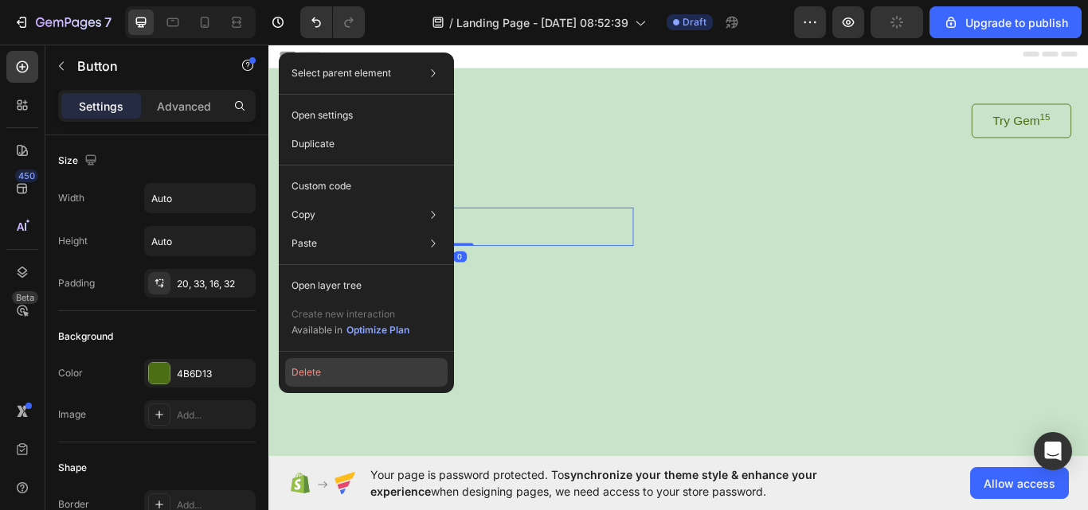
click at [342, 373] on button "Delete" at bounding box center [366, 372] width 162 height 29
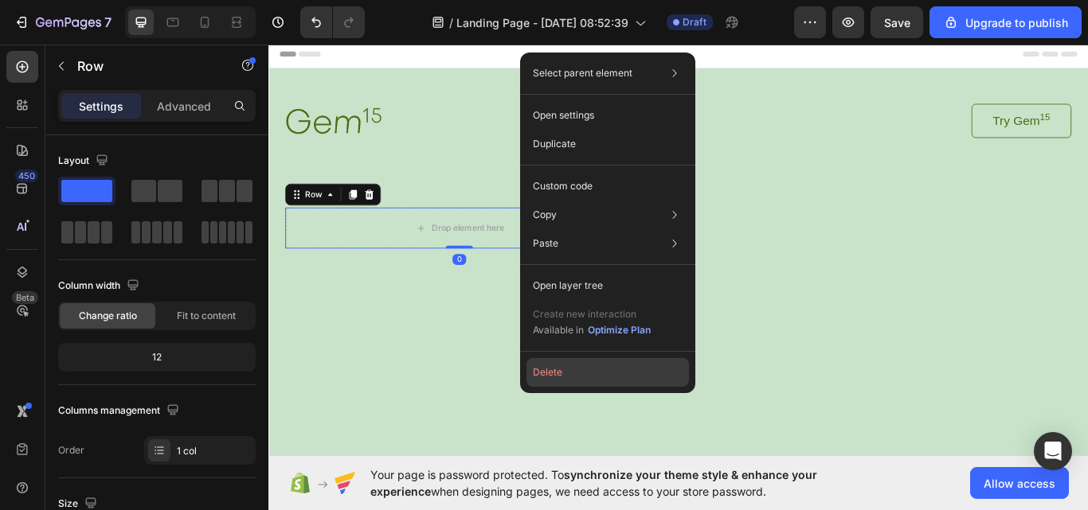
drag, startPoint x: 563, startPoint y: 365, endPoint x: 439, endPoint y: 354, distance: 123.9
click at [564, 365] on button "Delete" at bounding box center [607, 372] width 162 height 29
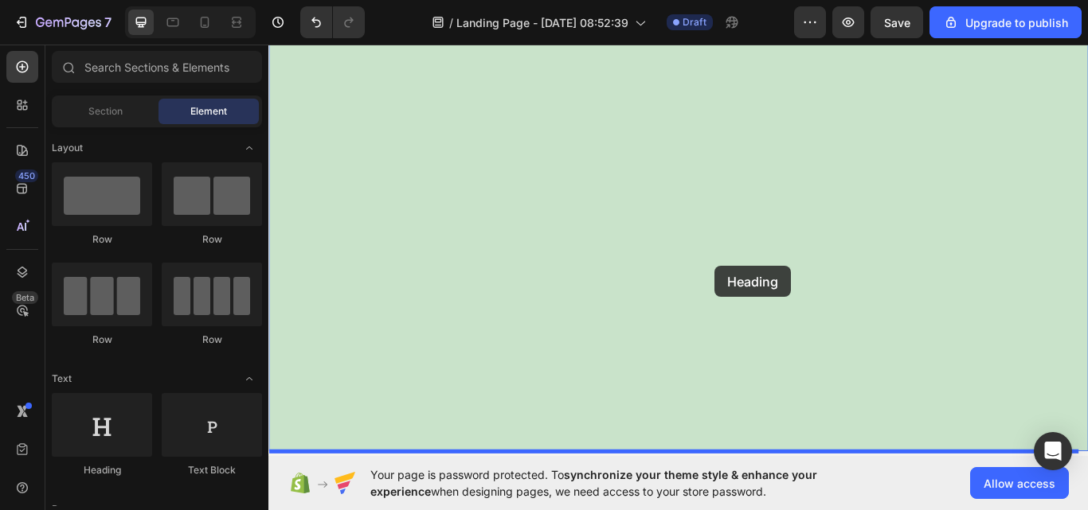
scroll to position [78, 0]
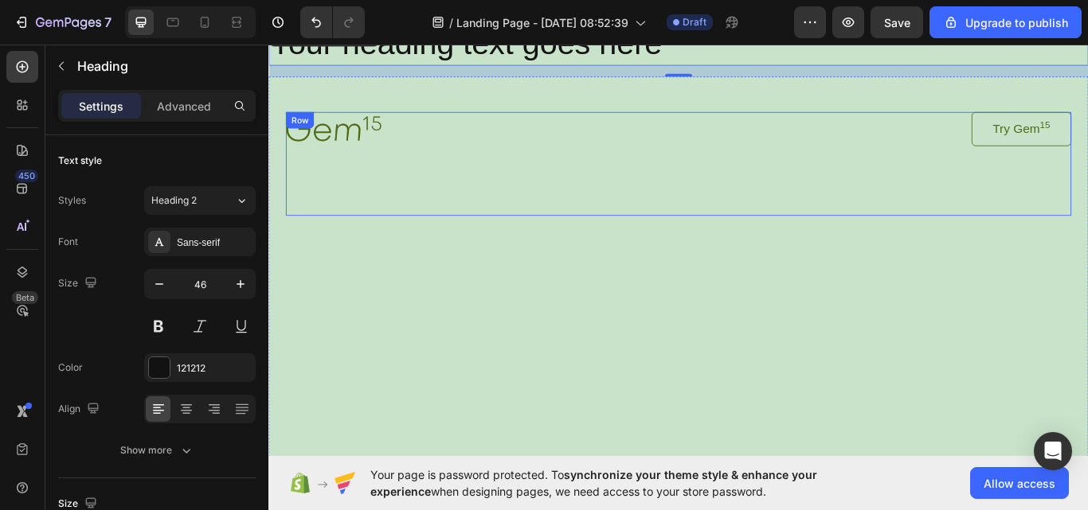
scroll to position [0, 0]
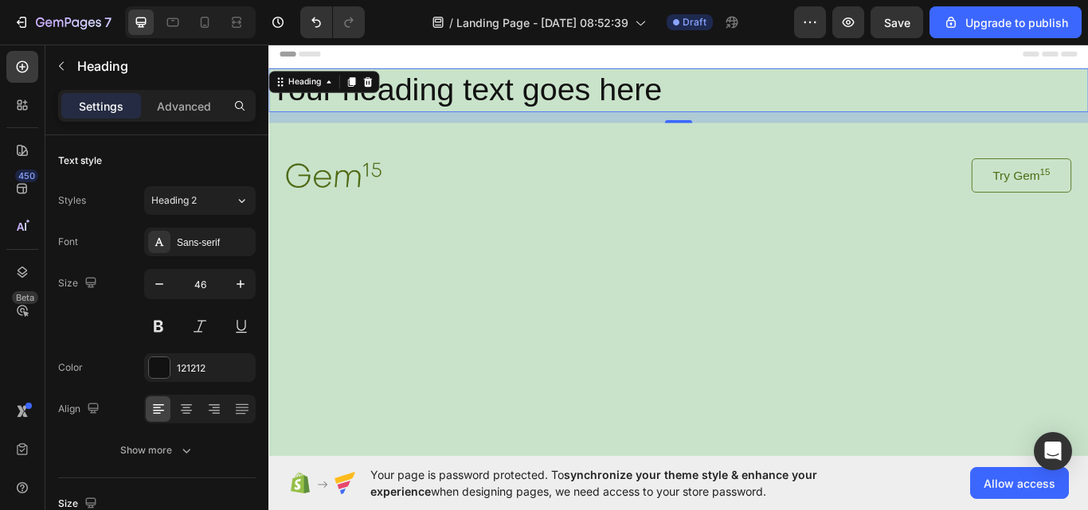
drag, startPoint x: 384, startPoint y: 90, endPoint x: 388, endPoint y: 261, distance: 171.2
click at [382, 90] on icon at bounding box center [384, 89] width 10 height 11
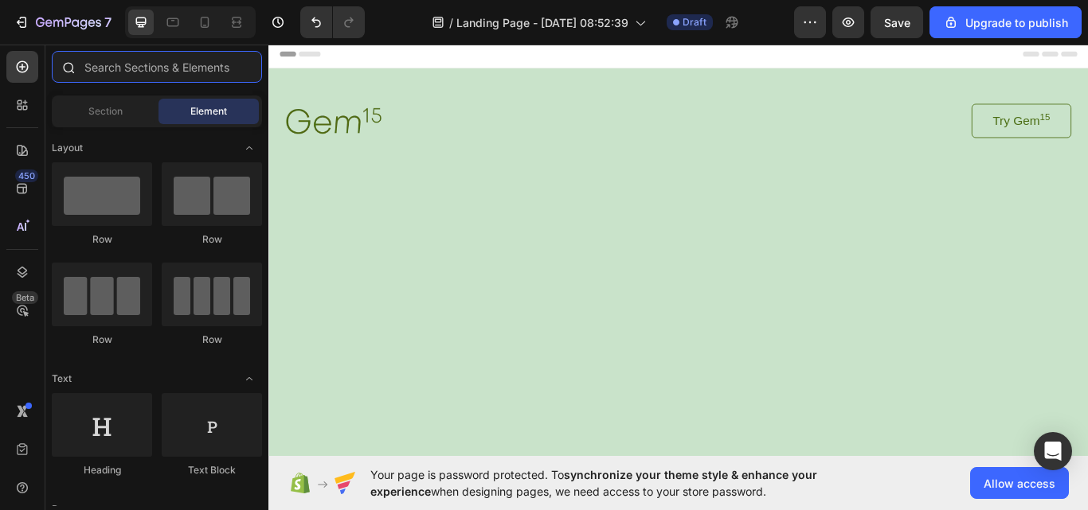
click at [232, 67] on input "text" at bounding box center [157, 67] width 210 height 32
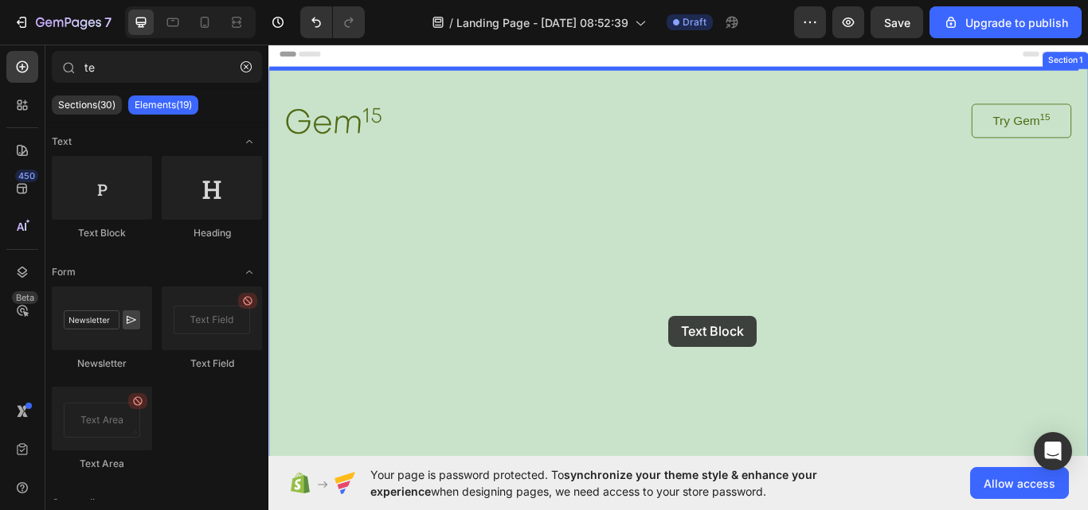
drag, startPoint x: 357, startPoint y: 216, endPoint x: 734, endPoint y: 361, distance: 404.5
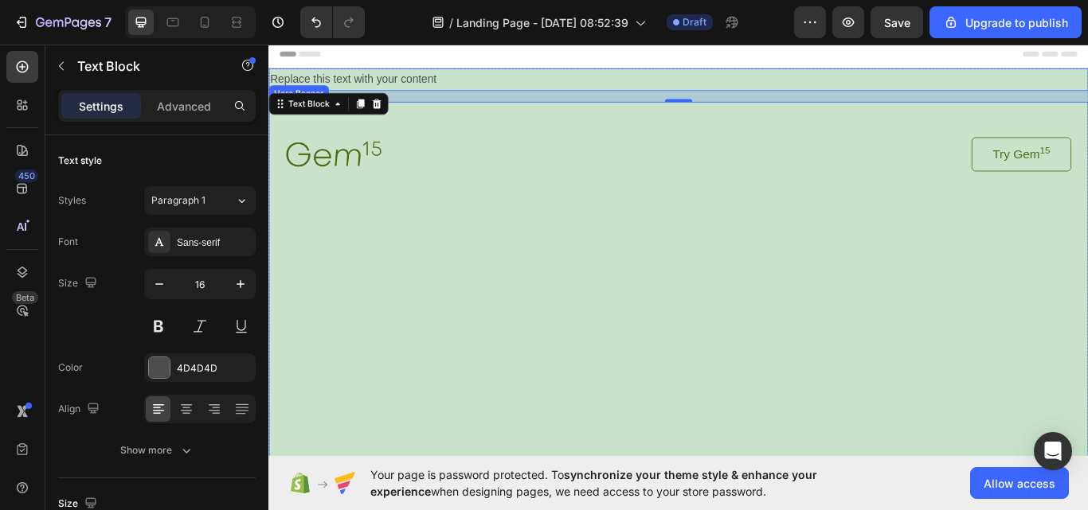
type input "t"
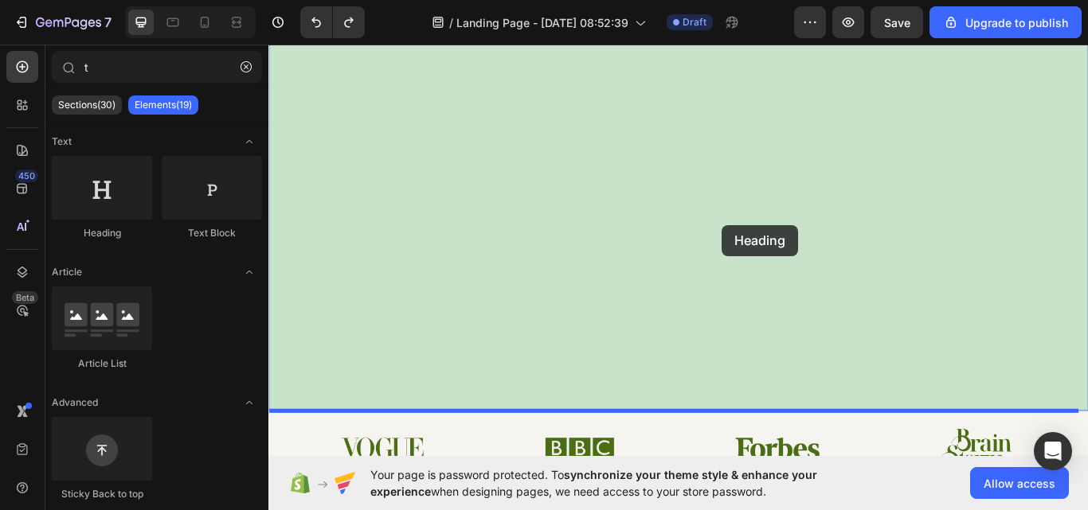
scroll to position [176, 0]
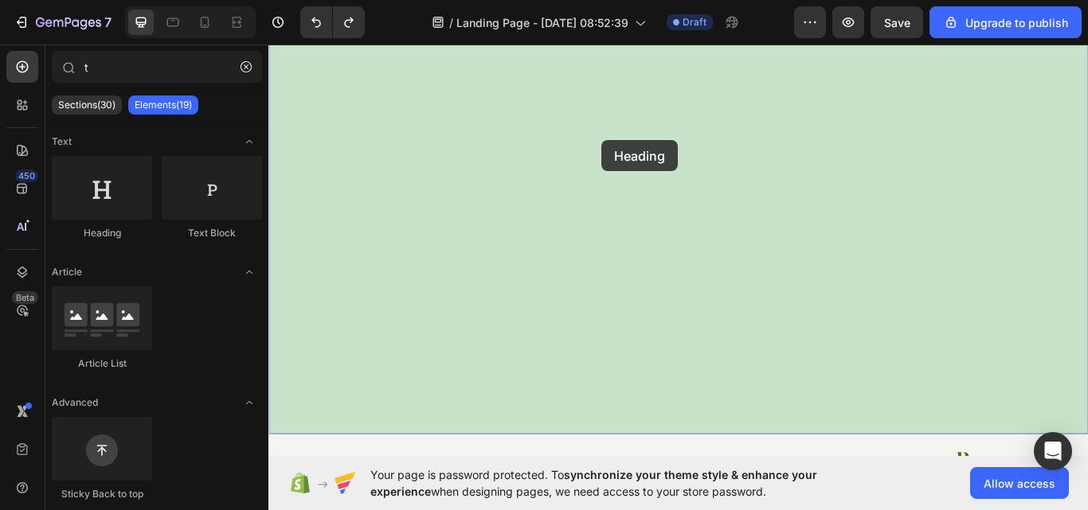
drag, startPoint x: 808, startPoint y: 373, endPoint x: 1087, endPoint y: 257, distance: 301.6
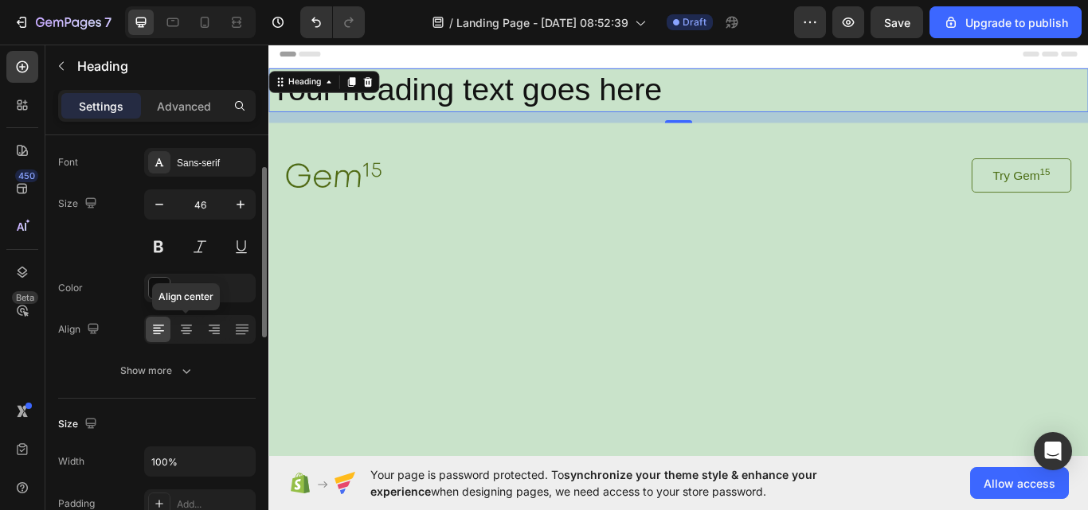
scroll to position [0, 0]
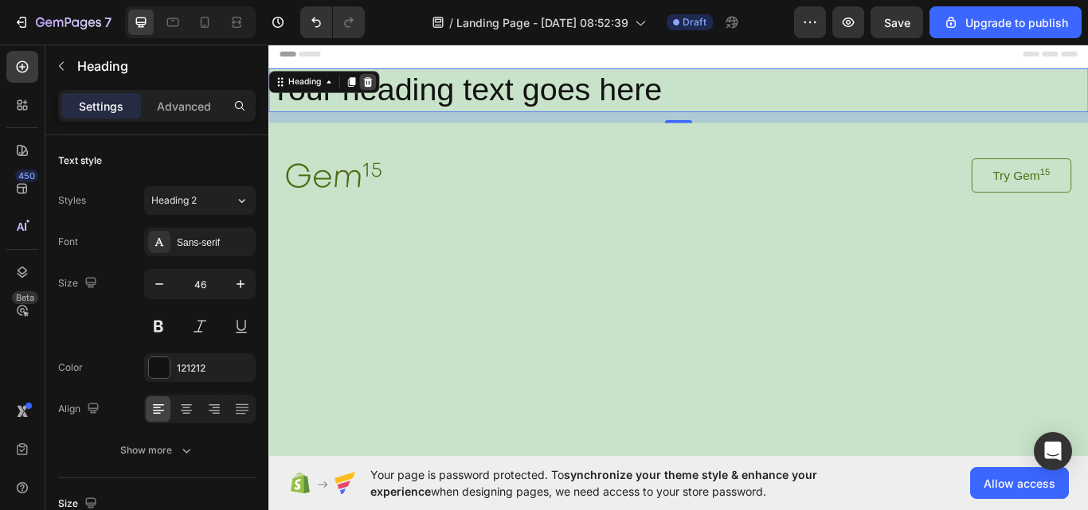
click at [393, 84] on div at bounding box center [383, 89] width 19 height 19
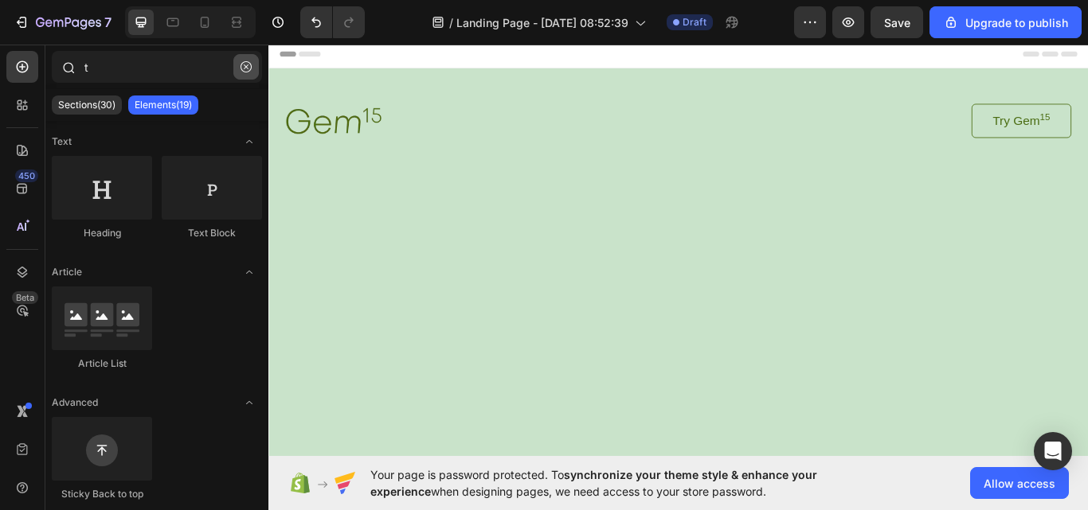
click at [241, 58] on button "button" at bounding box center [245, 66] width 25 height 25
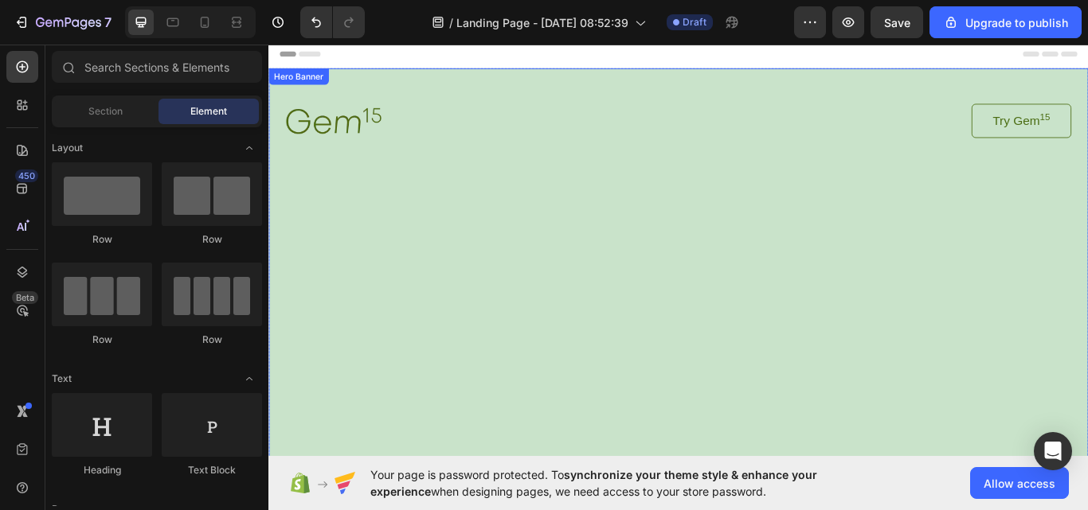
drag, startPoint x: 811, startPoint y: 323, endPoint x: 623, endPoint y: 275, distance: 193.3
click at [921, 361] on div "Background Image" at bounding box center [745, 374] width 955 height 603
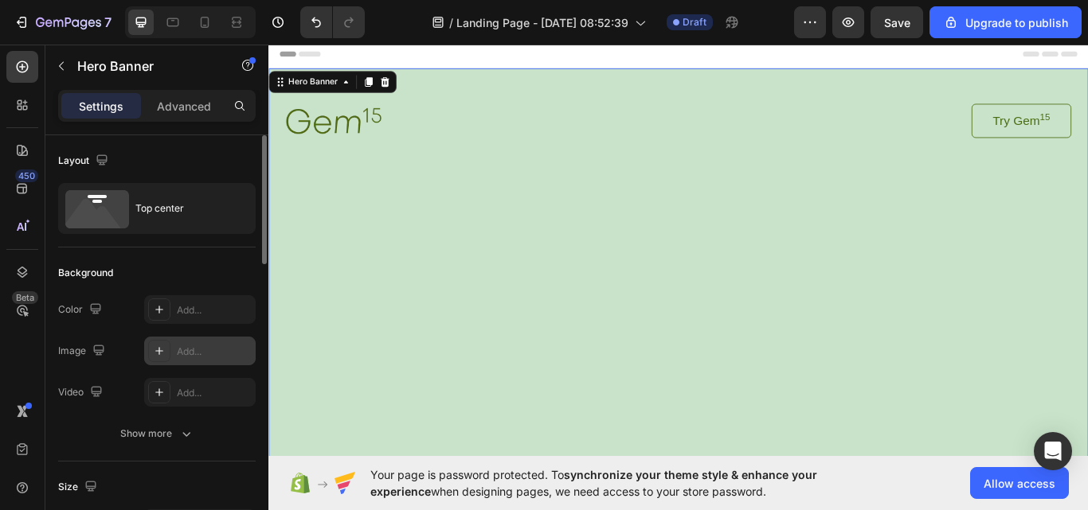
click at [152, 350] on div at bounding box center [159, 351] width 22 height 22
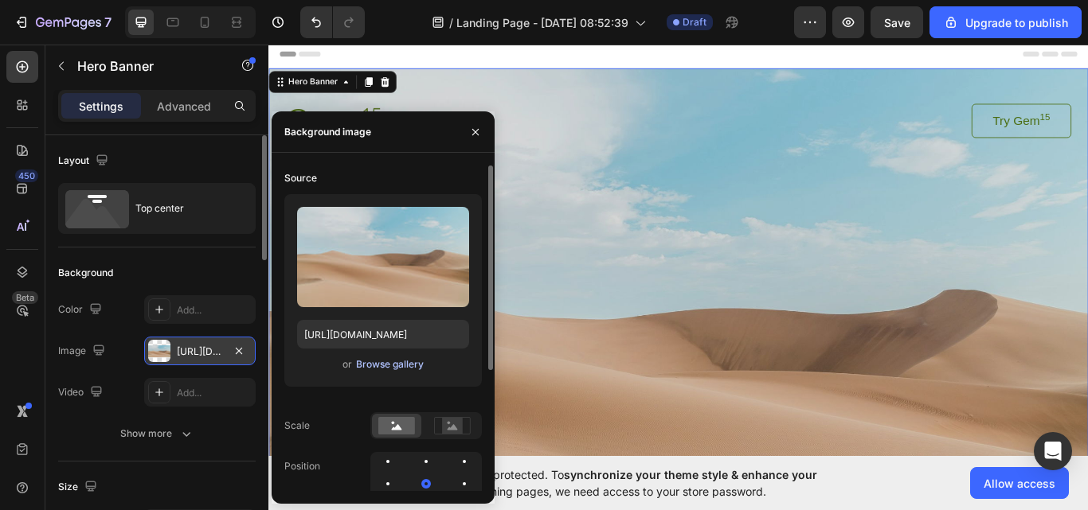
click at [404, 361] on div "Browse gallery" at bounding box center [390, 364] width 68 height 14
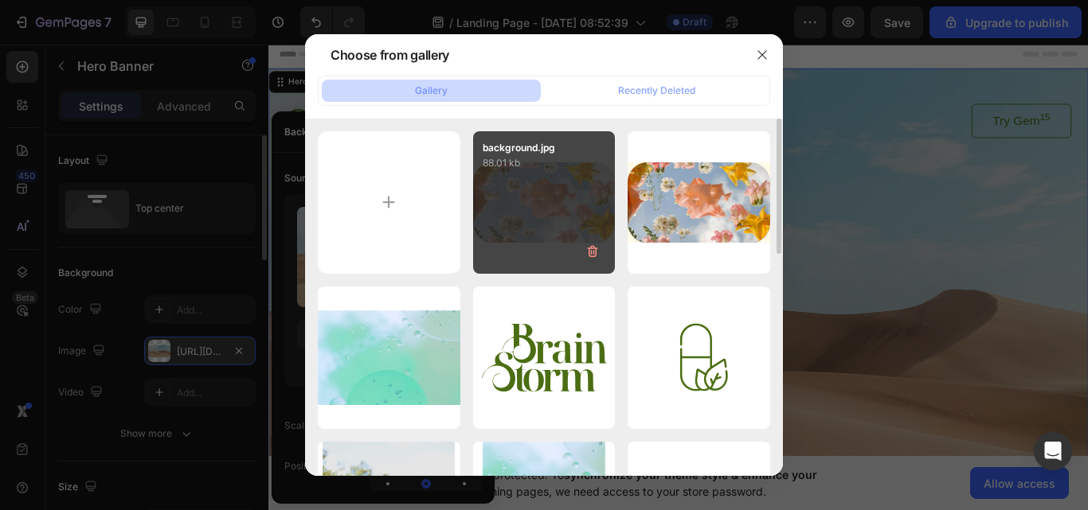
click at [502, 221] on div "background.jpg 88.01 kb" at bounding box center [544, 202] width 143 height 143
type input "[URL][DOMAIN_NAME]"
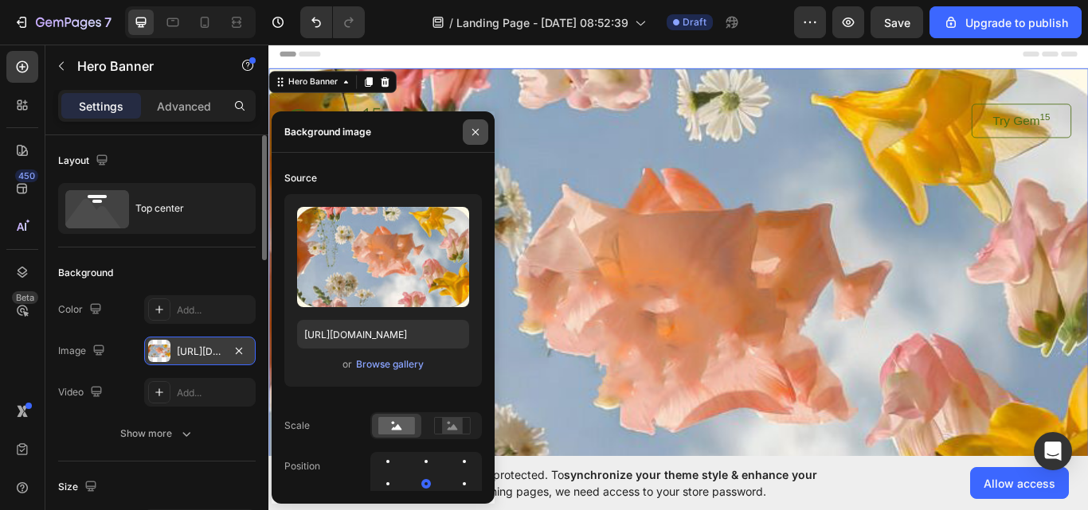
click at [467, 127] on button "button" at bounding box center [475, 131] width 25 height 25
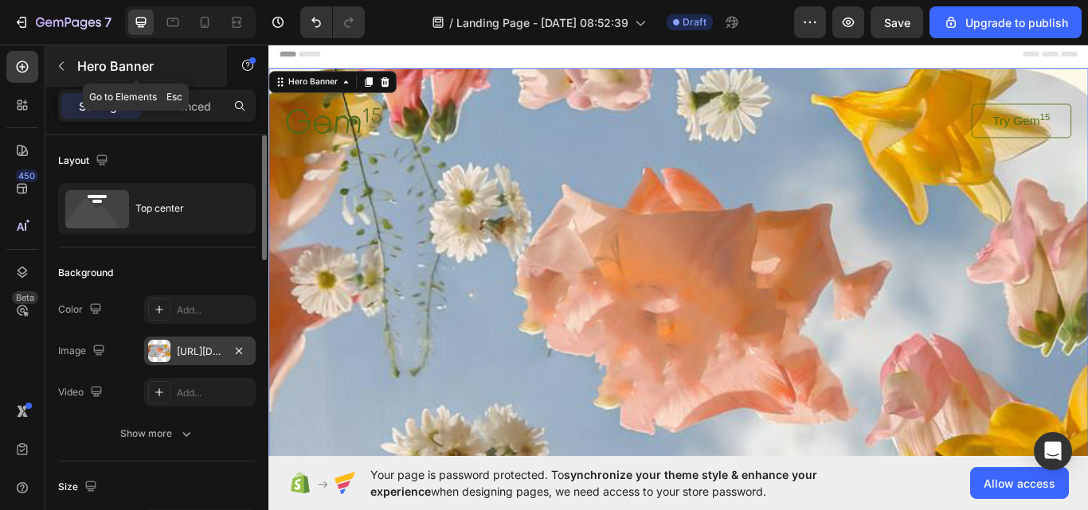
click at [59, 58] on button "button" at bounding box center [61, 65] width 25 height 25
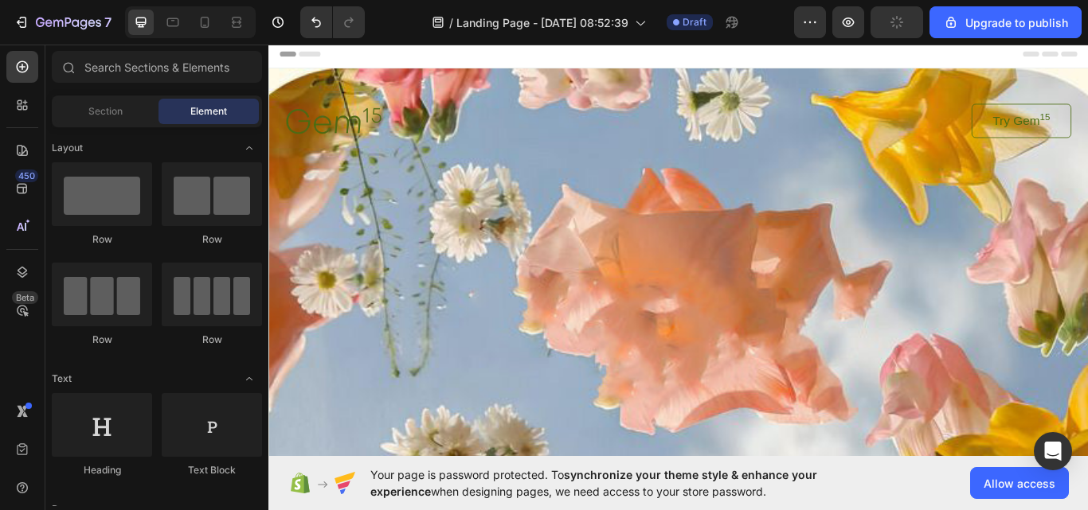
click at [59, 58] on div at bounding box center [68, 67] width 32 height 32
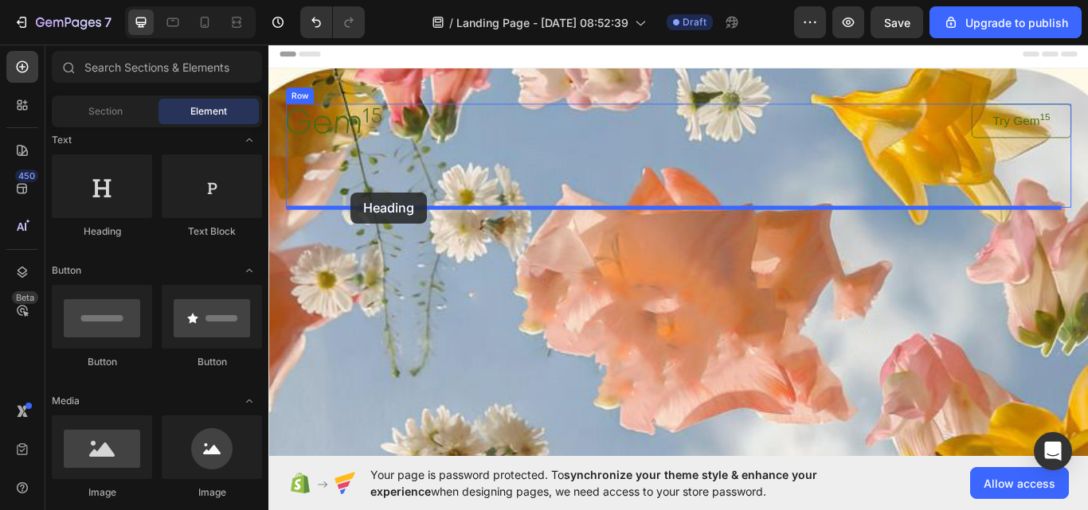
drag, startPoint x: 378, startPoint y: 228, endPoint x: 364, endPoint y: 217, distance: 17.7
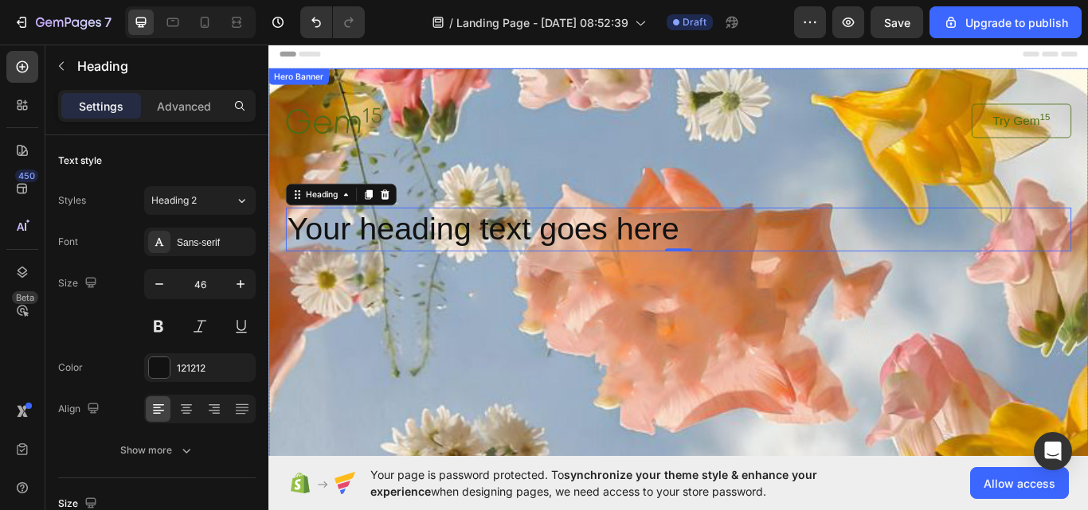
click at [432, 252] on h2 "Your heading text goes here" at bounding box center [746, 261] width 916 height 51
click at [428, 246] on p "Your heading text goes here" at bounding box center [746, 261] width 912 height 48
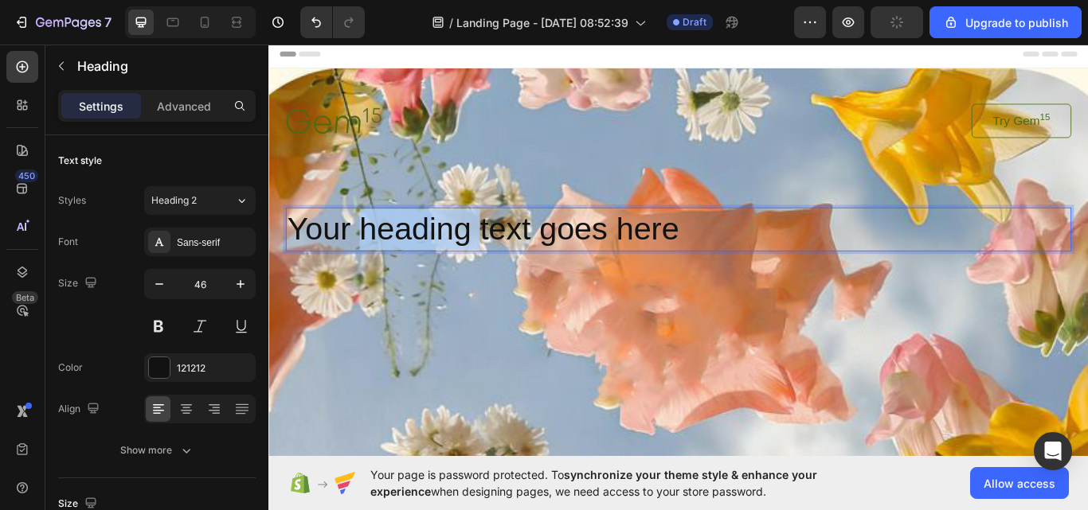
click at [428, 245] on p "Your heading text goes here" at bounding box center [746, 261] width 912 height 48
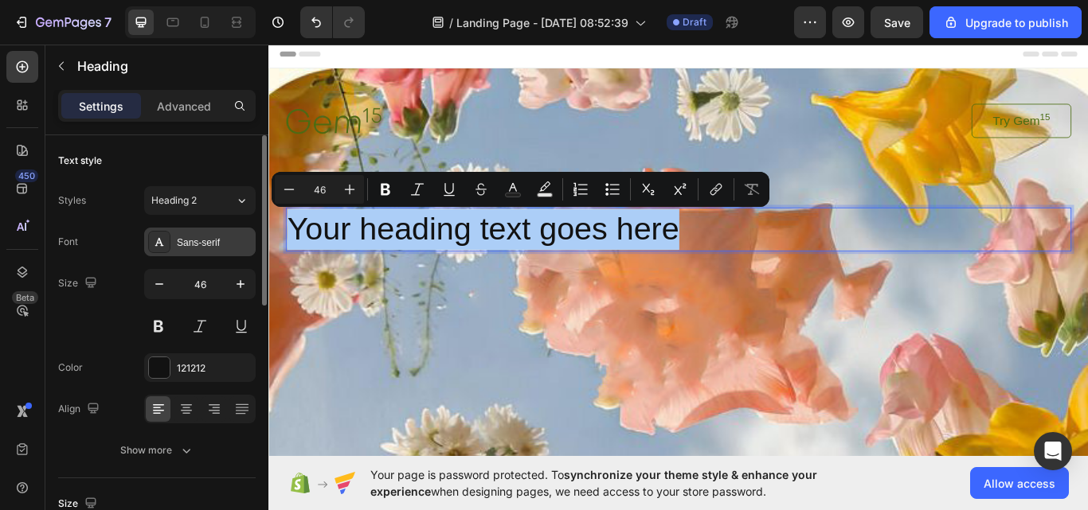
click at [202, 254] on div "Sans-serif" at bounding box center [199, 242] width 111 height 29
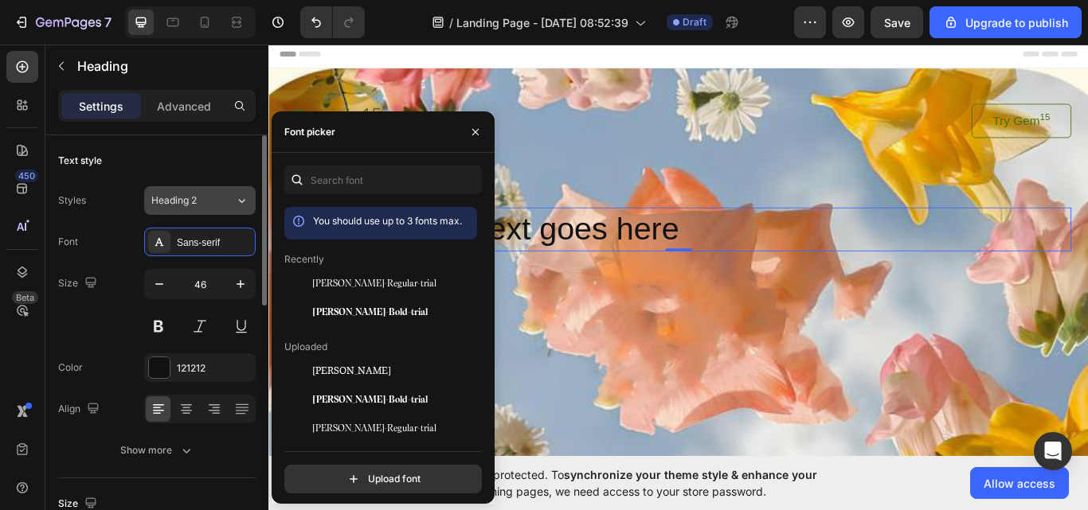
click at [211, 192] on button "Heading 2" at bounding box center [199, 200] width 111 height 29
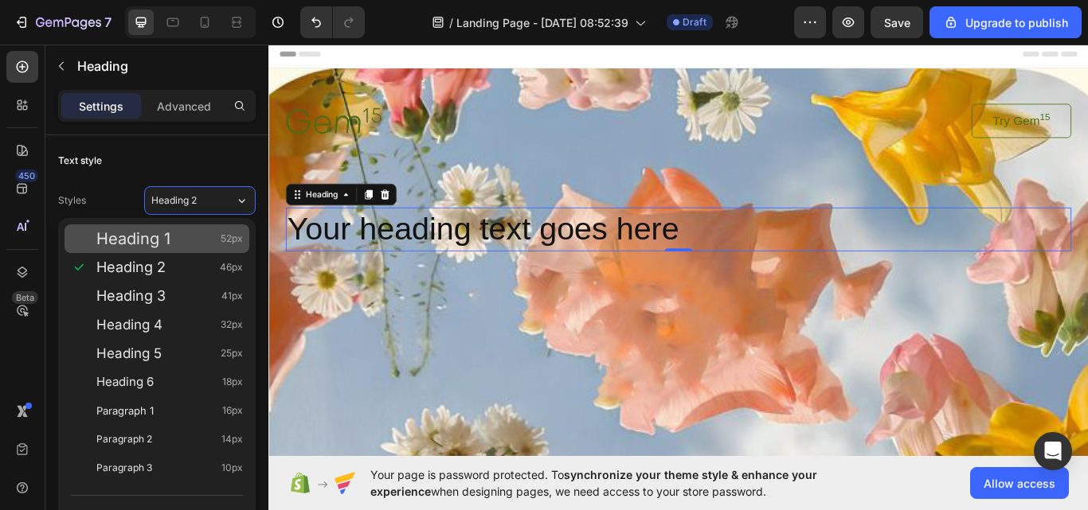
click at [172, 240] on div "Heading 1 52px" at bounding box center [169, 239] width 146 height 16
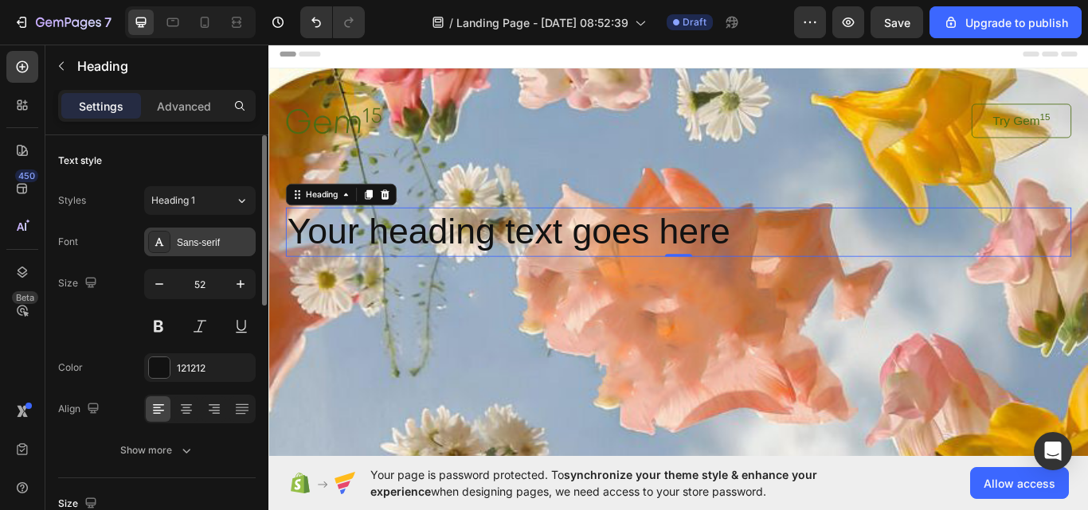
click at [201, 245] on div "Sans-serif" at bounding box center [214, 243] width 75 height 14
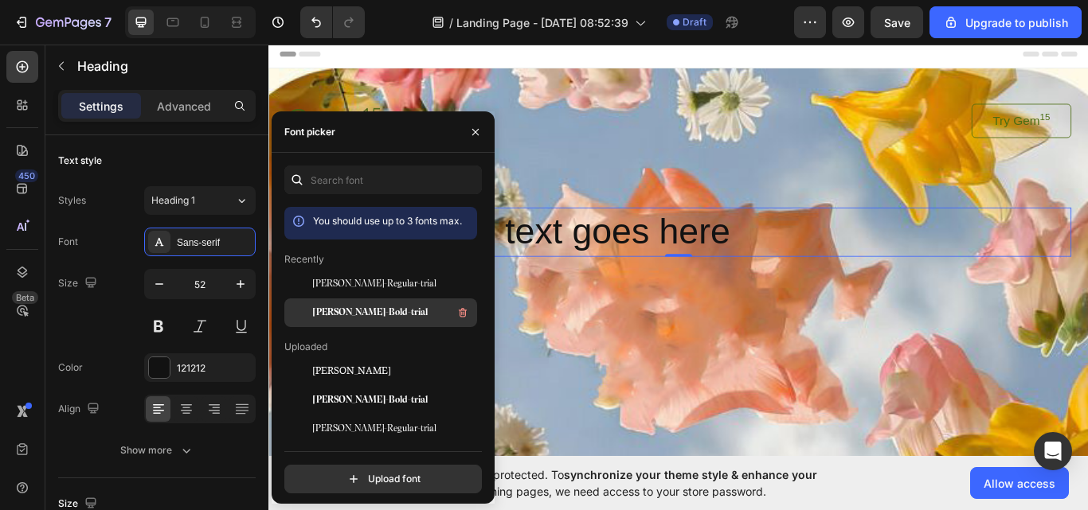
click at [333, 318] on span "[PERSON_NAME]-Bold-trial" at bounding box center [370, 313] width 115 height 14
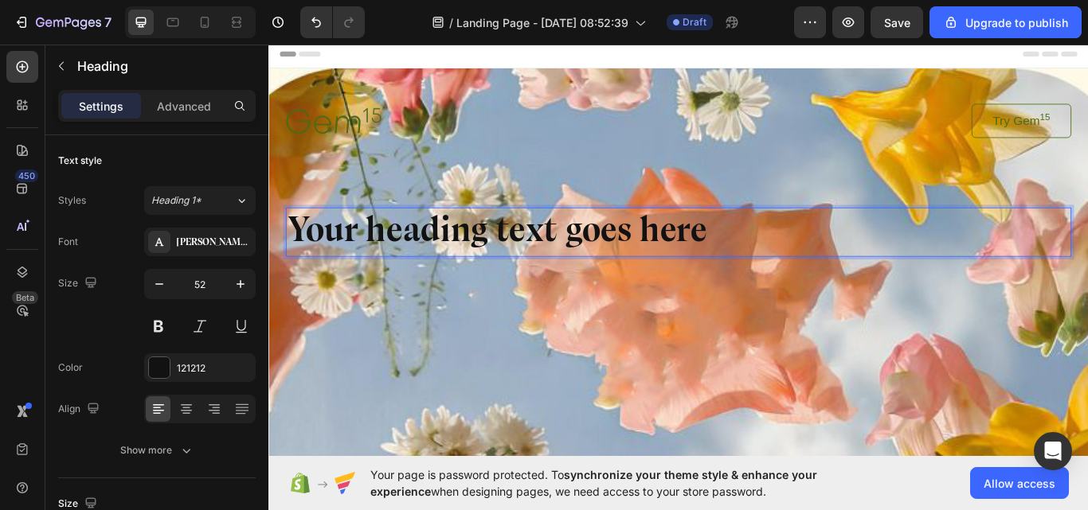
click at [766, 263] on p "Your heading text goes here" at bounding box center [746, 264] width 912 height 54
click at [768, 263] on p "Your heading text goes here" at bounding box center [746, 264] width 912 height 54
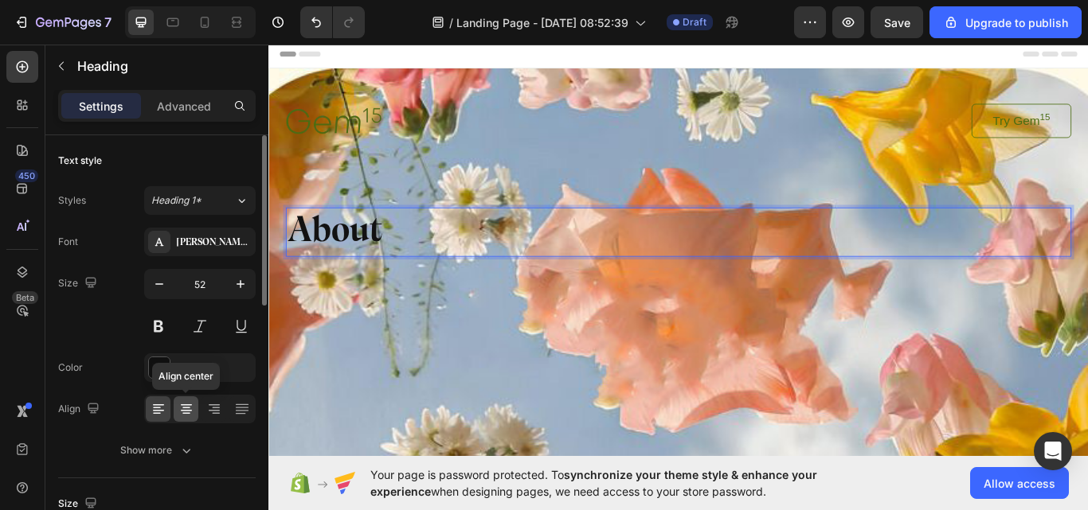
click at [184, 410] on icon at bounding box center [186, 411] width 11 height 2
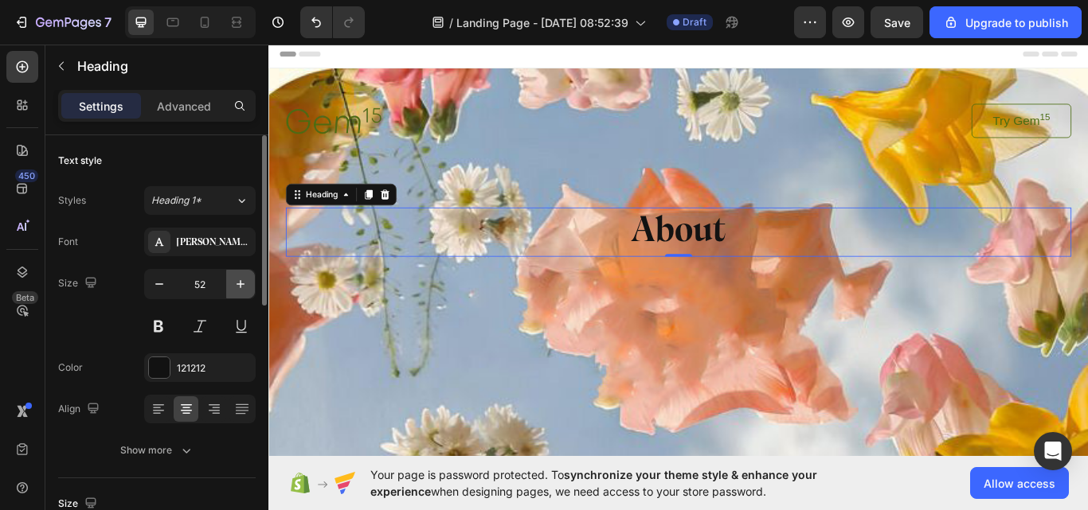
click at [232, 283] on icon "button" at bounding box center [240, 284] width 16 height 16
click at [229, 283] on button "button" at bounding box center [240, 284] width 29 height 29
type input "55"
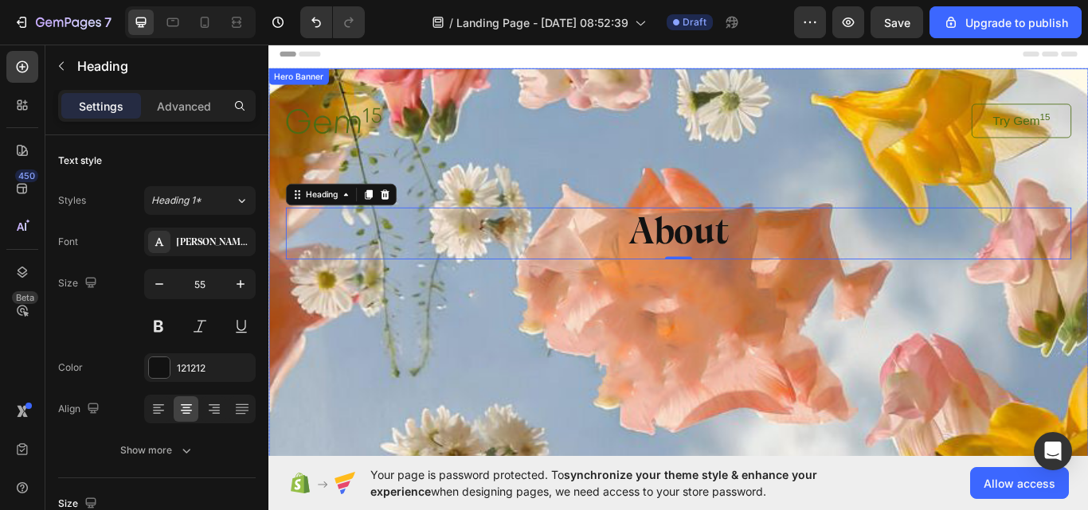
click at [404, 394] on div "Background Image" at bounding box center [745, 374] width 955 height 603
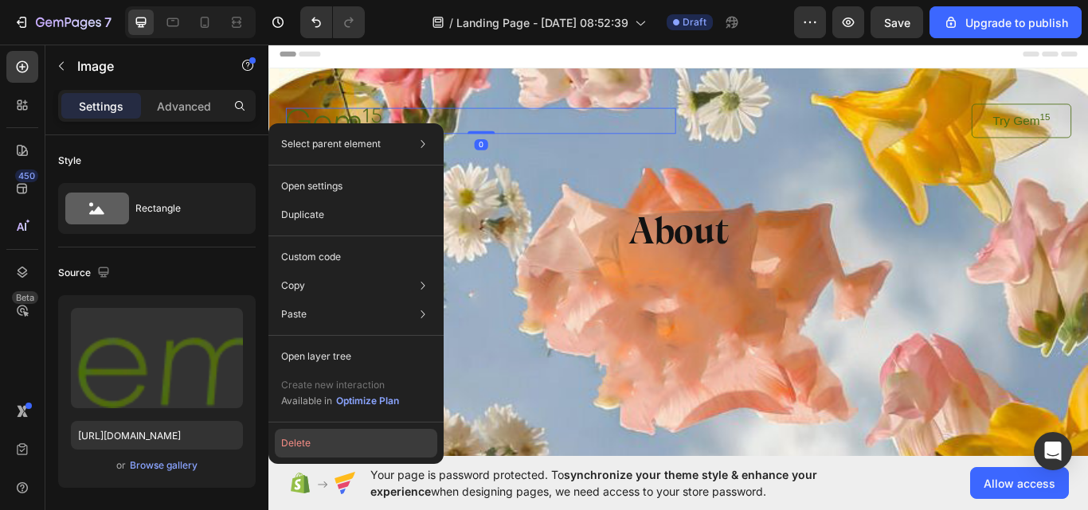
drag, startPoint x: 303, startPoint y: 442, endPoint x: 42, endPoint y: 346, distance: 277.6
click at [303, 442] on button "Delete" at bounding box center [356, 443] width 162 height 29
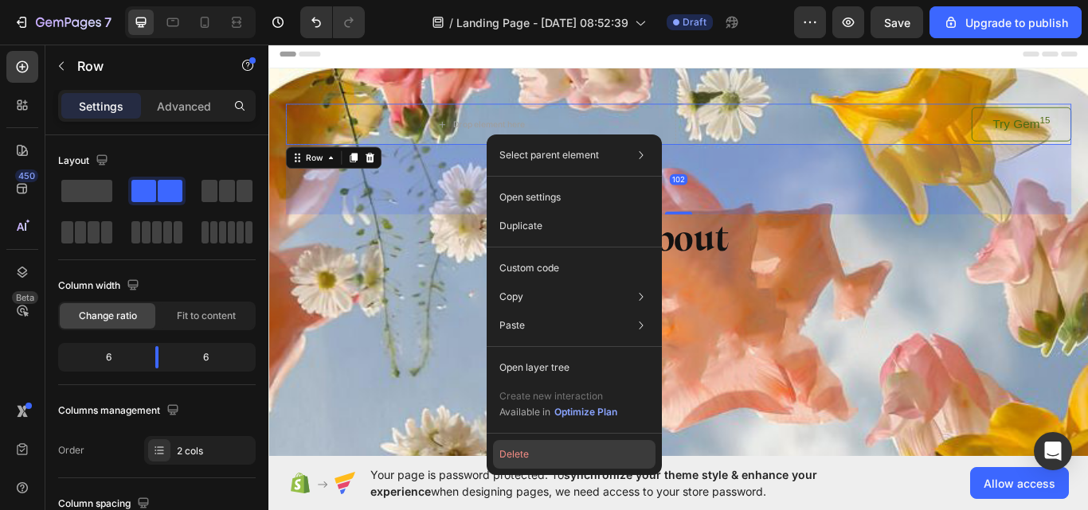
drag, startPoint x: 567, startPoint y: 448, endPoint x: 328, endPoint y: 459, distance: 239.1
click at [567, 448] on button "Delete" at bounding box center [574, 454] width 162 height 29
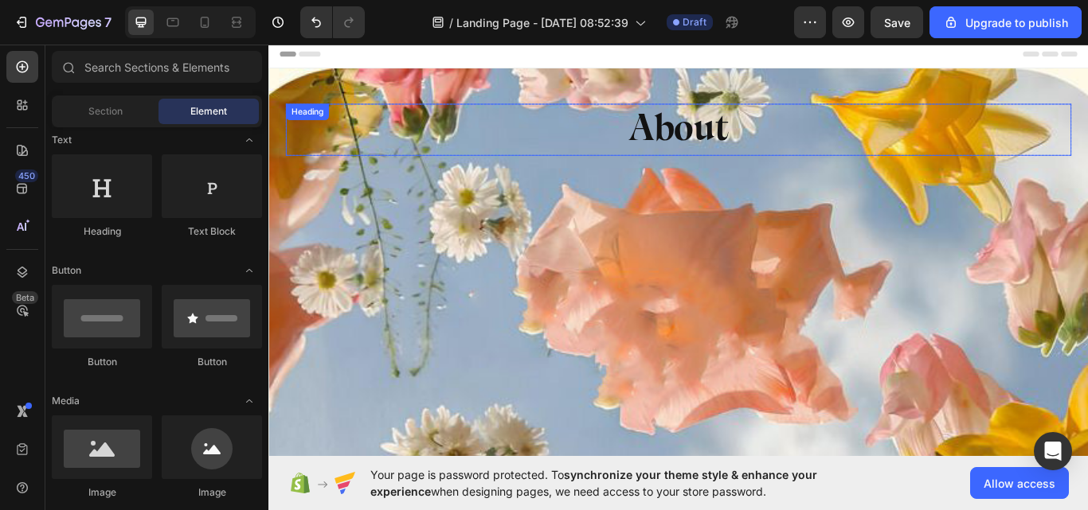
click at [722, 138] on p "About" at bounding box center [746, 144] width 912 height 57
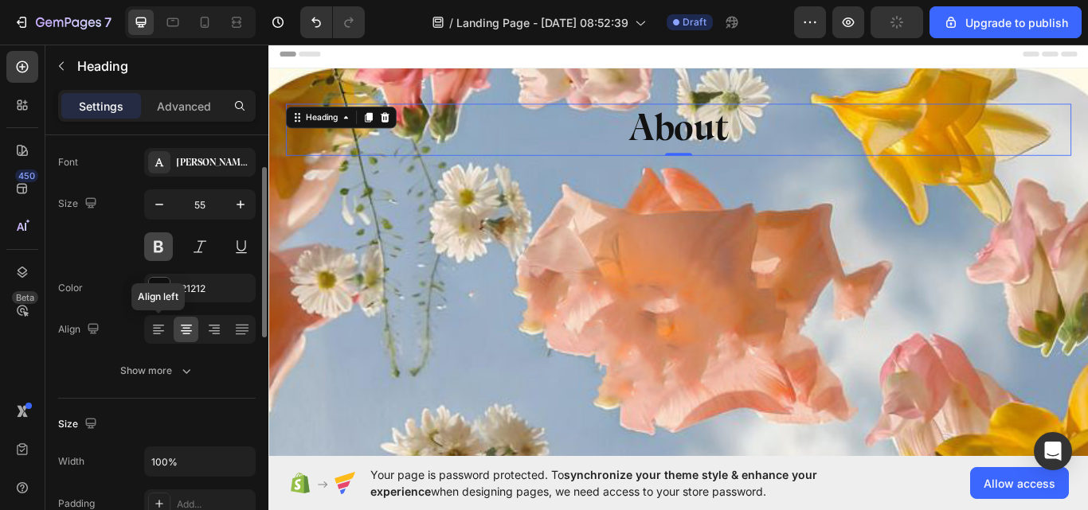
scroll to position [159, 0]
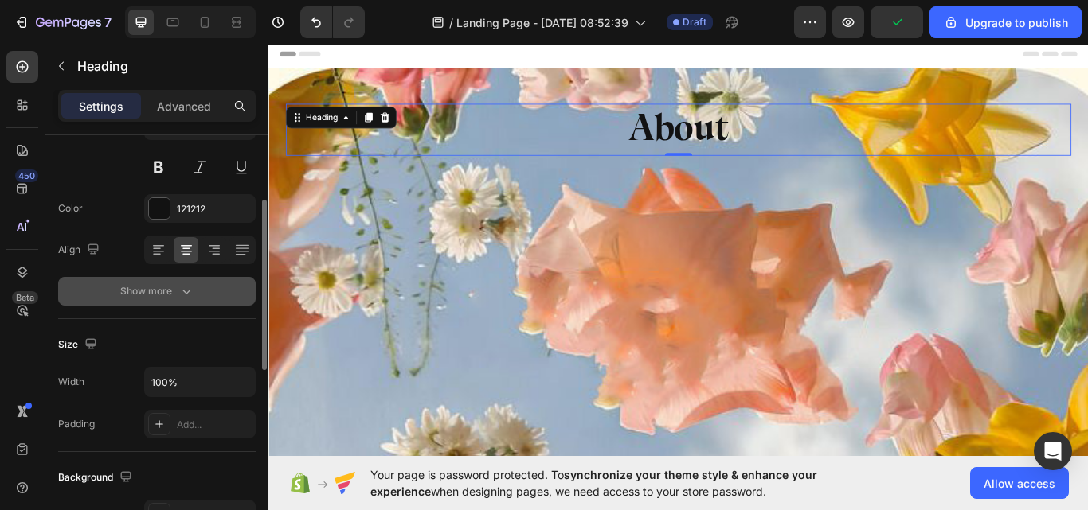
click at [174, 293] on div "Show more" at bounding box center [157, 291] width 74 height 16
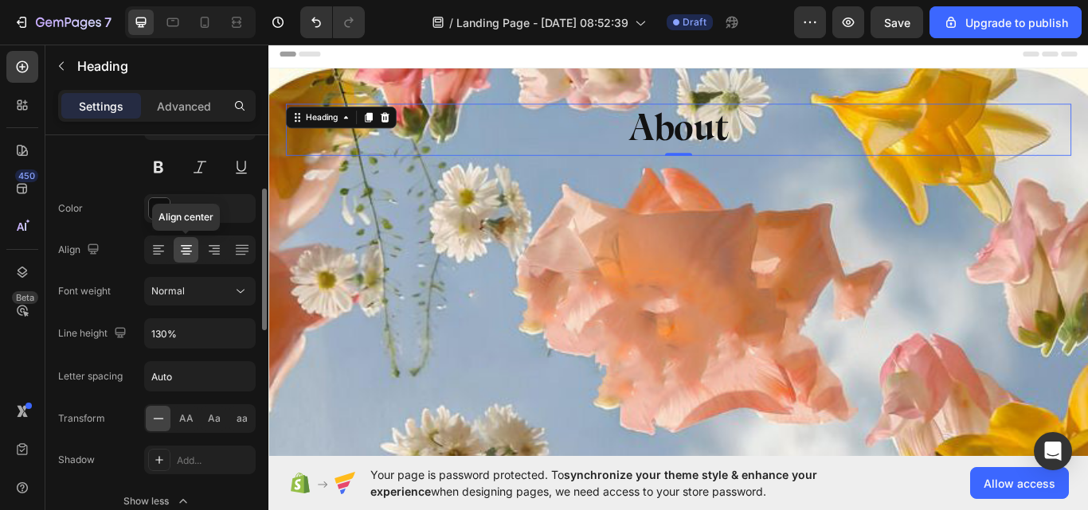
click at [186, 255] on icon at bounding box center [186, 255] width 8 height 2
click at [199, 331] on input "130%" at bounding box center [200, 333] width 110 height 29
click at [209, 334] on input "130%" at bounding box center [200, 333] width 110 height 29
click at [248, 338] on icon "button" at bounding box center [240, 334] width 16 height 16
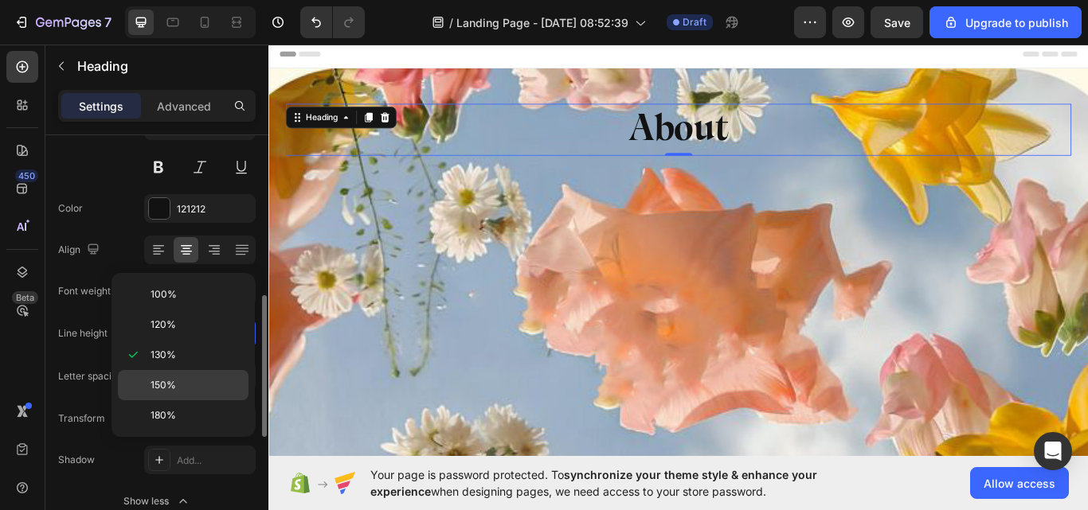
scroll to position [239, 0]
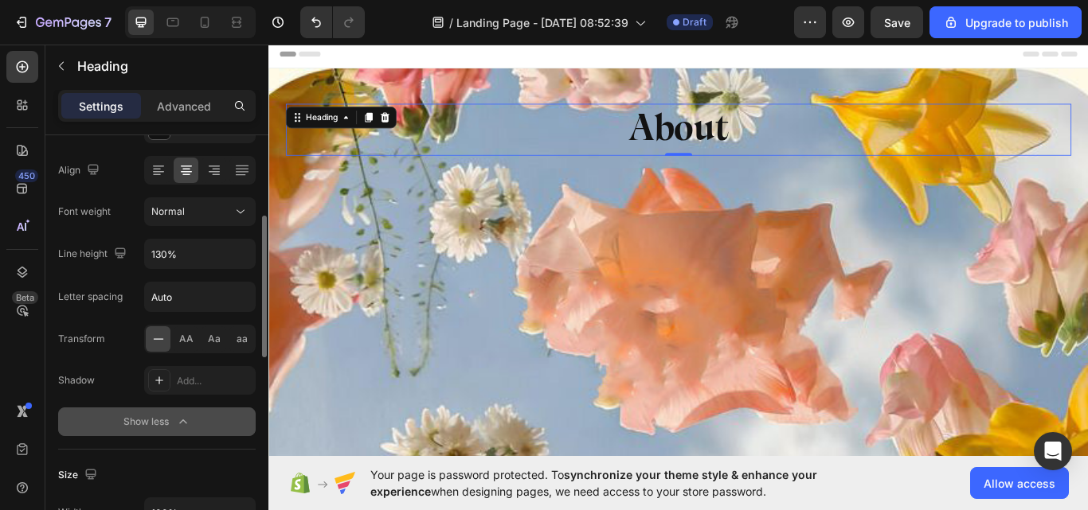
click at [76, 433] on button "Show less" at bounding box center [156, 422] width 197 height 29
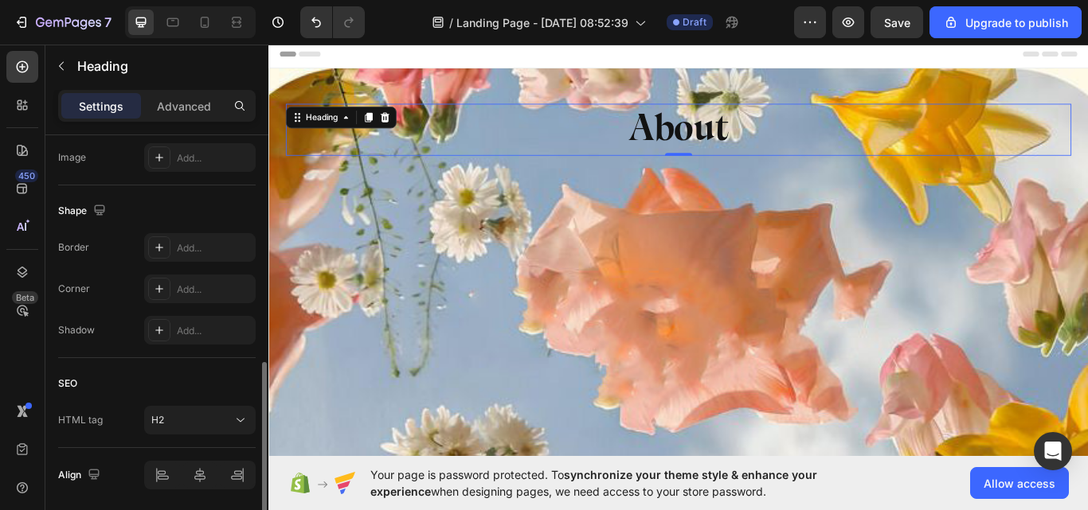
scroll to position [613, 0]
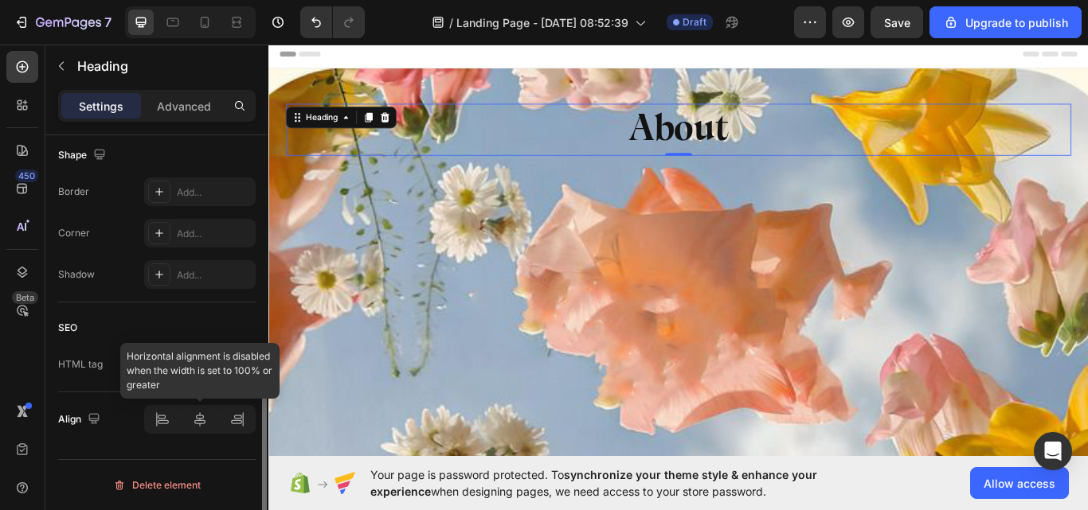
click at [209, 431] on div at bounding box center [199, 419] width 111 height 29
click at [190, 424] on div at bounding box center [199, 419] width 111 height 29
click at [193, 428] on div at bounding box center [199, 419] width 111 height 29
click at [195, 429] on div at bounding box center [199, 419] width 111 height 29
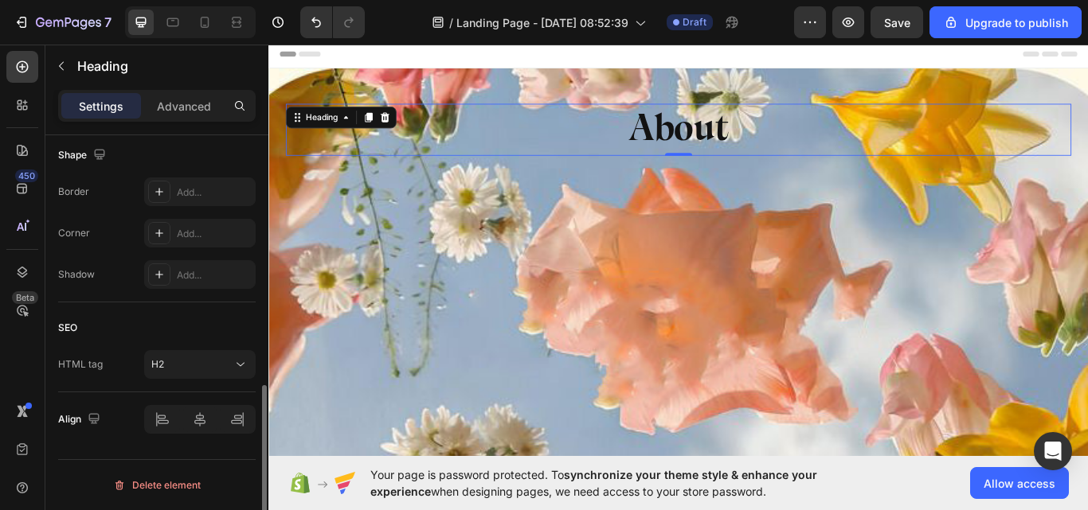
click at [69, 326] on div "SEO" at bounding box center [67, 328] width 19 height 14
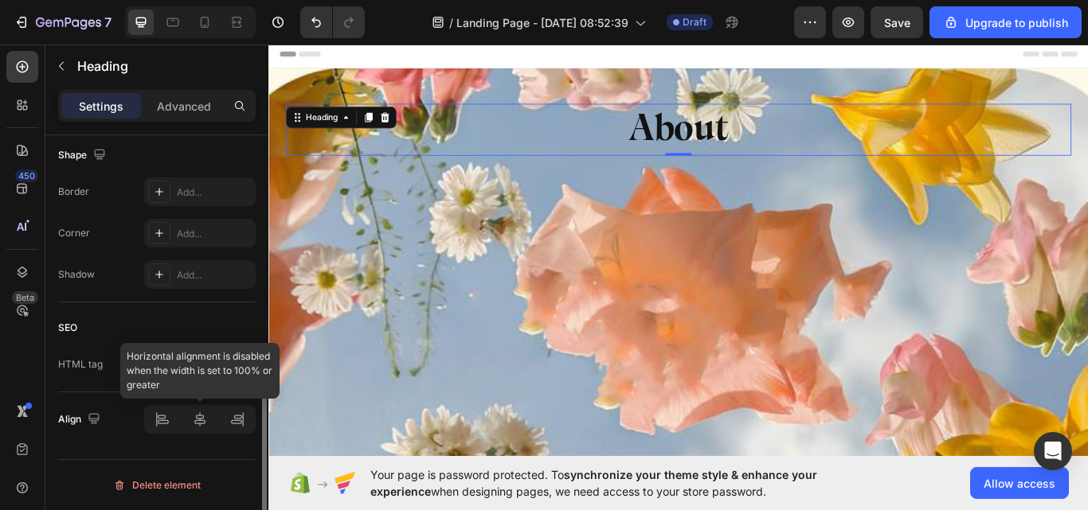
click at [204, 424] on div at bounding box center [199, 419] width 111 height 29
click at [206, 422] on div at bounding box center [199, 419] width 111 height 29
click at [205, 420] on div at bounding box center [199, 419] width 111 height 29
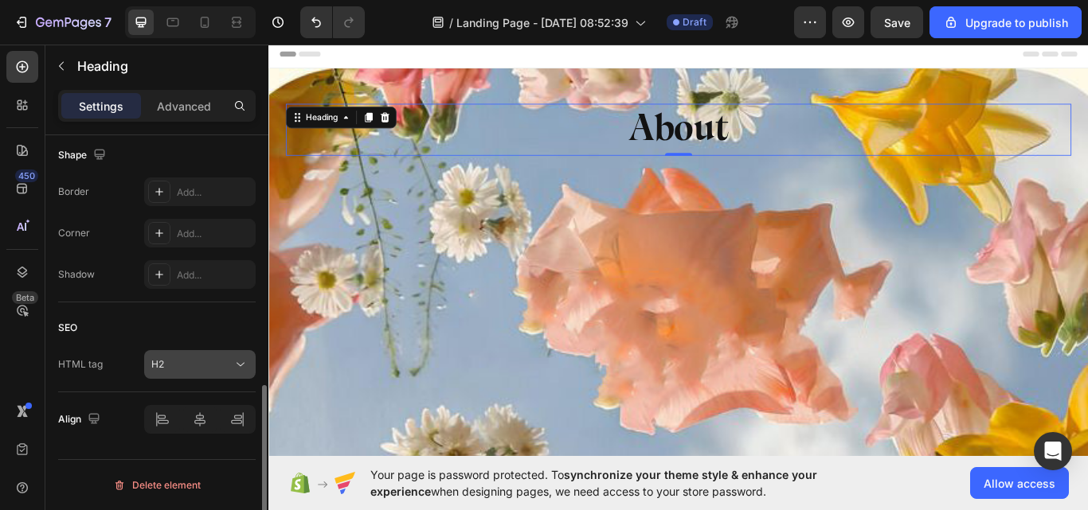
click at [181, 354] on button "H2" at bounding box center [199, 364] width 111 height 29
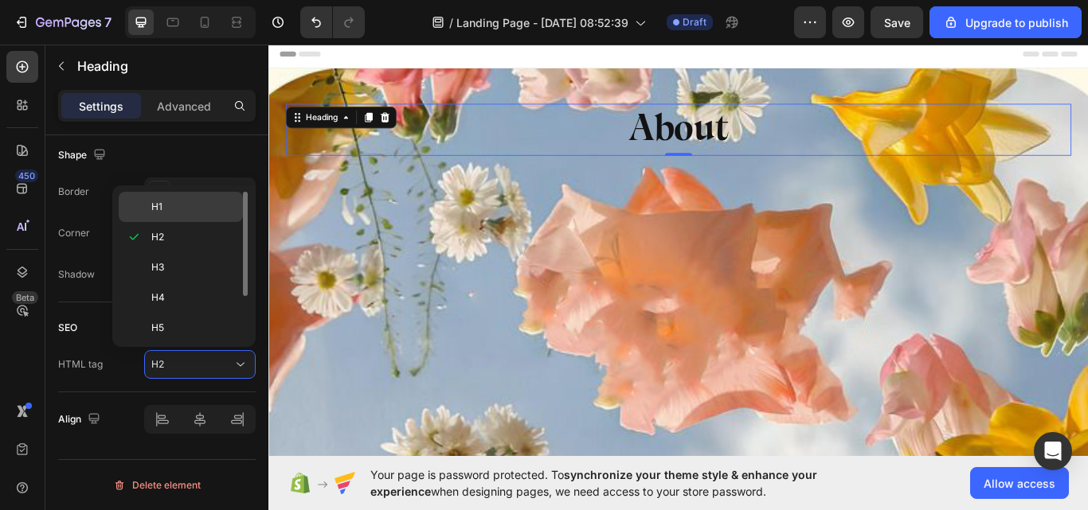
click at [174, 201] on p "H1" at bounding box center [193, 207] width 84 height 14
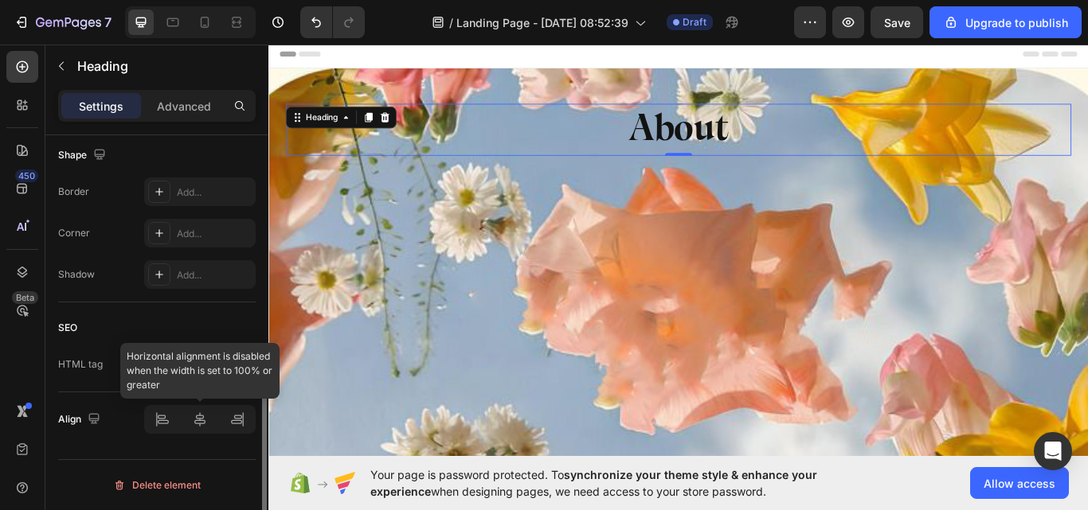
drag, startPoint x: 202, startPoint y: 421, endPoint x: 195, endPoint y: 416, distance: 9.1
click at [199, 420] on div at bounding box center [199, 419] width 111 height 29
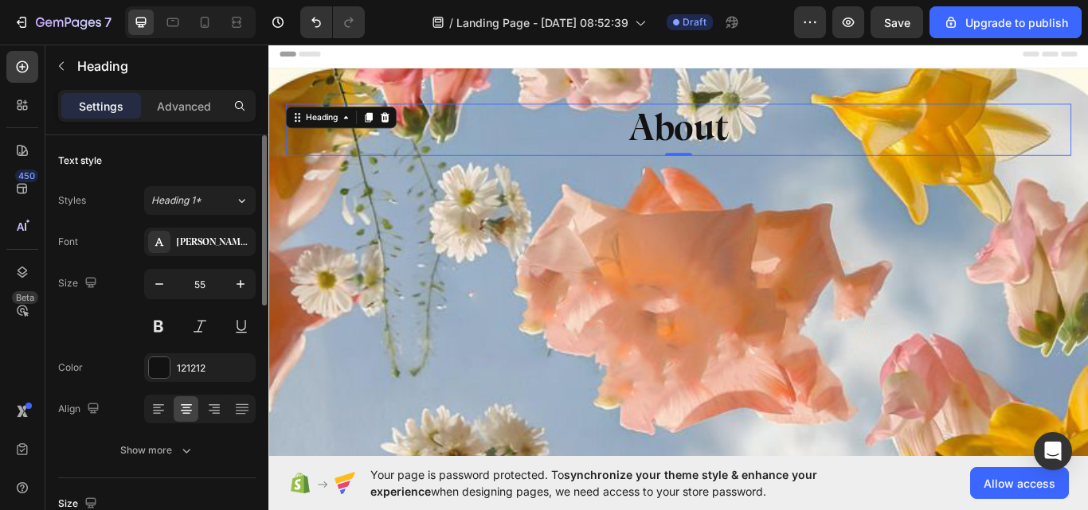
scroll to position [80, 0]
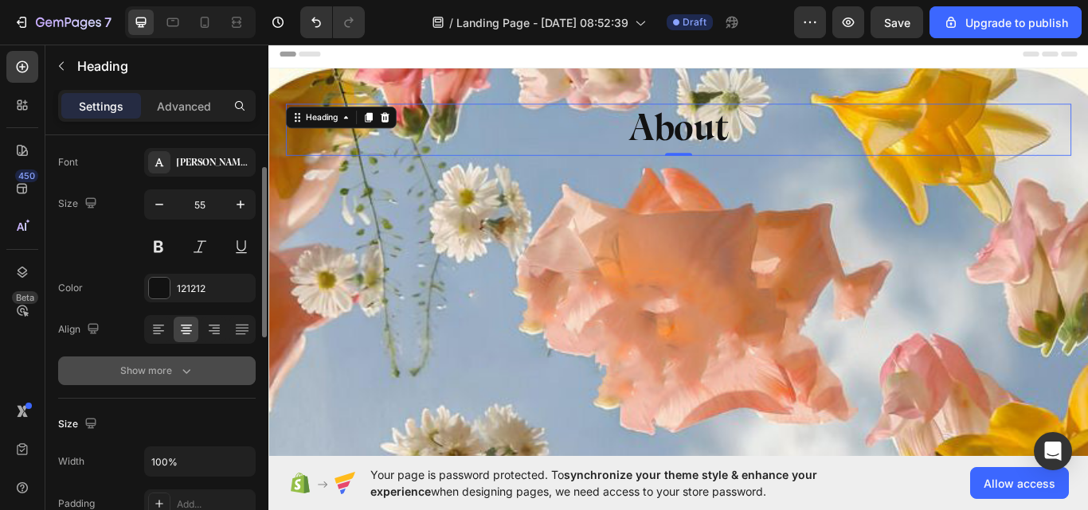
click at [156, 362] on button "Show more" at bounding box center [156, 371] width 197 height 29
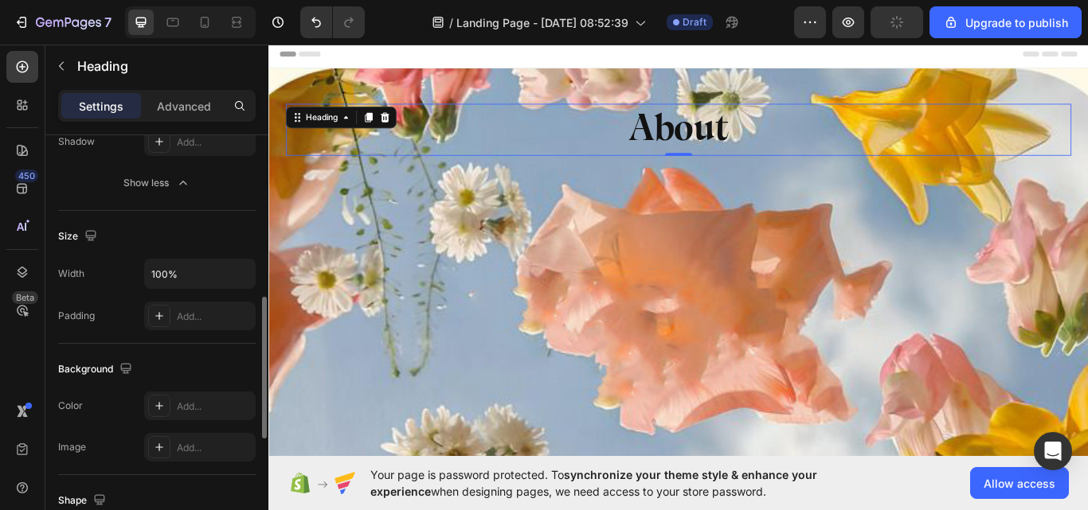
scroll to position [823, 0]
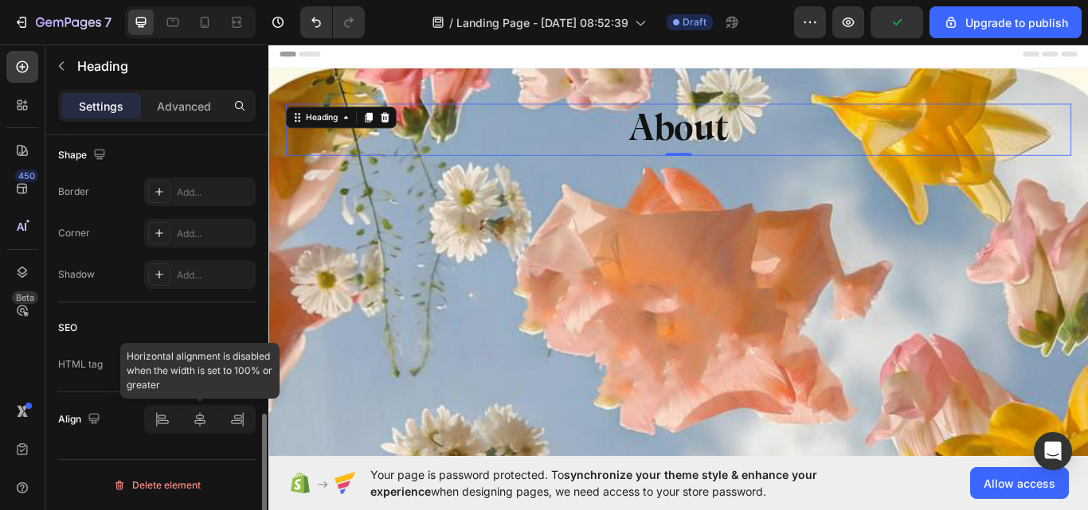
click at [192, 420] on div at bounding box center [199, 419] width 111 height 29
click at [191, 420] on div at bounding box center [199, 419] width 111 height 29
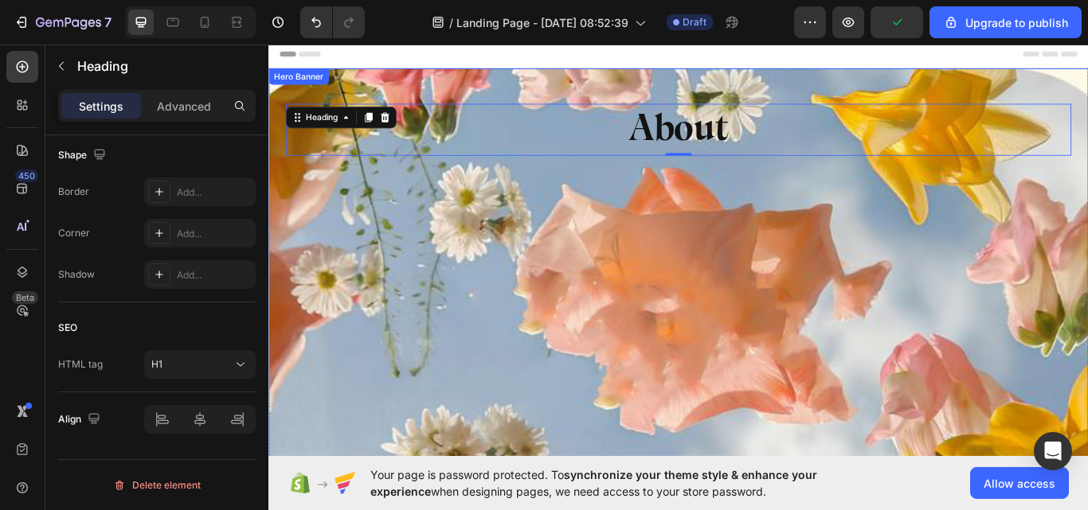
click at [489, 274] on div "Background Image" at bounding box center [745, 374] width 955 height 603
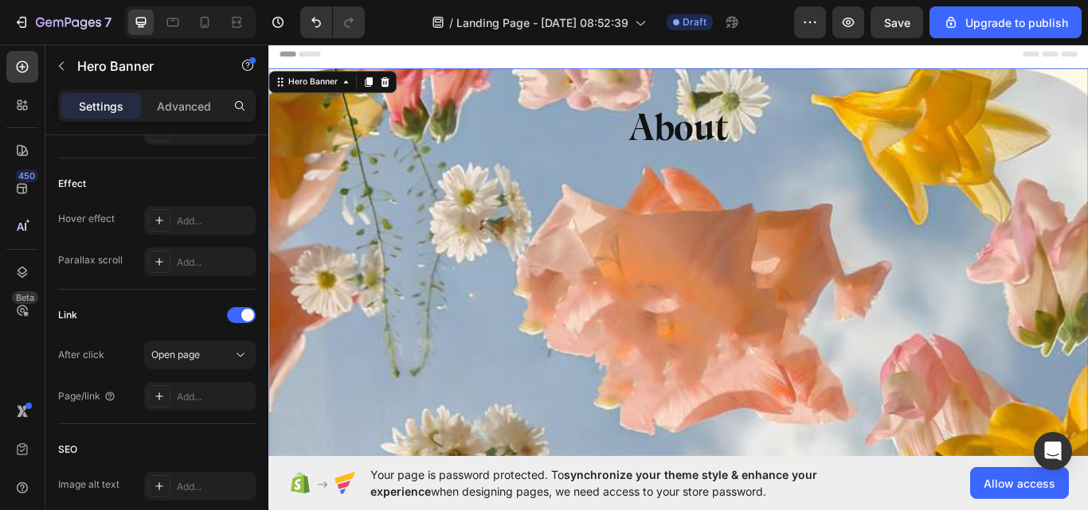
scroll to position [0, 0]
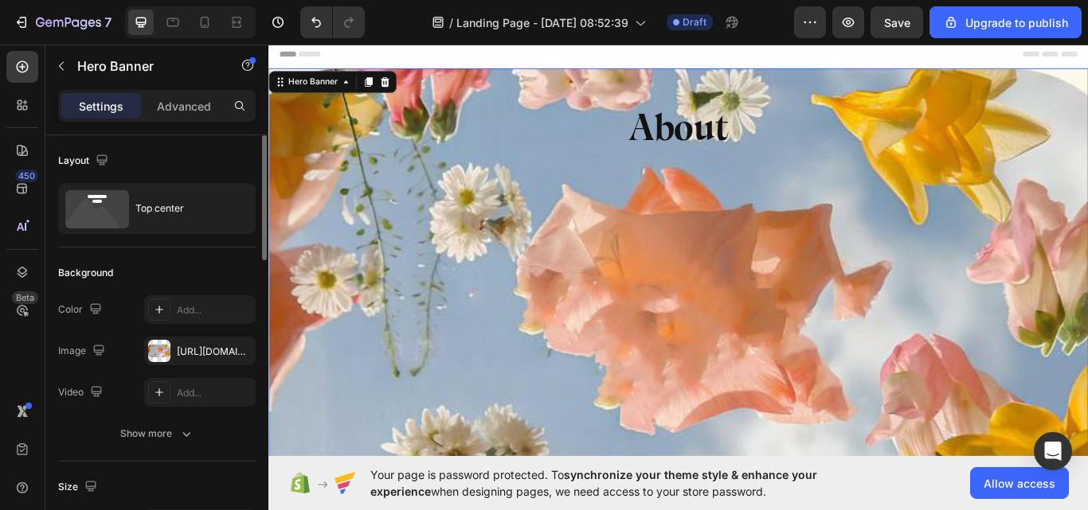
click at [387, 265] on div "Background Image" at bounding box center [745, 374] width 955 height 603
click at [750, 131] on h1 "About" at bounding box center [746, 145] width 916 height 61
click at [750, 132] on h1 "About" at bounding box center [746, 145] width 916 height 61
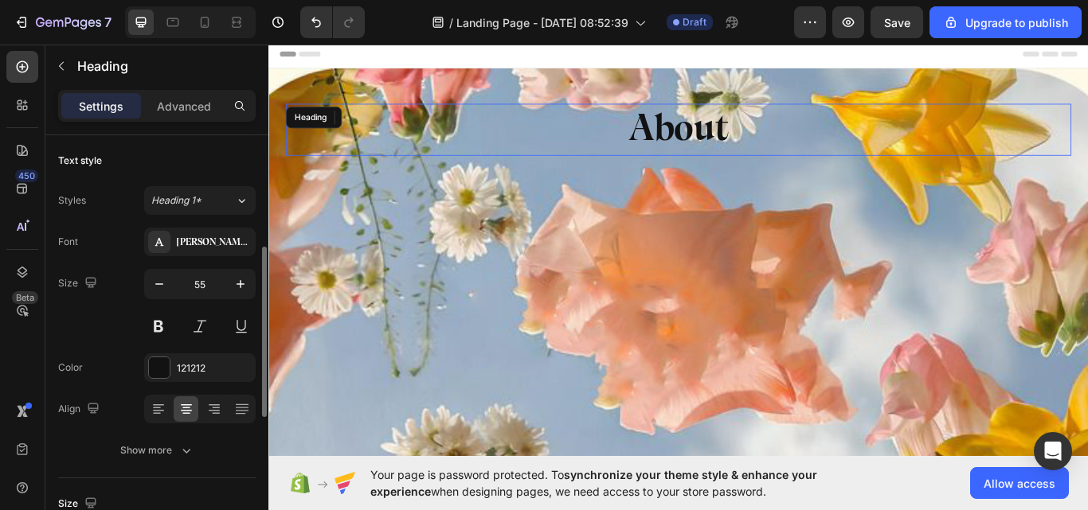
click at [750, 132] on p "About" at bounding box center [746, 144] width 912 height 57
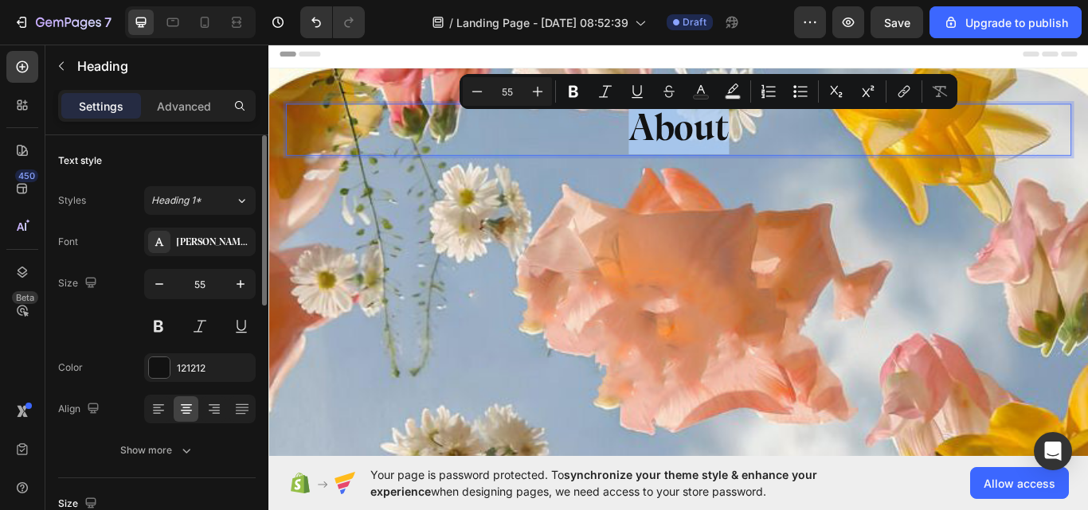
scroll to position [80, 0]
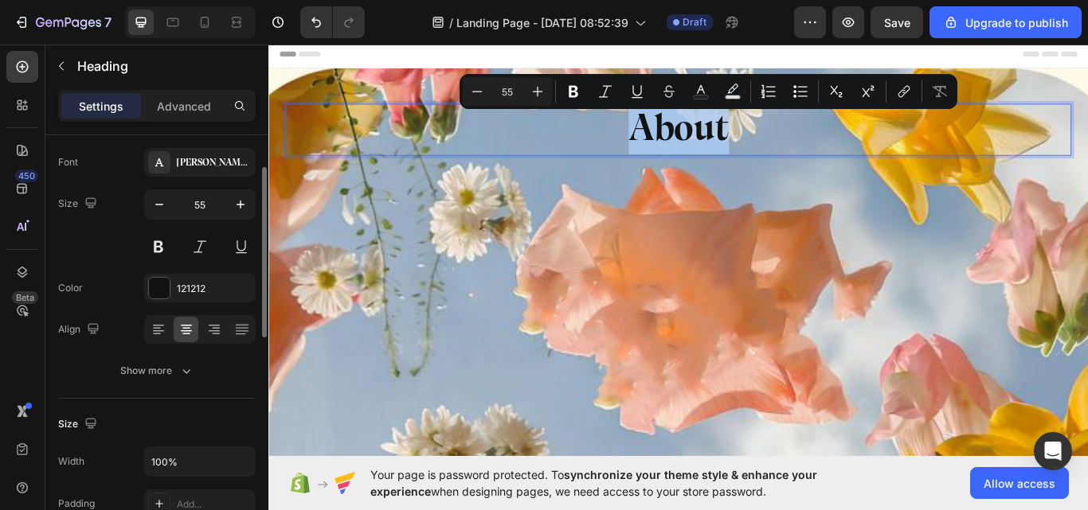
click at [616, 144] on p "About" at bounding box center [746, 144] width 912 height 57
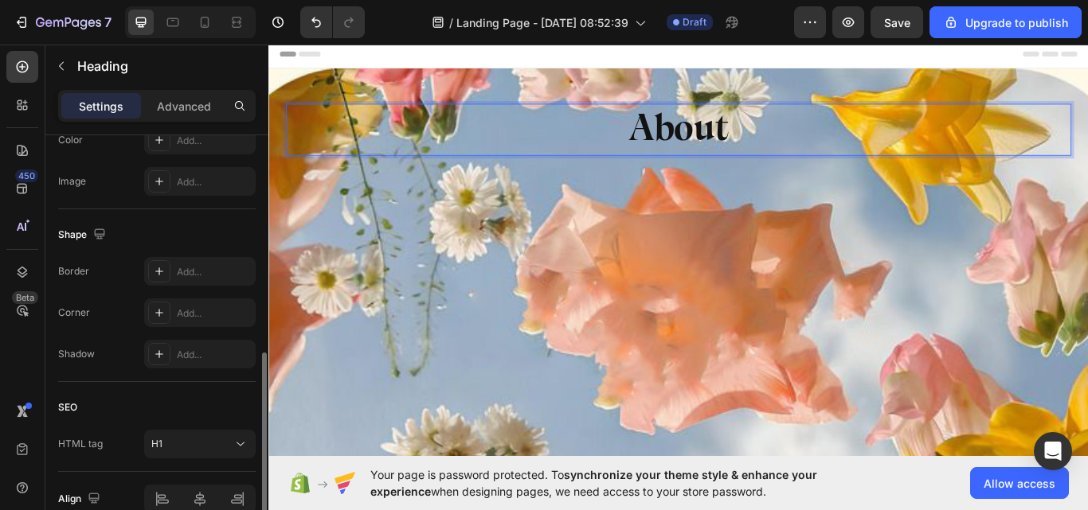
scroll to position [374, 0]
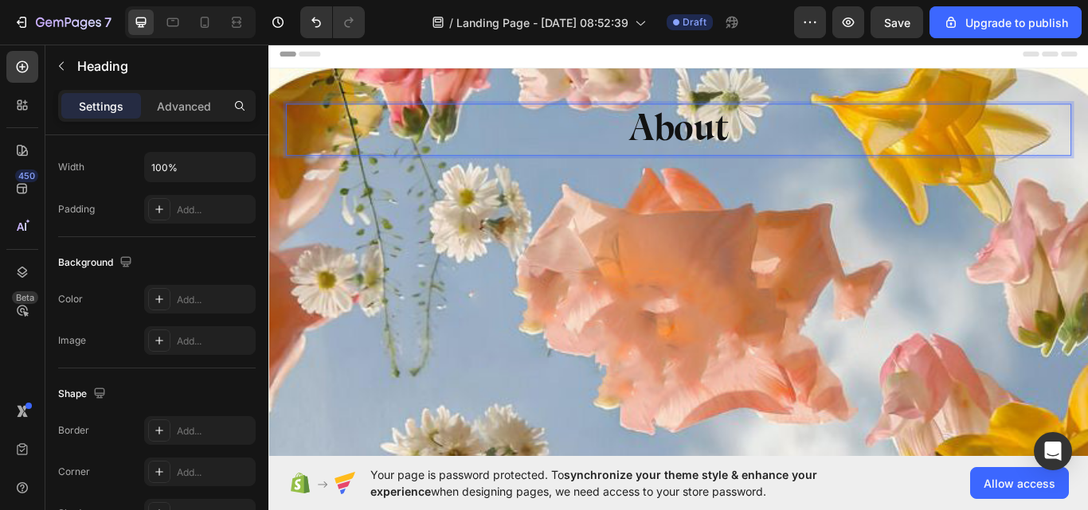
click at [857, 148] on p "About" at bounding box center [746, 144] width 912 height 57
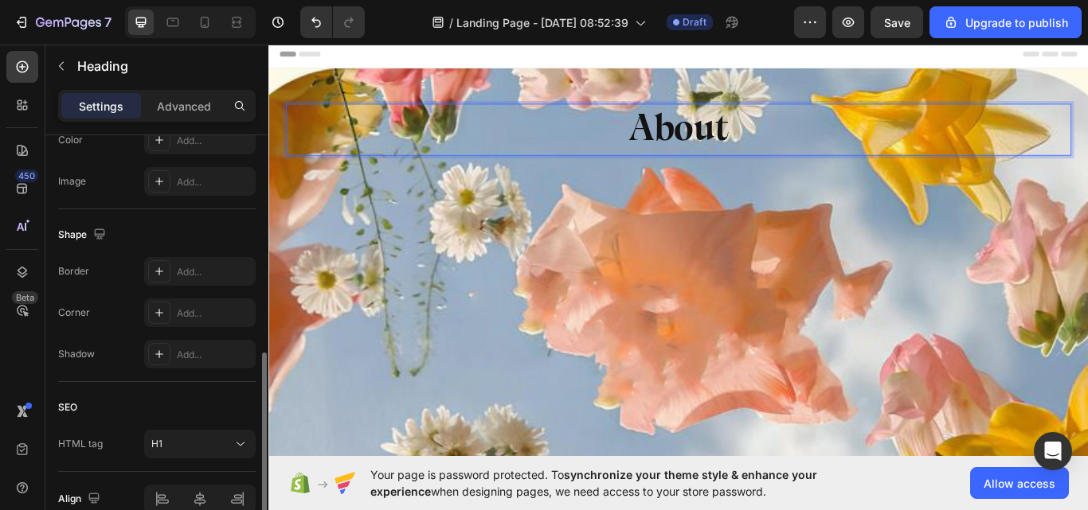
scroll to position [613, 0]
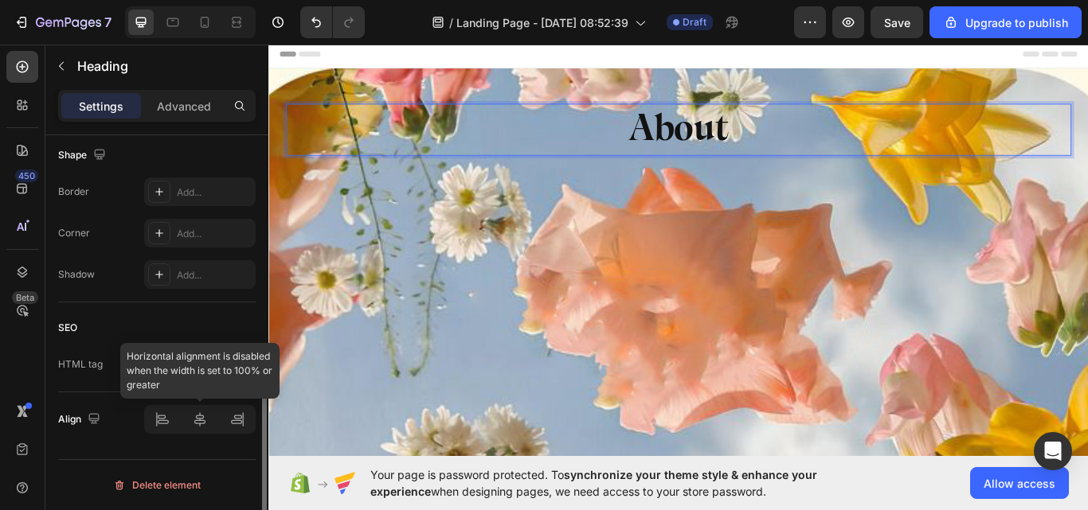
click at [198, 421] on div at bounding box center [199, 419] width 111 height 29
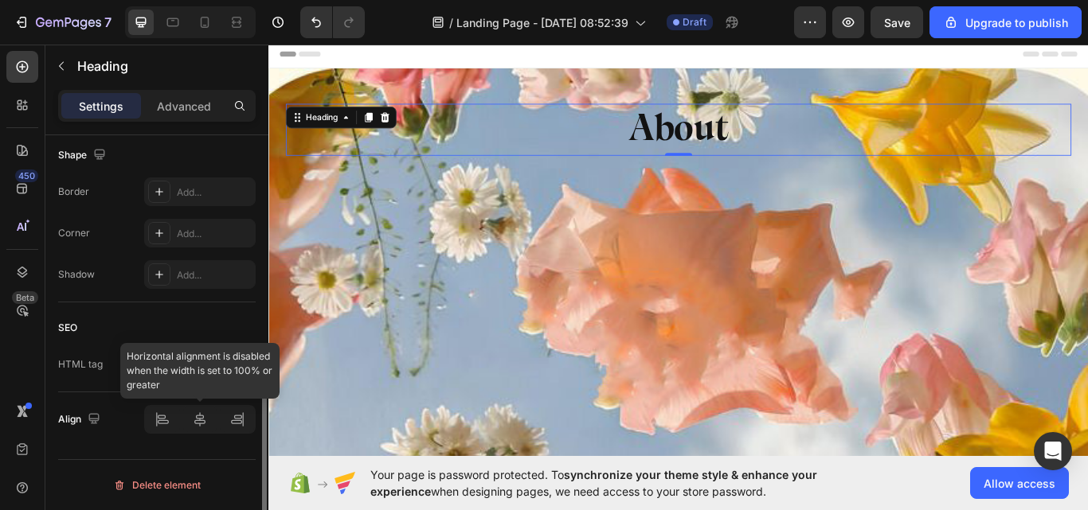
click at [198, 421] on div at bounding box center [199, 419] width 111 height 29
click at [197, 421] on div at bounding box center [199, 419] width 111 height 29
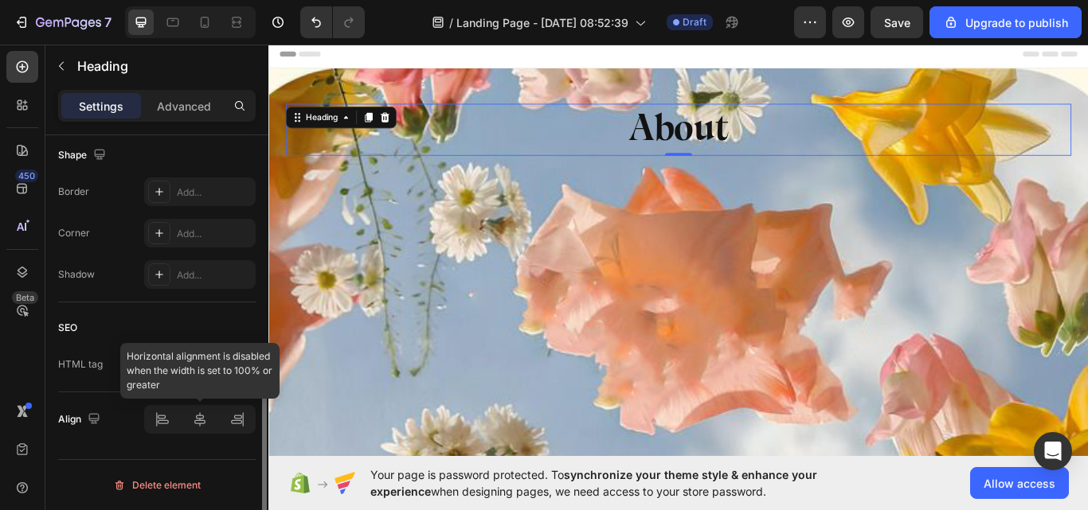
click at [197, 421] on div at bounding box center [199, 419] width 111 height 29
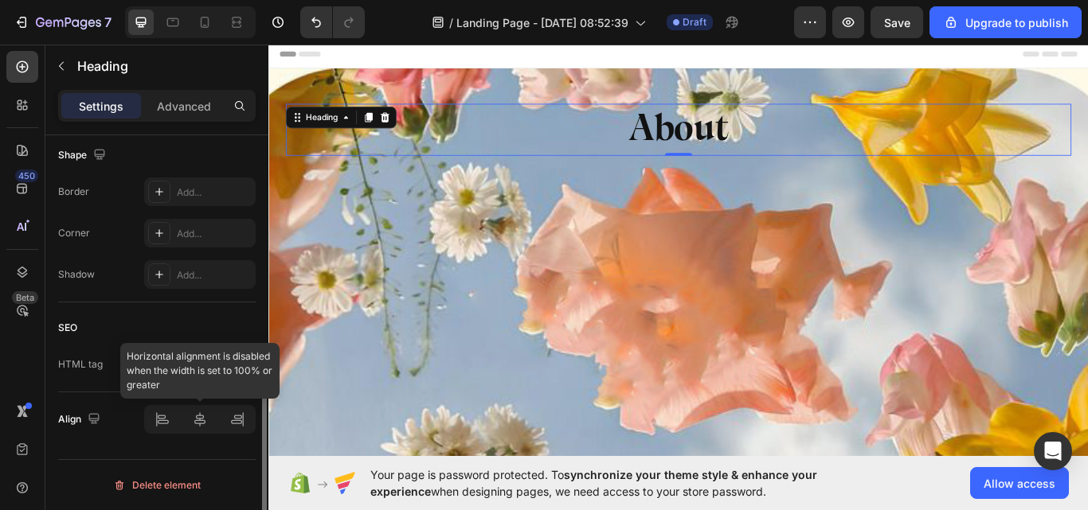
click at [197, 421] on div at bounding box center [199, 419] width 111 height 29
click at [192, 419] on div at bounding box center [199, 419] width 111 height 29
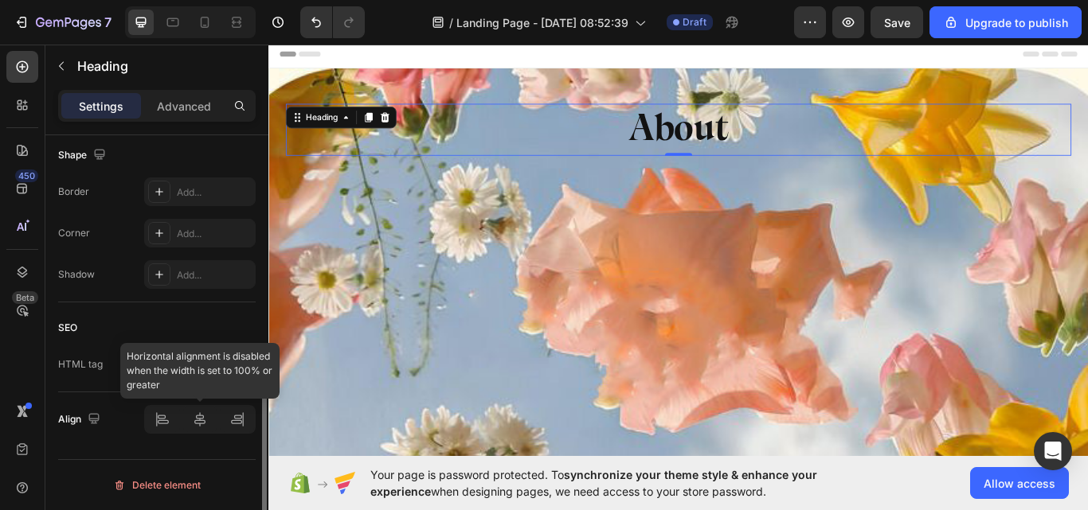
click at [192, 419] on div at bounding box center [199, 419] width 111 height 29
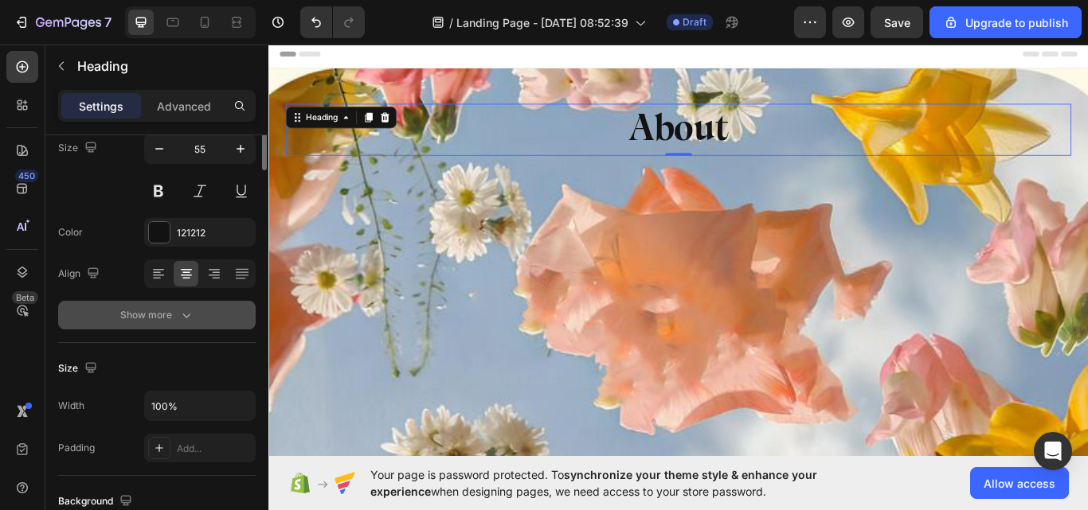
scroll to position [0, 0]
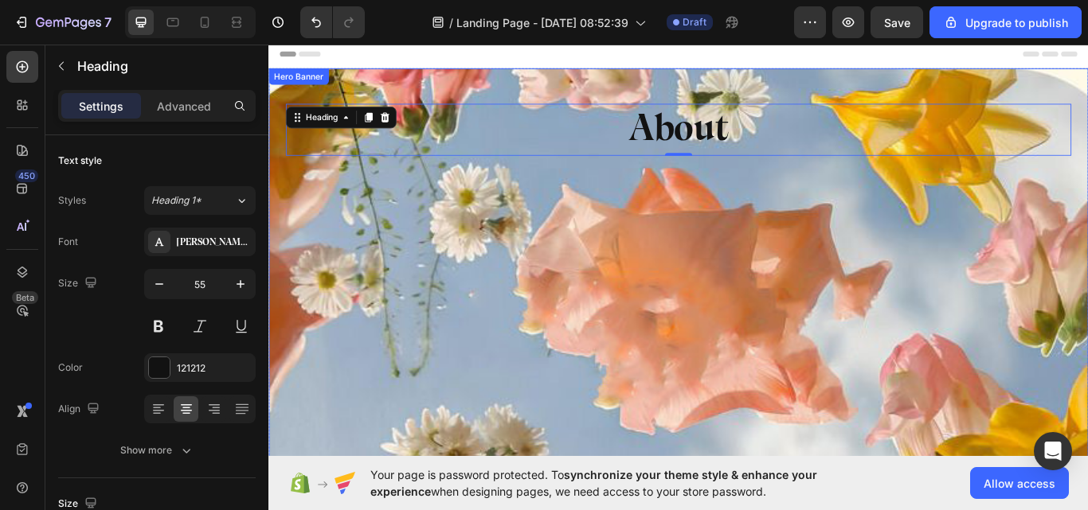
click at [416, 268] on div "Background Image" at bounding box center [745, 374] width 955 height 603
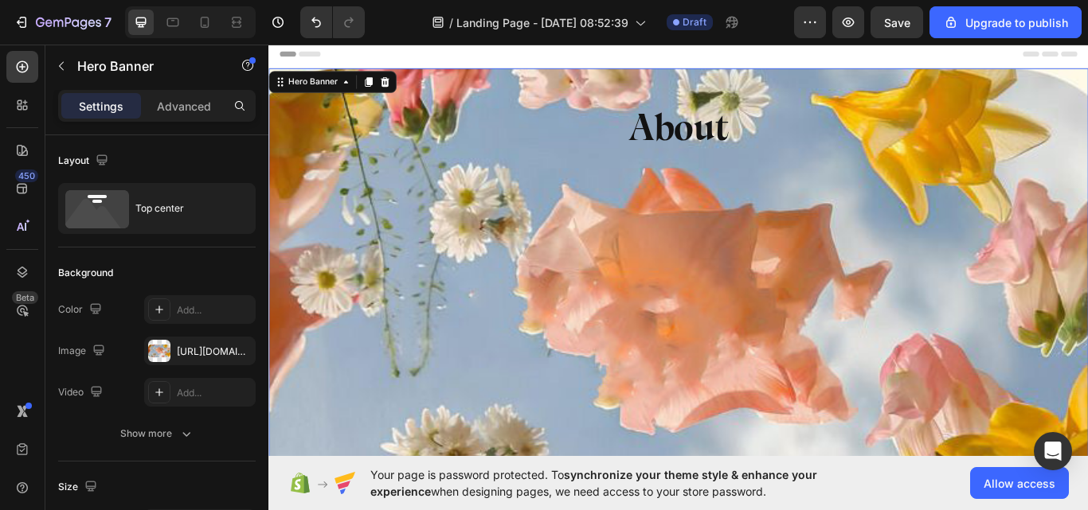
scroll to position [398, 0]
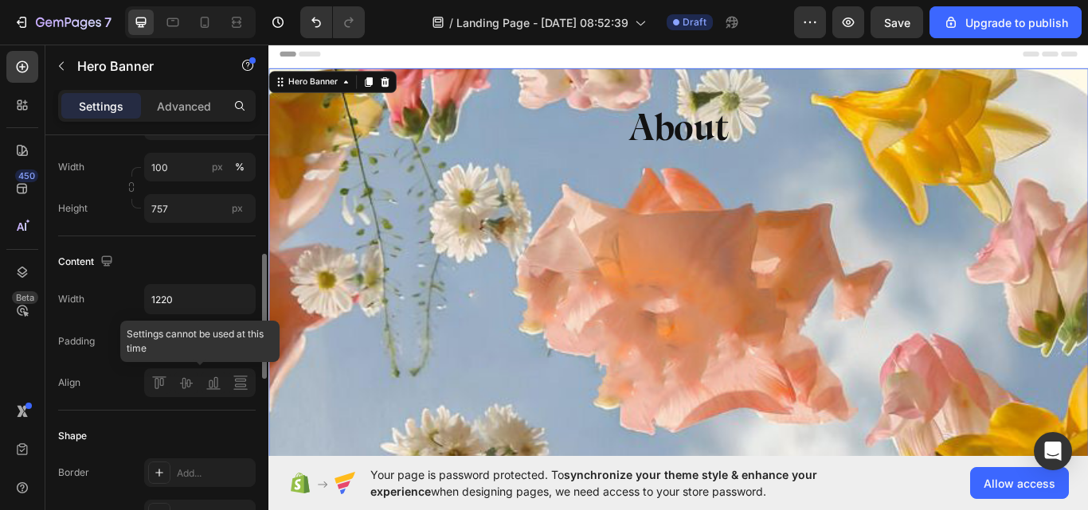
click at [191, 393] on div at bounding box center [199, 383] width 111 height 29
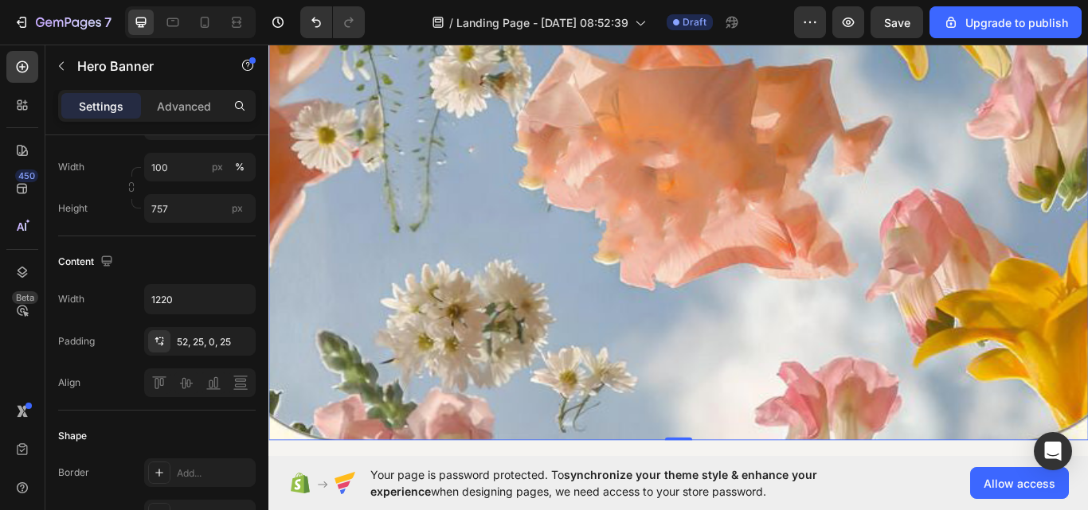
scroll to position [159, 0]
